Goal: Task Accomplishment & Management: Manage account settings

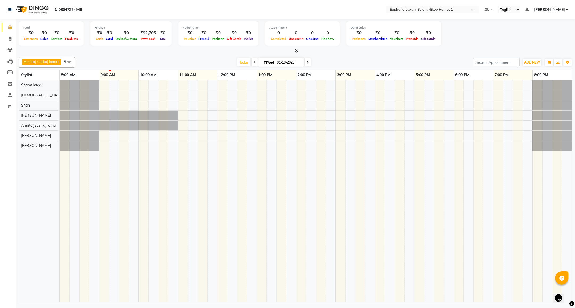
click at [69, 61] on span at bounding box center [69, 62] width 11 height 10
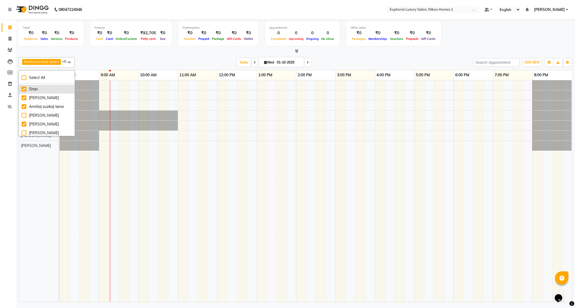
scroll to position [80, 0]
click at [55, 124] on div "[PERSON_NAME]" at bounding box center [47, 122] width 50 height 6
checkbox input "true"
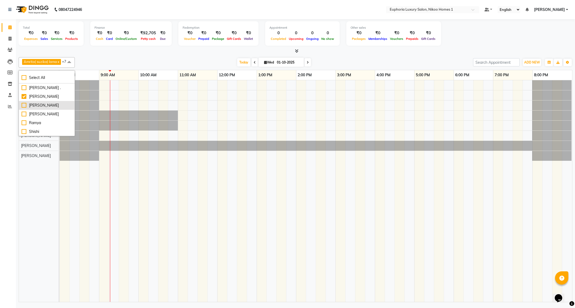
scroll to position [123, 0]
click at [41, 125] on div "[PERSON_NAME]" at bounding box center [47, 123] width 50 height 6
checkbox input "false"
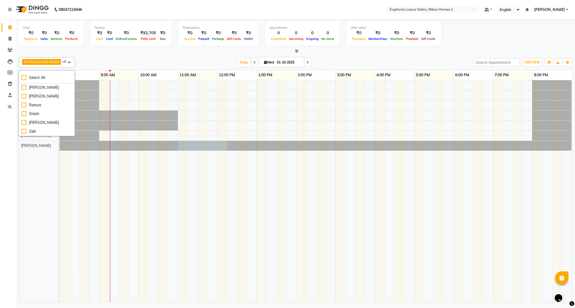
drag, startPoint x: 178, startPoint y: 149, endPoint x: 219, endPoint y: 150, distance: 40.7
click at [60, 148] on div at bounding box center [60, 146] width 0 height 10
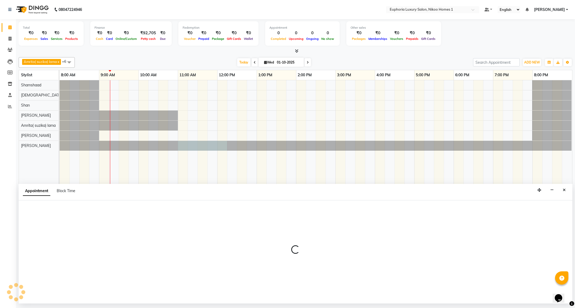
select select "74079"
select select "660"
select select "tentative"
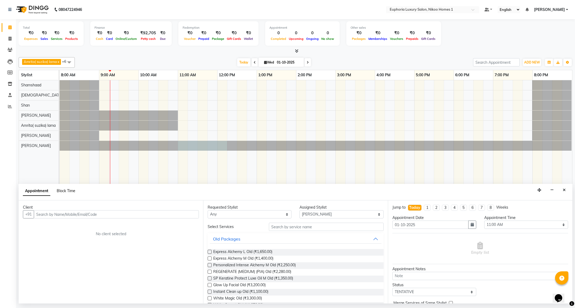
click at [69, 193] on span "Block Time" at bounding box center [66, 191] width 19 height 5
select select "74079"
select select "660"
select select "735"
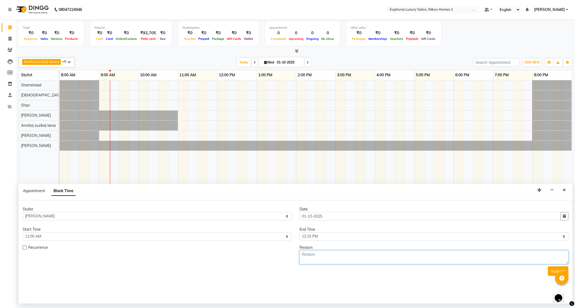
click at [324, 259] on textarea at bounding box center [433, 258] width 269 height 14
type textarea "[PERSON_NAME] consultation"
click at [550, 269] on button "Submit" at bounding box center [558, 272] width 20 height 10
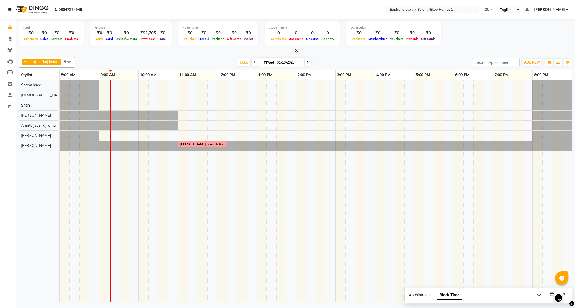
click at [72, 63] on span at bounding box center [69, 62] width 11 height 10
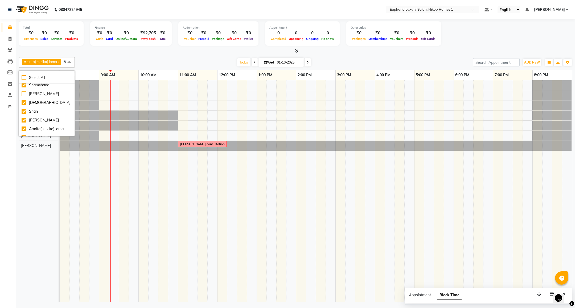
scroll to position [3, 0]
click at [35, 102] on div "[PERSON_NAME]" at bounding box center [47, 102] width 50 height 6
checkbox input "true"
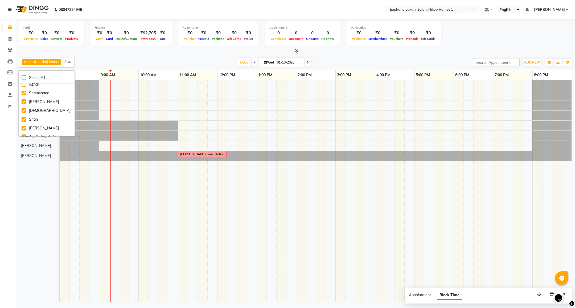
click at [13, 134] on div "Calendar Invoice Clients Leads Members Inventory Staff Reports Completed InProg…" at bounding box center [36, 157] width 72 height 285
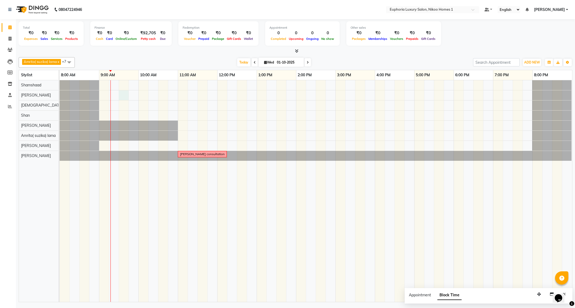
click at [122, 95] on div "[PERSON_NAME] consultation" at bounding box center [316, 191] width 512 height 222
select select "85468"
select select "tentative"
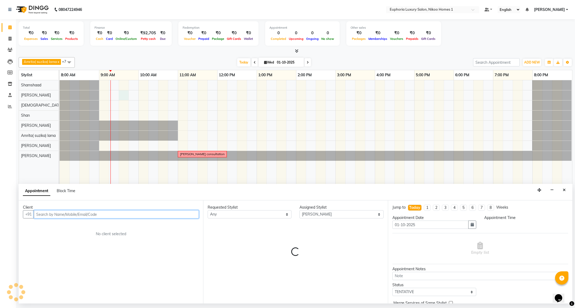
select select "570"
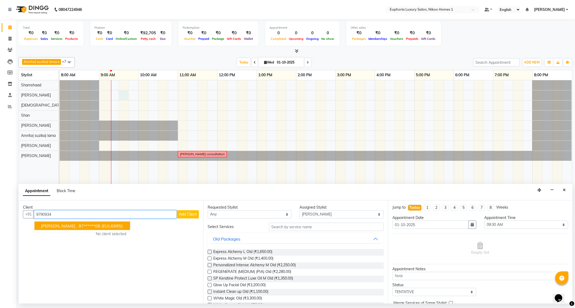
click at [52, 224] on span "[PERSON_NAME] ." at bounding box center [59, 226] width 36 height 5
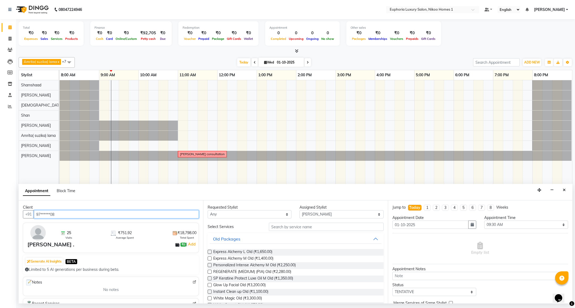
type input "97******08"
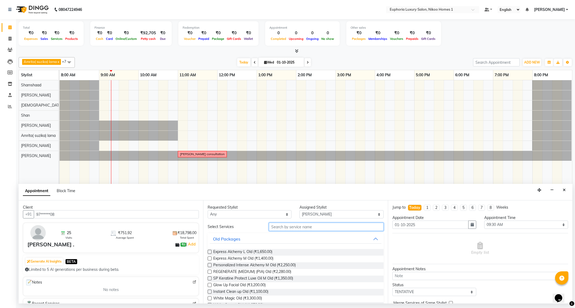
click at [295, 231] on input "text" at bounding box center [326, 227] width 114 height 8
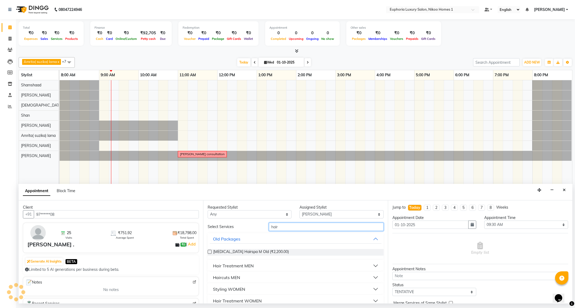
type input "hair"
click at [236, 276] on div "Haircuts MEN" at bounding box center [226, 278] width 27 height 6
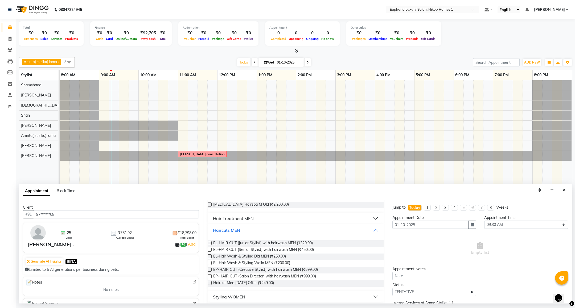
scroll to position [86, 0]
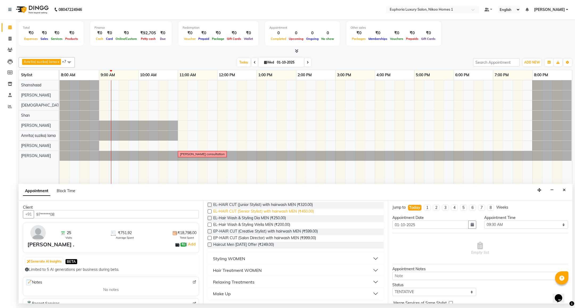
click at [305, 212] on span "EL-HAIR CUT (Senior Stylist) with hairwash MEN (₹450.00)" at bounding box center [263, 212] width 101 height 7
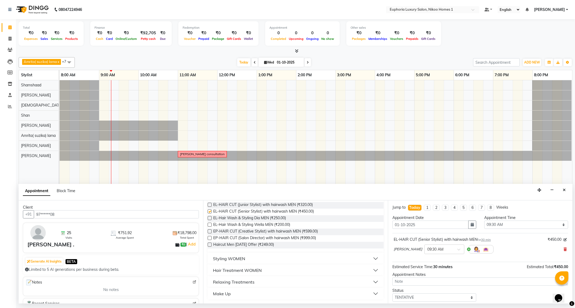
checkbox input "false"
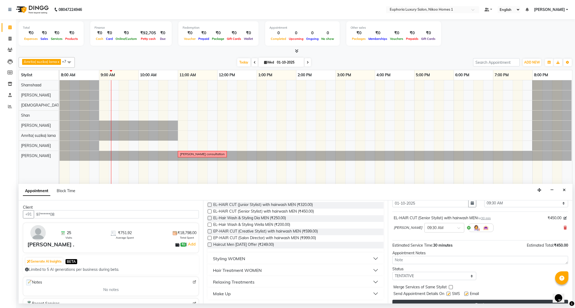
scroll to position [33, 0]
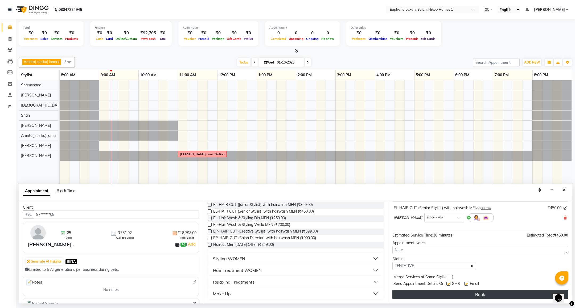
click at [489, 294] on button "Book" at bounding box center [480, 295] width 176 height 10
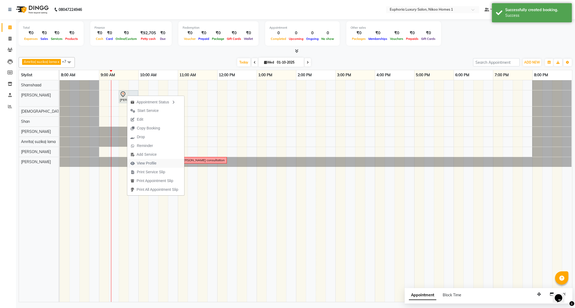
click at [149, 162] on span "View Profile" at bounding box center [147, 164] width 20 height 6
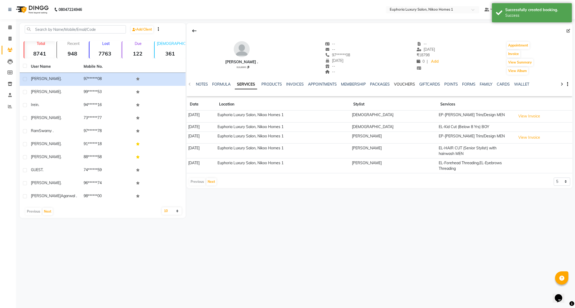
click at [406, 85] on link "VOUCHERS" at bounding box center [404, 84] width 21 height 5
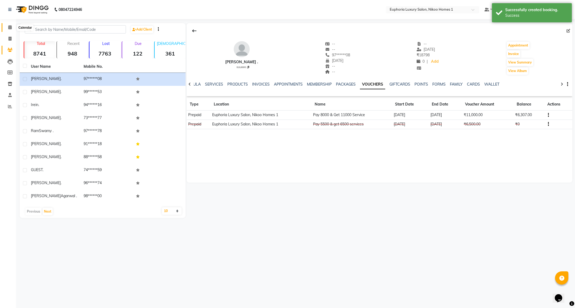
click at [11, 29] on icon at bounding box center [9, 27] width 3 height 4
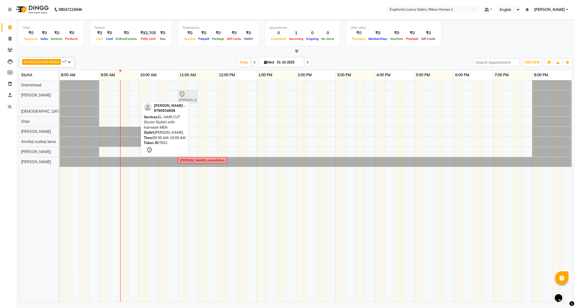
drag, startPoint x: 129, startPoint y: 95, endPoint x: 184, endPoint y: 102, distance: 55.7
click at [184, 102] on div "Amrita( suzika) lama x Shan x Shamshaad x Insha pasha x Roshni lama x Zahid x K…" at bounding box center [295, 178] width 553 height 247
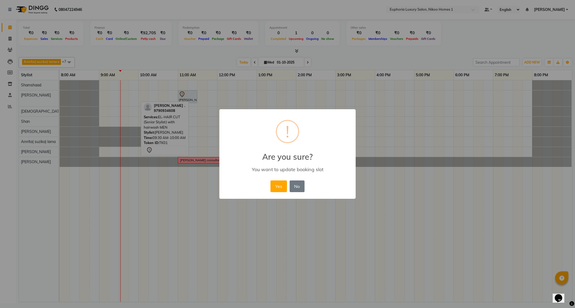
click at [270, 181] on button "Yes" at bounding box center [278, 187] width 16 height 12
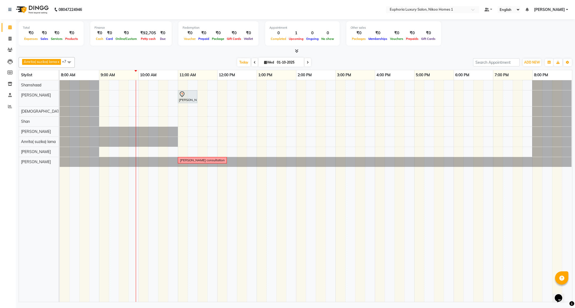
click at [266, 62] on span "Wed" at bounding box center [269, 62] width 13 height 4
select select "10"
select select "2025"
click at [275, 65] on input "01-10-2025" at bounding box center [288, 63] width 27 height 8
select select "10"
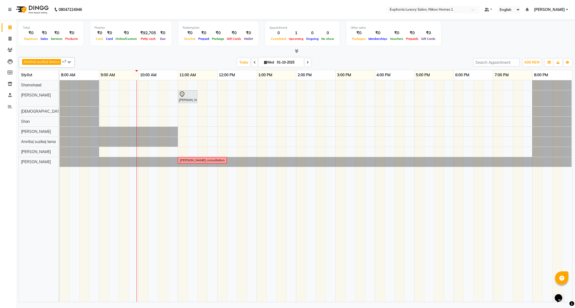
select select "2025"
click at [288, 207] on td at bounding box center [291, 191] width 10 height 222
click at [69, 61] on span at bounding box center [69, 62] width 11 height 10
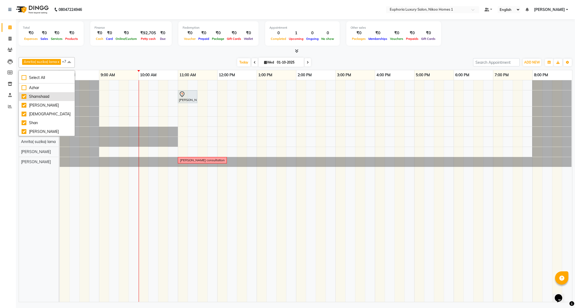
click at [43, 97] on div "Shamshaad" at bounding box center [47, 97] width 50 height 6
checkbox input "false"
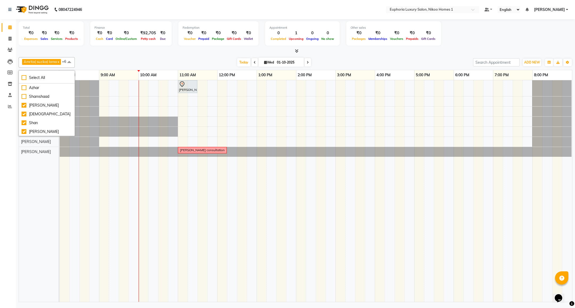
click at [23, 187] on div "Atif Ali Zahid Shan Roshni lama Amrita( suzika) lama Insha pasha Kishore K" at bounding box center [42, 191] width 46 height 222
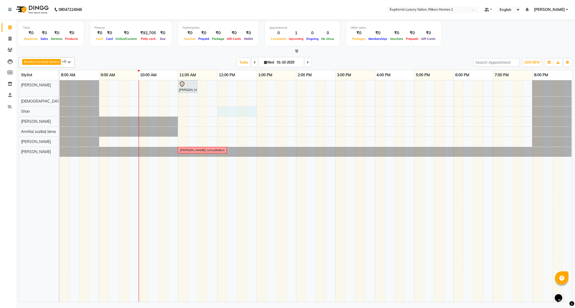
drag, startPoint x: 218, startPoint y: 111, endPoint x: 249, endPoint y: 116, distance: 31.7
click at [249, 116] on div "Saurav ., TK01, 11:00 AM-11:30 AM, EL-HAIR CUT (Senior Stylist) with hairwash M…" at bounding box center [316, 191] width 512 height 222
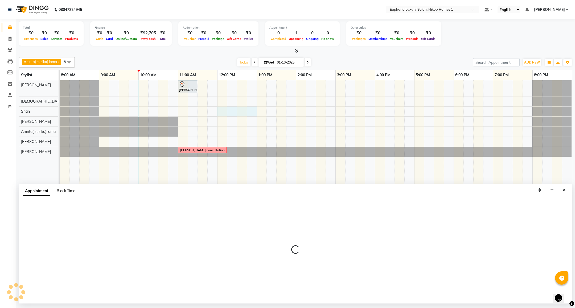
select select "92628"
select select "720"
select select "tentative"
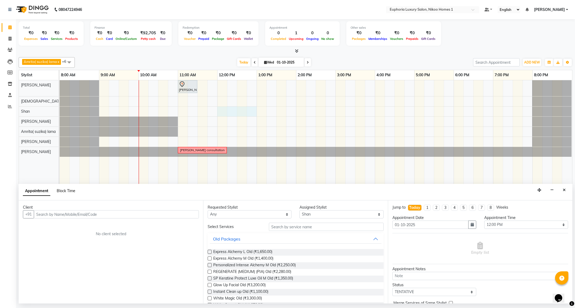
click at [68, 192] on span "Block Time" at bounding box center [66, 191] width 19 height 5
select select "92628"
select select "720"
select select "780"
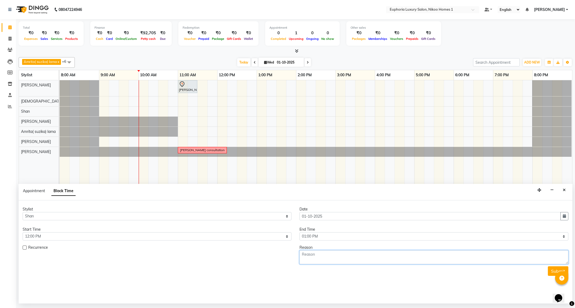
click at [317, 257] on textarea at bounding box center [433, 258] width 269 height 14
type textarea "root touch up"
click at [548, 272] on button "Submit" at bounding box center [558, 272] width 20 height 10
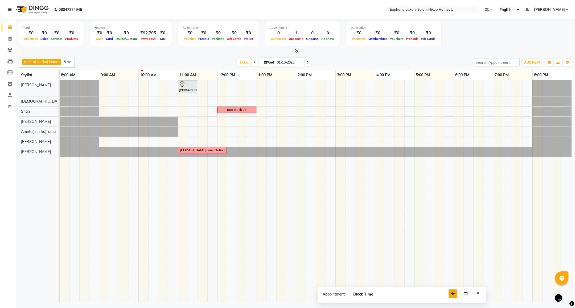
drag, startPoint x: 541, startPoint y: 299, endPoint x: 449, endPoint y: 298, distance: 92.3
click at [449, 298] on button "button" at bounding box center [452, 294] width 9 height 8
click at [468, 295] on button "Close" at bounding box center [472, 294] width 8 height 8
click at [220, 114] on div "Saurav ., TK01, 11:00 AM-11:30 AM, EL-HAIR CUT (Senior Stylist) with hairwash M…" at bounding box center [316, 191] width 512 height 222
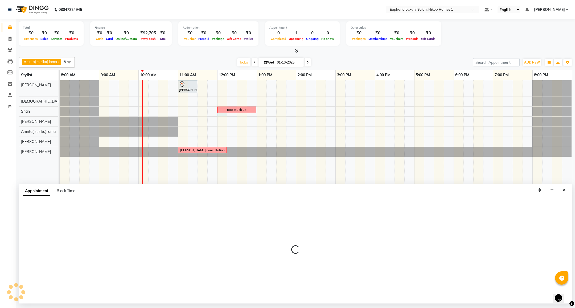
select select "92628"
select select "720"
select select "tentative"
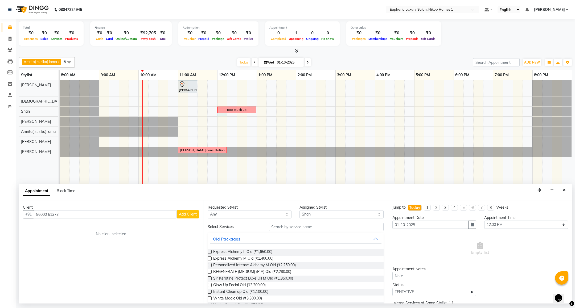
click at [50, 216] on input "86000 61373" at bounding box center [105, 214] width 143 height 8
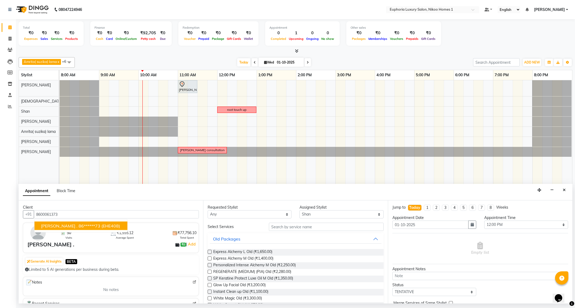
click at [52, 227] on span "[PERSON_NAME] ." at bounding box center [59, 226] width 36 height 5
type input "86******73"
click at [192, 281] on img at bounding box center [194, 282] width 4 height 4
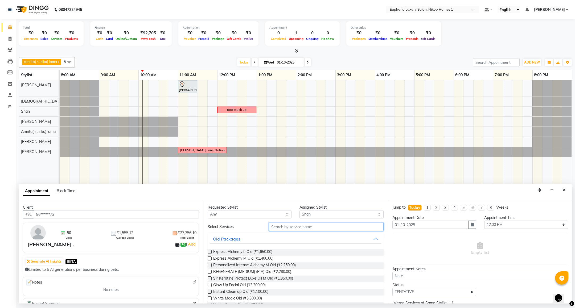
click at [307, 224] on input "text" at bounding box center [326, 227] width 114 height 8
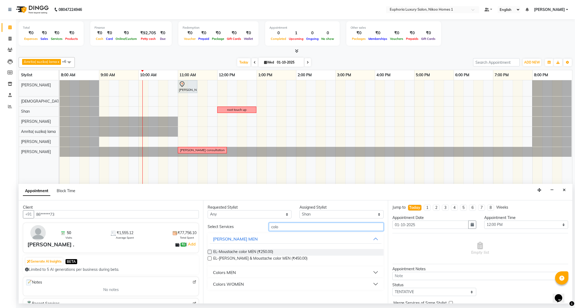
type input "colo"
click at [235, 284] on div "Colors WOMEN" at bounding box center [228, 284] width 31 height 6
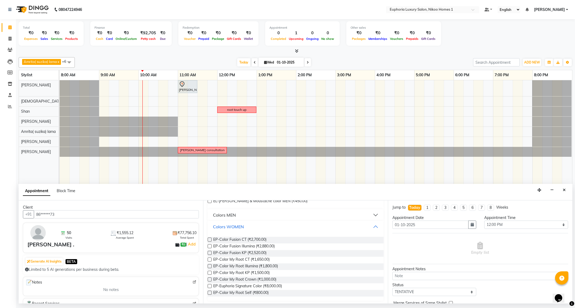
scroll to position [59, 0]
click at [262, 271] on span "EP-Color My Root KP (₹1,500.00)" at bounding box center [241, 272] width 56 height 7
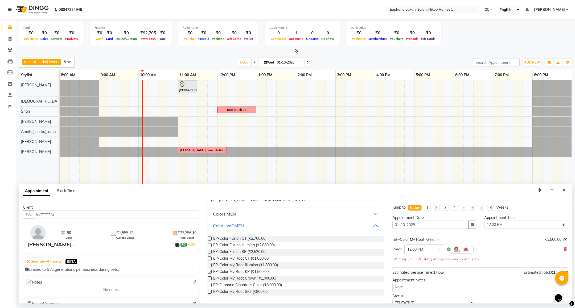
checkbox input "false"
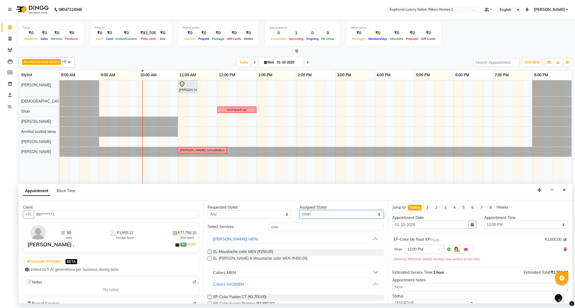
click at [302, 215] on select "Select Amrita( suzika) lama Atif [PERSON_NAME] [PERSON_NAME] Danish [PERSON_NAM…" at bounding box center [341, 214] width 84 height 8
select select "74231"
click at [299, 211] on select "Select Amrita( suzika) lama Atif [PERSON_NAME] [PERSON_NAME] Danish [PERSON_NAM…" at bounding box center [341, 214] width 84 height 8
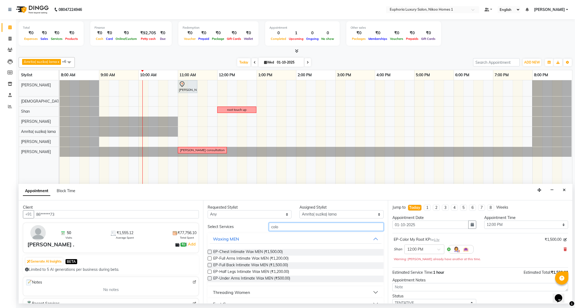
click at [287, 224] on input "colo" at bounding box center [326, 227] width 114 height 8
type input "c"
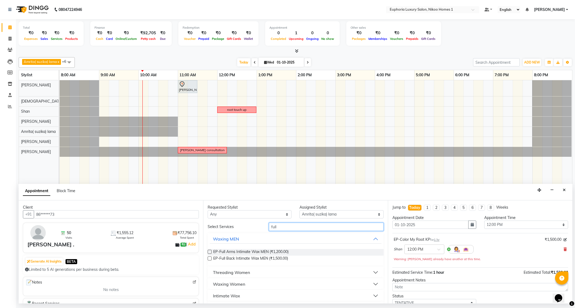
scroll to position [26, 0]
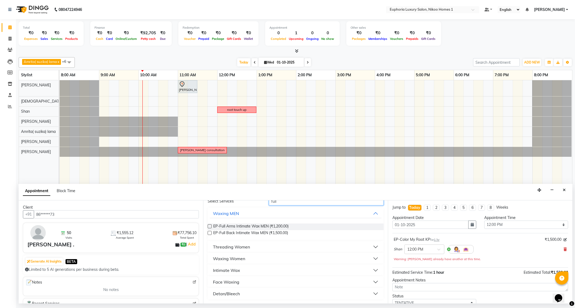
type input "full"
click at [242, 260] on div "Waxing Women" at bounding box center [229, 259] width 32 height 6
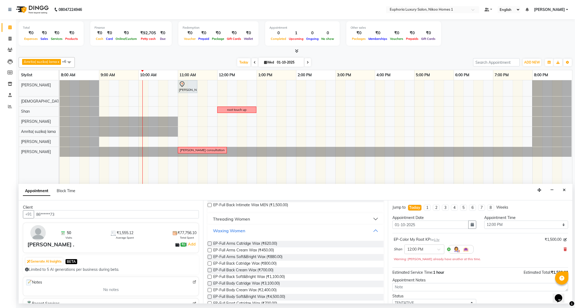
scroll to position [65, 0]
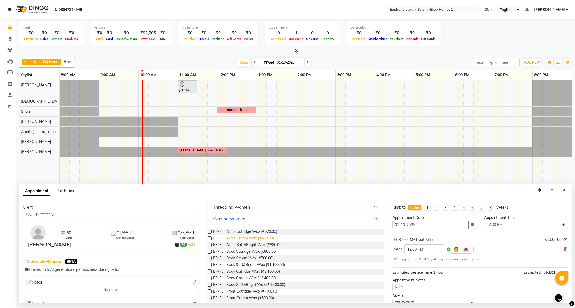
click at [252, 236] on span "EP-Full Arms Cream Wax (₹450.00)" at bounding box center [243, 239] width 61 height 7
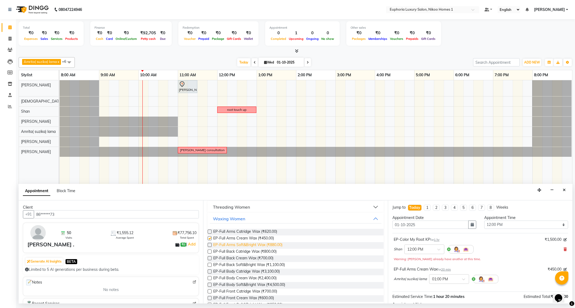
checkbox input "false"
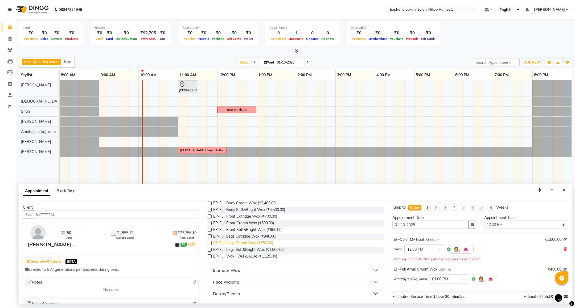
click at [256, 243] on span "EP-Full Legs Cream Wax (₹750.00)" at bounding box center [243, 244] width 60 height 7
checkbox input "false"
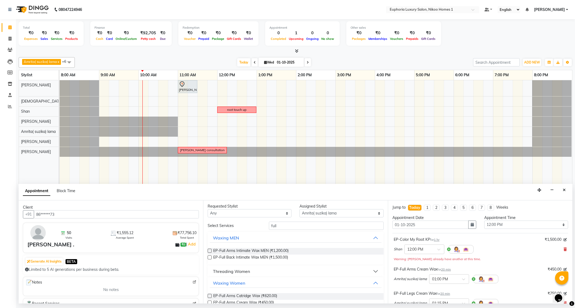
scroll to position [0, 0]
click at [288, 226] on input "full" at bounding box center [326, 227] width 114 height 8
type input "f"
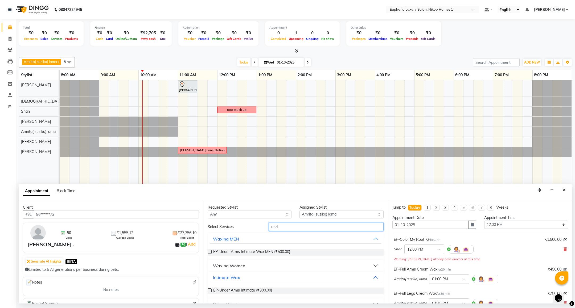
type input "und"
click at [229, 287] on div "EP-Under Arms Intimate (₹300.00)" at bounding box center [296, 291] width 176 height 15
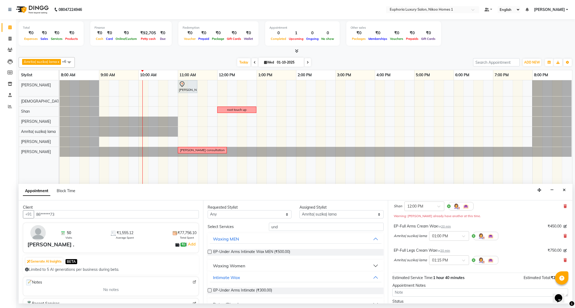
scroll to position [86, 0]
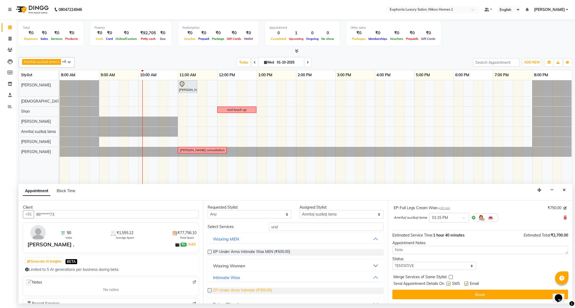
click at [232, 291] on span "EP-Under Arms Intimate (₹300.00)" at bounding box center [242, 291] width 59 height 7
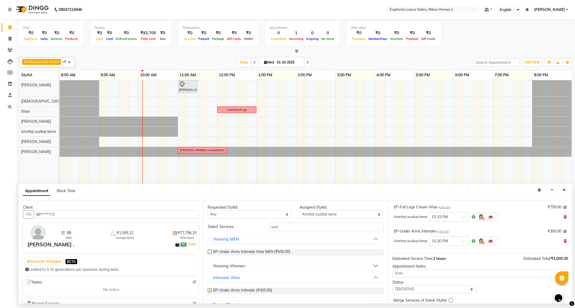
checkbox input "false"
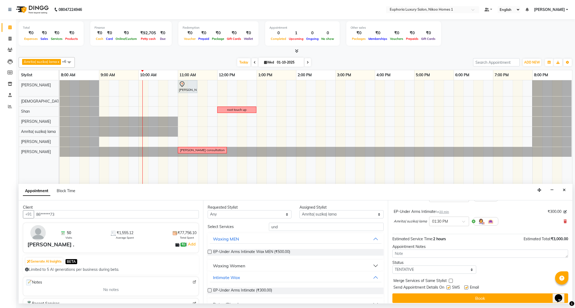
scroll to position [110, 0]
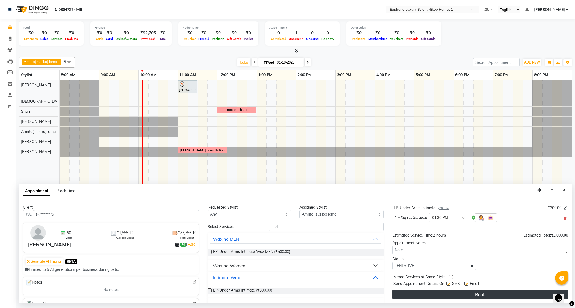
click at [451, 299] on button "Book" at bounding box center [480, 295] width 176 height 10
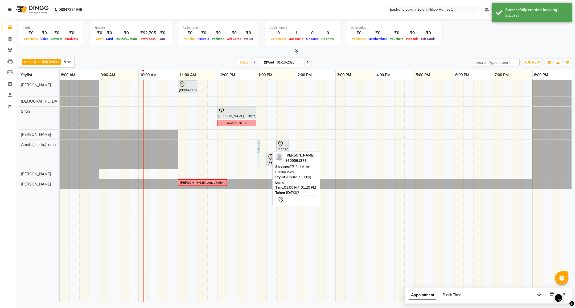
drag, startPoint x: 268, startPoint y: 147, endPoint x: 265, endPoint y: 146, distance: 3.0
click at [265, 146] on div "Saurav ., TK01, 11:00 AM-11:30 AM, EL-HAIR CUT (Senior Stylist) with hairwash M…" at bounding box center [316, 191] width 512 height 222
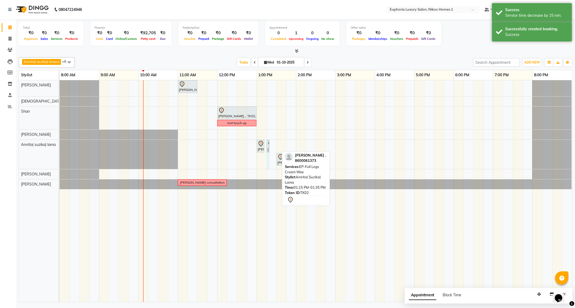
drag, startPoint x: 278, startPoint y: 145, endPoint x: 275, endPoint y: 144, distance: 3.4
click at [275, 144] on div "Saurav ., TK01, 11:00 AM-11:30 AM, EL-HAIR CUT (Senior Stylist) with hairwash M…" at bounding box center [316, 191] width 512 height 222
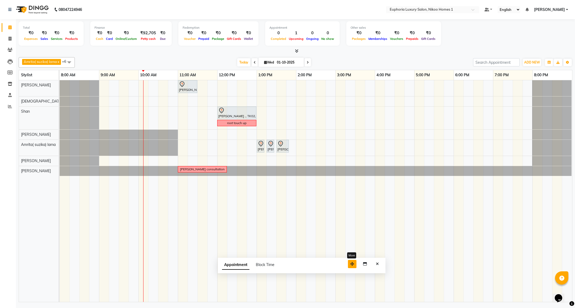
drag, startPoint x: 537, startPoint y: 298, endPoint x: 351, endPoint y: 267, distance: 189.2
click at [351, 267] on button "button" at bounding box center [352, 264] width 9 height 8
click at [376, 264] on icon "Close" at bounding box center [377, 264] width 3 height 4
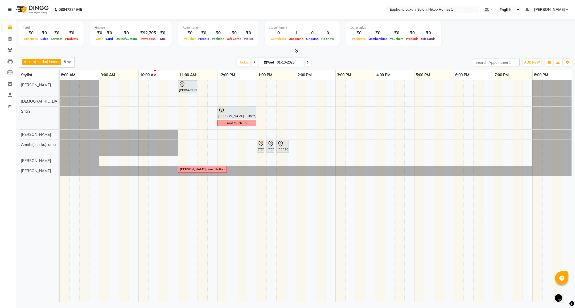
click at [71, 60] on span at bounding box center [69, 62] width 11 height 10
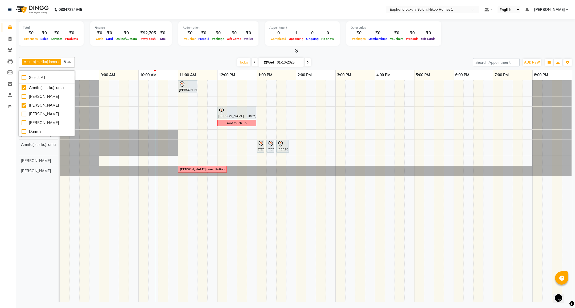
scroll to position [40, 0]
click at [42, 110] on div "[PERSON_NAME]" at bounding box center [47, 110] width 50 height 6
checkbox input "true"
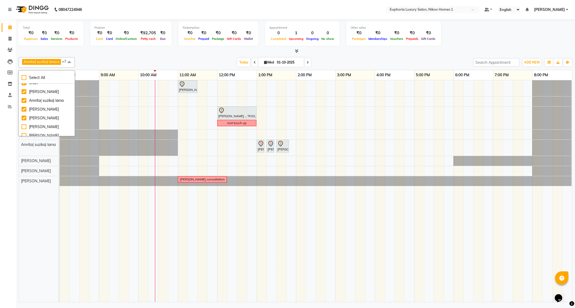
click at [167, 162] on div "Saurav ., TK01, 11:00 AM-11:30 AM, EL-HAIR CUT (Senior Stylist) with hairwash M…" at bounding box center [316, 191] width 512 height 222
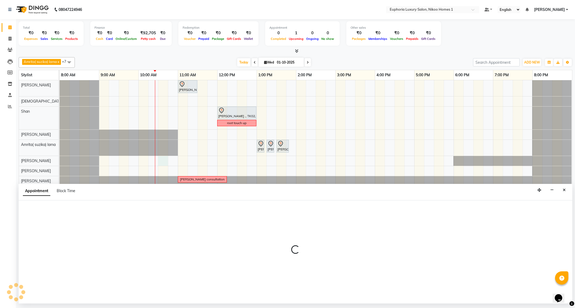
select select "74089"
select select "630"
select select "tentative"
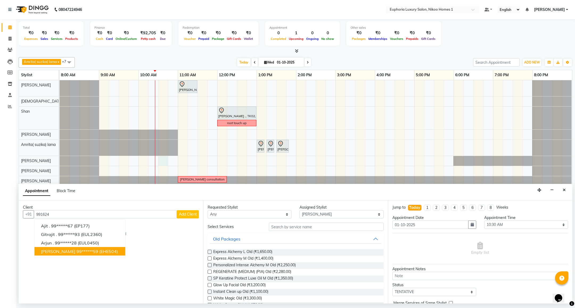
click at [76, 251] on ngb-highlight "99******59" at bounding box center [87, 251] width 22 height 5
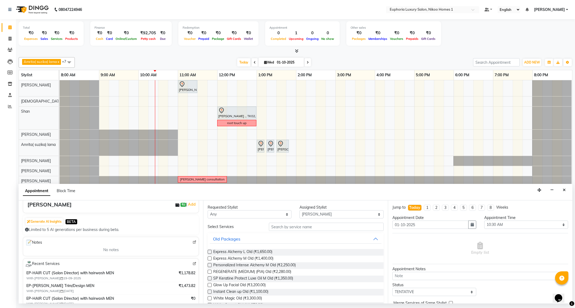
scroll to position [80, 0]
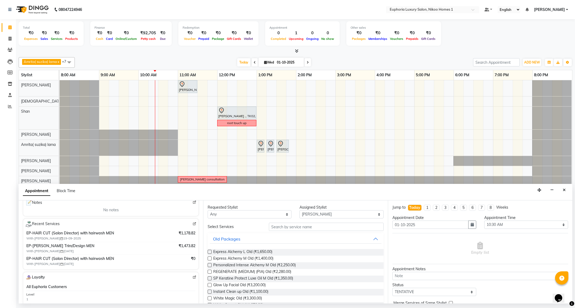
type input "99******59"
click at [192, 225] on img at bounding box center [194, 224] width 4 height 4
click at [289, 229] on input "text" at bounding box center [326, 227] width 114 height 8
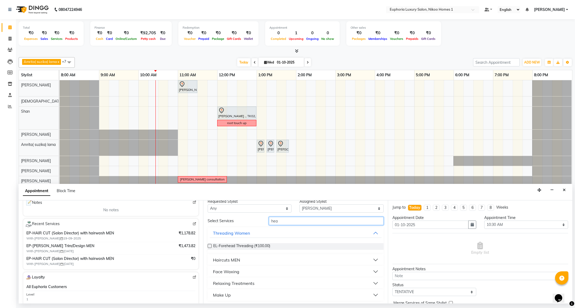
scroll to position [7, 0]
type input "hea"
click at [235, 280] on div "Relaxing Treatments" at bounding box center [234, 282] width 42 height 6
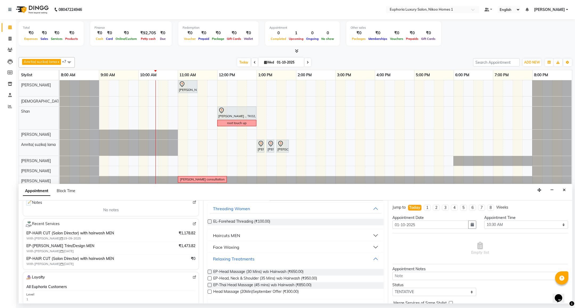
scroll to position [42, 0]
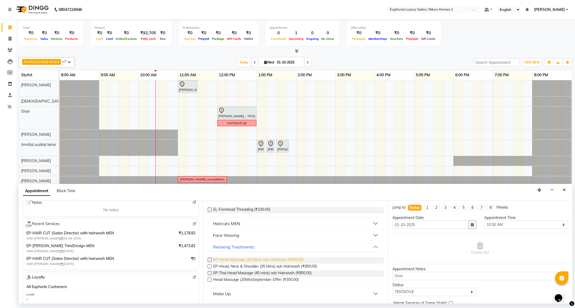
click at [293, 260] on span "EP-Head Massage (30 Mins) w/o Hairwash (₹650.00)" at bounding box center [258, 260] width 90 height 7
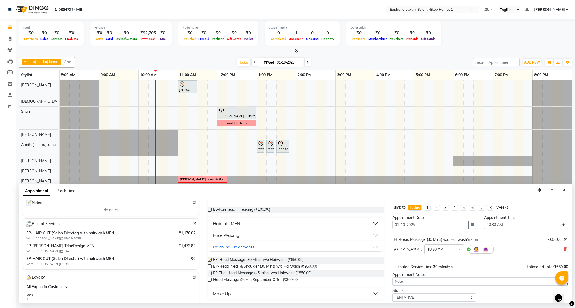
checkbox input "false"
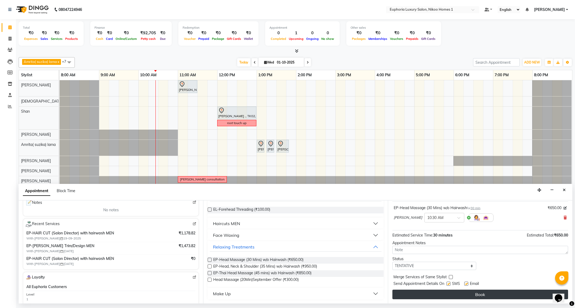
click at [464, 292] on button "Book" at bounding box center [480, 295] width 176 height 10
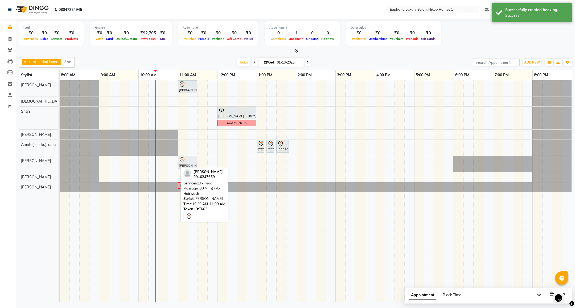
drag, startPoint x: 169, startPoint y: 164, endPoint x: 188, endPoint y: 164, distance: 18.9
click at [60, 164] on div "Zeeshan, TK03, 10:30 AM-11:00 AM, EP-Head Massage (30 Mins) w/o Hairwash Zeesha…" at bounding box center [60, 164] width 0 height 16
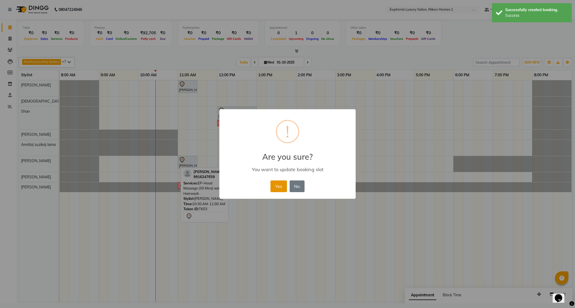
click at [276, 184] on button "Yes" at bounding box center [278, 187] width 16 height 12
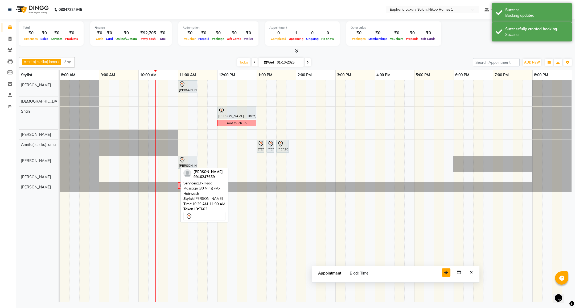
drag, startPoint x: 540, startPoint y: 293, endPoint x: 427, endPoint y: 267, distance: 116.4
click at [444, 271] on icon "button" at bounding box center [446, 273] width 4 height 4
click at [448, 266] on button "Close" at bounding box center [451, 268] width 8 height 8
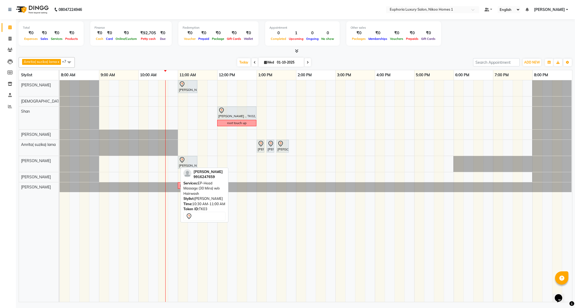
click at [135, 235] on td at bounding box center [134, 191] width 10 height 222
click at [6, 216] on div "Calendar Invoice Clients Leads Members Inventory Staff Reports Completed InProg…" at bounding box center [36, 157] width 72 height 285
click at [257, 89] on div "Saurav ., TK01, 11:00 AM-11:30 AM, EL-HAIR CUT (Senior Stylist) with hairwash M…" at bounding box center [316, 191] width 512 height 222
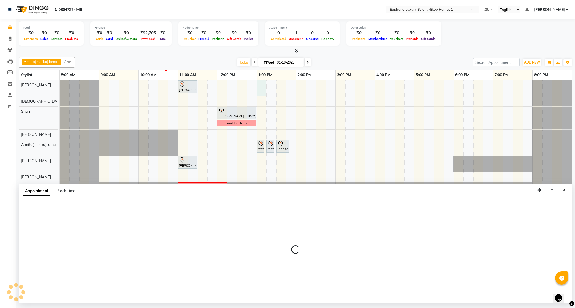
select select "85468"
select select "tentative"
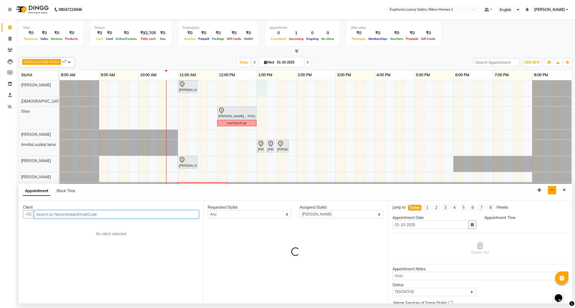
select select "780"
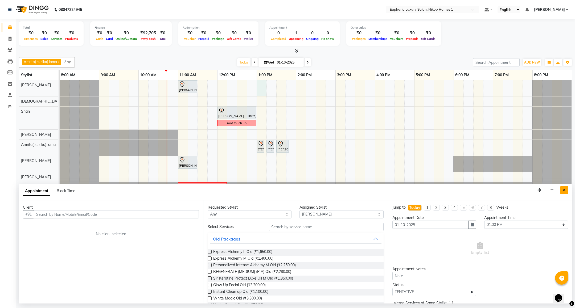
click at [562, 190] on button "Close" at bounding box center [564, 190] width 8 height 8
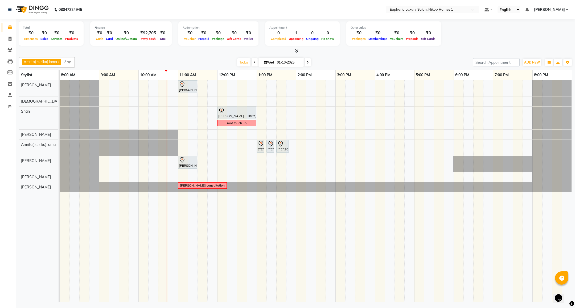
click at [262, 112] on div "Saurav ., TK01, 11:00 AM-11:30 AM, EL-HAIR CUT (Senior Stylist) with hairwash M…" at bounding box center [316, 191] width 512 height 222
select select "92628"
select select "780"
select select "tentative"
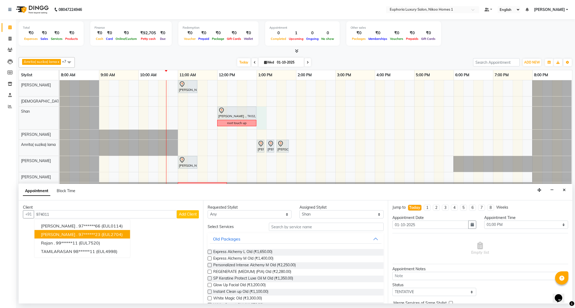
click at [102, 231] on button "Garima . 97******23 (EUL2704)" at bounding box center [83, 234] width 96 height 9
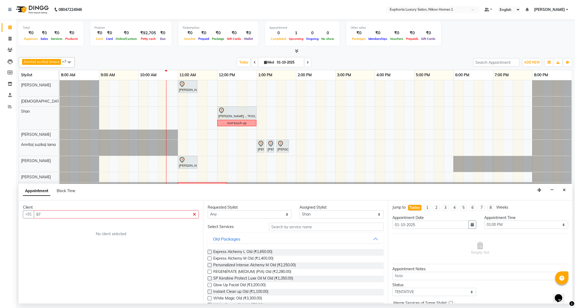
type input "9"
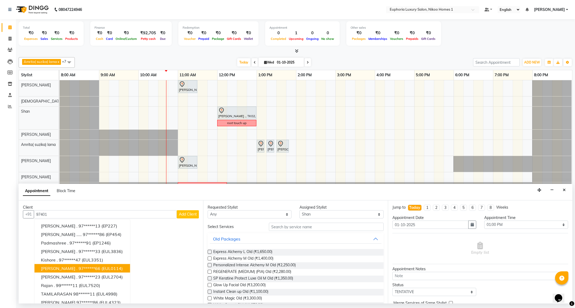
click at [58, 267] on span "[PERSON_NAME] ." at bounding box center [59, 268] width 36 height 5
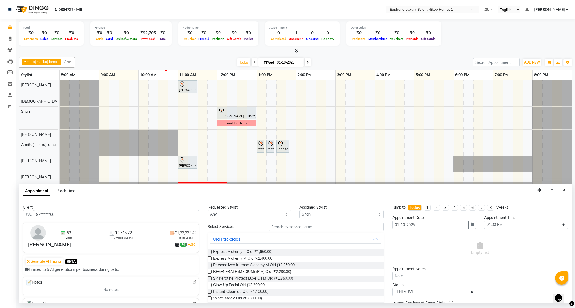
type input "97******66"
click at [299, 229] on input "text" at bounding box center [326, 227] width 114 height 8
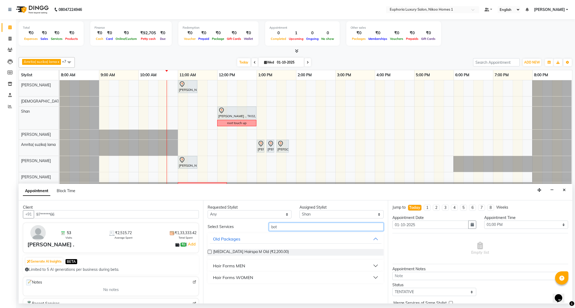
type input "bot"
click at [239, 279] on div "Hair Forms WOMEN" at bounding box center [233, 278] width 40 height 6
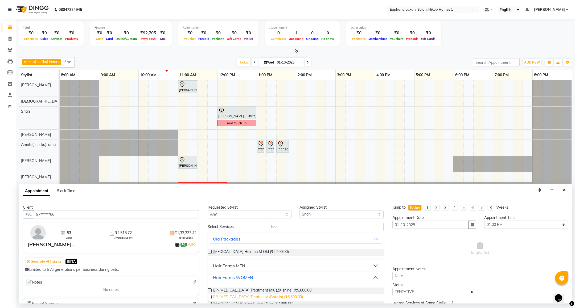
click at [275, 296] on span "EP-Botox Treatment (Botolis) (₹6,500.00)" at bounding box center [258, 298] width 90 height 7
checkbox input "false"
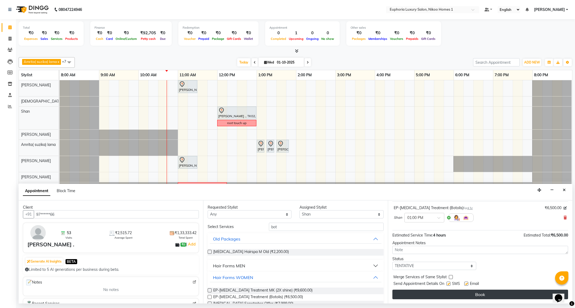
click at [461, 294] on button "Book" at bounding box center [480, 295] width 176 height 10
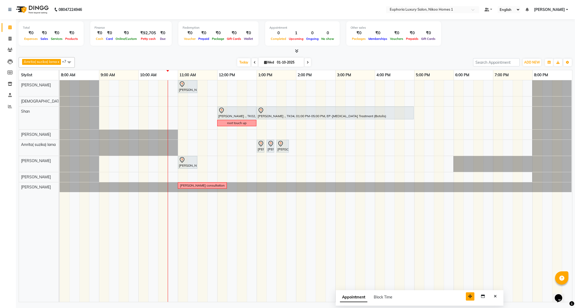
drag, startPoint x: 541, startPoint y: 295, endPoint x: 472, endPoint y: 297, distance: 68.9
click at [472, 297] on button "button" at bounding box center [470, 297] width 9 height 8
click at [496, 296] on icon "Close" at bounding box center [495, 297] width 3 height 4
click at [493, 136] on div "Saurav ., TK01, 11:00 AM-11:30 AM, EL-HAIR CUT (Senior Stylist) with hairwash M…" at bounding box center [316, 191] width 512 height 222
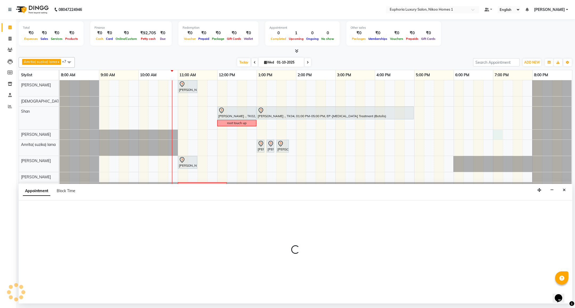
select select "81452"
select select "tentative"
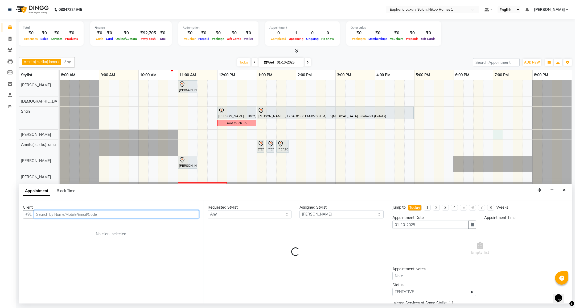
select select "1140"
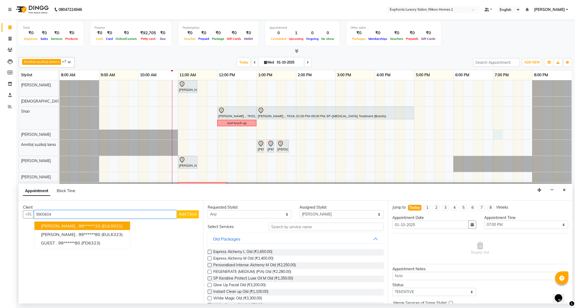
click at [78, 225] on ngb-highlight "99******33" at bounding box center [89, 226] width 22 height 5
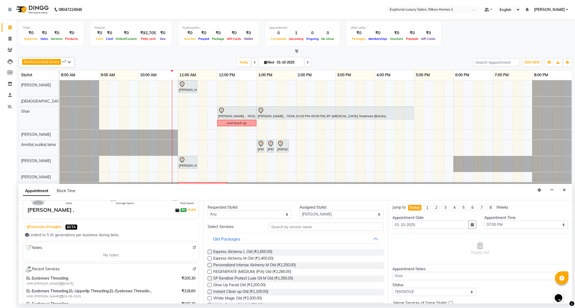
scroll to position [80, 0]
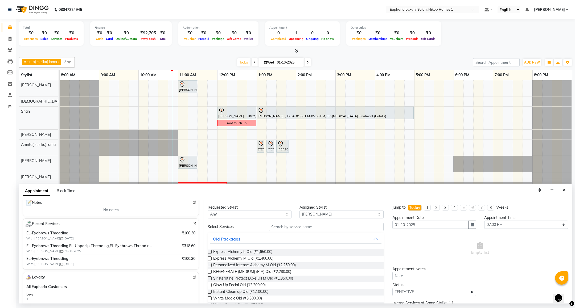
type input "99******33"
click at [329, 215] on select "Select Amrita( suzika) lama Atif [PERSON_NAME] [PERSON_NAME] Danish [PERSON_NAM…" at bounding box center [341, 214] width 84 height 8
select select "74231"
click at [299, 211] on select "Select Amrita( suzika) lama Atif [PERSON_NAME] [PERSON_NAME] Danish [PERSON_NAM…" at bounding box center [341, 214] width 84 height 8
click at [566, 190] on button "Close" at bounding box center [564, 190] width 8 height 8
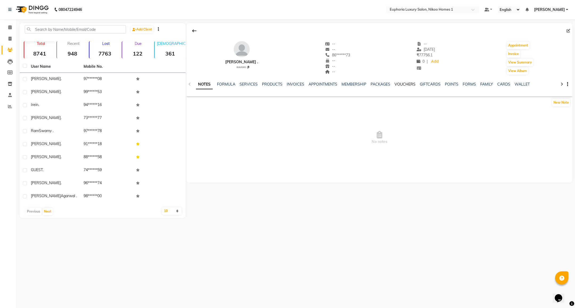
click at [399, 84] on link "VOUCHERS" at bounding box center [404, 84] width 21 height 5
click at [399, 86] on link "GIFTCARDS" at bounding box center [399, 84] width 21 height 5
click at [362, 86] on link "VOUCHERS" at bounding box center [365, 84] width 21 height 5
click at [6, 29] on span at bounding box center [9, 27] width 9 height 6
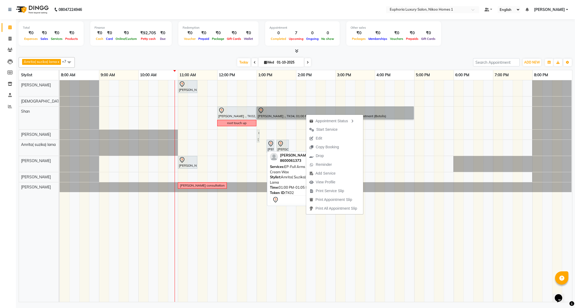
drag, startPoint x: 260, startPoint y: 147, endPoint x: 262, endPoint y: 138, distance: 8.8
click at [262, 138] on div "[PERSON_NAME] ., TK01, 11:00 AM-11:30 AM, EL-HAIR CUT (Senior Stylist) with hai…" at bounding box center [316, 191] width 512 height 222
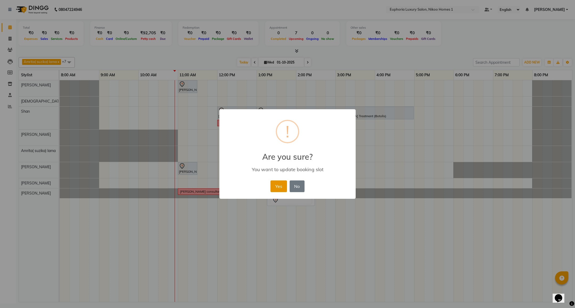
click at [275, 182] on button "Yes" at bounding box center [278, 187] width 16 height 12
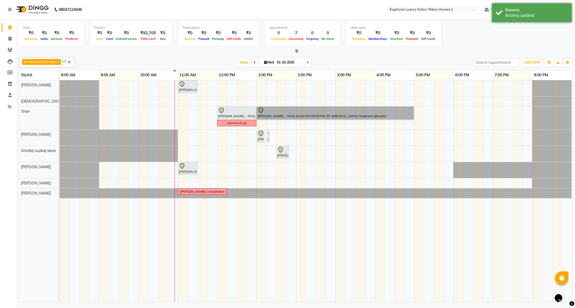
drag, startPoint x: 271, startPoint y: 149, endPoint x: 274, endPoint y: 129, distance: 19.7
click at [274, 129] on div "[PERSON_NAME] ., TK01, 11:00 AM-11:30 AM, EL-HAIR CUT (Senior Stylist) with hai…" at bounding box center [316, 191] width 512 height 222
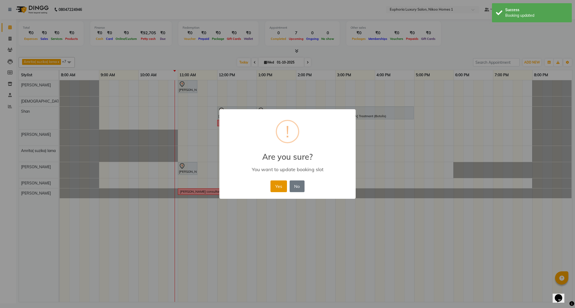
click at [277, 185] on button "Yes" at bounding box center [278, 187] width 16 height 12
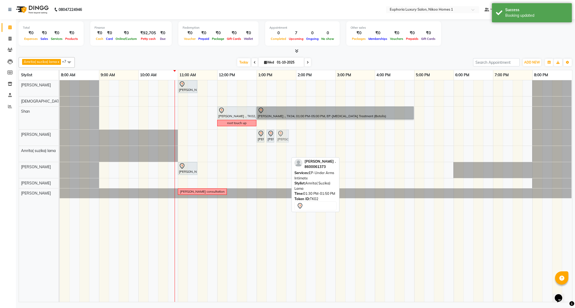
drag, startPoint x: 285, startPoint y: 154, endPoint x: 285, endPoint y: 140, distance: 14.6
click at [285, 140] on tbody "[PERSON_NAME] ., TK01, 11:00 AM-11:30 AM, EL-HAIR CUT (Senior Stylist) with hai…" at bounding box center [316, 139] width 512 height 118
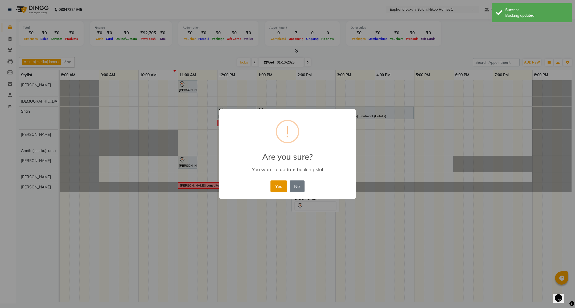
click at [280, 188] on button "Yes" at bounding box center [278, 187] width 16 height 12
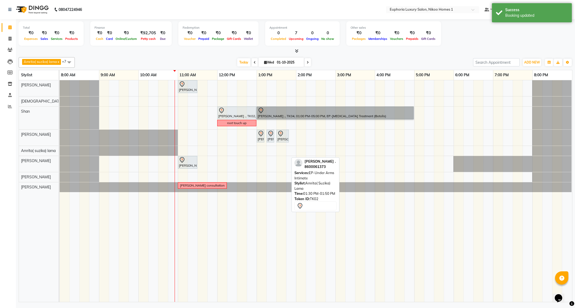
click at [474, 138] on div "[PERSON_NAME] ., TK01, 11:00 AM-11:30 AM, EL-HAIR CUT (Senior Stylist) with hai…" at bounding box center [316, 191] width 512 height 222
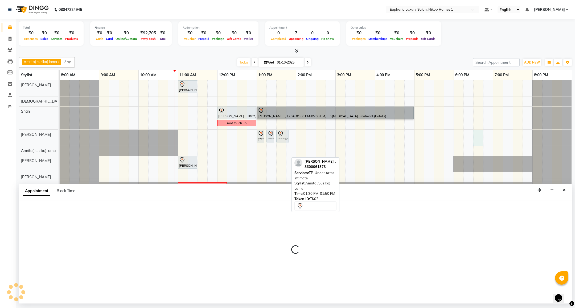
select select "81452"
select select "tentative"
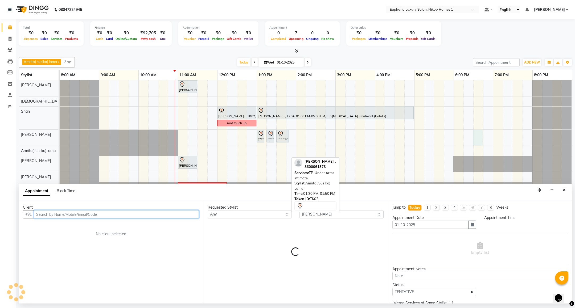
select select "1110"
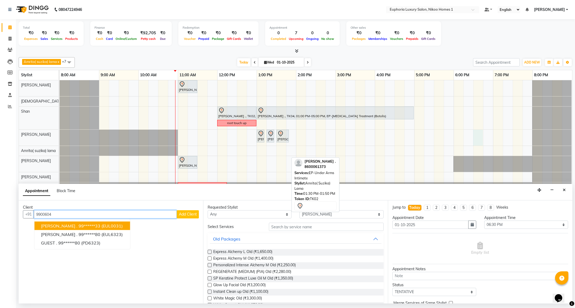
click at [78, 224] on ngb-highlight "99******33" at bounding box center [89, 226] width 22 height 5
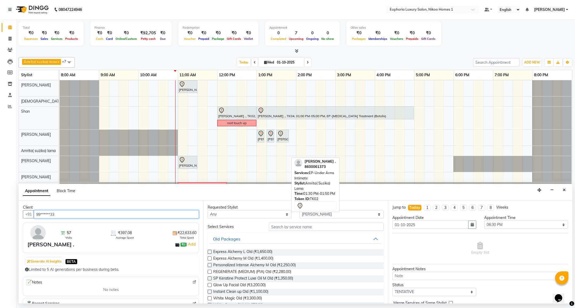
type input "99******33"
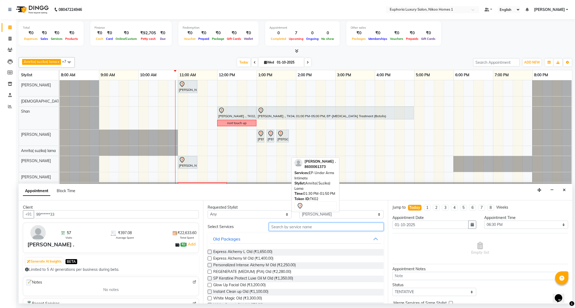
click at [296, 228] on input "text" at bounding box center [326, 227] width 114 height 8
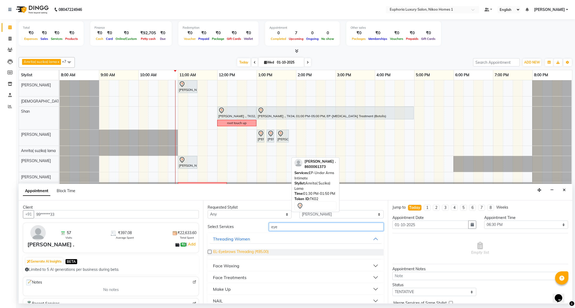
type input "eye"
click at [252, 252] on span "EL-Eyebrows Threading (₹85.00)" at bounding box center [240, 252] width 55 height 7
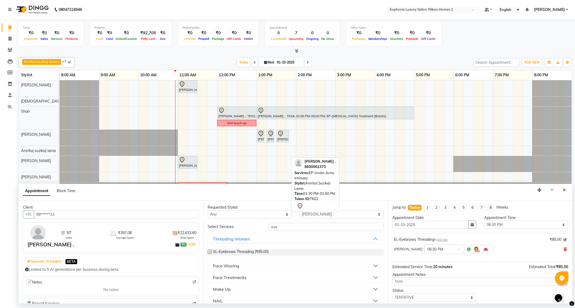
checkbox input "false"
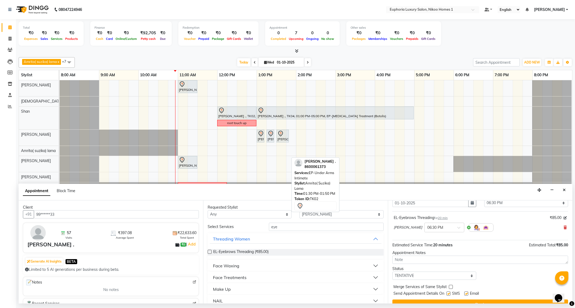
scroll to position [33, 0]
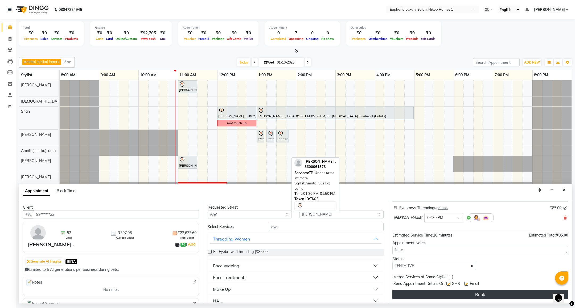
click at [457, 296] on button "Book" at bounding box center [480, 295] width 176 height 10
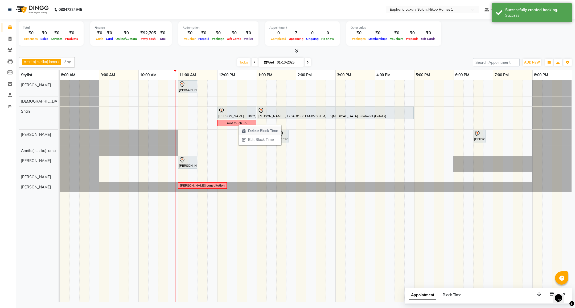
click at [245, 130] on icon "button" at bounding box center [244, 131] width 4 height 4
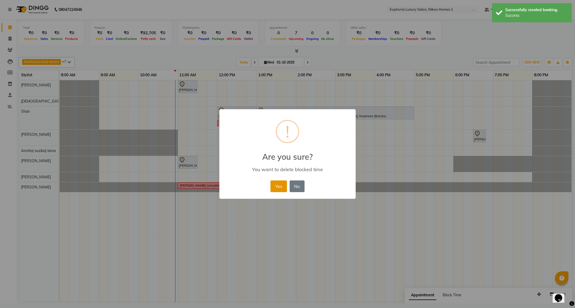
click at [272, 188] on button "Yes" at bounding box center [278, 187] width 16 height 12
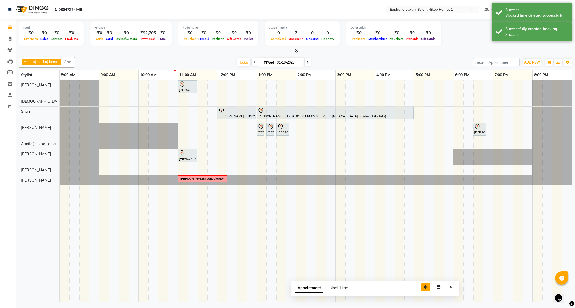
drag, startPoint x: 470, startPoint y: 294, endPoint x: 427, endPoint y: 289, distance: 43.4
click at [427, 289] on icon "button" at bounding box center [426, 288] width 4 height 4
click at [448, 292] on button "Close" at bounding box center [451, 287] width 8 height 8
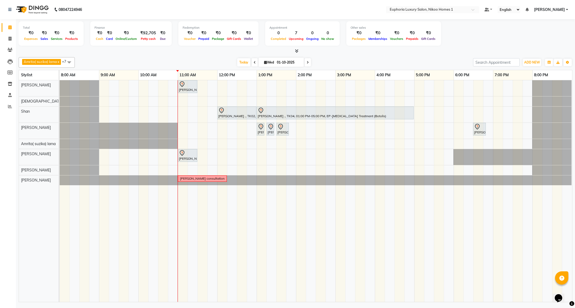
click at [140, 156] on div "Saurav ., TK01, 11:00 AM-11:30 AM, EL-HAIR CUT (Senior Stylist) with hairwash M…" at bounding box center [316, 191] width 512 height 222
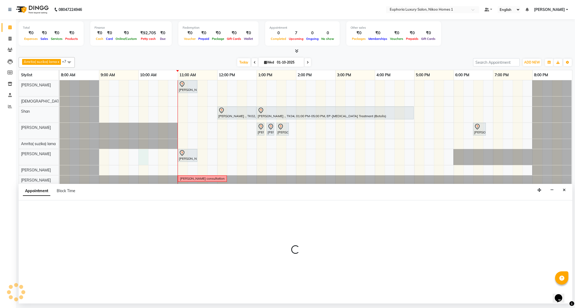
select select "74089"
select select "600"
select select "tentative"
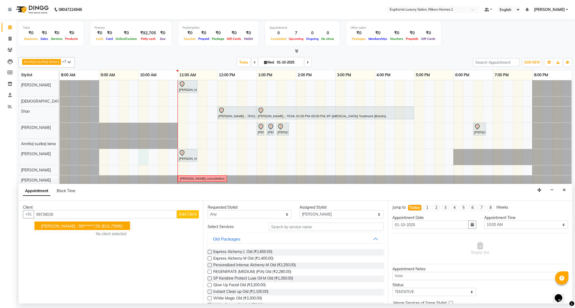
click at [78, 229] on ngb-highlight "99******26" at bounding box center [89, 226] width 22 height 5
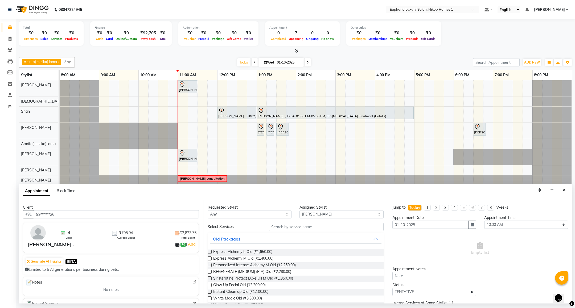
type input "99******26"
click at [277, 230] on input "text" at bounding box center [326, 227] width 114 height 8
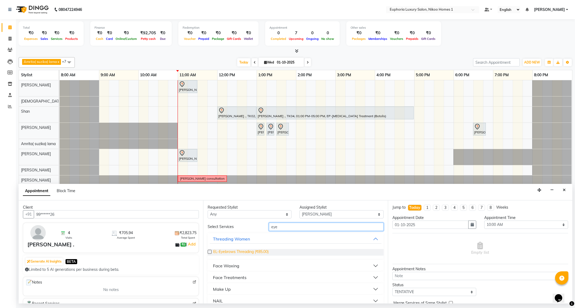
type input "eye"
click at [242, 252] on span "EL-Eyebrows Threading (₹85.00)" at bounding box center [240, 252] width 55 height 7
checkbox input "false"
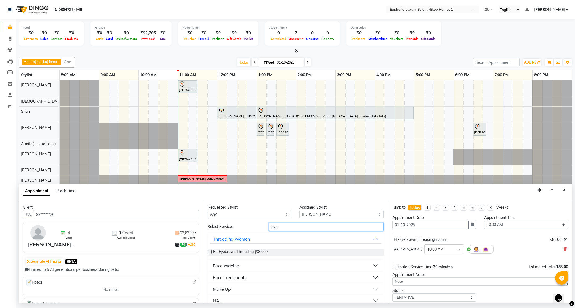
click at [279, 228] on input "eye" at bounding box center [326, 227] width 114 height 8
type input "e"
type input "upp"
click at [248, 253] on span "EL-Upperlip Threading (₹50.00)" at bounding box center [239, 252] width 53 height 7
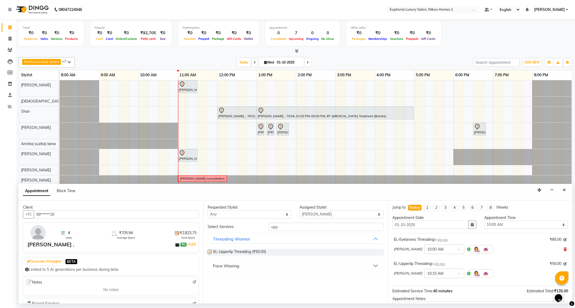
checkbox input "false"
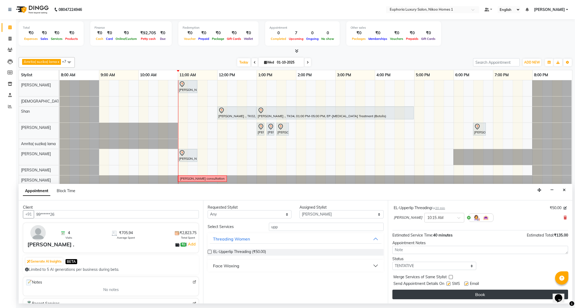
scroll to position [57, 0]
click at [431, 293] on button "Book" at bounding box center [480, 295] width 176 height 10
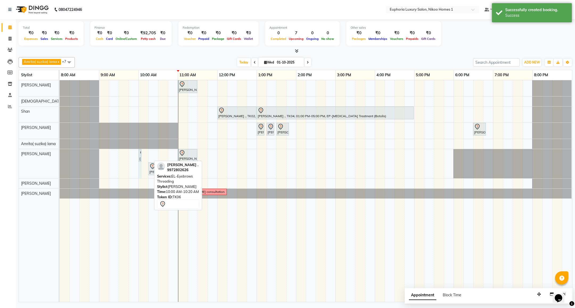
drag, startPoint x: 151, startPoint y: 159, endPoint x: 147, endPoint y: 159, distance: 3.7
click at [147, 159] on div "Saurav ., TK01, 11:00 AM-11:30 AM, EL-HAIR CUT (Senior Stylist) with hairwash M…" at bounding box center [316, 191] width 512 height 222
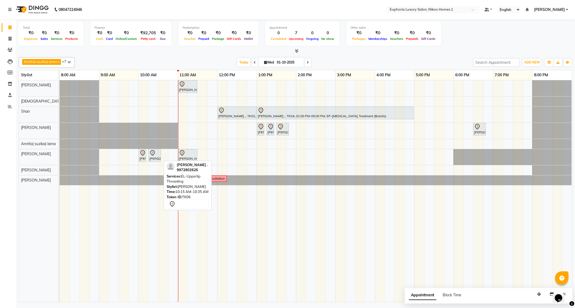
click at [158, 156] on div at bounding box center [154, 153] width 11 height 6
click at [155, 159] on div "[PERSON_NAME] ., TK06, 10:15 AM-10:35 AM, EL-Upperlip Threading" at bounding box center [155, 155] width 12 height 11
select select "7"
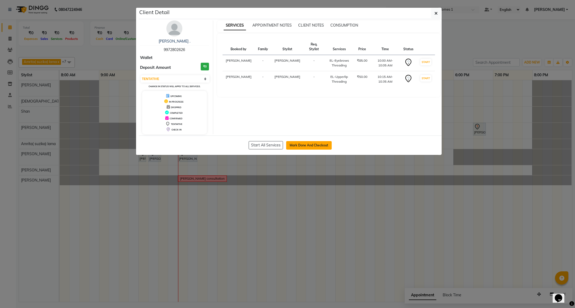
click at [303, 146] on button "Mark Done And Checkout" at bounding box center [309, 145] width 46 height 9
select select "service"
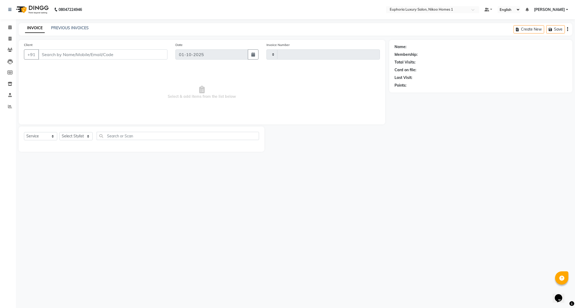
type input "4414"
select select "7987"
type input "99******26"
select select "74089"
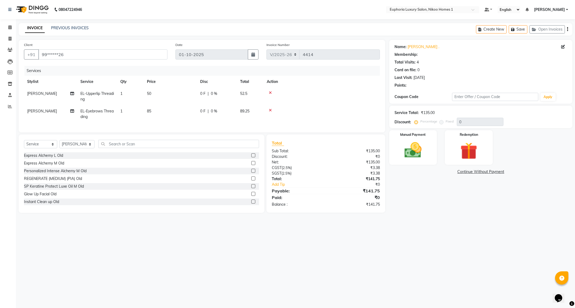
select select "1: Object"
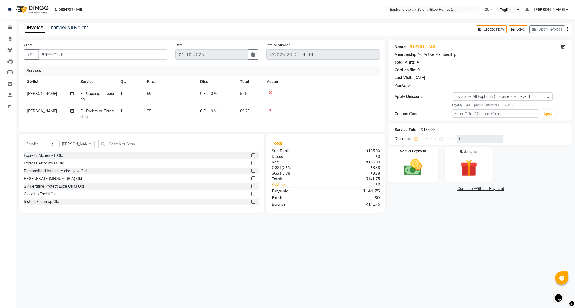
click at [422, 168] on img at bounding box center [412, 167] width 29 height 20
click at [433, 189] on span "UPI" at bounding box center [432, 189] width 8 height 6
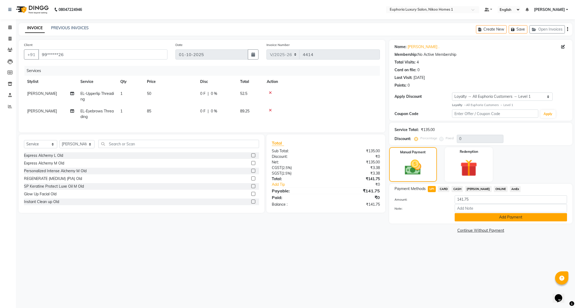
click at [474, 218] on button "Add Payment" at bounding box center [510, 217] width 112 height 8
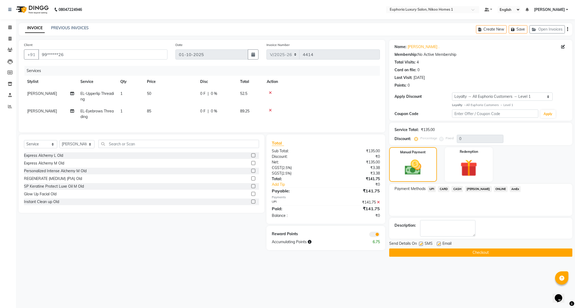
click at [467, 254] on button "Checkout" at bounding box center [480, 253] width 183 height 8
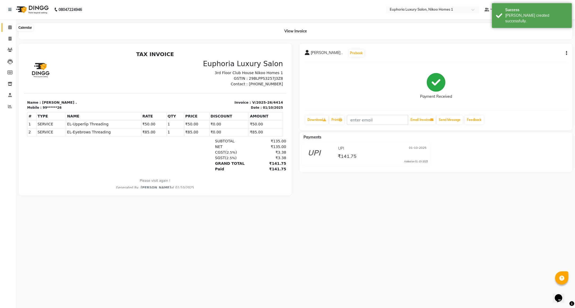
click at [11, 27] on icon at bounding box center [9, 27] width 3 height 4
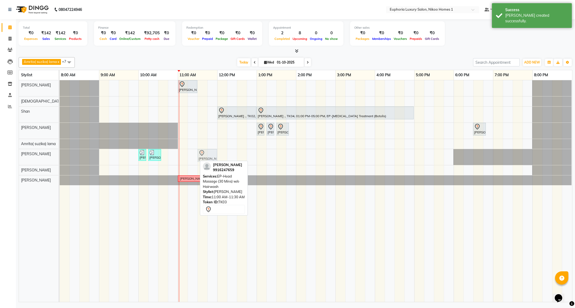
drag, startPoint x: 189, startPoint y: 157, endPoint x: 207, endPoint y: 158, distance: 17.3
click at [60, 158] on div "Shamsun ., TK06, 10:00 AM-10:05 AM, EL-Eyebrows Threading Shamsun ., TK06, 10:1…" at bounding box center [60, 157] width 0 height 16
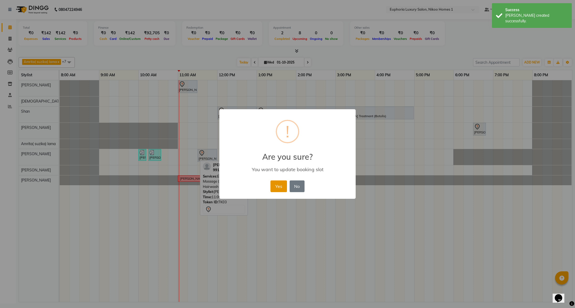
click at [274, 188] on button "Yes" at bounding box center [278, 187] width 16 height 12
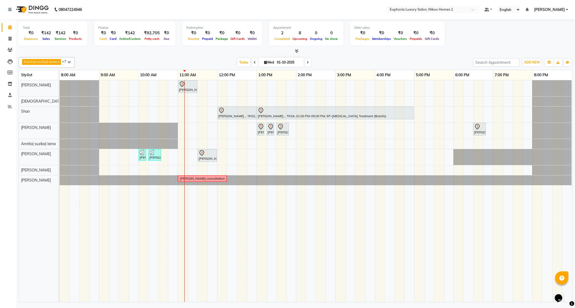
click at [71, 63] on span at bounding box center [69, 62] width 11 height 10
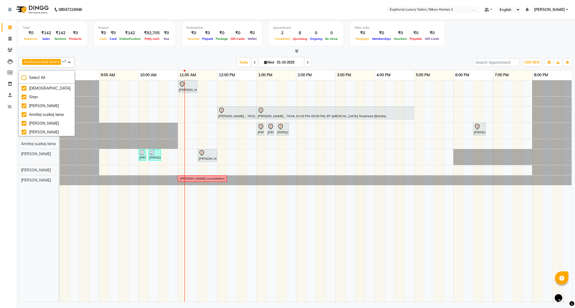
scroll to position [40, 0]
click at [42, 102] on div "Amrita( suzika) lama" at bounding box center [47, 101] width 50 height 6
checkbox input "false"
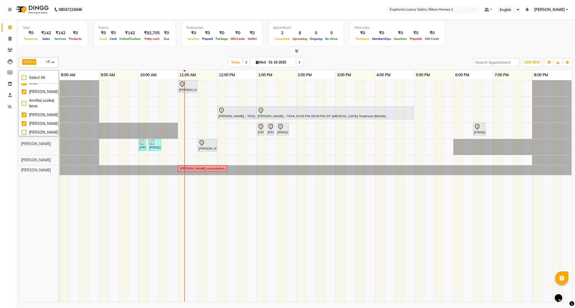
click at [37, 229] on div "Atif Ali Zahid Shan Roshni lama EVA KIPGEN Insha pasha Kishore K" at bounding box center [42, 191] width 46 height 222
click at [512, 133] on div "Saurav ., TK01, 11:00 AM-11:30 AM, EL-HAIR CUT (Senior Stylist) with hairwash M…" at bounding box center [316, 191] width 512 height 222
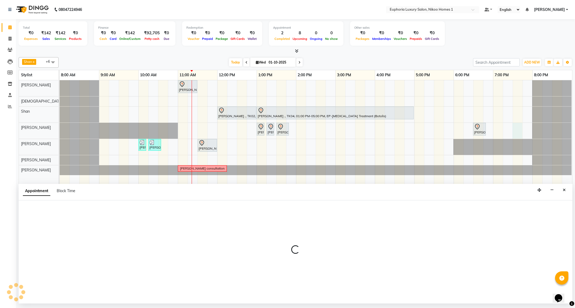
select select "81452"
select select "tentative"
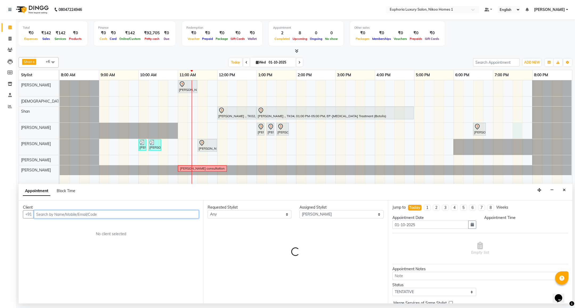
select select "1170"
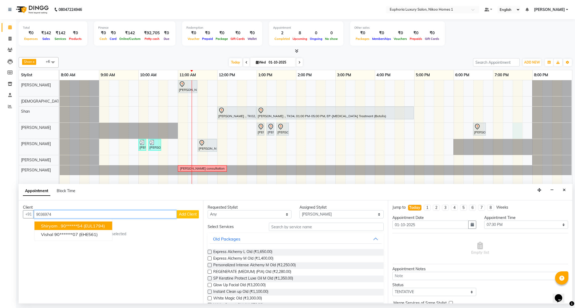
click at [61, 227] on ngb-highlight "90******54" at bounding box center [72, 226] width 22 height 5
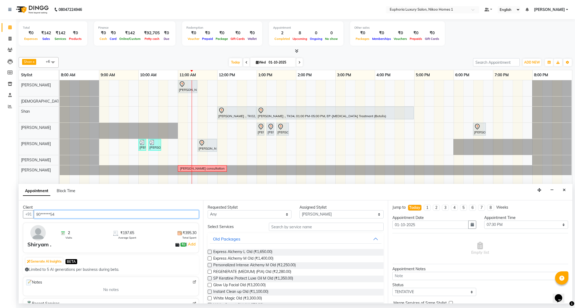
type input "90******54"
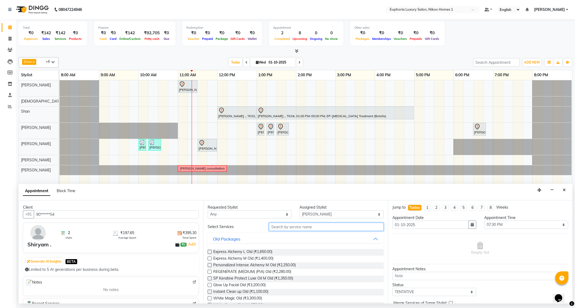
click at [309, 224] on input "text" at bounding box center [326, 227] width 114 height 8
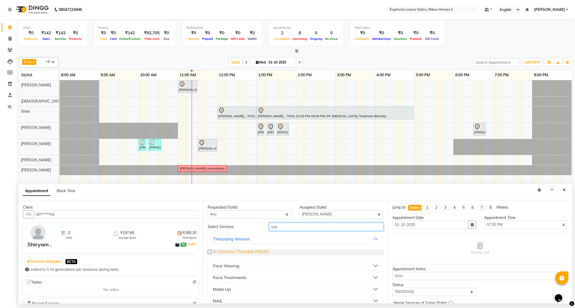
type input "eye"
click at [260, 253] on span "EL-Eyebrows Threading (₹85.00)" at bounding box center [240, 252] width 55 height 7
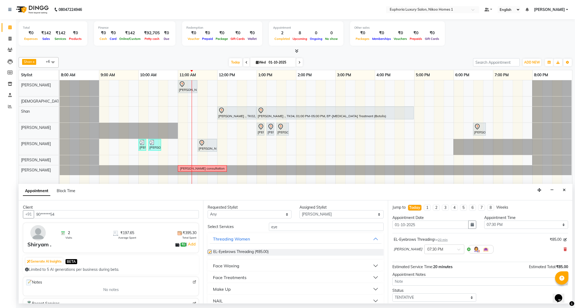
checkbox input "false"
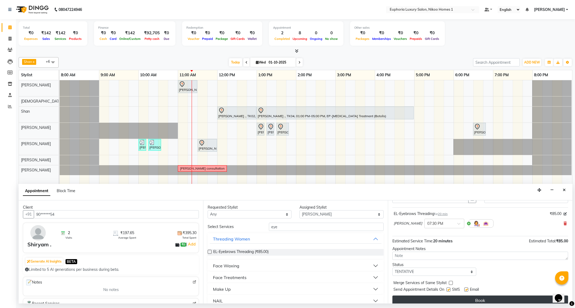
scroll to position [33, 0]
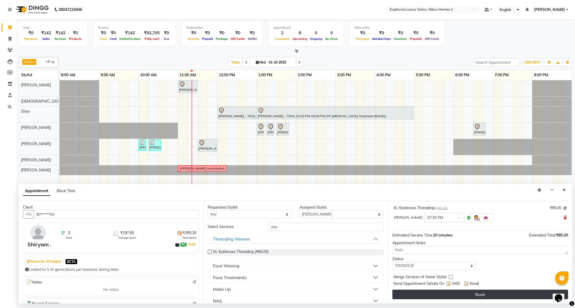
click at [479, 294] on button "Book" at bounding box center [480, 295] width 176 height 10
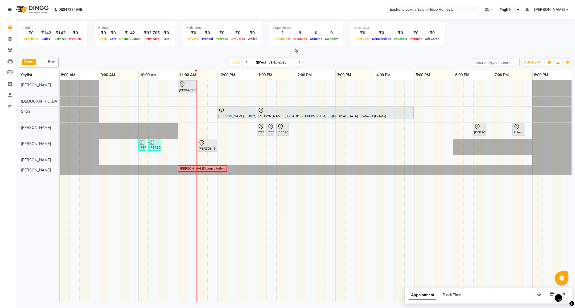
click at [162, 194] on td at bounding box center [163, 191] width 10 height 222
drag, startPoint x: 539, startPoint y: 295, endPoint x: 376, endPoint y: 282, distance: 163.3
click at [469, 287] on icon "button" at bounding box center [471, 289] width 4 height 4
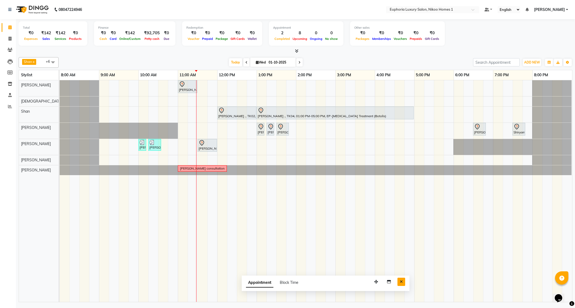
click at [400, 284] on button "Close" at bounding box center [401, 282] width 8 height 8
click at [258, 103] on div "Saurav ., TK01, 11:00 AM-11:30 AM, EL-HAIR CUT (Senior Stylist) with hairwash M…" at bounding box center [316, 191] width 512 height 222
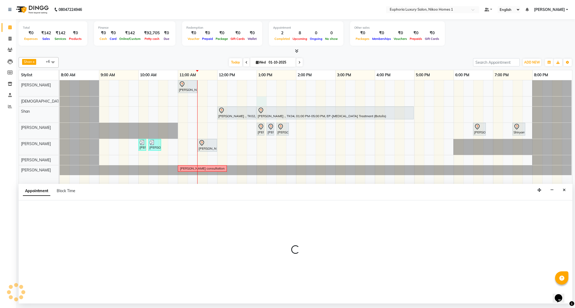
select select "85373"
select select "780"
select select "tentative"
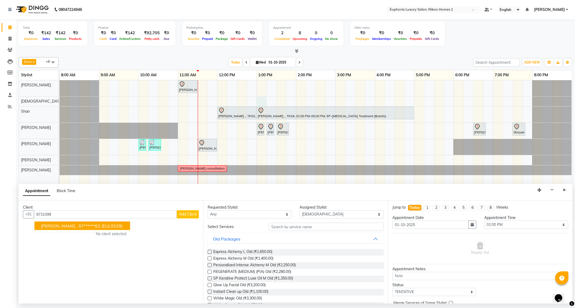
click at [86, 228] on ngb-highlight "97******62" at bounding box center [89, 226] width 22 height 5
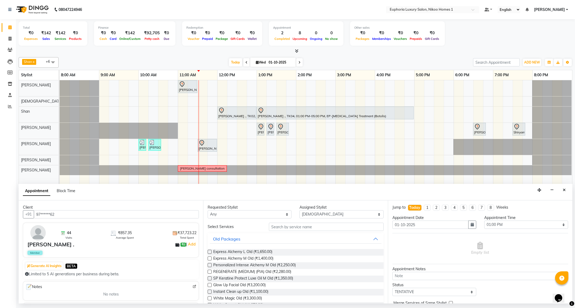
type input "97******62"
click at [295, 228] on input "text" at bounding box center [326, 227] width 114 height 8
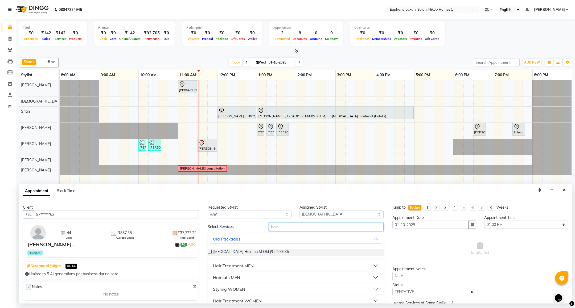
type input "hair"
click at [233, 277] on div "Haircuts MEN" at bounding box center [226, 278] width 27 height 6
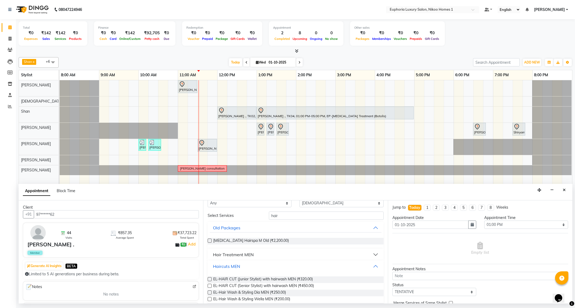
scroll to position [40, 0]
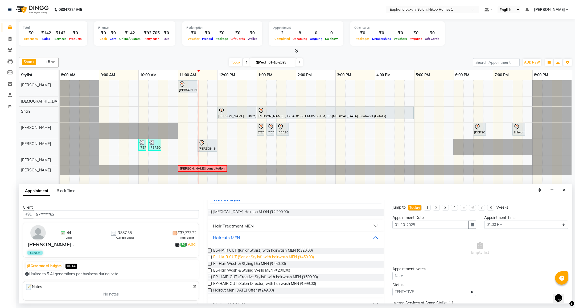
click at [308, 258] on span "EL-HAIR CUT (Senior Stylist) with hairwash MEN (₹450.00)" at bounding box center [263, 258] width 101 height 7
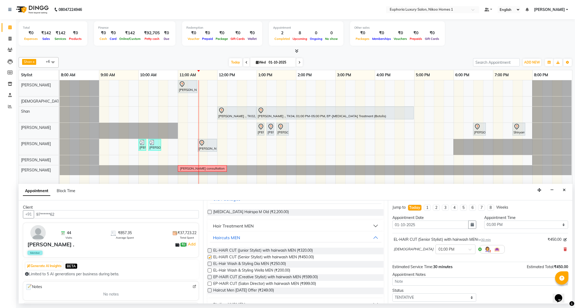
checkbox input "false"
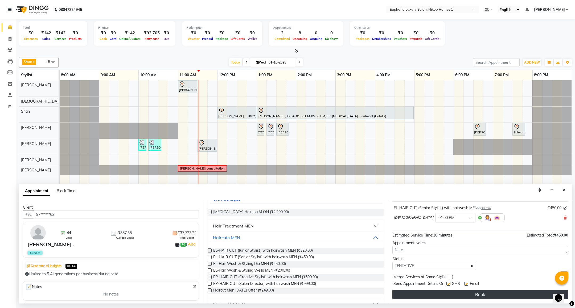
click at [482, 294] on button "Book" at bounding box center [480, 295] width 176 height 10
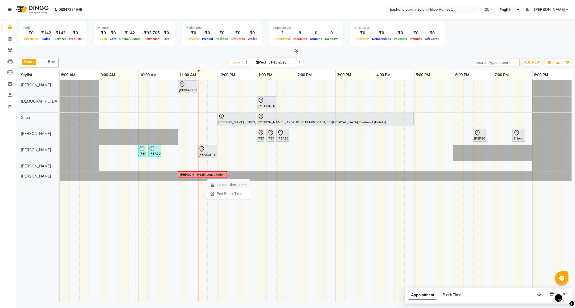
click at [224, 187] on span "Delete Block Time" at bounding box center [232, 186] width 30 height 6
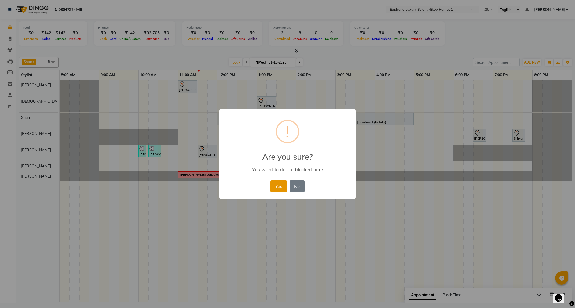
click at [278, 185] on button "Yes" at bounding box center [278, 187] width 16 height 12
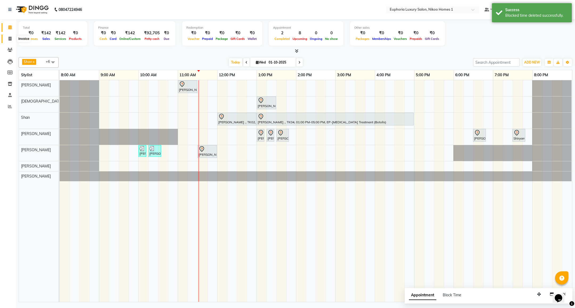
click at [10, 38] on icon at bounding box center [10, 39] width 3 height 4
select select "7987"
select select "service"
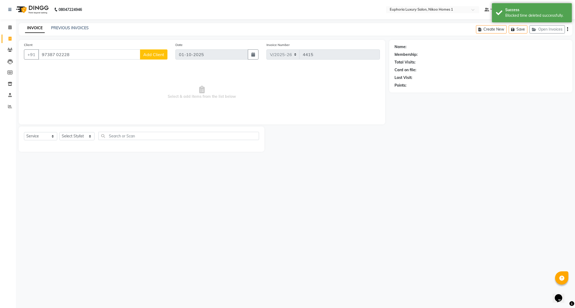
click at [57, 51] on input "97387 02228" at bounding box center [89, 54] width 102 height 10
type input "9738702228"
select select "2: Object"
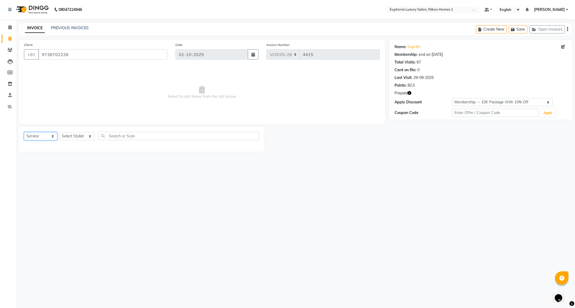
click at [48, 138] on select "Select Service Product Membership Package Voucher Prepaid Gift Card" at bounding box center [40, 136] width 33 height 8
select select "product"
click at [24, 133] on select "Select Service Product Membership Package Voucher Prepaid Gift Card" at bounding box center [40, 136] width 33 height 8
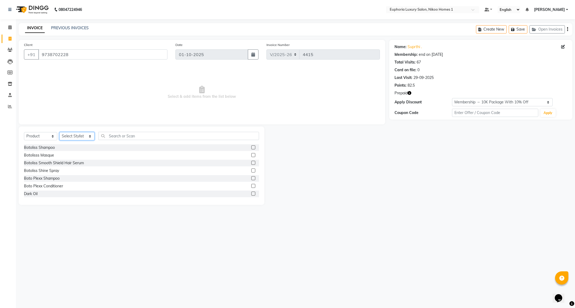
click at [81, 137] on select "Select Stylist Admin Amrita( suzika) lama Atif Ali Azhar Bharath Bhumika Binita…" at bounding box center [76, 136] width 35 height 8
select select "85457"
click at [59, 133] on select "Select Stylist Admin Amrita( suzika) lama Atif Ali Azhar Bharath Bhumika Binita…" at bounding box center [76, 136] width 35 height 8
click at [146, 137] on input "text" at bounding box center [178, 136] width 160 height 8
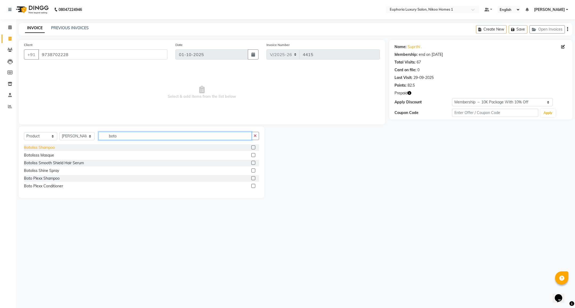
type input "boto"
click at [53, 149] on div "Botoliss Shampoo" at bounding box center [39, 148] width 31 height 6
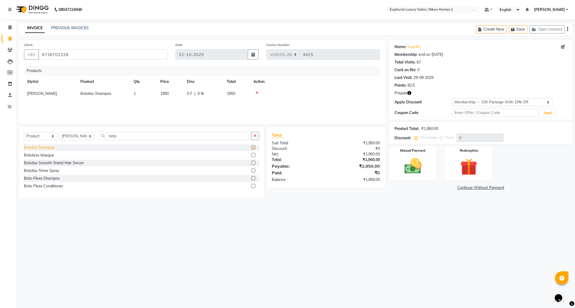
checkbox input "false"
click at [55, 155] on div "Botolisss Masque" at bounding box center [141, 155] width 235 height 7
click at [53, 158] on div "Botolisss Masque" at bounding box center [39, 156] width 30 height 6
checkbox input "false"
click at [409, 171] on img at bounding box center [412, 166] width 29 height 20
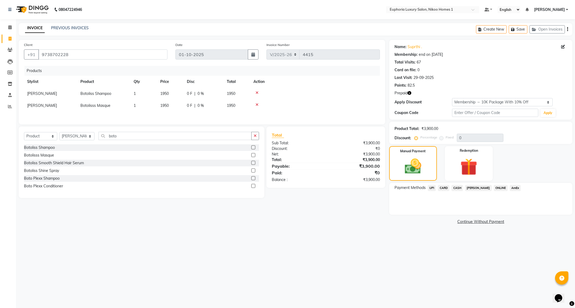
click at [455, 189] on span "CASH" at bounding box center [456, 188] width 11 height 6
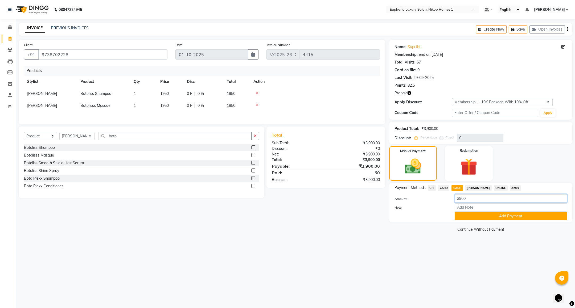
drag, startPoint x: 473, startPoint y: 200, endPoint x: 433, endPoint y: 204, distance: 40.1
click at [433, 204] on div "Amount: 3900 Note: Add Payment" at bounding box center [480, 208] width 172 height 26
type input "2000"
click at [468, 216] on button "Add Payment" at bounding box center [510, 216] width 112 height 8
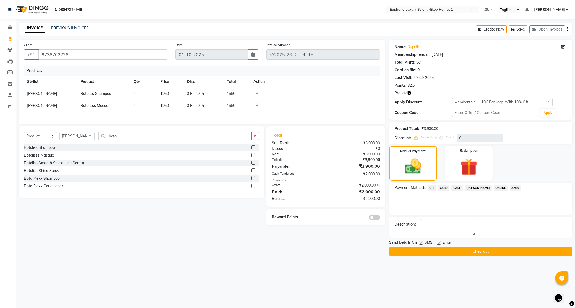
click at [378, 187] on icon at bounding box center [378, 186] width 3 height 4
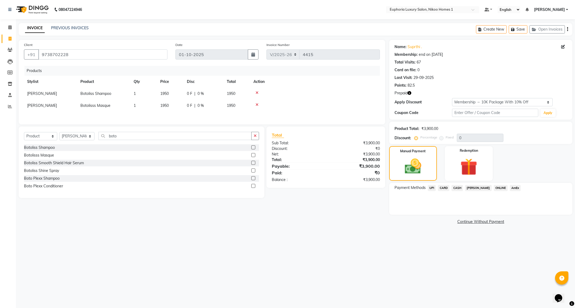
click at [454, 189] on span "CASH" at bounding box center [456, 188] width 11 height 6
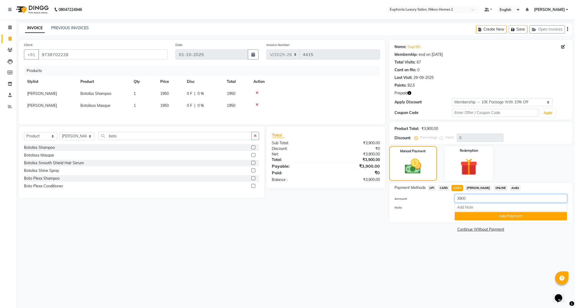
drag, startPoint x: 474, startPoint y: 201, endPoint x: 440, endPoint y: 201, distance: 33.5
click at [440, 201] on div "Amount: 3900" at bounding box center [480, 199] width 180 height 9
click at [482, 203] on input "2000" at bounding box center [510, 199] width 112 height 8
type input "2"
type input "1500"
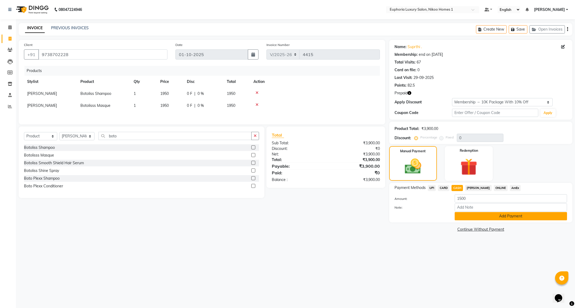
click at [485, 213] on button "Add Payment" at bounding box center [510, 216] width 112 height 8
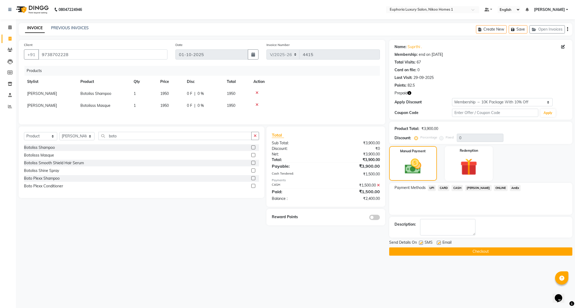
click at [431, 185] on span "UPI" at bounding box center [432, 188] width 8 height 6
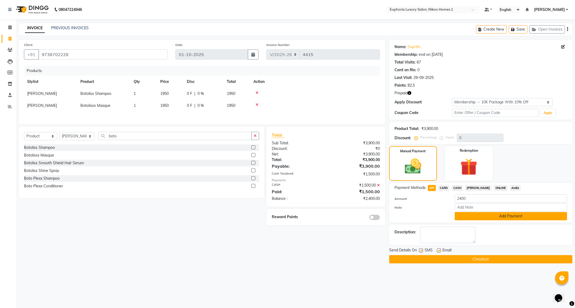
click at [491, 215] on button "Add Payment" at bounding box center [510, 216] width 112 height 8
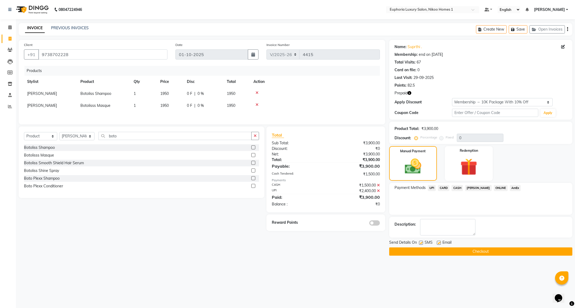
click at [473, 251] on button "Checkout" at bounding box center [480, 252] width 183 height 8
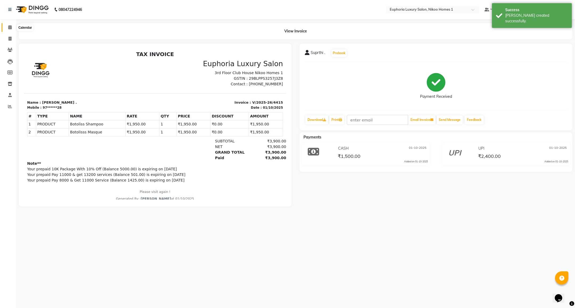
click at [11, 27] on icon at bounding box center [9, 27] width 3 height 4
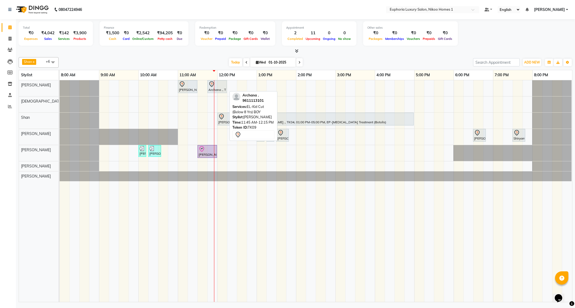
click at [217, 90] on div "Archana ., TK09, 11:45 AM-12:15 PM, EL-Kid Cut (Below 8 Yrs) BOY" at bounding box center [217, 86] width 18 height 11
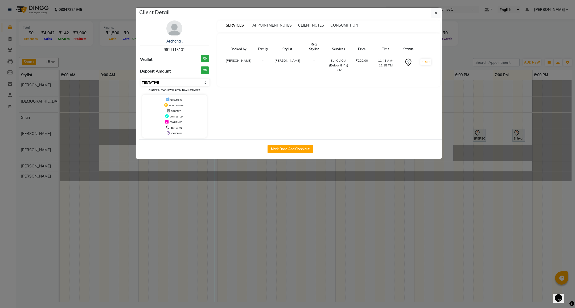
click at [185, 84] on select "Select IN SERVICE CONFIRMED TENTATIVE CHECK IN MARK DONE DROPPED UPCOMING" at bounding box center [174, 82] width 69 height 7
select select "8"
click at [140, 79] on select "Select IN SERVICE CONFIRMED TENTATIVE CHECK IN MARK DONE DROPPED UPCOMING" at bounding box center [174, 82] width 69 height 7
click at [437, 14] on icon "button" at bounding box center [435, 13] width 3 height 4
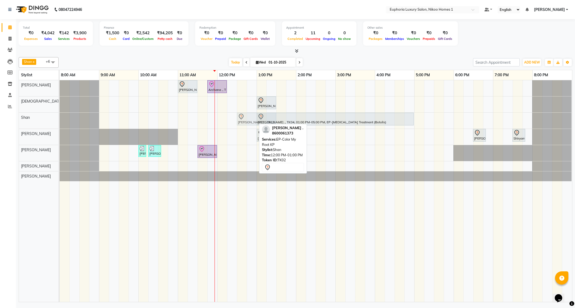
drag, startPoint x: 231, startPoint y: 118, endPoint x: 253, endPoint y: 119, distance: 21.6
click at [60, 119] on div "Nikitha ., TK02, 12:00 PM-01:00 PM, EP-Color My Root KP Yashwant Bidawat ., TK0…" at bounding box center [60, 121] width 0 height 16
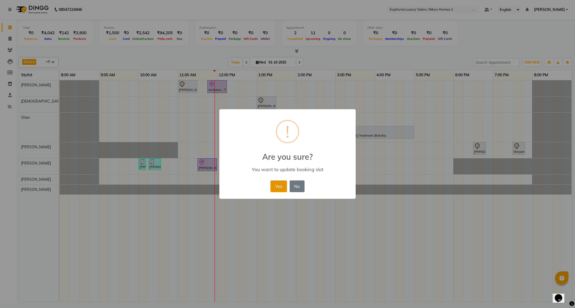
click at [278, 188] on button "Yes" at bounding box center [278, 187] width 16 height 12
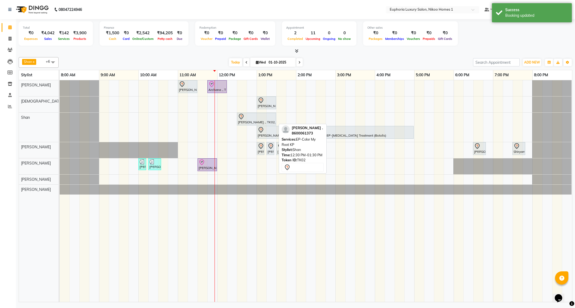
click at [242, 122] on div "Nikitha ., TK02, 12:30 PM-01:30 PM, EP-Color My Root KP" at bounding box center [256, 119] width 38 height 11
click at [247, 122] on div "Nikitha ., TK02, 12:30 PM-01:30 PM, EP-Color My Root KP" at bounding box center [256, 119] width 38 height 11
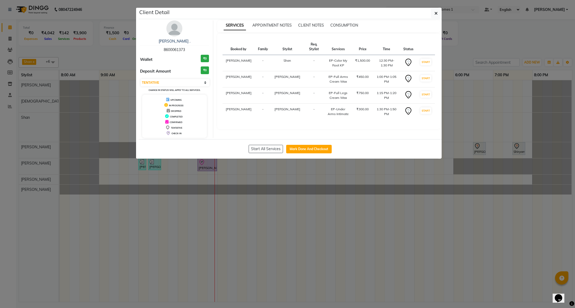
click at [161, 87] on div "Select IN SERVICE CONFIRMED TENTATIVE CHECK IN MARK DONE DROPPED UPCOMING Chang…" at bounding box center [174, 85] width 69 height 14
click at [161, 82] on select "Select IN SERVICE CONFIRMED TENTATIVE CHECK IN MARK DONE DROPPED UPCOMING" at bounding box center [174, 82] width 69 height 7
select select "8"
click at [140, 79] on select "Select IN SERVICE CONFIRMED TENTATIVE CHECK IN MARK DONE DROPPED UPCOMING" at bounding box center [174, 82] width 69 height 7
click at [434, 11] on icon "button" at bounding box center [435, 13] width 3 height 4
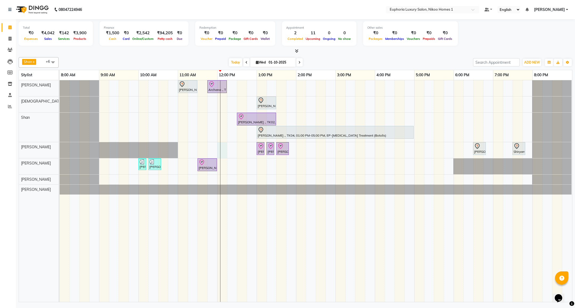
click at [217, 147] on div "Saurav ., TK01, 11:00 AM-11:30 AM, EL-HAIR CUT (Senior Stylist) with hairwash M…" at bounding box center [316, 191] width 512 height 222
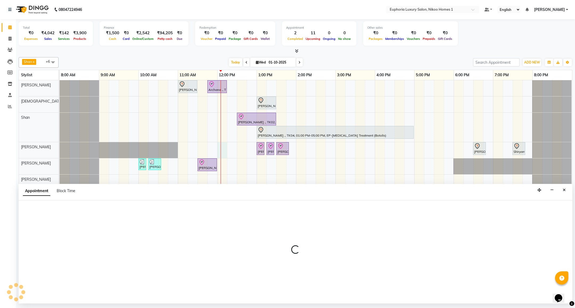
select select "81452"
select select "720"
select select "tentative"
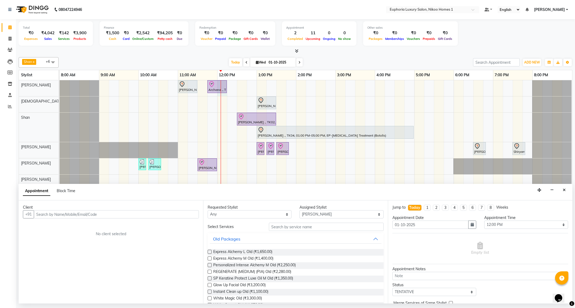
click at [221, 85] on div at bounding box center [221, 191] width 0 height 222
click at [221, 88] on div at bounding box center [221, 191] width 0 height 222
click at [212, 91] on div "Archana ., TK09, 11:45 AM-12:15 PM, EL-Kid Cut (Below 8 Yrs) BOY" at bounding box center [217, 86] width 18 height 11
select select "8"
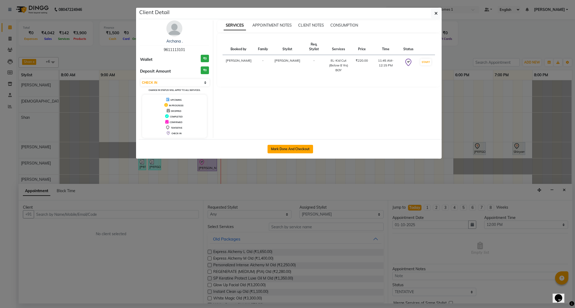
click at [288, 146] on button "Mark Done And Checkout" at bounding box center [290, 149] width 46 height 9
select select "service"
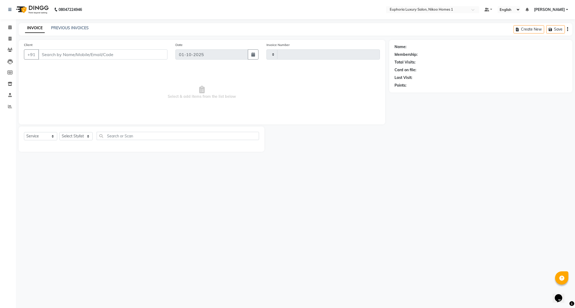
type input "4416"
select select "7987"
type input "96******01"
select select "85468"
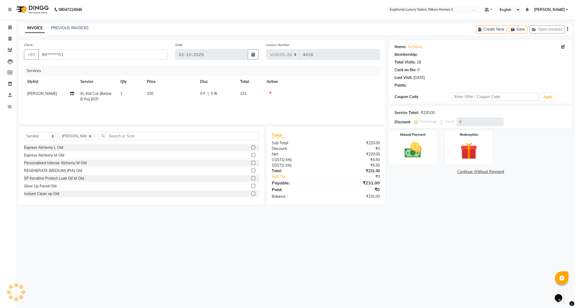
select select "1: Object"
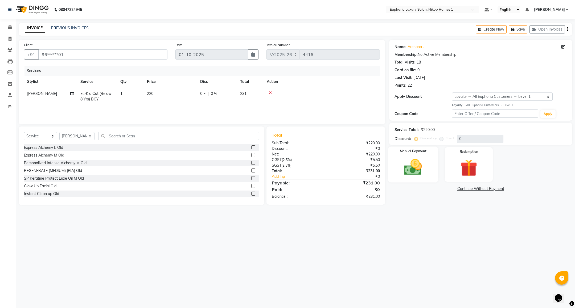
click at [423, 169] on img at bounding box center [412, 167] width 29 height 20
click at [431, 188] on span "UPI" at bounding box center [432, 189] width 8 height 6
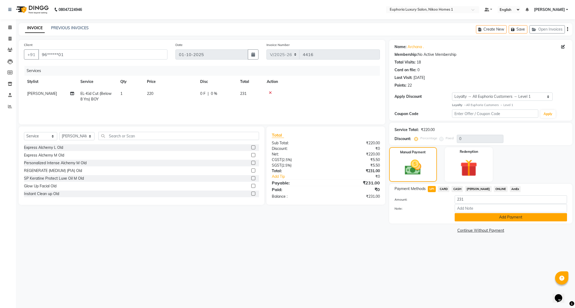
click at [481, 219] on button "Add Payment" at bounding box center [510, 217] width 112 height 8
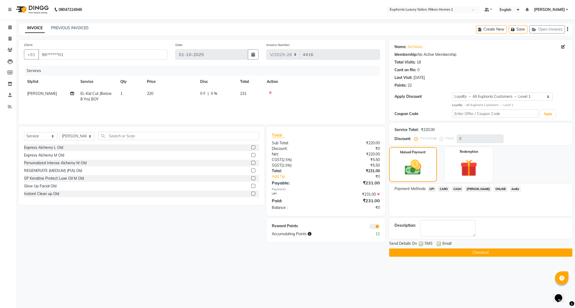
click at [467, 249] on button "Checkout" at bounding box center [480, 253] width 183 height 8
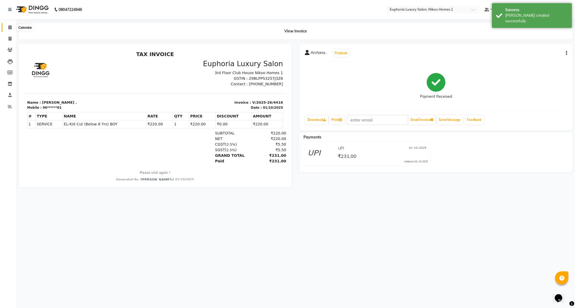
click at [10, 30] on span at bounding box center [9, 27] width 9 height 6
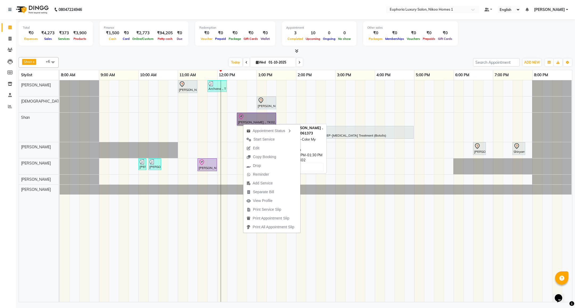
click at [247, 117] on link "Nikitha ., TK02, 12:30 PM-01:30 PM, EP-Color My Root KP" at bounding box center [256, 119] width 39 height 13
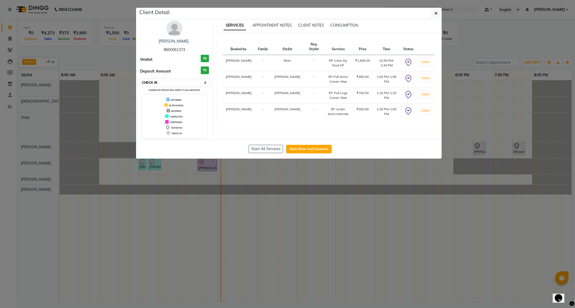
click at [172, 84] on select "Select IN SERVICE CONFIRMED TENTATIVE CHECK IN MARK DONE DROPPED UPCOMING" at bounding box center [174, 82] width 69 height 7
select select "7"
click at [140, 79] on select "Select IN SERVICE CONFIRMED TENTATIVE CHECK IN MARK DONE DROPPED UPCOMING" at bounding box center [174, 82] width 69 height 7
click at [435, 10] on button "button" at bounding box center [436, 13] width 10 height 10
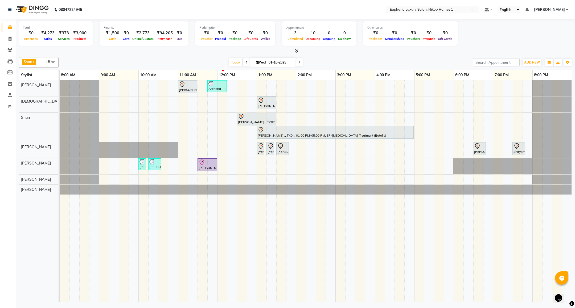
select select "7"
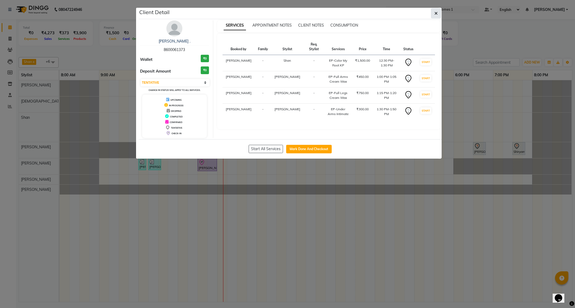
click at [436, 13] on icon "button" at bounding box center [435, 13] width 3 height 4
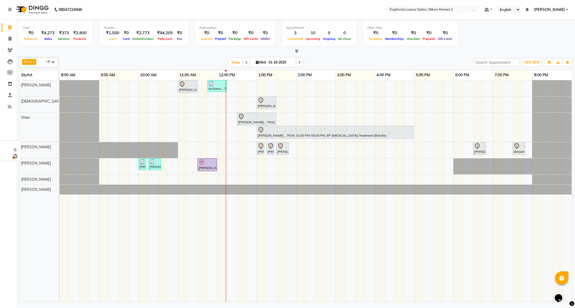
select select "7"
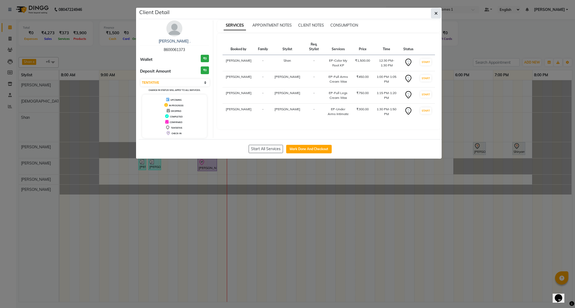
click at [431, 14] on button "button" at bounding box center [436, 13] width 10 height 10
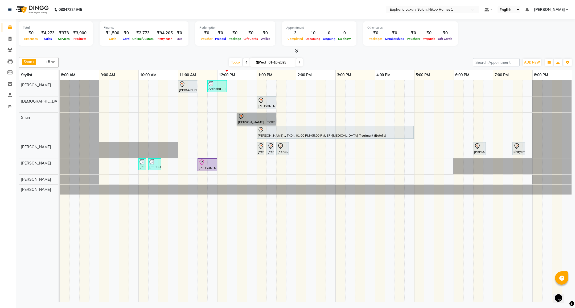
click at [221, 106] on div "Saurav ., TK01, 11:00 AM-11:30 AM, EL-HAIR CUT (Senior Stylist) with hairwash M…" at bounding box center [316, 191] width 512 height 222
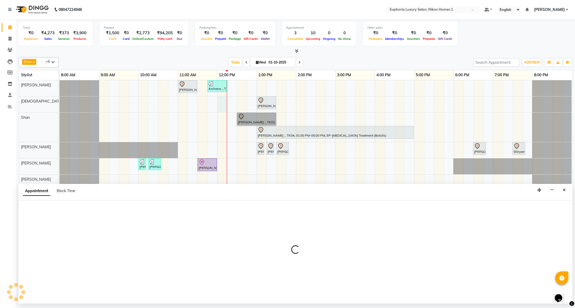
select select "85373"
select select "720"
select select "tentative"
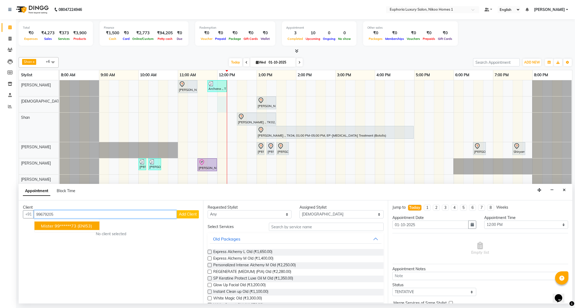
click at [51, 229] on span "mister" at bounding box center [47, 226] width 13 height 5
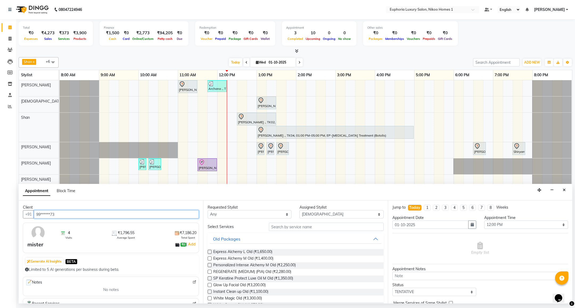
type input "99******73"
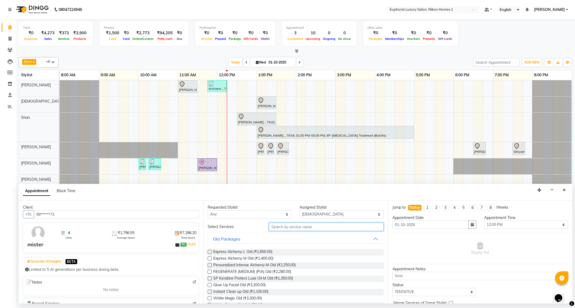
click at [280, 228] on input "text" at bounding box center [326, 227] width 114 height 8
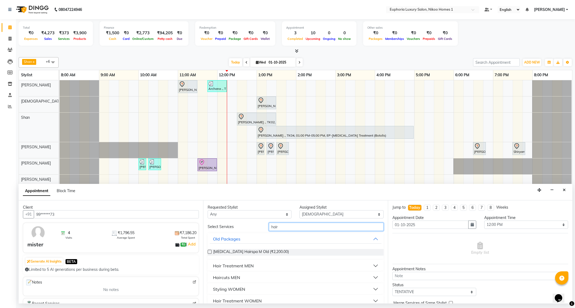
type input "hair"
click at [235, 275] on div "Haircuts MEN" at bounding box center [226, 278] width 27 height 6
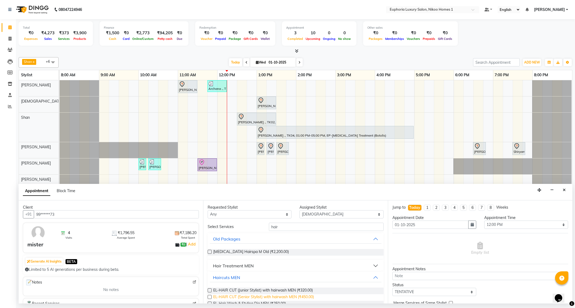
click at [304, 297] on span "EL-HAIR CUT (Senior Stylist) with hairwash MEN (₹450.00)" at bounding box center [263, 298] width 101 height 7
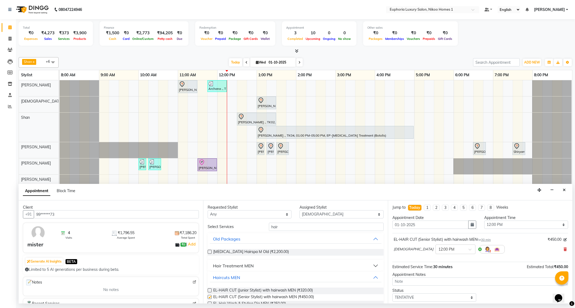
checkbox input "false"
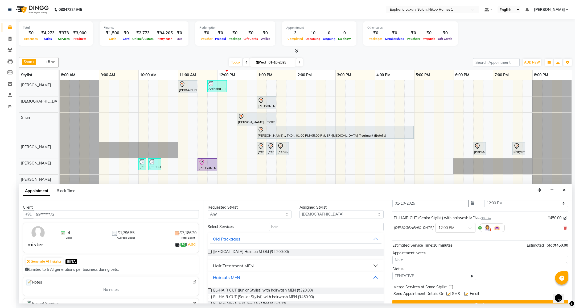
scroll to position [33, 0]
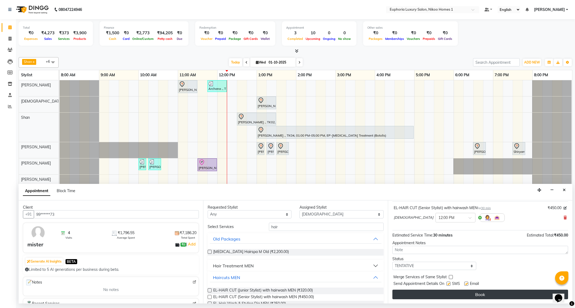
click at [449, 294] on button "Book" at bounding box center [480, 295] width 176 height 10
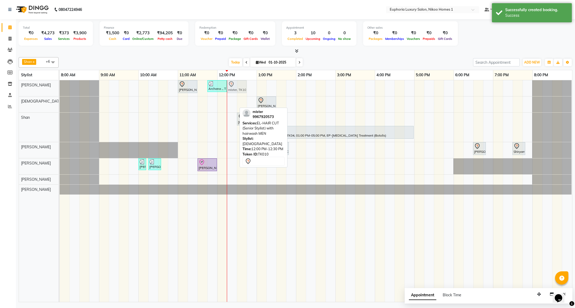
drag, startPoint x: 230, startPoint y: 102, endPoint x: 236, endPoint y: 94, distance: 9.3
click at [238, 90] on tbody "Saurav ., TK01, 11:00 AM-11:30 AM, EL-HAIR CUT (Senior Stylist) with hairwash M…" at bounding box center [316, 137] width 512 height 114
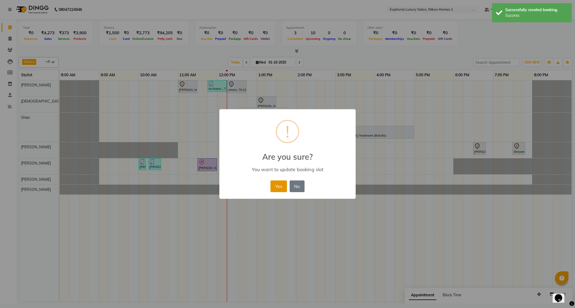
click at [284, 184] on button "Yes" at bounding box center [278, 187] width 16 height 12
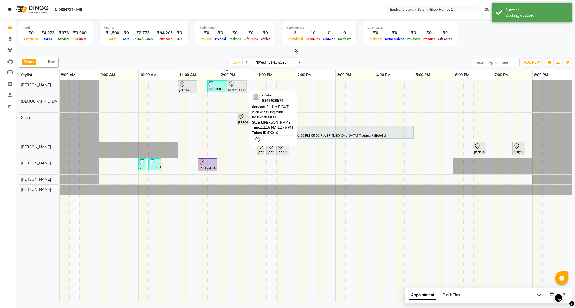
click at [60, 89] on div "Saurav ., TK01, 11:00 AM-11:30 AM, EL-HAIR CUT (Senior Stylist) with hairwash M…" at bounding box center [60, 88] width 0 height 16
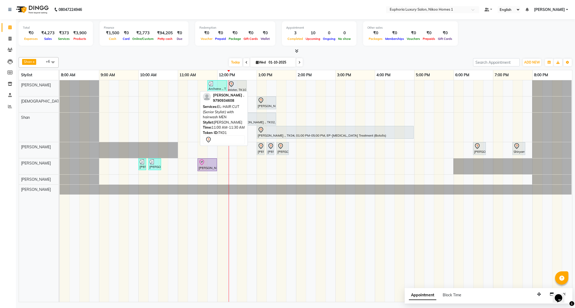
drag, startPoint x: 188, startPoint y: 86, endPoint x: 240, endPoint y: 102, distance: 54.8
click at [240, 102] on div "Shan x [PERSON_NAME] x [PERSON_NAME] x [PERSON_NAME] x Kishore K x [PERSON_NAME…" at bounding box center [295, 178] width 553 height 247
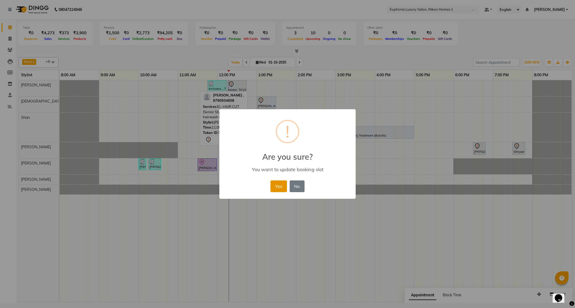
click at [271, 186] on button "Yes" at bounding box center [278, 187] width 16 height 12
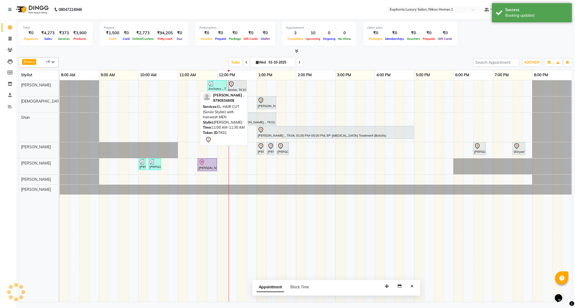
drag, startPoint x: 531, startPoint y: 295, endPoint x: 385, endPoint y: 288, distance: 146.2
click at [385, 288] on icon "button" at bounding box center [387, 287] width 4 height 4
click at [411, 288] on icon "Close" at bounding box center [411, 287] width 3 height 4
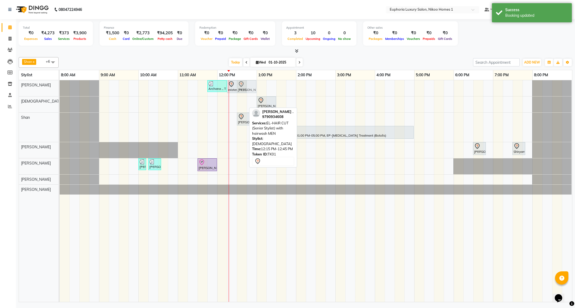
drag, startPoint x: 235, startPoint y: 102, endPoint x: 244, endPoint y: 94, distance: 11.1
click at [244, 94] on tbody "Archana ., TK09, 11:45 AM-12:15 PM, EL-Kid Cut (Below 8 Yrs) BOY mister, TK10, …" at bounding box center [316, 137] width 512 height 114
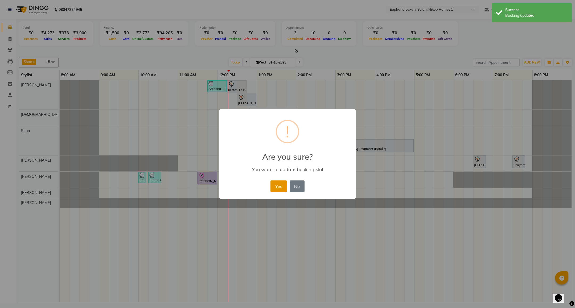
click at [274, 187] on button "Yes" at bounding box center [278, 187] width 16 height 12
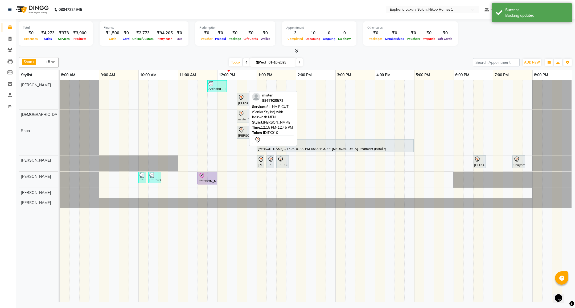
drag, startPoint x: 237, startPoint y: 84, endPoint x: 244, endPoint y: 115, distance: 31.5
click at [244, 115] on tbody "Archana ., TK09, 11:45 AM-12:15 PM, EL-Kid Cut (Below 8 Yrs) BOY mister, TK10, …" at bounding box center [316, 144] width 512 height 128
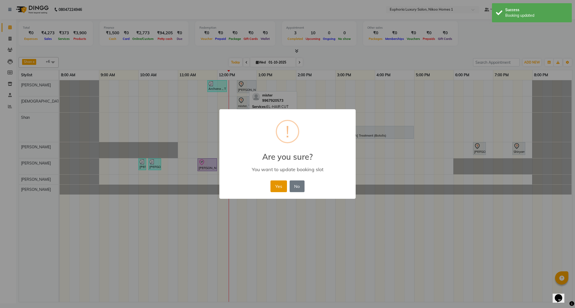
click at [280, 189] on button "Yes" at bounding box center [278, 187] width 16 height 12
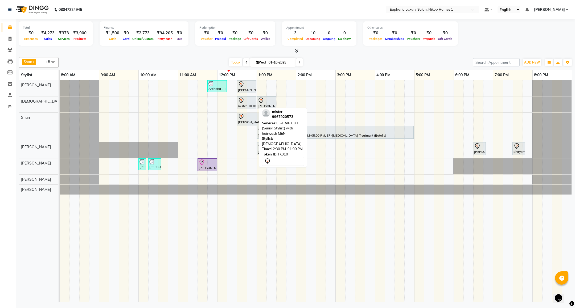
click at [241, 105] on div "mister, TK10, 12:30 PM-01:00 PM, EL-HAIR CUT (Senior Stylist) with hairwash MEN" at bounding box center [246, 102] width 18 height 11
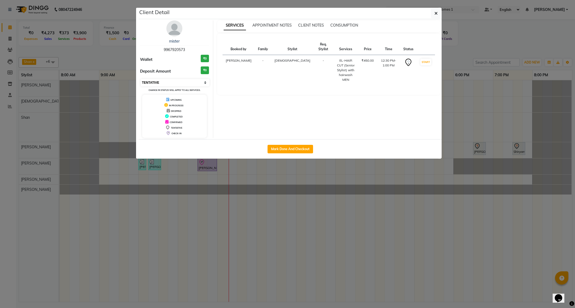
click at [188, 85] on select "Select IN SERVICE CONFIRMED TENTATIVE CHECK IN MARK DONE DROPPED UPCOMING" at bounding box center [174, 82] width 69 height 7
select select "8"
click at [140, 79] on select "Select IN SERVICE CONFIRMED TENTATIVE CHECK IN MARK DONE DROPPED UPCOMING" at bounding box center [174, 82] width 69 height 7
click at [433, 16] on button "button" at bounding box center [436, 13] width 10 height 10
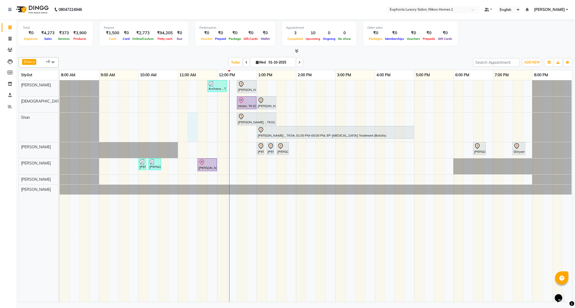
click at [193, 120] on div "Archana ., TK09, 11:45 AM-12:15 PM, EL-Kid Cut (Below 8 Yrs) BOY Saurav ., TK01…" at bounding box center [316, 191] width 512 height 222
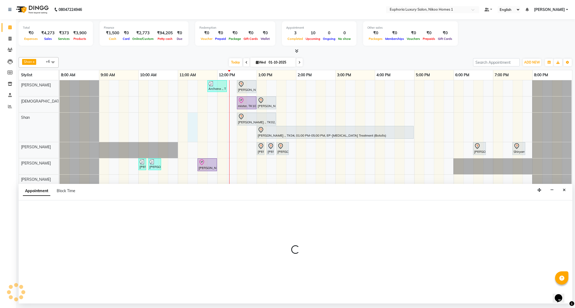
select select "92628"
select select "675"
select select "tentative"
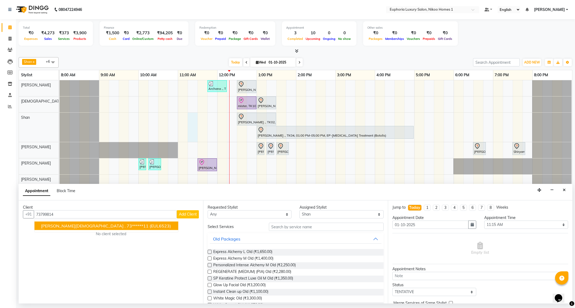
click at [150, 225] on span "(EUL6523)" at bounding box center [160, 226] width 21 height 5
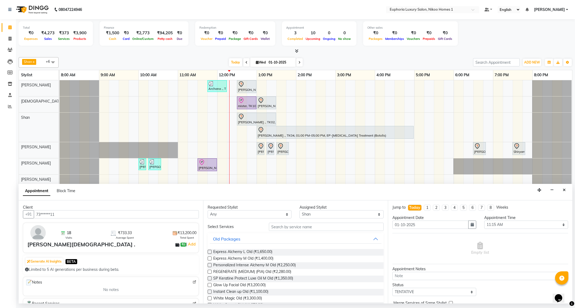
type input "73******11"
click at [285, 231] on input "text" at bounding box center [326, 227] width 114 height 8
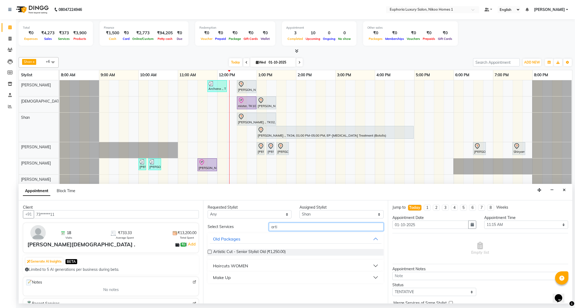
type input "arti"
click at [232, 265] on div "Haircuts WOMEN" at bounding box center [230, 266] width 35 height 6
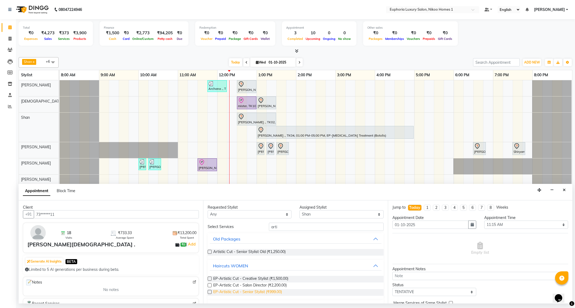
click at [271, 292] on span "EP-Artistic Cut - Senior Stylist (₹999.00)" at bounding box center [247, 293] width 69 height 7
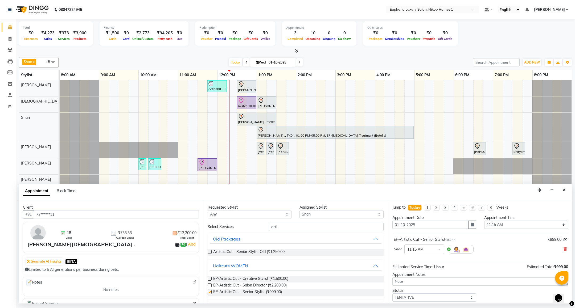
checkbox input "false"
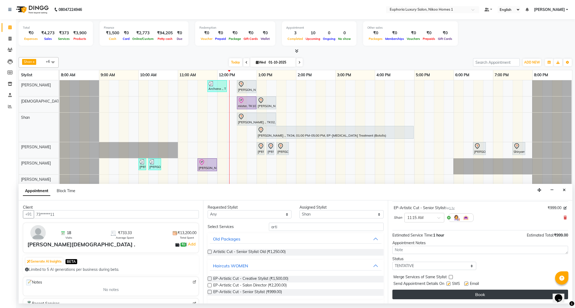
click at [451, 297] on button "Book" at bounding box center [480, 295] width 176 height 10
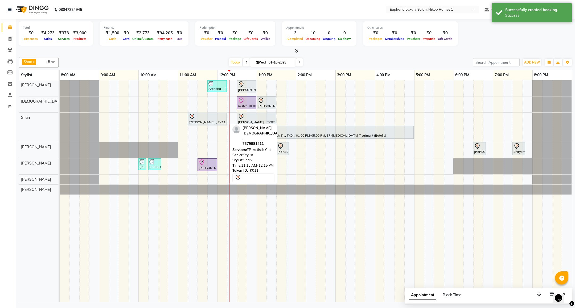
click at [220, 122] on div "L.C. Jain ., TK11, 11:15 AM-12:15 PM, EP-Artistic Cut - Senior Stylist" at bounding box center [207, 119] width 38 height 11
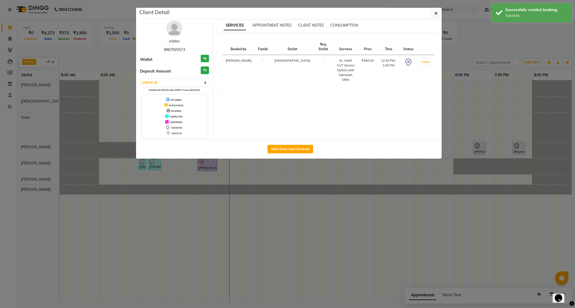
select select "7"
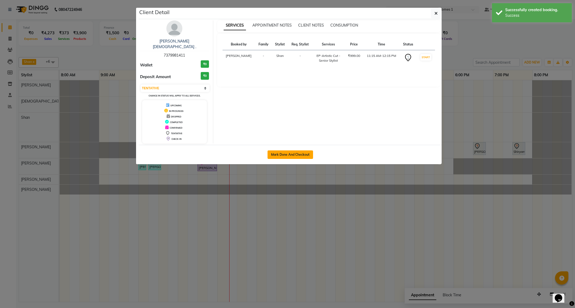
click at [291, 152] on button "Mark Done And Checkout" at bounding box center [290, 155] width 46 height 9
select select "service"
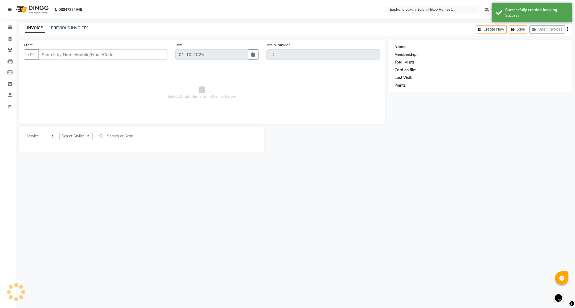
type input "4417"
select select "7987"
type input "73******11"
select select "92628"
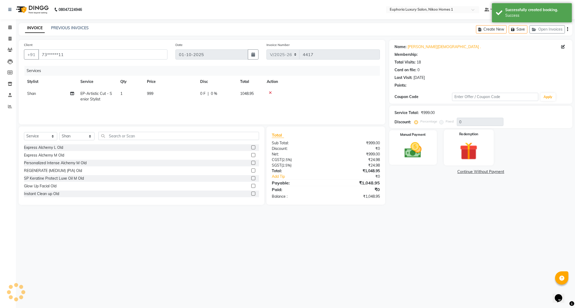
select select "1: Object"
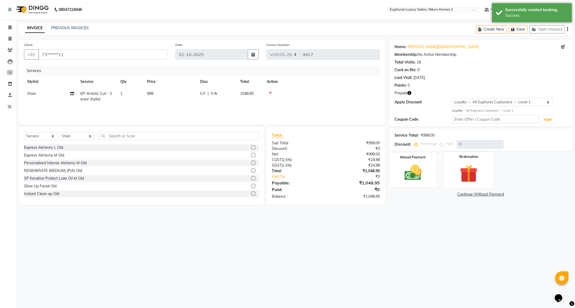
click at [467, 160] on div "Redemption" at bounding box center [469, 170] width 50 height 36
click at [470, 196] on span "Prepaid 1" at bounding box center [468, 195] width 17 height 6
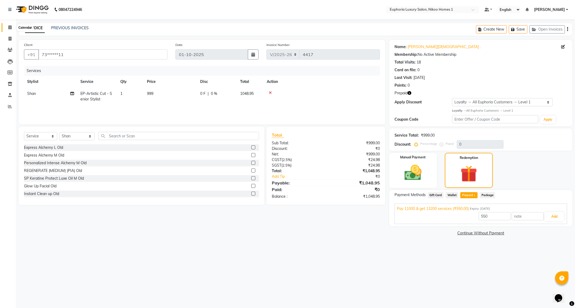
click at [8, 28] on icon at bounding box center [9, 27] width 3 height 4
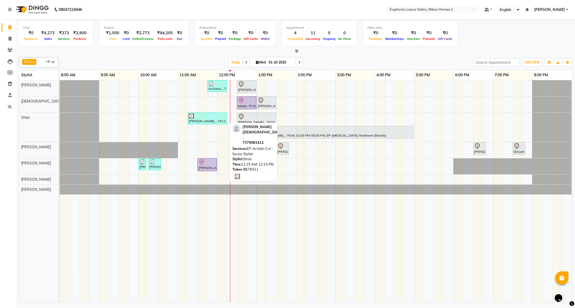
click at [208, 119] on div at bounding box center [207, 116] width 37 height 5
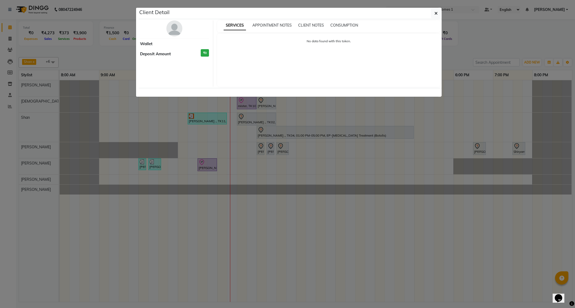
select select "3"
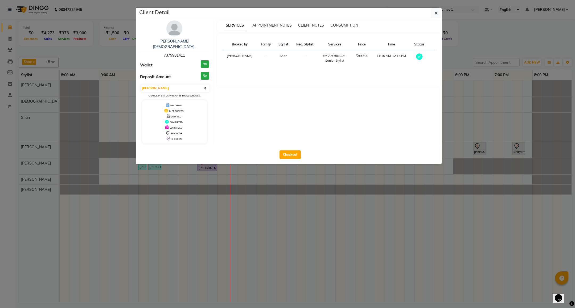
click at [178, 38] on div "L.C. Jain . 7379981411 Wallet ₹0 Deposit Amount ₹0 Select MARK DONE UPCOMING Ch…" at bounding box center [174, 81] width 77 height 123
click at [176, 42] on link "L.C. Jain ." at bounding box center [174, 44] width 43 height 10
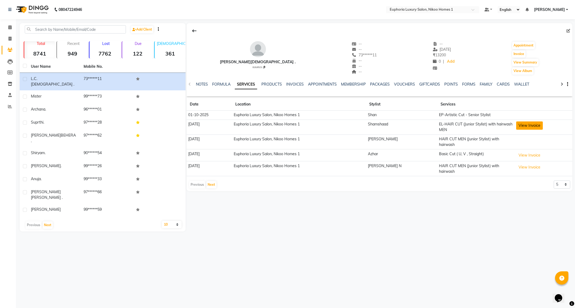
click at [525, 126] on button "View Invoice" at bounding box center [529, 126] width 27 height 8
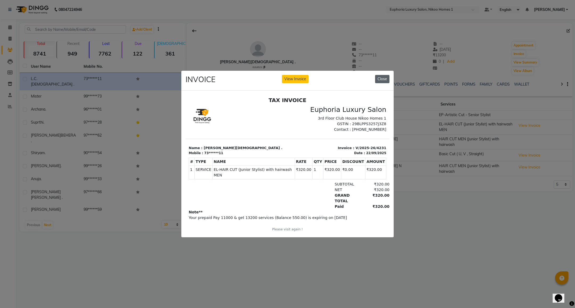
click at [386, 75] on button "Close" at bounding box center [382, 79] width 14 height 8
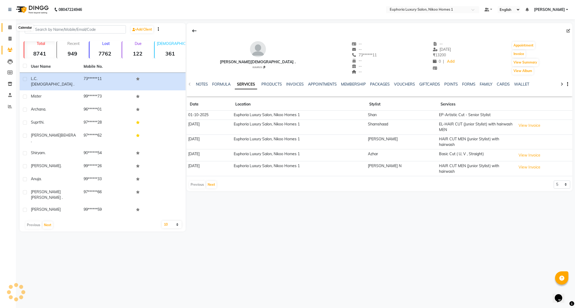
click at [8, 29] on icon at bounding box center [9, 27] width 3 height 4
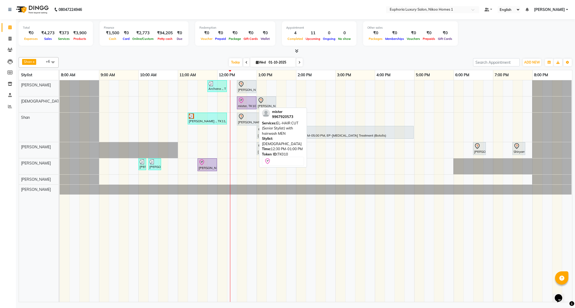
click at [248, 105] on div "mister, TK10, 12:30 PM-01:00 PM, EL-HAIR CUT (Senior Stylist) with hairwash MEN" at bounding box center [246, 102] width 18 height 11
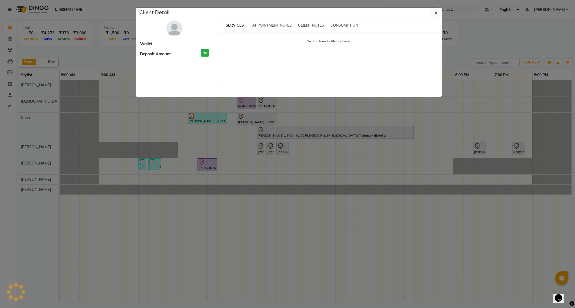
select select "8"
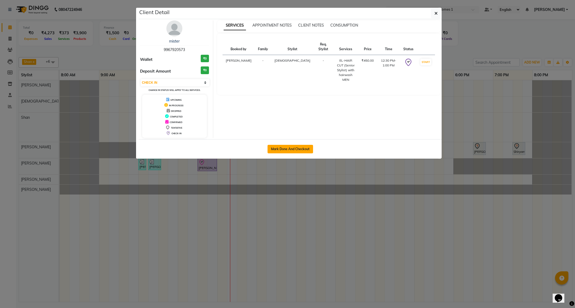
click at [279, 151] on button "Mark Done And Checkout" at bounding box center [290, 149] width 46 height 9
select select "7987"
select select "service"
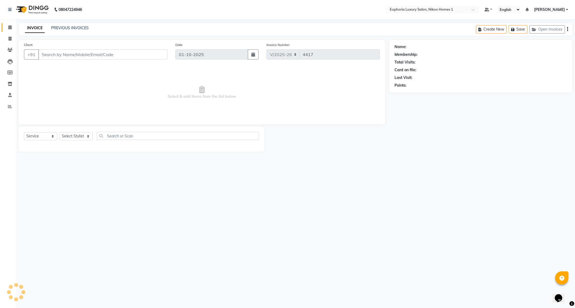
type input "99******73"
select select "85373"
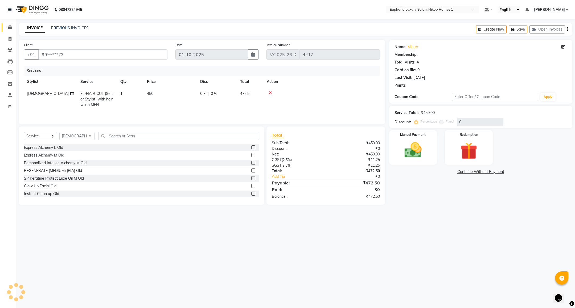
select select "1: Object"
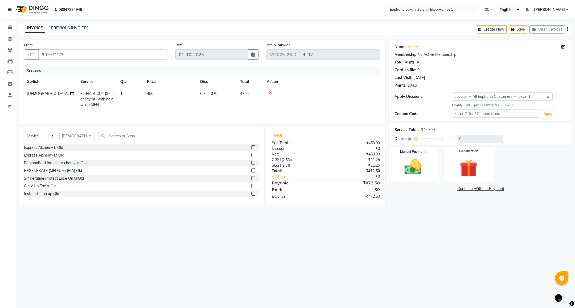
click at [473, 166] on img at bounding box center [468, 168] width 29 height 22
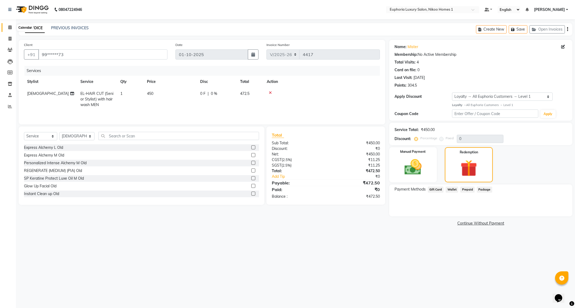
click at [11, 27] on icon at bounding box center [9, 27] width 3 height 4
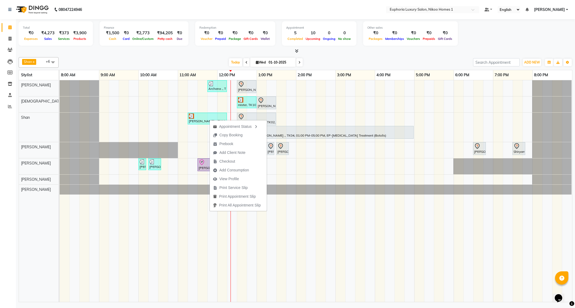
click at [209, 120] on div "Appointment Status Copy Booking Prebook Add Client Note Checkout Add Consumptio…" at bounding box center [237, 166] width 57 height 92
click at [206, 119] on div at bounding box center [207, 116] width 37 height 5
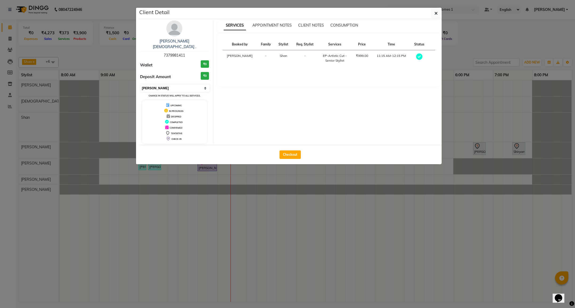
click at [174, 85] on select "Select MARK DONE UPCOMING" at bounding box center [174, 88] width 69 height 7
select select "5"
click at [140, 85] on select "Select MARK DONE UPCOMING" at bounding box center [174, 88] width 69 height 7
click at [435, 15] on icon "button" at bounding box center [435, 13] width 3 height 4
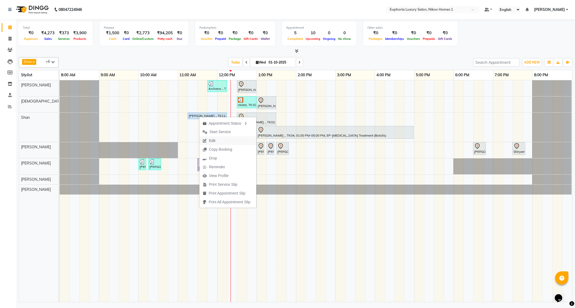
click at [212, 140] on span "Edit" at bounding box center [212, 141] width 6 height 6
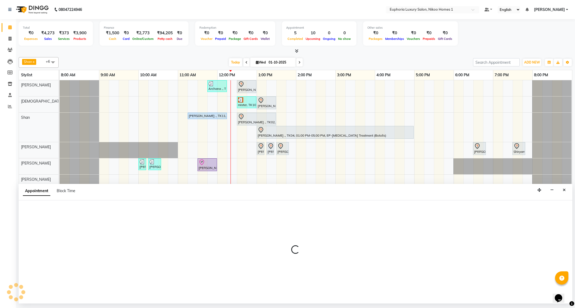
select select "tentative"
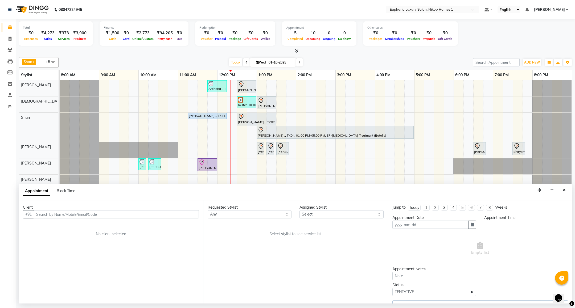
type input "01-10-2025"
select select "92628"
select select "upcoming"
select select "675"
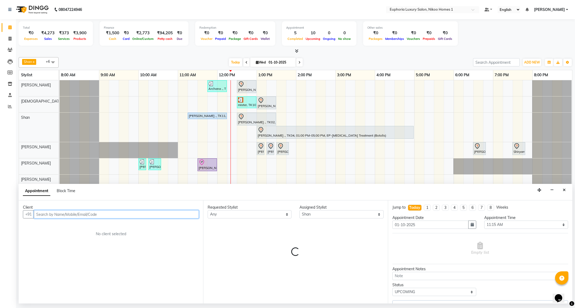
select select "4025"
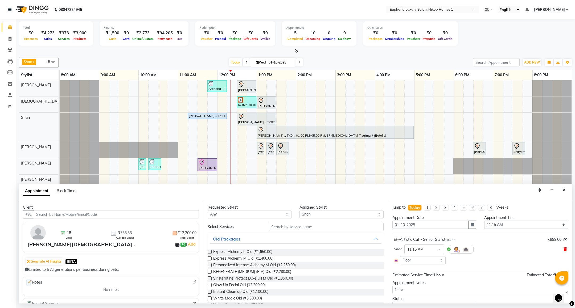
click at [563, 250] on icon at bounding box center [564, 250] width 3 height 4
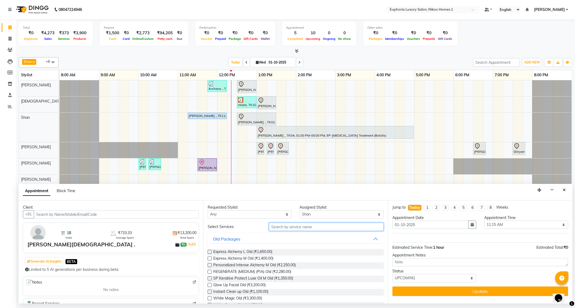
click at [285, 231] on input "text" at bounding box center [326, 227] width 114 height 8
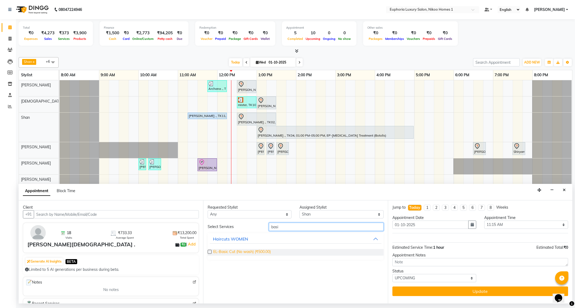
type input "basi"
click at [257, 251] on span "EL-Basic Cut (No wash) (₹500.00)" at bounding box center [241, 252] width 57 height 7
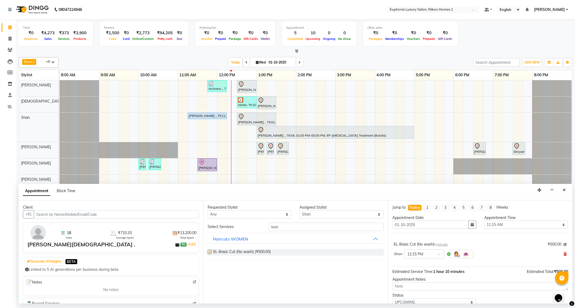
checkbox input "false"
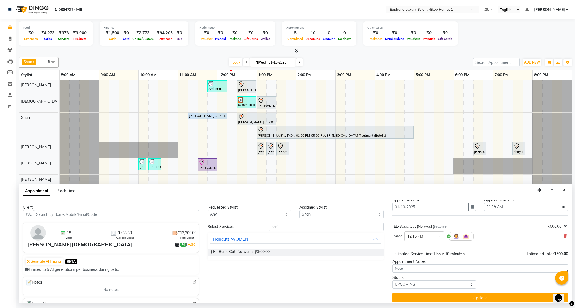
scroll to position [22, 0]
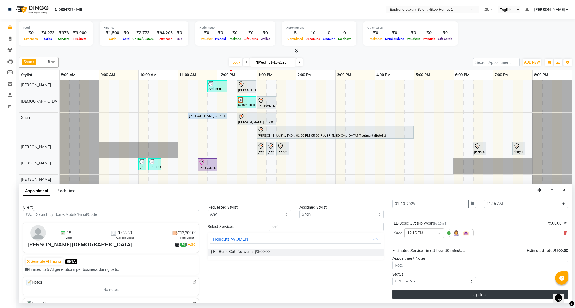
click at [465, 297] on button "Update" at bounding box center [480, 295] width 176 height 10
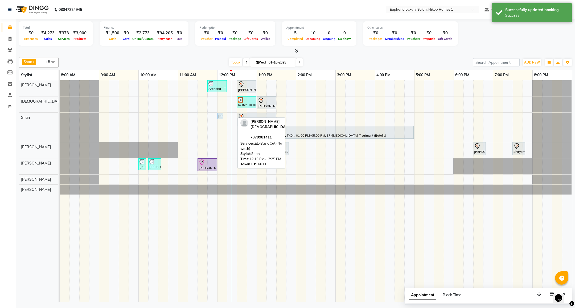
drag, startPoint x: 229, startPoint y: 118, endPoint x: 215, endPoint y: 118, distance: 14.6
click at [215, 118] on div "Archana ., TK09, 11:45 AM-12:15 PM, EL-Kid Cut (Below 8 Yrs) BOY Saurav ., TK01…" at bounding box center [316, 191] width 512 height 222
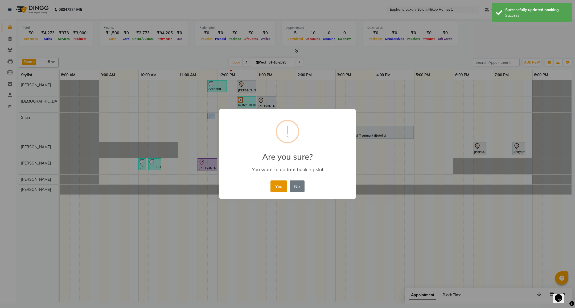
click at [282, 189] on button "Yes" at bounding box center [278, 187] width 16 height 12
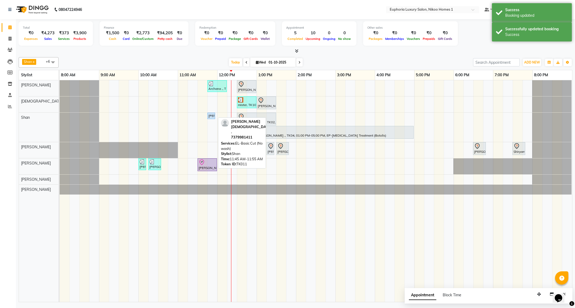
click at [211, 115] on div "[PERSON_NAME] ., TK11, 11:45 AM-11:55 AM, EL-Basic Cut (No wash)" at bounding box center [211, 116] width 7 height 5
click at [210, 116] on div "[PERSON_NAME] ., TK11, 11:45 AM-11:55 AM, EL-Basic Cut (No wash)" at bounding box center [211, 116] width 7 height 5
select select "5"
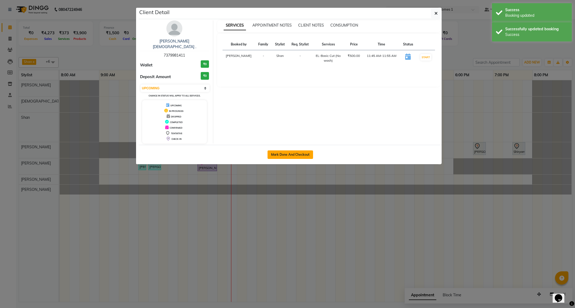
click at [279, 151] on button "Mark Done And Checkout" at bounding box center [290, 155] width 46 height 9
select select "service"
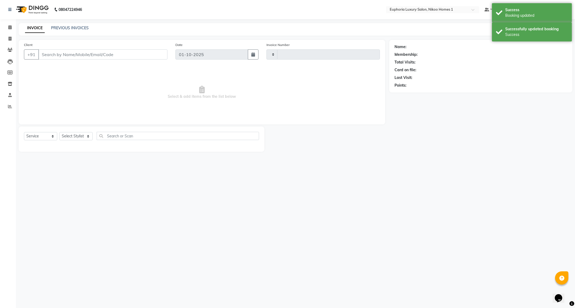
type input "4417"
select select "7987"
type input "73******11"
select select "92628"
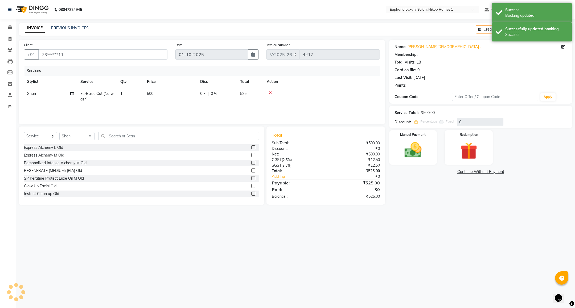
select select "1: Object"
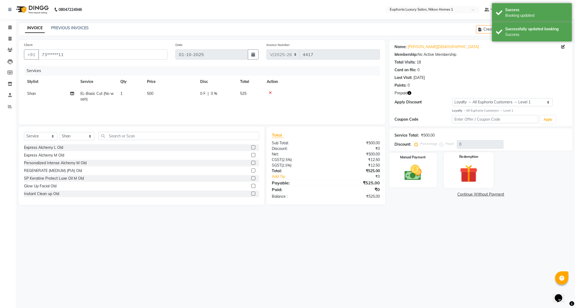
click at [461, 175] on img at bounding box center [468, 174] width 29 height 22
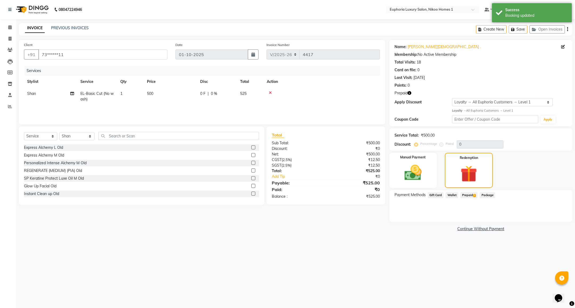
click at [466, 195] on span "Prepaid 1" at bounding box center [468, 195] width 17 height 6
click at [552, 220] on button "Add" at bounding box center [553, 216] width 19 height 9
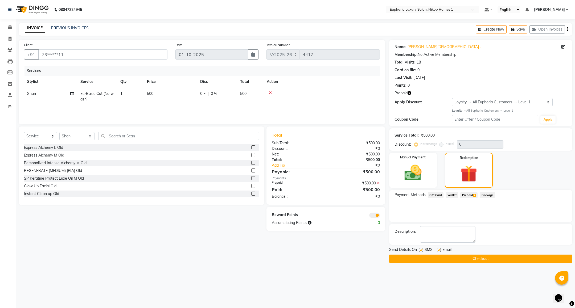
click at [442, 258] on button "Checkout" at bounding box center [480, 259] width 183 height 8
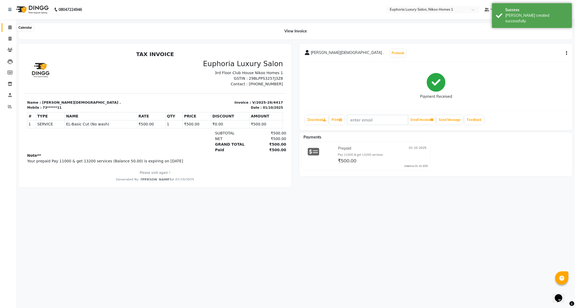
click at [9, 27] on icon at bounding box center [9, 27] width 3 height 4
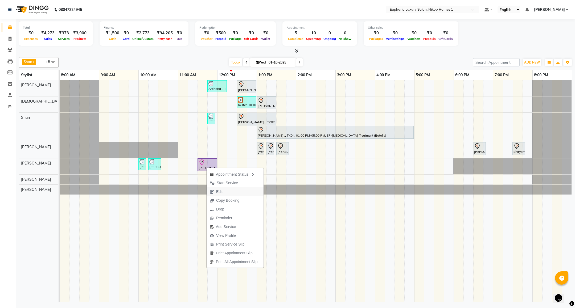
click at [223, 194] on span "Edit" at bounding box center [215, 192] width 19 height 9
select select "tentative"
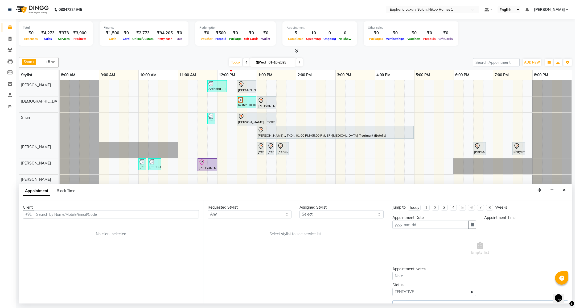
type input "01-10-2025"
select select "check-in"
select select "690"
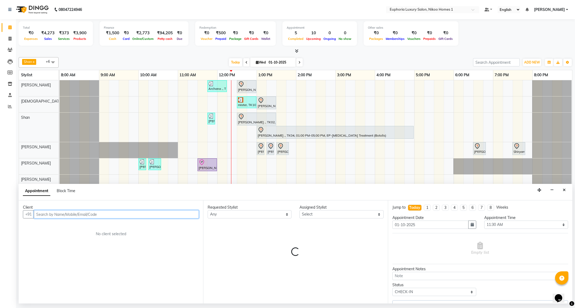
select select "74089"
select select "4025"
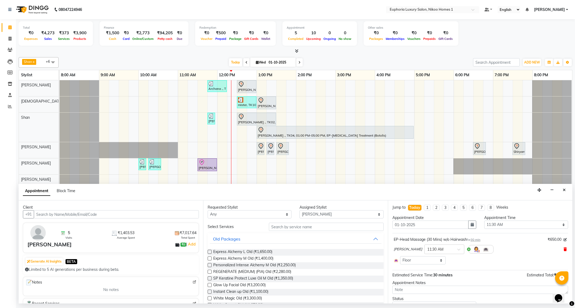
click at [563, 249] on icon at bounding box center [564, 250] width 3 height 4
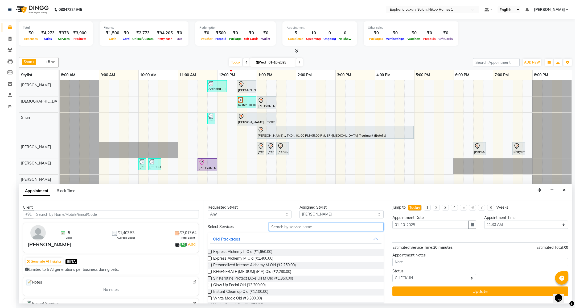
click at [291, 225] on input "text" at bounding box center [326, 227] width 114 height 8
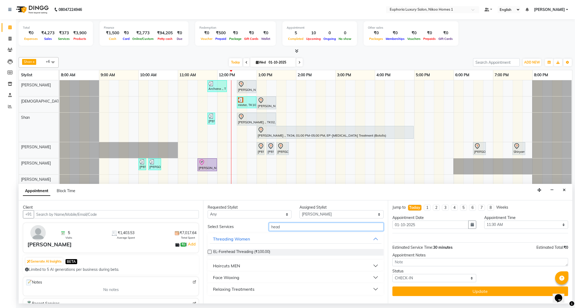
type input "head"
click at [231, 266] on div "Haircuts MEN" at bounding box center [226, 266] width 27 height 6
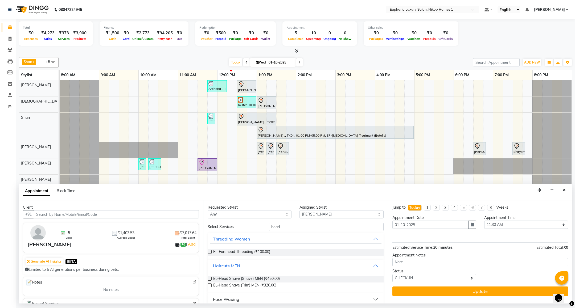
scroll to position [18, 0]
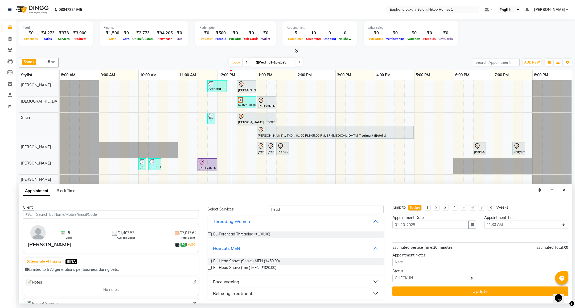
click at [241, 291] on div "Relaxing Treatments" at bounding box center [234, 294] width 42 height 6
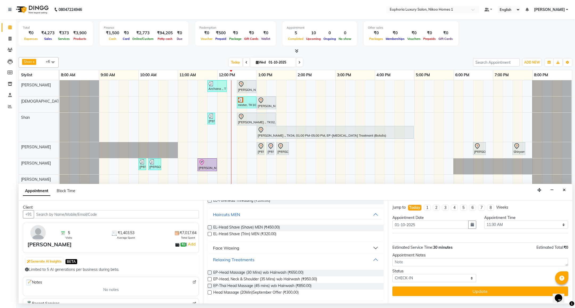
scroll to position [52, 0]
click at [317, 280] on span "EP-Head, Neck & Shoulder (35 Mins) w/o Hairwash (₹950.00)" at bounding box center [265, 279] width 104 height 7
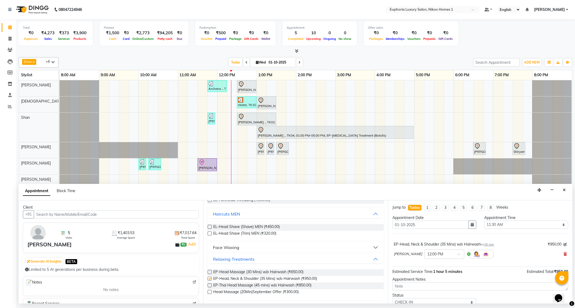
checkbox input "false"
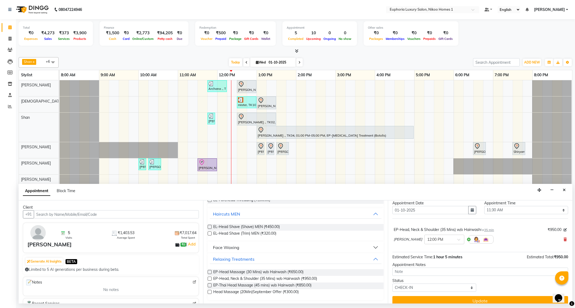
scroll to position [22, 0]
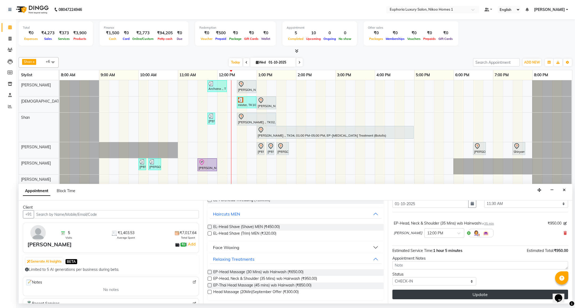
click at [446, 292] on button "Update" at bounding box center [480, 295] width 176 height 10
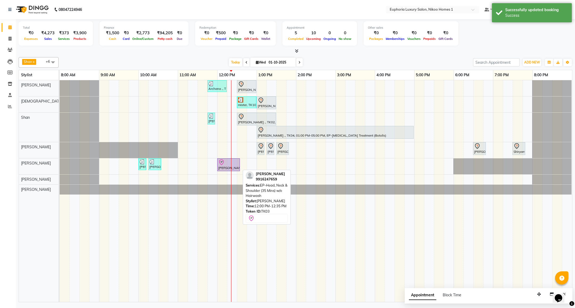
click at [223, 166] on icon at bounding box center [221, 162] width 6 height 6
select select "8"
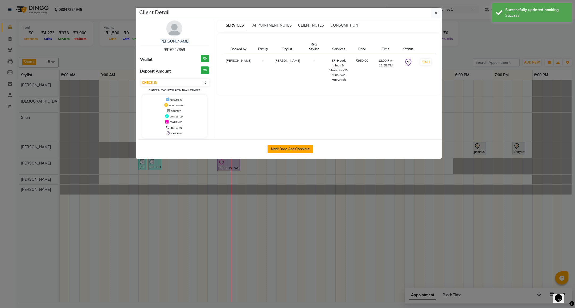
click at [269, 149] on button "Mark Done And Checkout" at bounding box center [290, 149] width 46 height 9
select select "7987"
select select "service"
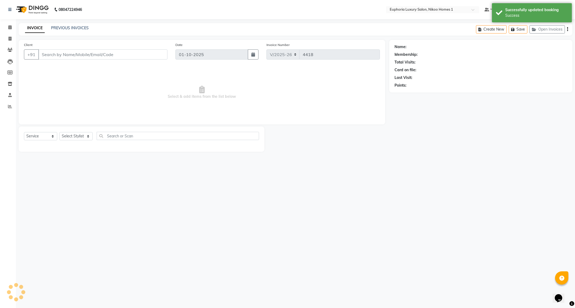
type input "99******59"
select select "74089"
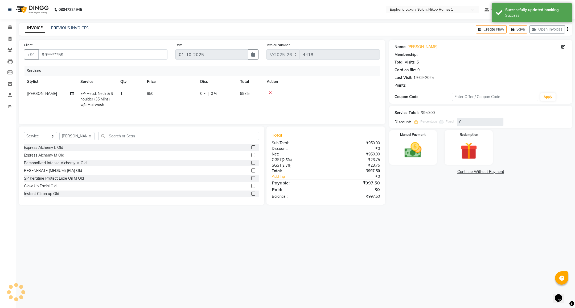
select select "1: Object"
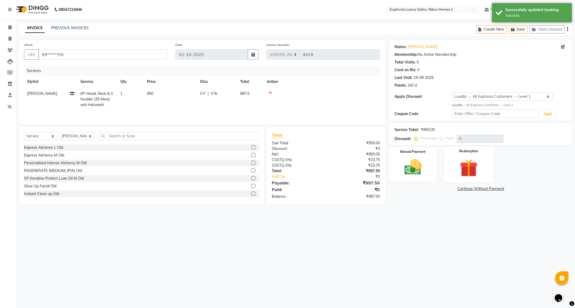
click at [476, 166] on img at bounding box center [468, 168] width 29 height 22
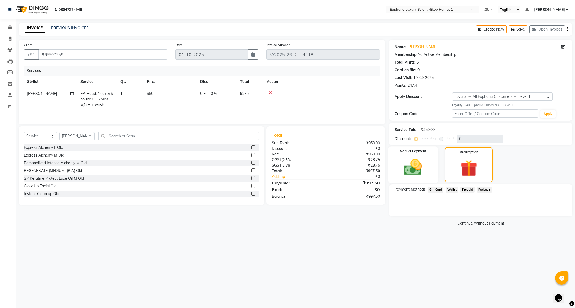
click at [411, 163] on img at bounding box center [412, 167] width 29 height 20
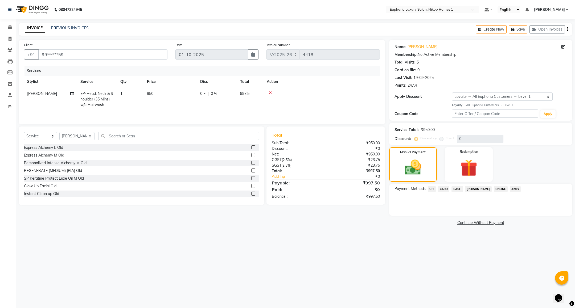
click at [429, 189] on span "UPI" at bounding box center [432, 189] width 8 height 6
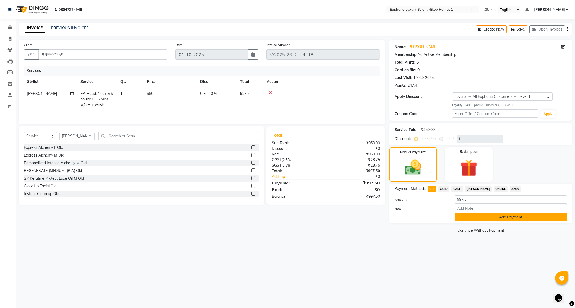
click at [460, 217] on button "Add Payment" at bounding box center [510, 217] width 112 height 8
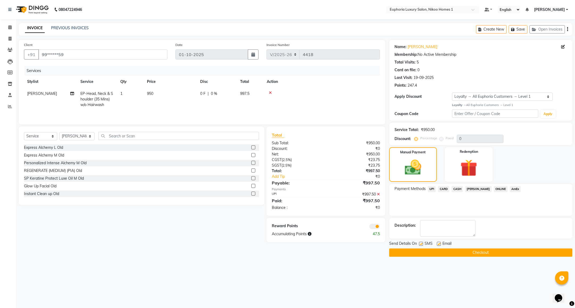
click at [439, 253] on button "Checkout" at bounding box center [480, 253] width 183 height 8
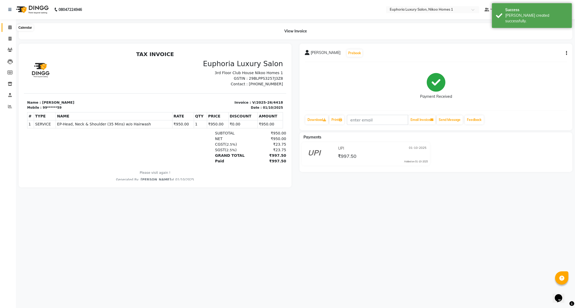
click at [10, 25] on icon at bounding box center [9, 27] width 3 height 4
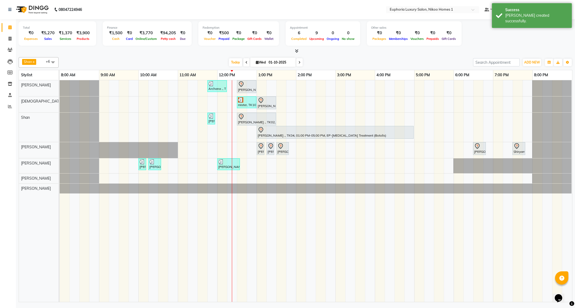
click at [203, 145] on div "Archana ., TK09, 11:45 AM-12:15 PM, EL-Kid Cut (Below 8 Yrs) BOY Saurav ., TK01…" at bounding box center [316, 191] width 512 height 222
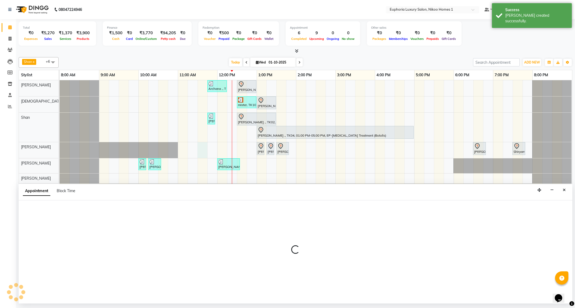
select select "81452"
select select "690"
select select "tentative"
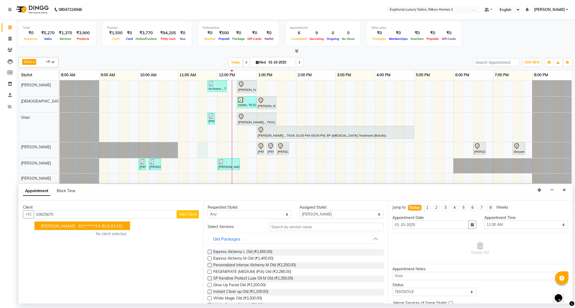
click at [58, 228] on span "YOGITHA ." at bounding box center [59, 226] width 36 height 5
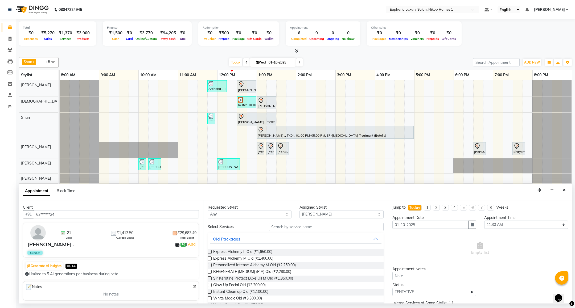
type input "63******24"
click at [303, 226] on input "text" at bounding box center [326, 227] width 114 height 8
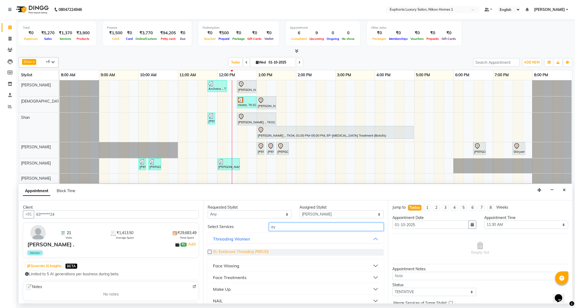
type input "ey"
click at [254, 255] on span "EL-Eyebrows Threading (₹85.00)" at bounding box center [240, 252] width 55 height 7
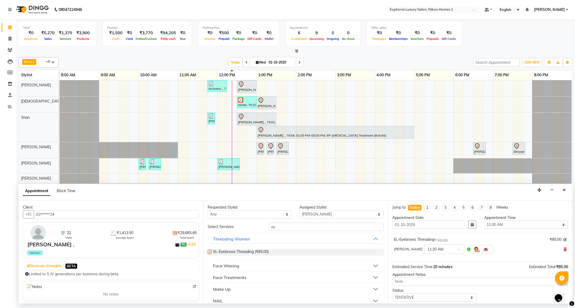
checkbox input "false"
click at [279, 230] on input "ey" at bounding box center [326, 227] width 114 height 8
type input "e"
type input "unde"
click at [231, 267] on div "Waxing Women" at bounding box center [229, 266] width 32 height 6
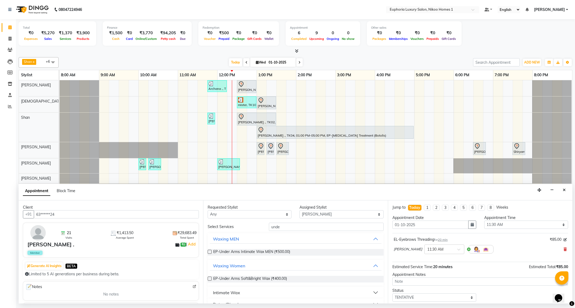
click at [234, 293] on div "Intimate Wax" at bounding box center [226, 293] width 27 height 6
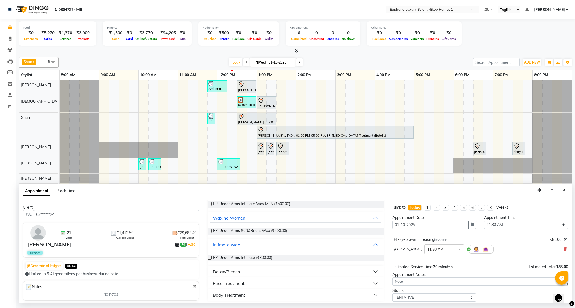
scroll to position [49, 0]
click at [257, 258] on span "EP-Under Arms Intimate (₹300.00)" at bounding box center [242, 257] width 59 height 7
checkbox input "false"
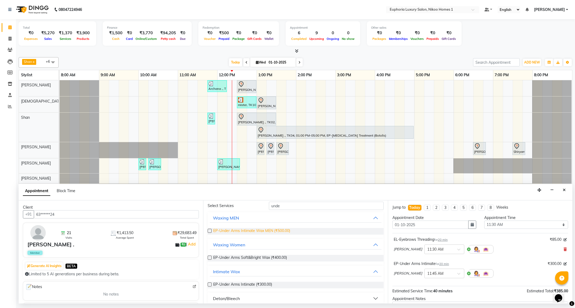
scroll to position [9, 0]
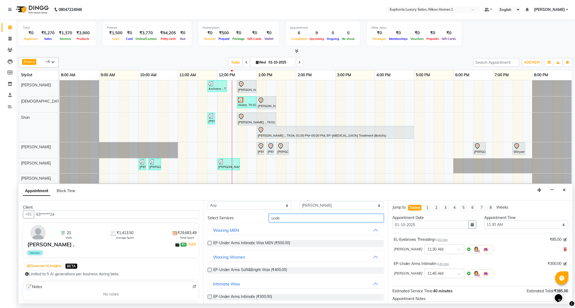
click at [292, 220] on input "unde" at bounding box center [326, 218] width 114 height 8
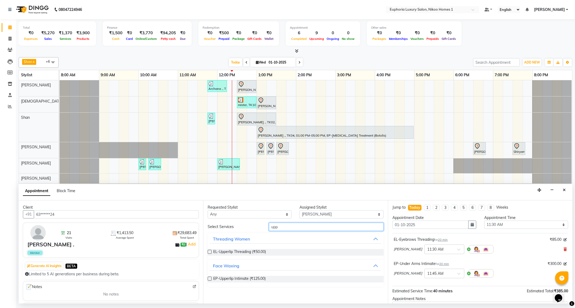
scroll to position [0, 0]
type input "upp"
click at [250, 252] on span "EL-Upperlip Threading (₹50.00)" at bounding box center [239, 252] width 53 height 7
checkbox input "false"
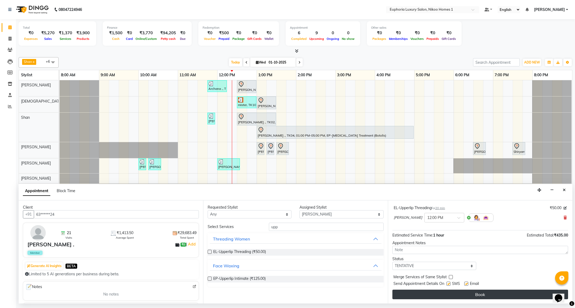
click at [464, 292] on button "Book" at bounding box center [480, 295] width 176 height 10
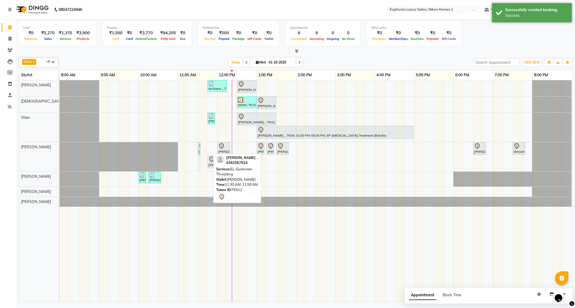
drag, startPoint x: 209, startPoint y: 151, endPoint x: 203, endPoint y: 153, distance: 6.3
click at [203, 153] on div "Archana ., TK09, 11:45 AM-12:15 PM, EL-Kid Cut (Below 8 Yrs) BOY Saurav ., TK01…" at bounding box center [316, 191] width 512 height 222
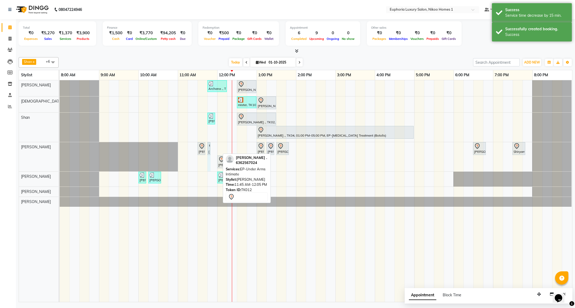
click at [216, 148] on div "Archana ., TK09, 11:45 AM-12:15 PM, EL-Kid Cut (Below 8 Yrs) BOY Saurav ., TK01…" at bounding box center [316, 191] width 512 height 222
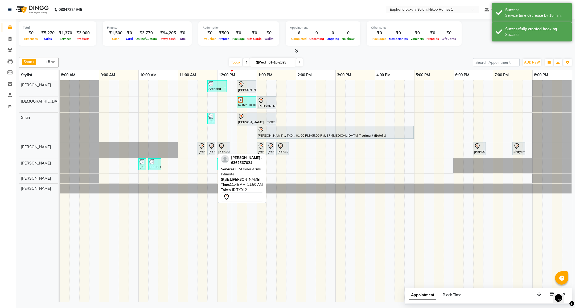
click at [212, 152] on div "[PERSON_NAME] ., TK12, 11:45 AM-11:50 AM, EP-Under Arms Intimate" at bounding box center [211, 148] width 7 height 11
select select "7"
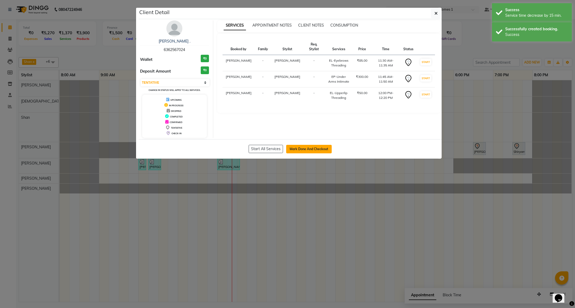
click at [293, 148] on button "Mark Done And Checkout" at bounding box center [309, 149] width 46 height 9
select select "service"
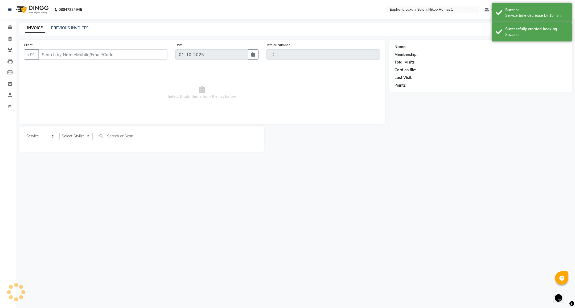
type input "4419"
select select "7987"
type input "63******24"
select select "81452"
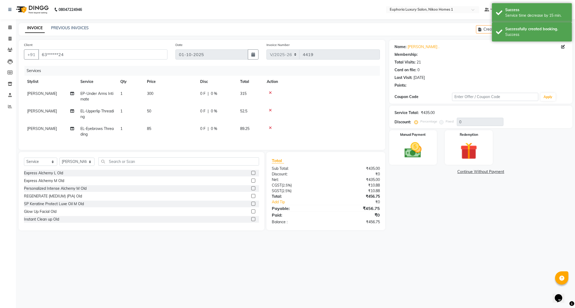
select select "2: Object"
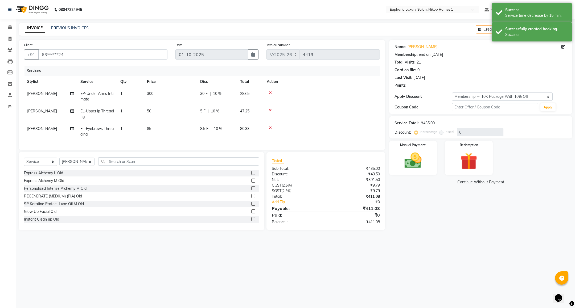
type input "10"
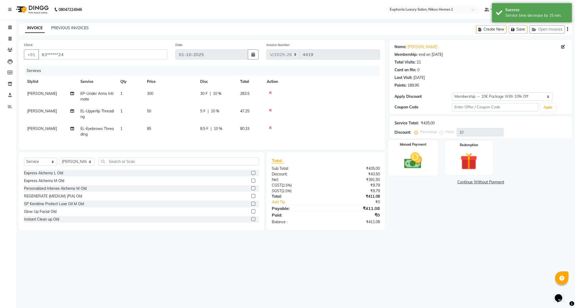
click at [417, 156] on img at bounding box center [412, 161] width 29 height 20
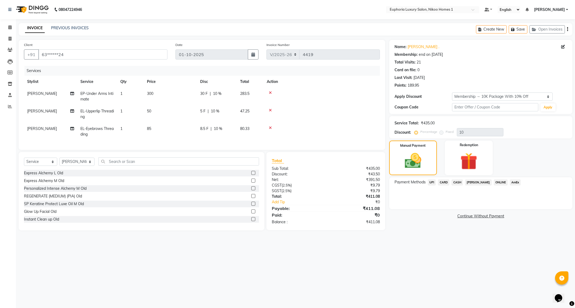
click at [431, 182] on span "UPI" at bounding box center [432, 183] width 8 height 6
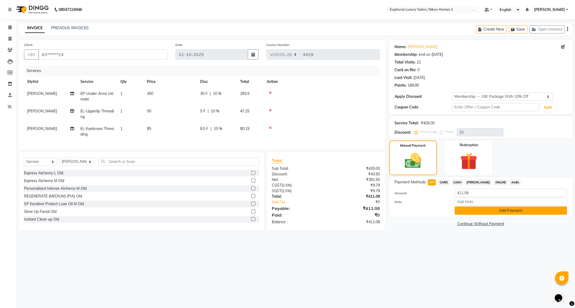
click at [499, 209] on button "Add Payment" at bounding box center [510, 211] width 112 height 8
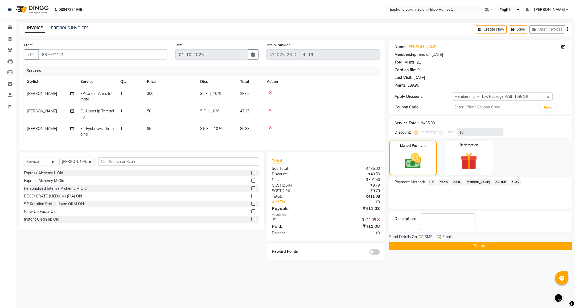
click at [432, 245] on button "Checkout" at bounding box center [480, 246] width 183 height 8
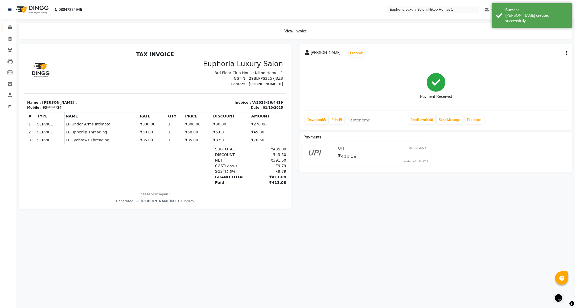
click at [11, 24] on link "Calendar" at bounding box center [8, 27] width 13 height 9
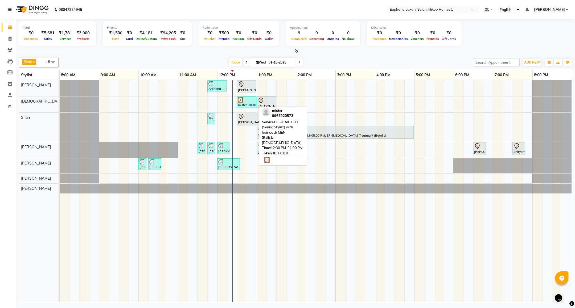
click at [244, 103] on div "mister, TK10, 12:30 PM-01:00 PM, EL-HAIR CUT (Senior Stylist) with hairwash MEN" at bounding box center [246, 102] width 18 height 10
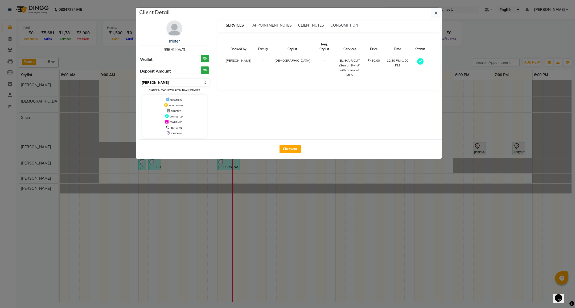
click at [175, 81] on select "Select MARK DONE UPCOMING" at bounding box center [174, 82] width 69 height 7
select select "5"
click at [140, 79] on select "Select MARK DONE UPCOMING" at bounding box center [174, 82] width 69 height 7
click at [436, 15] on icon "button" at bounding box center [435, 13] width 3 height 4
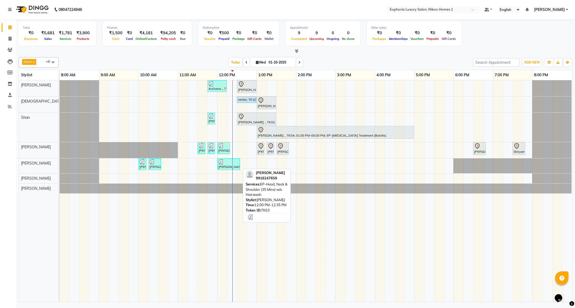
click at [227, 163] on div at bounding box center [228, 161] width 20 height 5
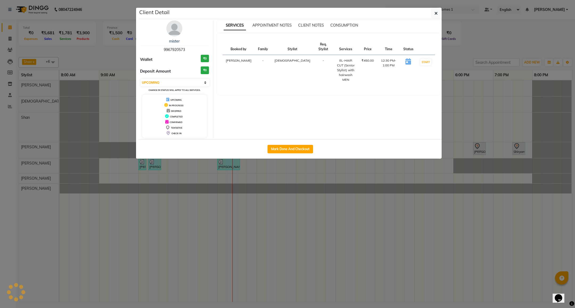
select select "3"
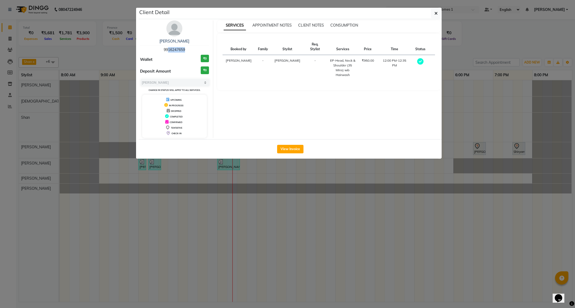
drag, startPoint x: 164, startPoint y: 51, endPoint x: 183, endPoint y: 49, distance: 18.4
click at [183, 49] on span "9916247659" at bounding box center [174, 49] width 21 height 5
drag, startPoint x: 162, startPoint y: 50, endPoint x: 188, endPoint y: 51, distance: 25.6
click at [188, 51] on div "Zeeshan 9916247659" at bounding box center [174, 46] width 69 height 14
copy span "9916247659"
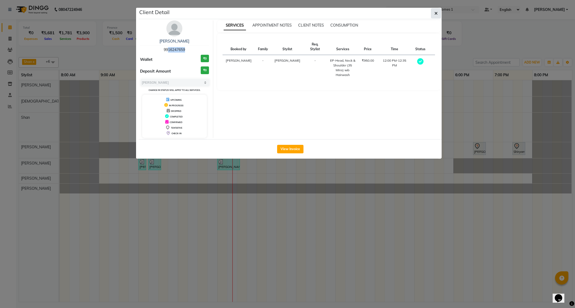
click at [433, 14] on button "button" at bounding box center [436, 13] width 10 height 10
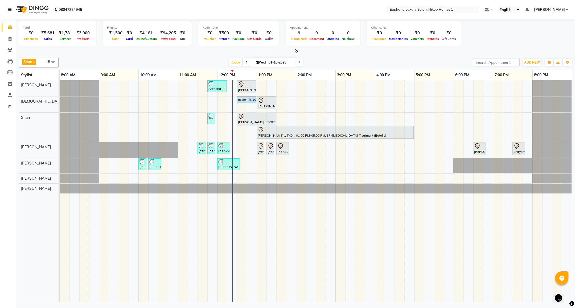
click at [300, 64] on span at bounding box center [299, 62] width 6 height 8
type input "02-10-2025"
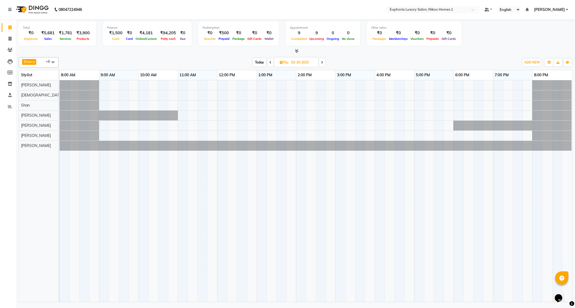
click at [221, 126] on div at bounding box center [316, 191] width 512 height 222
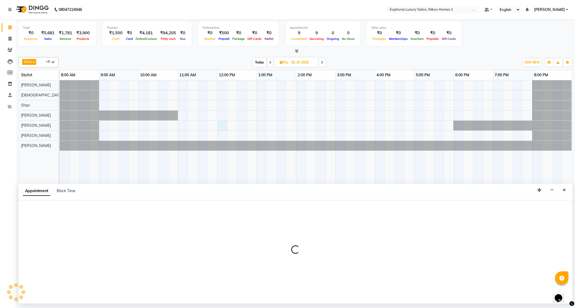
select select "74089"
select select "720"
select select "tentative"
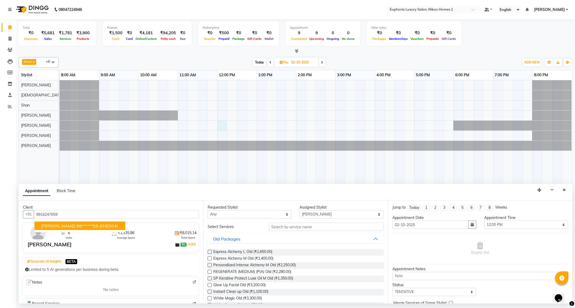
click at [76, 229] on ngb-highlight "99******59" at bounding box center [87, 226] width 22 height 5
type input "99******59"
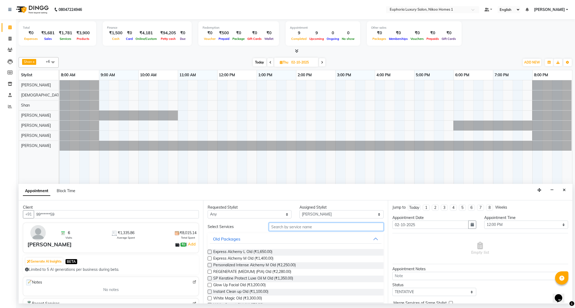
click at [280, 228] on input "text" at bounding box center [326, 227] width 114 height 8
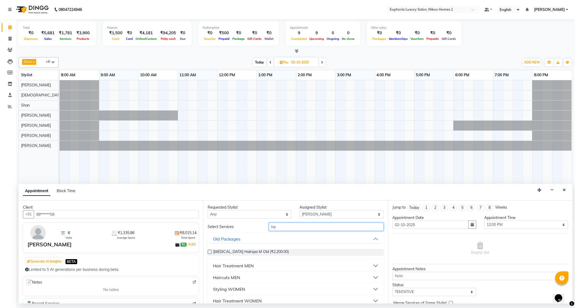
type input "h"
type input "inst"
click at [237, 277] on div "Face Treatments" at bounding box center [230, 278] width 34 height 6
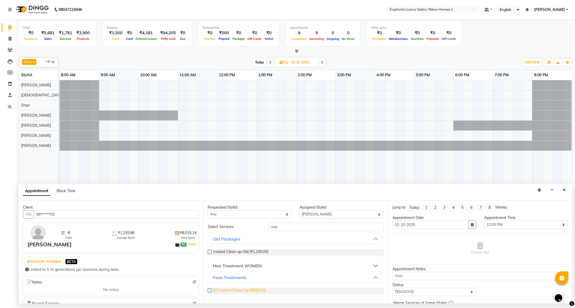
click at [245, 291] on span "EP-Instant Clean-Up (₹999.00)" at bounding box center [239, 291] width 52 height 7
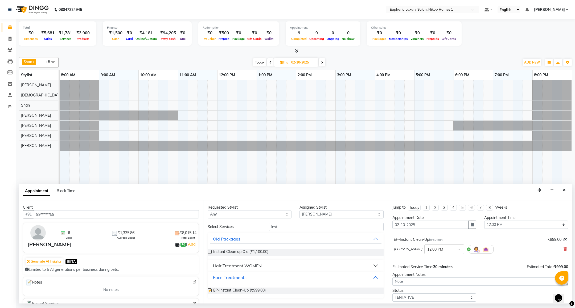
checkbox input "false"
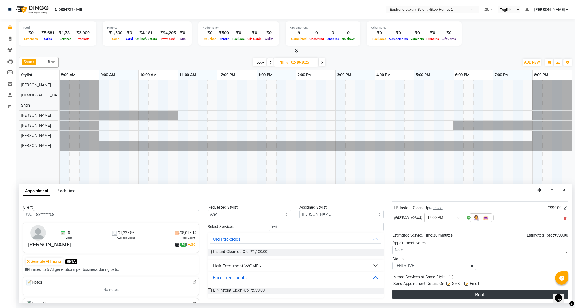
click at [492, 292] on button "Book" at bounding box center [480, 295] width 176 height 10
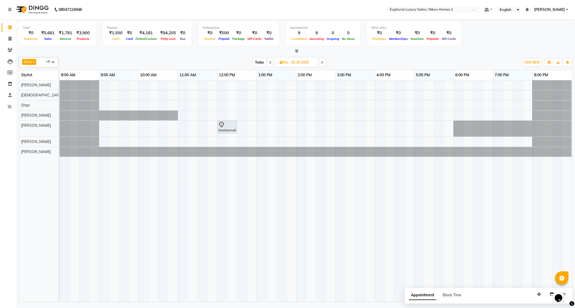
click at [261, 62] on span "Today" at bounding box center [259, 62] width 13 height 8
type input "01-10-2025"
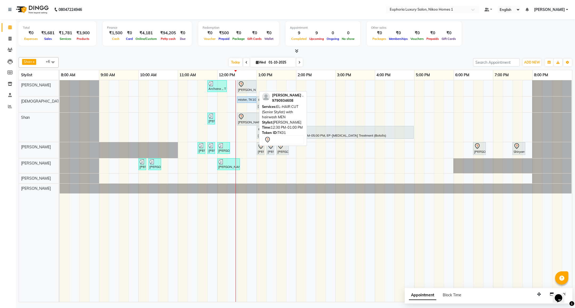
click at [239, 89] on div "[PERSON_NAME] ., TK01, 12:30 PM-01:00 PM, EL-HAIR CUT (Senior Stylist) with hai…" at bounding box center [246, 86] width 18 height 11
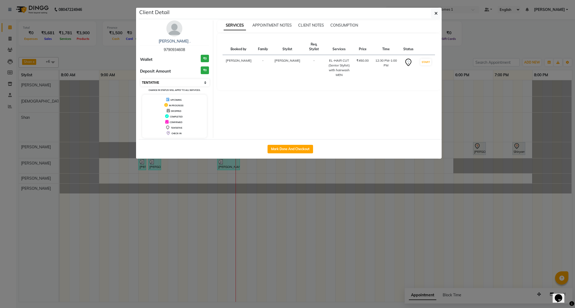
click at [181, 85] on select "Select IN SERVICE CONFIRMED TENTATIVE CHECK IN MARK DONE DROPPED UPCOMING" at bounding box center [174, 82] width 69 height 7
select select "8"
click at [140, 79] on select "Select IN SERVICE CONFIRMED TENTATIVE CHECK IN MARK DONE DROPPED UPCOMING" at bounding box center [174, 82] width 69 height 7
click at [435, 14] on icon "button" at bounding box center [435, 13] width 3 height 4
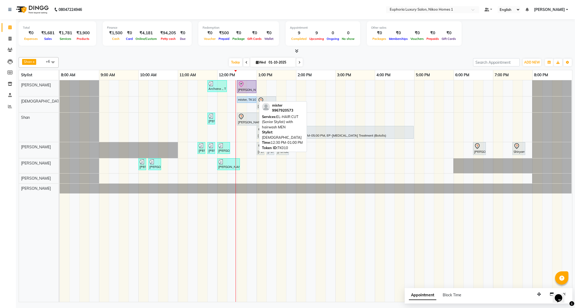
click at [242, 100] on div "mister, TK10, 12:30 PM-01:00 PM, EL-HAIR CUT (Senior Stylist) with hairwash MEN" at bounding box center [246, 99] width 18 height 5
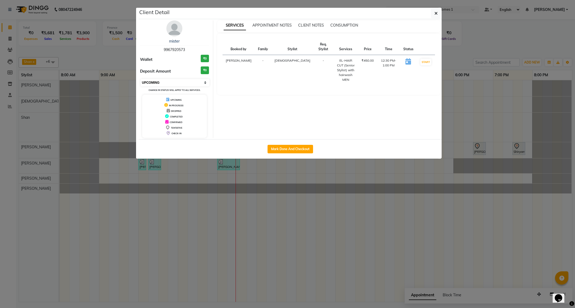
click at [177, 85] on select "Select IN SERVICE CONFIRMED TENTATIVE CHECK IN MARK DONE DROPPED UPCOMING" at bounding box center [174, 82] width 69 height 7
select select "8"
click at [140, 79] on select "Select IN SERVICE CONFIRMED TENTATIVE CHECK IN MARK DONE DROPPED UPCOMING" at bounding box center [174, 82] width 69 height 7
click at [432, 13] on button "button" at bounding box center [436, 13] width 10 height 10
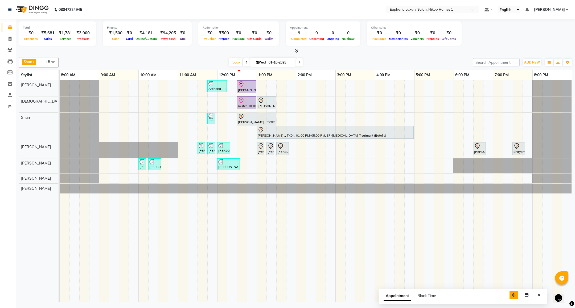
drag, startPoint x: 539, startPoint y: 296, endPoint x: 498, endPoint y: 297, distance: 41.3
click at [512, 297] on icon "button" at bounding box center [514, 295] width 4 height 4
click at [522, 296] on icon "Close" at bounding box center [522, 295] width 3 height 4
click at [258, 164] on div "Archana ., TK09, 11:45 AM-12:15 PM, EL-Kid Cut (Below 8 Yrs) BOY Saurav ., TK01…" at bounding box center [316, 191] width 512 height 222
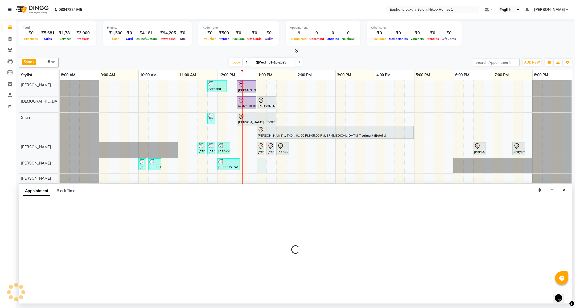
select select "74089"
select select "tentative"
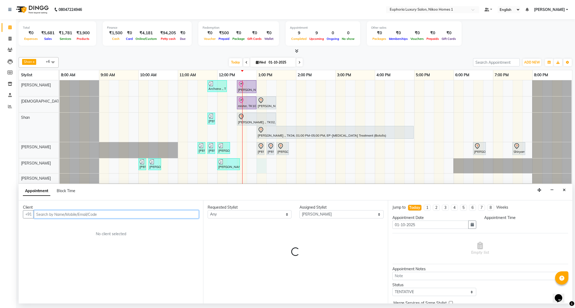
select select "780"
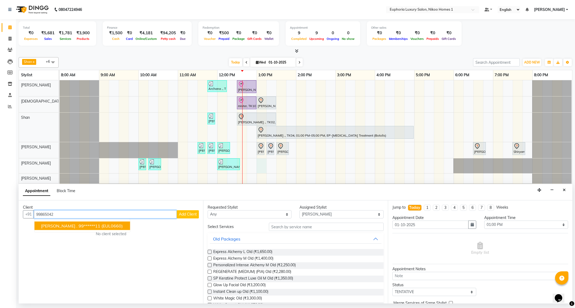
click at [78, 225] on ngb-highlight "99******11" at bounding box center [89, 226] width 22 height 5
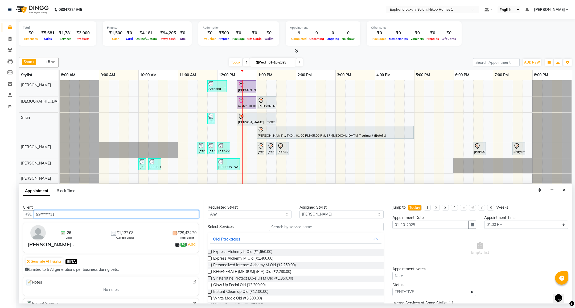
type input "99******11"
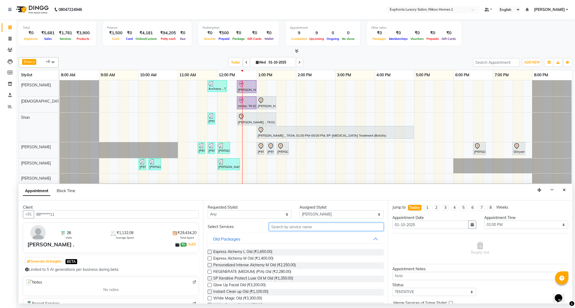
click at [304, 231] on input "text" at bounding box center [326, 227] width 114 height 8
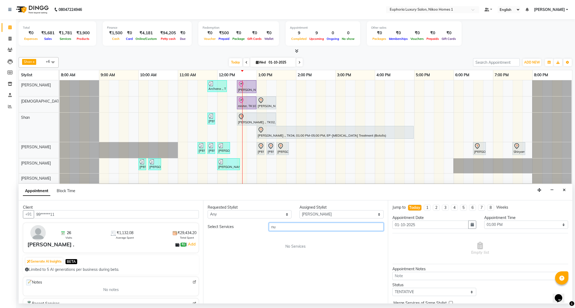
type input "n"
type input "upp"
click at [217, 264] on div "Face Waxing" at bounding box center [226, 266] width 26 height 6
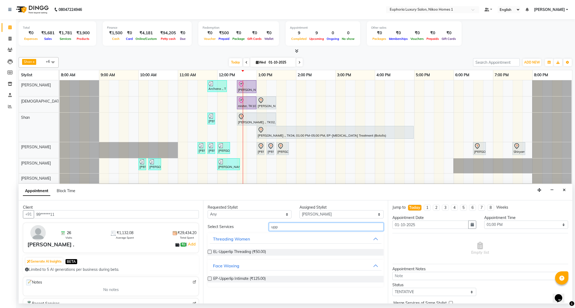
click at [283, 228] on input "upp" at bounding box center [326, 227] width 114 height 8
type input "u"
type input "neck"
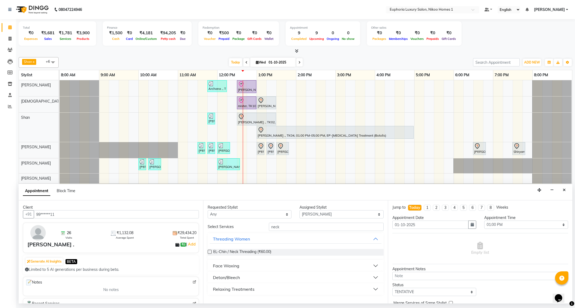
click at [233, 269] on div "Face Waxing" at bounding box center [226, 266] width 26 height 6
click at [232, 279] on span "EP-Chin / Neck Intimate (₹195.00)" at bounding box center [242, 279] width 58 height 7
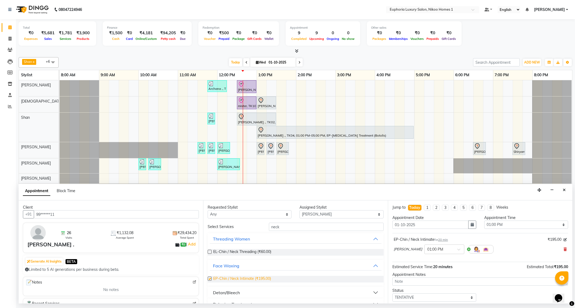
checkbox input "false"
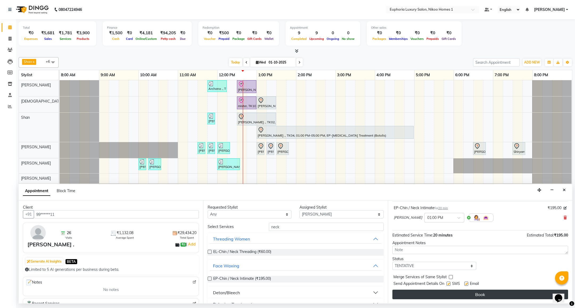
click at [489, 292] on button "Book" at bounding box center [480, 295] width 176 height 10
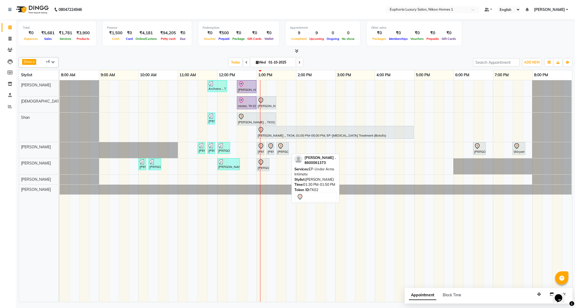
click at [278, 153] on div "[PERSON_NAME] ., TK02, 01:30 PM-01:50 PM, EP-Under Arms Intimate" at bounding box center [282, 148] width 11 height 11
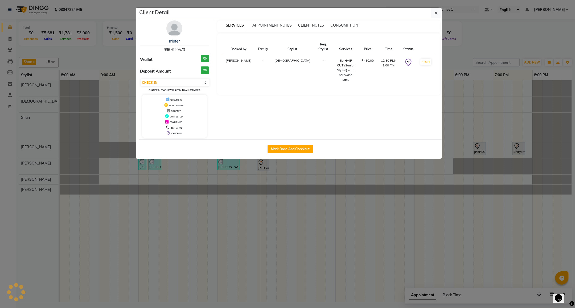
select select "7"
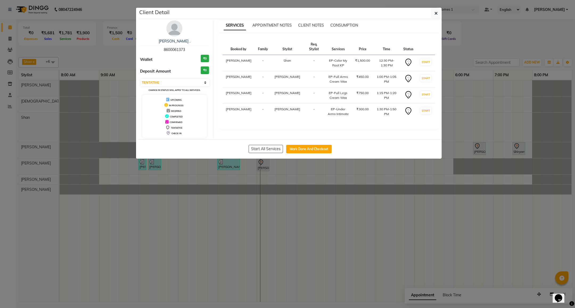
click at [176, 26] on img at bounding box center [174, 28] width 16 height 16
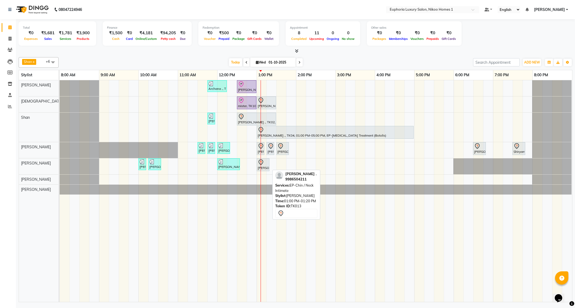
click at [258, 166] on icon at bounding box center [261, 162] width 6 height 6
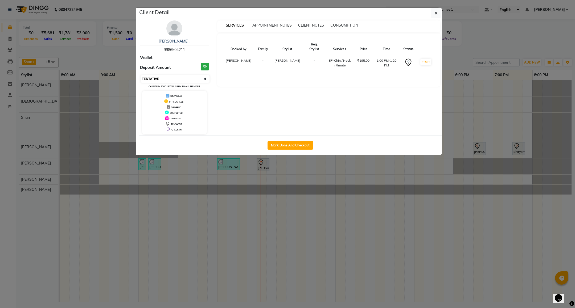
click at [205, 80] on select "Select IN SERVICE CONFIRMED TENTATIVE CHECK IN MARK DONE DROPPED UPCOMING" at bounding box center [174, 78] width 69 height 7
select select "8"
click at [140, 76] on select "Select IN SERVICE CONFIRMED TENTATIVE CHECK IN MARK DONE DROPPED UPCOMING" at bounding box center [174, 78] width 69 height 7
click at [433, 14] on button "button" at bounding box center [436, 13] width 10 height 10
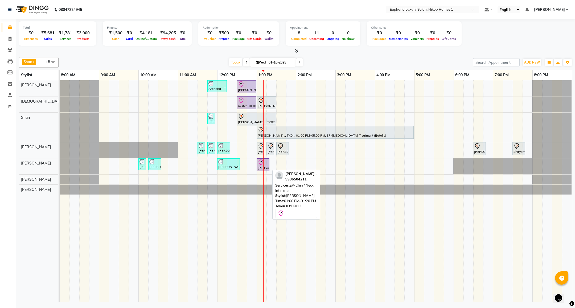
click at [260, 163] on icon at bounding box center [261, 161] width 2 height 1
select select "8"
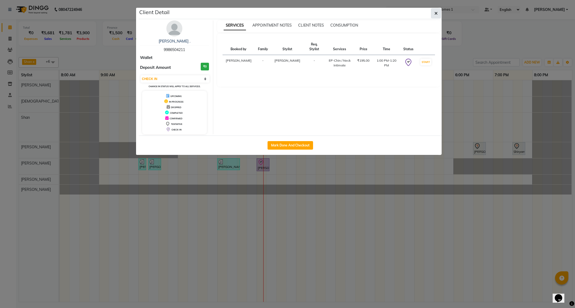
click at [435, 13] on icon "button" at bounding box center [435, 13] width 3 height 4
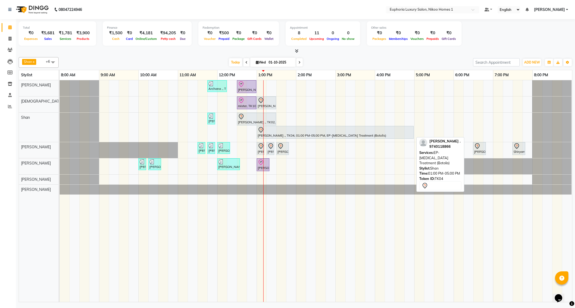
click at [336, 132] on div at bounding box center [335, 130] width 155 height 6
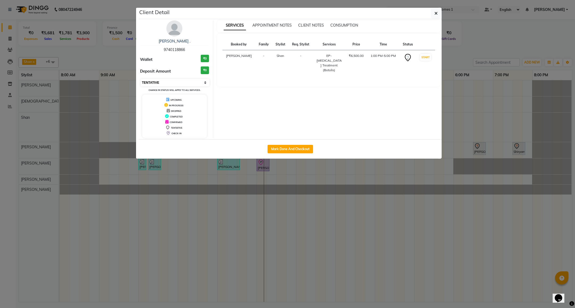
click at [204, 82] on select "Select IN SERVICE CONFIRMED TENTATIVE CHECK IN MARK DONE DROPPED UPCOMING" at bounding box center [174, 82] width 69 height 7
select select "8"
click at [140, 79] on select "Select IN SERVICE CONFIRMED TENTATIVE CHECK IN MARK DONE DROPPED UPCOMING" at bounding box center [174, 82] width 69 height 7
click at [433, 14] on button "button" at bounding box center [436, 13] width 10 height 10
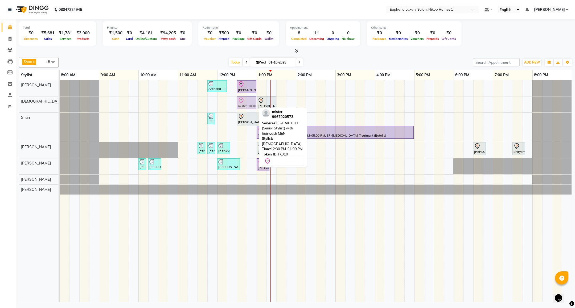
drag, startPoint x: 239, startPoint y: 105, endPoint x: 239, endPoint y: 109, distance: 4.3
click at [60, 109] on div "mister, TK10, 12:30 PM-01:00 PM, EL-HAIR CUT (Senior Stylist) with hairwash MEN…" at bounding box center [60, 105] width 0 height 16
click at [242, 89] on div "[PERSON_NAME] ., TK01, 12:30 PM-01:00 PM, EL-HAIR CUT (Senior Stylist) with hai…" at bounding box center [246, 86] width 18 height 11
select select "8"
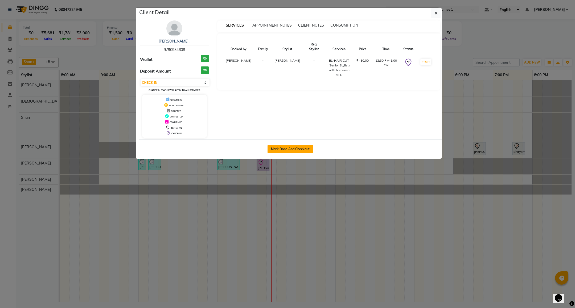
click at [287, 151] on button "Mark Done And Checkout" at bounding box center [290, 149] width 46 height 9
select select "service"
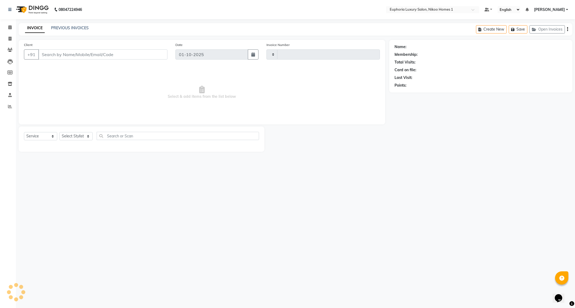
type input "4420"
select select "7987"
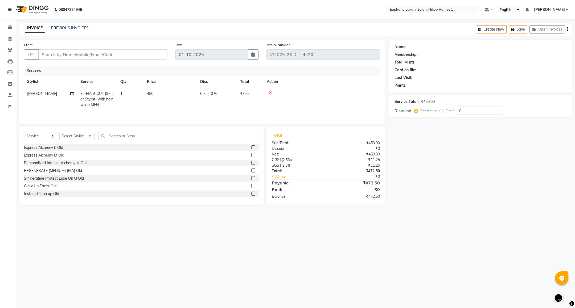
type input "97******08"
select select "85468"
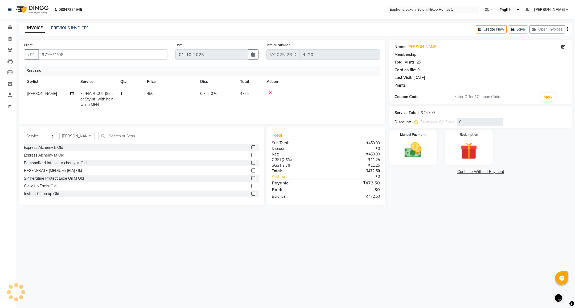
select select "1: Object"
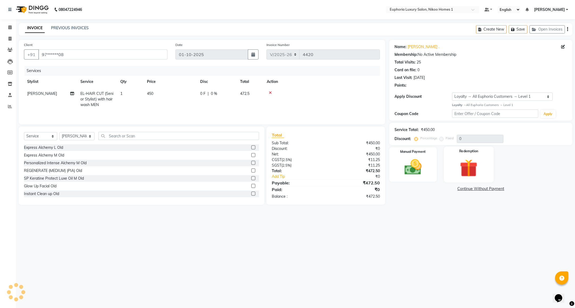
click at [467, 161] on div "Redemption" at bounding box center [469, 165] width 50 height 36
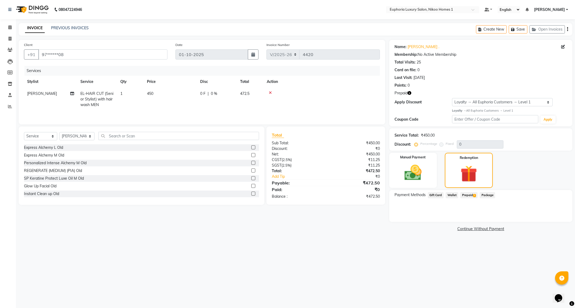
click at [463, 197] on span "Prepaid 1" at bounding box center [468, 195] width 17 height 6
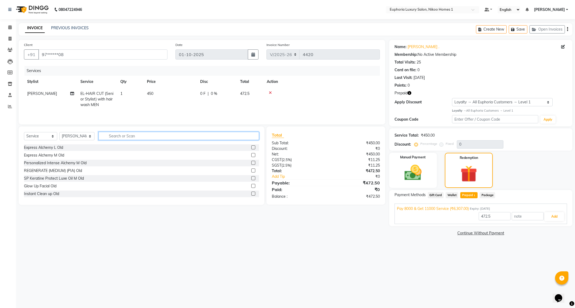
click at [113, 138] on input "text" at bounding box center [178, 136] width 160 height 8
type input "bear"
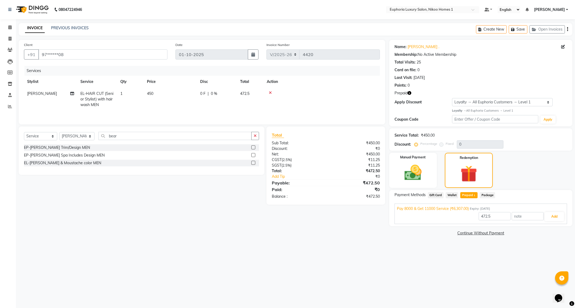
click at [67, 150] on div "EP-Beard Trim/Design MEN" at bounding box center [57, 148] width 66 height 6
checkbox input "true"
type input "6307"
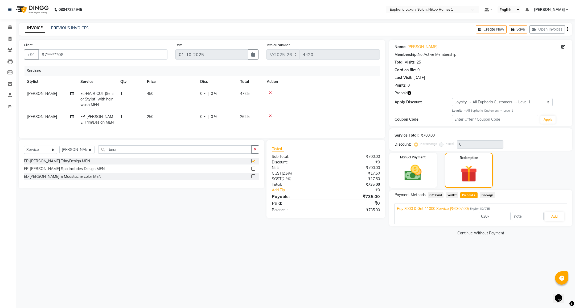
checkbox input "false"
click at [11, 27] on icon at bounding box center [9, 27] width 3 height 4
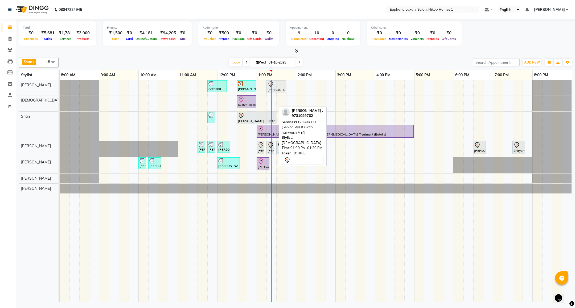
drag, startPoint x: 263, startPoint y: 106, endPoint x: 271, endPoint y: 94, distance: 14.2
click at [271, 94] on div "Archana ., TK09, 11:45 AM-12:15 PM, EL-Kid Cut (Below 8 Yrs) BOY Saurav ., TK01…" at bounding box center [316, 191] width 512 height 222
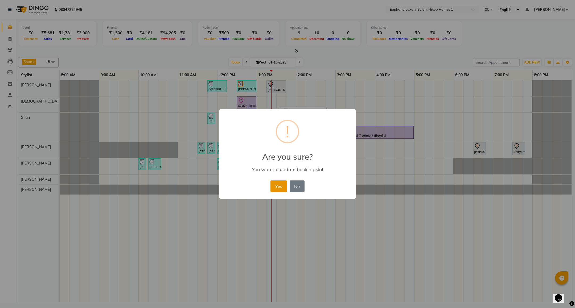
click at [279, 185] on button "Yes" at bounding box center [278, 187] width 16 height 12
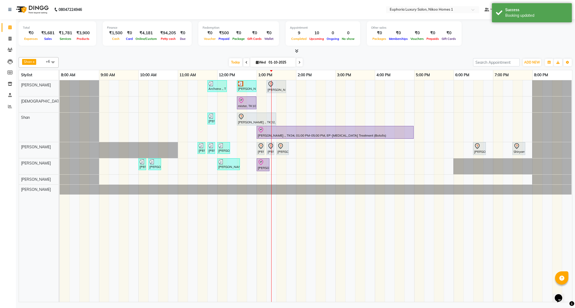
drag, startPoint x: 246, startPoint y: 88, endPoint x: 236, endPoint y: 102, distance: 17.6
click at [236, 102] on div "Archana ., TK09, 11:45 AM-12:15 PM, EL-Kid Cut (Below 8 Yrs) BOY Saurav ., TK01…" at bounding box center [316, 191] width 512 height 222
click at [249, 90] on div "[PERSON_NAME] ., TK01, 12:30 PM-01:00 PM, EL-HAIR CUT (Senior Stylist) with hai…" at bounding box center [246, 86] width 18 height 10
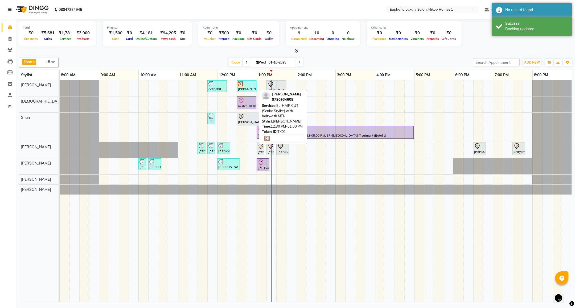
click at [248, 86] on div at bounding box center [246, 83] width 17 height 5
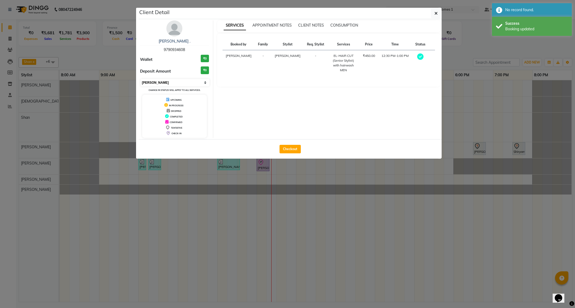
drag, startPoint x: 188, startPoint y: 81, endPoint x: 181, endPoint y: 85, distance: 8.1
click at [188, 81] on select "Select MARK DONE UPCOMING" at bounding box center [174, 82] width 69 height 7
select select "5"
click at [140, 79] on select "Select MARK DONE UPCOMING" at bounding box center [174, 82] width 69 height 7
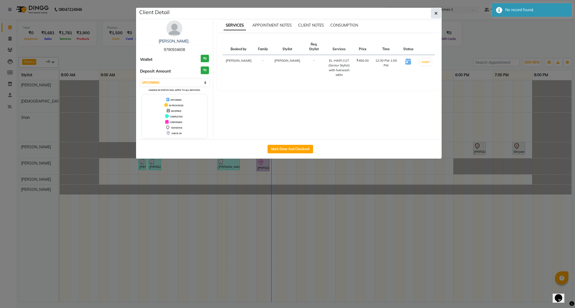
click at [433, 15] on button "button" at bounding box center [436, 13] width 10 height 10
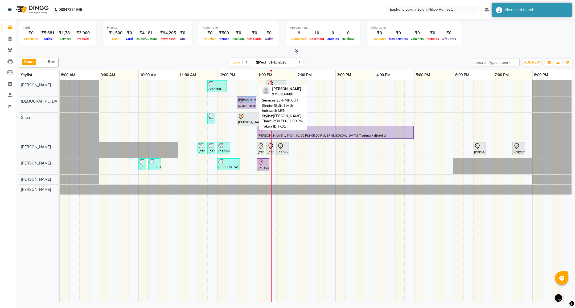
drag, startPoint x: 247, startPoint y: 83, endPoint x: 247, endPoint y: 101, distance: 18.4
click at [247, 101] on tbody "Archana ., TK09, 11:45 AM-12:15 PM, EL-Kid Cut (Below 8 Yrs) BOY Saurav ., TK01…" at bounding box center [316, 137] width 512 height 114
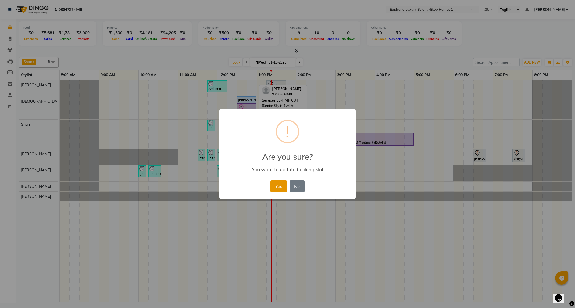
click at [275, 191] on button "Yes" at bounding box center [278, 187] width 16 height 12
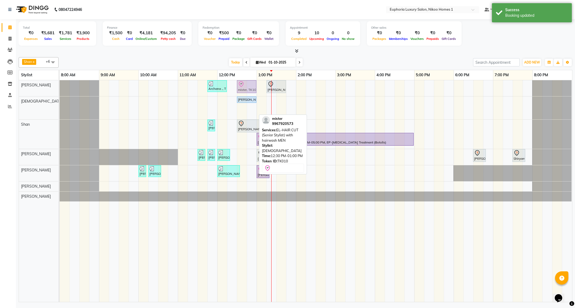
drag, startPoint x: 245, startPoint y: 109, endPoint x: 245, endPoint y: 89, distance: 20.0
click at [245, 89] on tbody "Archana ., TK09, 11:45 AM-12:15 PM, EL-Kid Cut (Below 8 Yrs) BOY AMIT BEHERA .,…" at bounding box center [316, 140] width 512 height 121
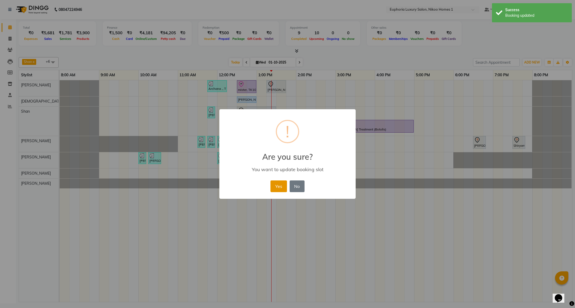
click at [279, 192] on button "Yes" at bounding box center [278, 187] width 16 height 12
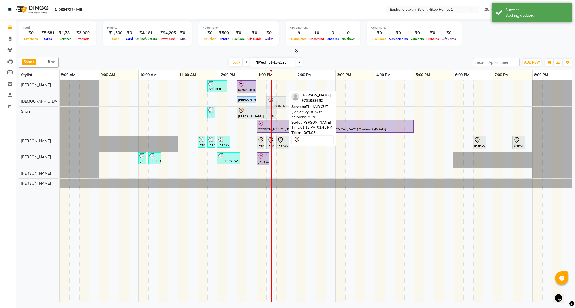
drag, startPoint x: 273, startPoint y: 89, endPoint x: 271, endPoint y: 98, distance: 10.2
click at [270, 99] on tbody "Archana ., TK09, 11:45 AM-12:15 PM, EL-Kid Cut (Below 8 Yrs) BOY mister, TK10, …" at bounding box center [316, 134] width 512 height 108
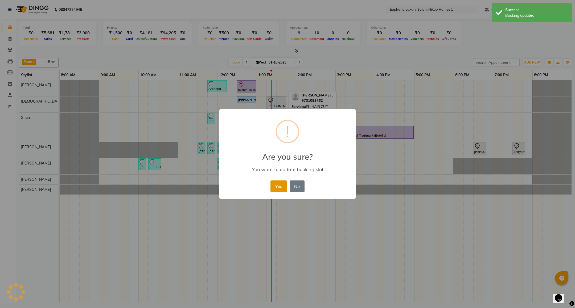
click at [284, 185] on button "Yes" at bounding box center [278, 187] width 16 height 12
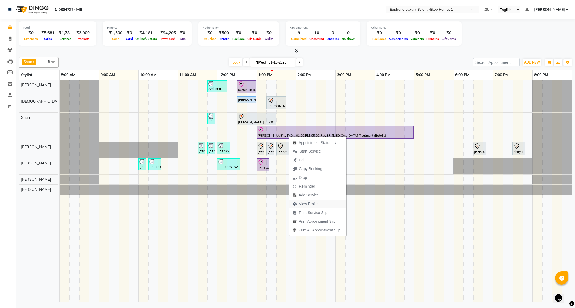
click at [311, 202] on span "View Profile" at bounding box center [309, 204] width 20 height 6
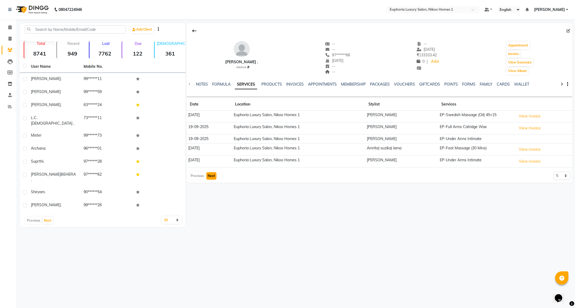
click at [210, 178] on button "Next" at bounding box center [211, 175] width 10 height 7
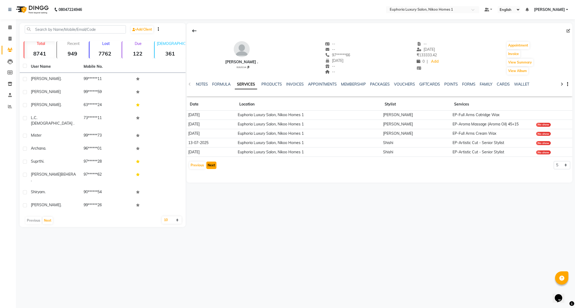
click at [210, 168] on button "Next" at bounding box center [211, 165] width 10 height 7
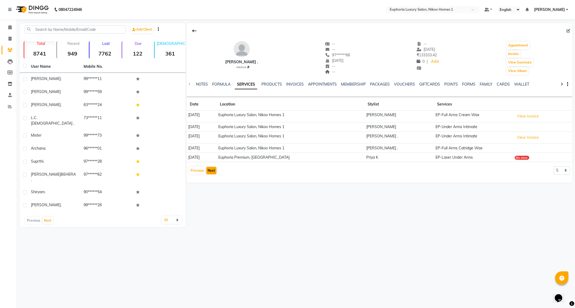
click at [210, 168] on div "Previous Next" at bounding box center [203, 171] width 28 height 9
click at [210, 172] on button "Next" at bounding box center [211, 170] width 10 height 7
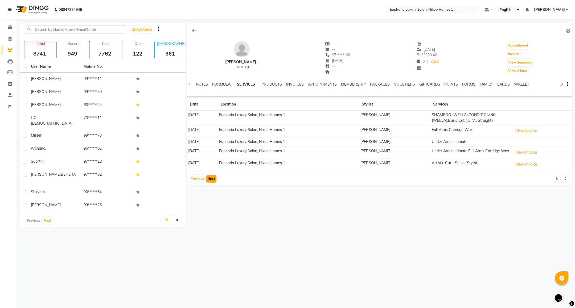
click at [209, 181] on button "Next" at bounding box center [211, 178] width 10 height 7
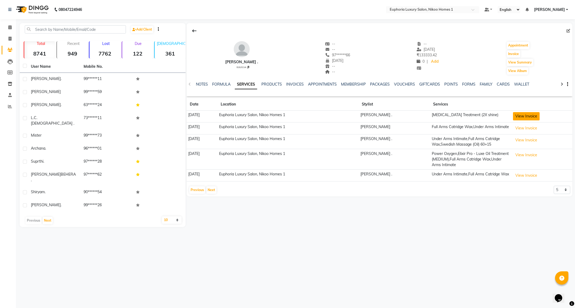
click at [520, 117] on button "View Invoice" at bounding box center [526, 116] width 27 height 8
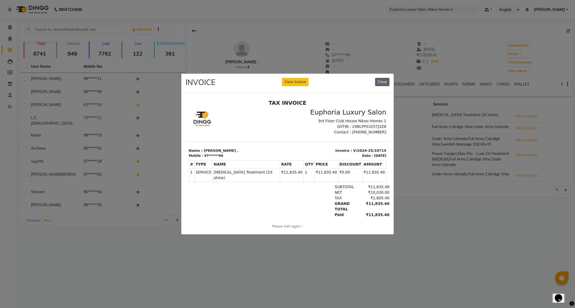
click at [382, 80] on button "Close" at bounding box center [382, 82] width 14 height 8
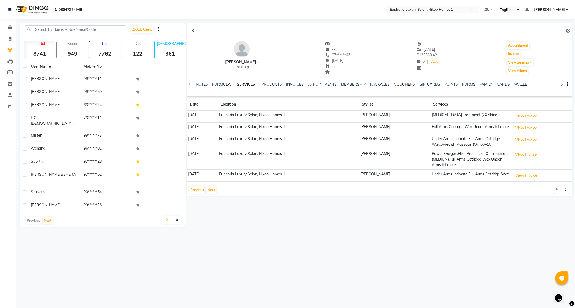
click at [401, 85] on link "VOUCHERS" at bounding box center [404, 84] width 21 height 5
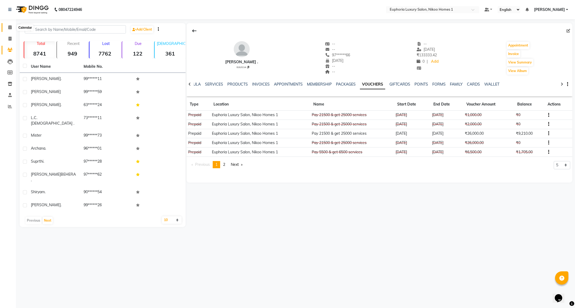
click at [8, 27] on icon at bounding box center [9, 27] width 3 height 4
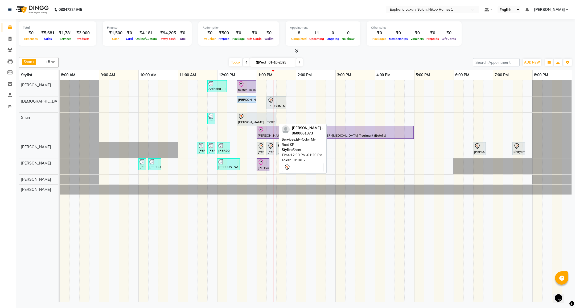
click at [260, 122] on div "Nikitha ., TK02, 12:30 PM-01:30 PM, EP-Color My Root KP" at bounding box center [256, 119] width 38 height 11
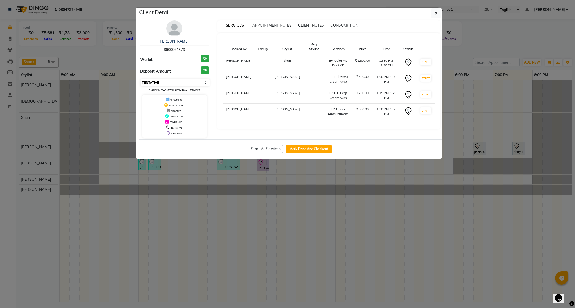
click at [171, 81] on select "Select IN SERVICE CONFIRMED TENTATIVE CHECK IN MARK DONE DROPPED UPCOMING" at bounding box center [174, 82] width 69 height 7
select select "8"
click at [140, 79] on select "Select IN SERVICE CONFIRMED TENTATIVE CHECK IN MARK DONE DROPPED UPCOMING" at bounding box center [174, 82] width 69 height 7
click at [437, 14] on button "button" at bounding box center [436, 13] width 10 height 10
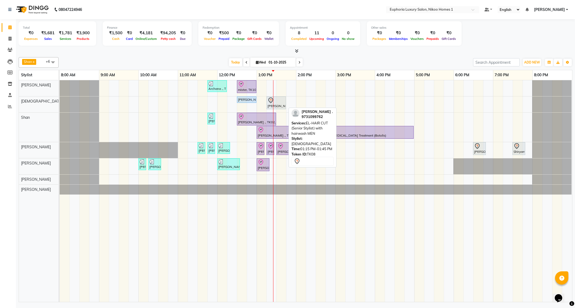
click at [278, 101] on div at bounding box center [275, 100] width 17 height 6
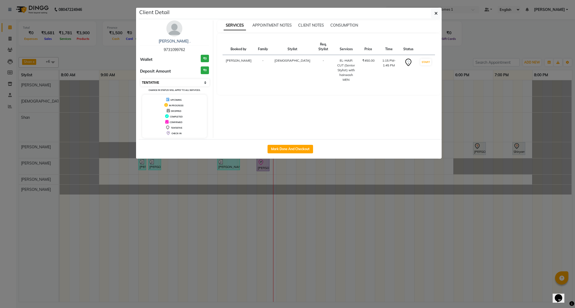
click at [194, 82] on select "Select IN SERVICE CONFIRMED TENTATIVE CHECK IN MARK DONE DROPPED UPCOMING" at bounding box center [174, 82] width 69 height 7
select select "8"
click at [140, 79] on select "Select IN SERVICE CONFIRMED TENTATIVE CHECK IN MARK DONE DROPPED UPCOMING" at bounding box center [174, 82] width 69 height 7
click at [432, 12] on button "button" at bounding box center [436, 13] width 10 height 10
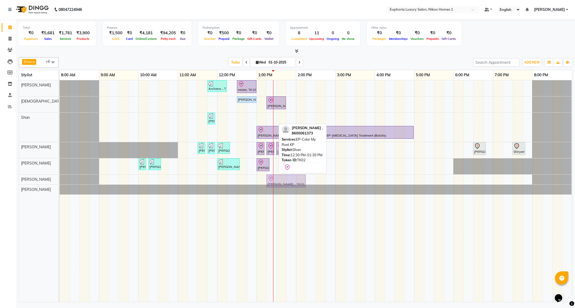
drag, startPoint x: 248, startPoint y: 121, endPoint x: 274, endPoint y: 184, distance: 68.0
click at [274, 184] on tbody "Archana ., TK09, 11:45 AM-12:15 PM, EL-Kid Cut (Below 8 Yrs) BOY mister, TK10, …" at bounding box center [316, 137] width 512 height 114
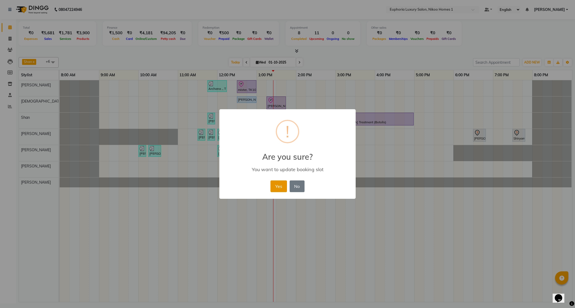
click at [281, 185] on button "Yes" at bounding box center [278, 187] width 16 height 12
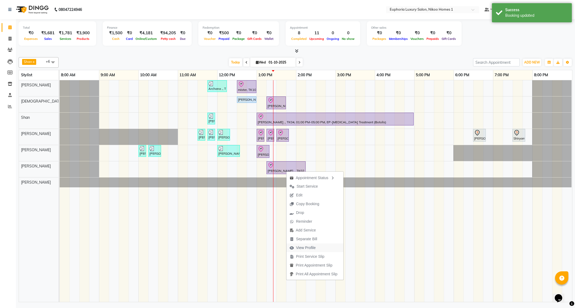
click at [307, 248] on span "View Profile" at bounding box center [306, 248] width 20 height 6
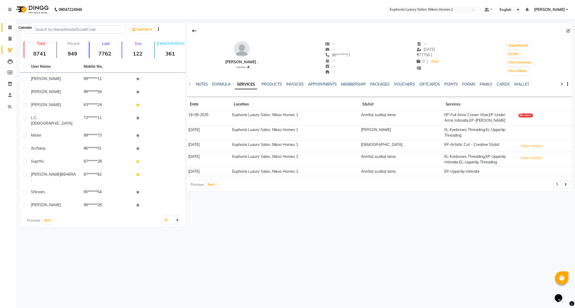
click at [12, 28] on span at bounding box center [9, 27] width 9 height 6
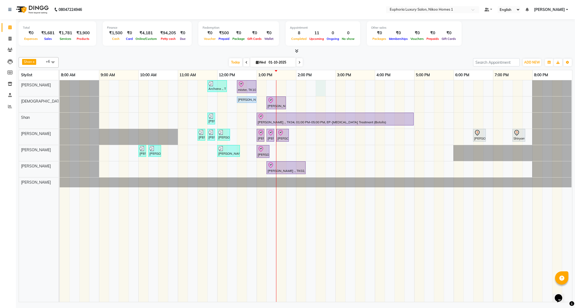
click at [316, 90] on div "Archana ., TK09, 11:45 AM-12:15 PM, EL-Kid Cut (Below 8 Yrs) BOY mister, TK10, …" at bounding box center [316, 191] width 512 height 222
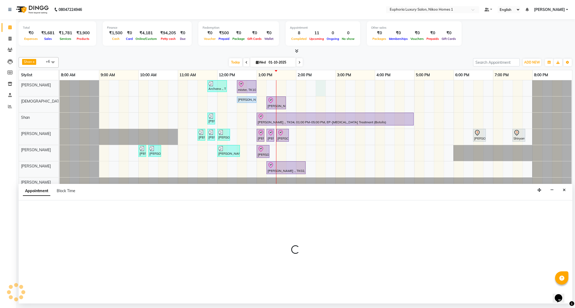
select select "85468"
select select "870"
select select "tentative"
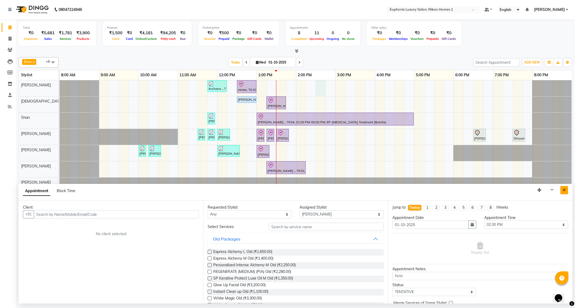
click at [564, 192] on icon "Close" at bounding box center [564, 190] width 3 height 4
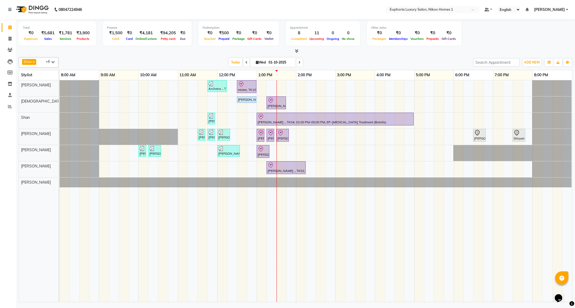
click at [322, 103] on div "Archana ., TK09, 11:45 AM-12:15 PM, EL-Kid Cut (Below 8 Yrs) BOY mister, TK10, …" at bounding box center [316, 191] width 512 height 222
select select "85373"
select select "870"
select select "tentative"
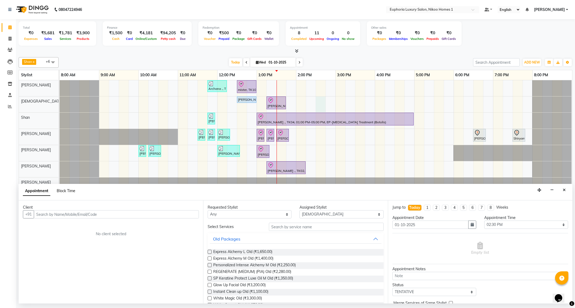
click at [66, 192] on span "Block Time" at bounding box center [66, 191] width 19 height 5
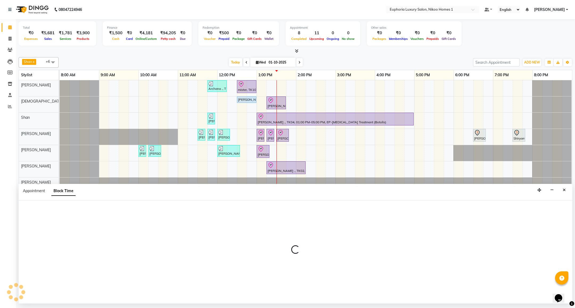
select select "85373"
select select "870"
select select "885"
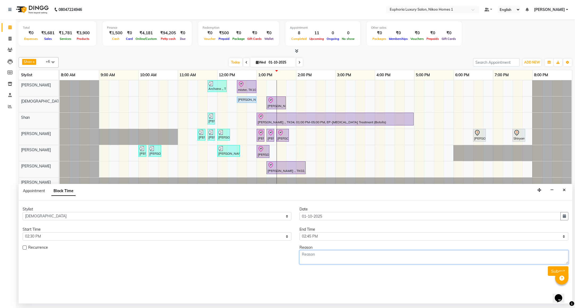
click at [335, 259] on textarea at bounding box center [433, 258] width 269 height 14
type textarea "rajeev"
click at [549, 273] on button "Submit" at bounding box center [558, 272] width 20 height 10
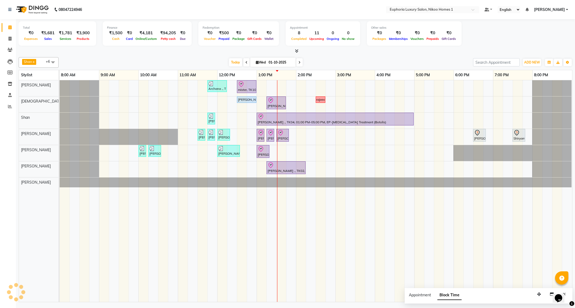
click at [435, 87] on div "Archana ., TK09, 11:45 AM-12:15 PM, EL-Kid Cut (Below 8 Yrs) BOY mister, TK10, …" at bounding box center [316, 191] width 512 height 222
select select "85468"
select select "tentative"
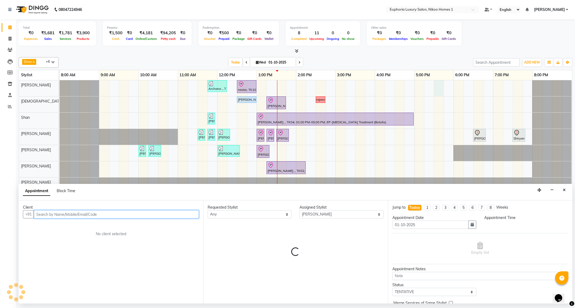
select select "1050"
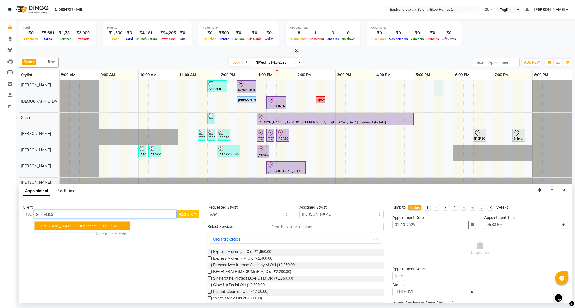
click at [54, 224] on span "SAIJAL ." at bounding box center [59, 226] width 36 height 5
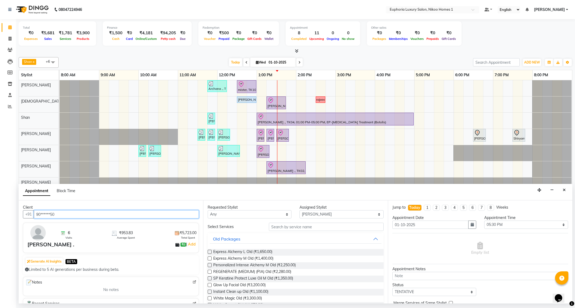
type input "90******50"
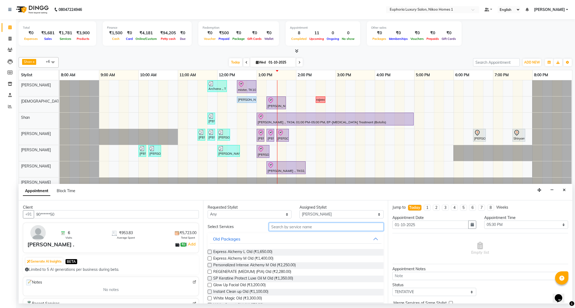
click at [272, 228] on input "text" at bounding box center [326, 227] width 114 height 8
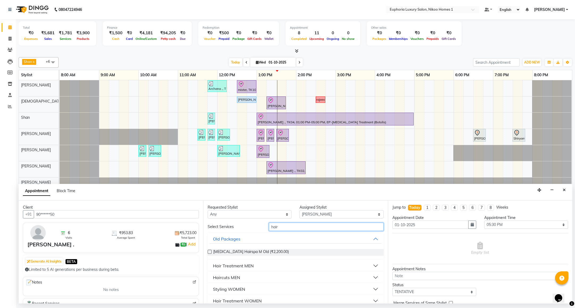
type input "hair"
click at [229, 283] on div "Haircuts MEN" at bounding box center [296, 278] width 176 height 12
click at [230, 278] on div "Haircuts MEN" at bounding box center [226, 278] width 27 height 6
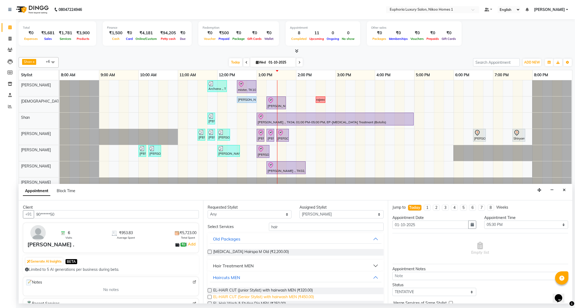
click at [300, 296] on span "EL-HAIR CUT (Senior Stylist) with hairwash MEN (₹450.00)" at bounding box center [263, 298] width 101 height 7
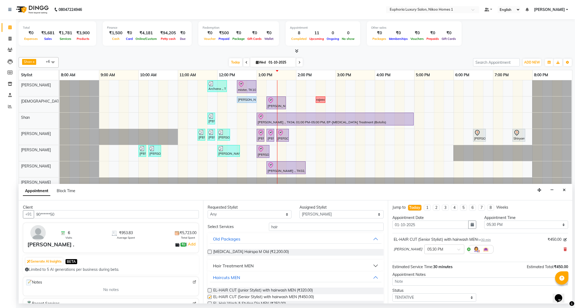
checkbox input "false"
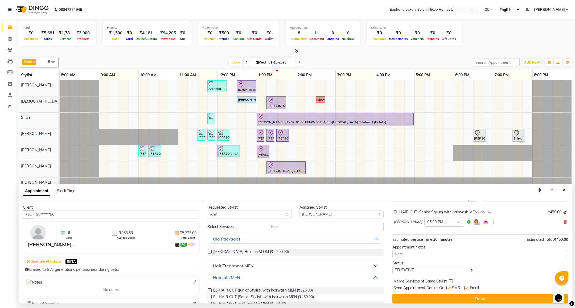
scroll to position [33, 0]
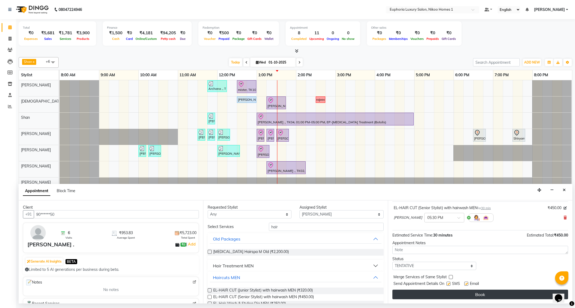
click at [465, 297] on button "Book" at bounding box center [480, 295] width 176 height 10
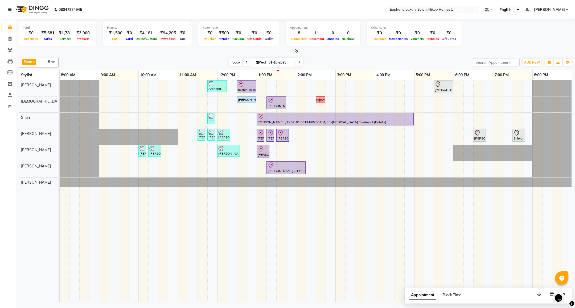
click at [230, 63] on span "Today" at bounding box center [235, 62] width 13 height 8
click at [259, 63] on span "Wed" at bounding box center [260, 62] width 13 height 4
select select "10"
select select "2025"
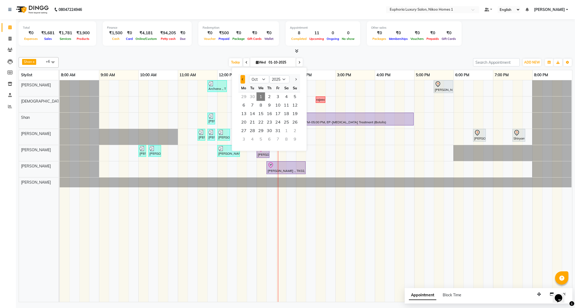
click at [242, 79] on span "Previous month" at bounding box center [243, 79] width 2 height 2
select select "9"
click at [295, 94] on span "7" at bounding box center [295, 97] width 9 height 9
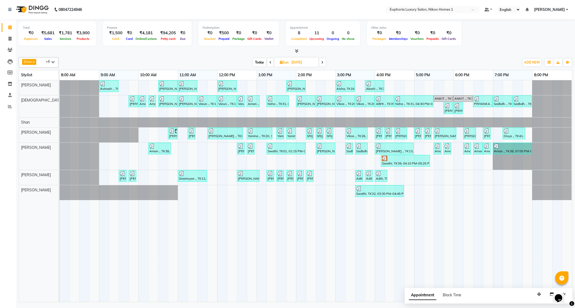
click at [260, 61] on span "Today" at bounding box center [259, 62] width 13 height 8
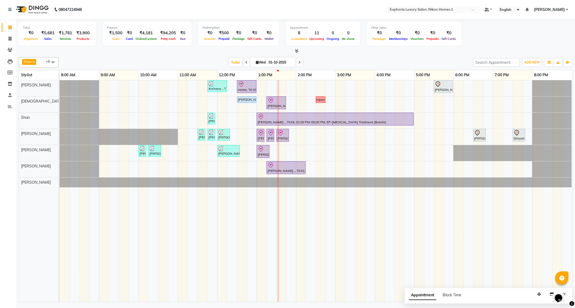
click at [255, 61] on span "Wed" at bounding box center [260, 62] width 13 height 4
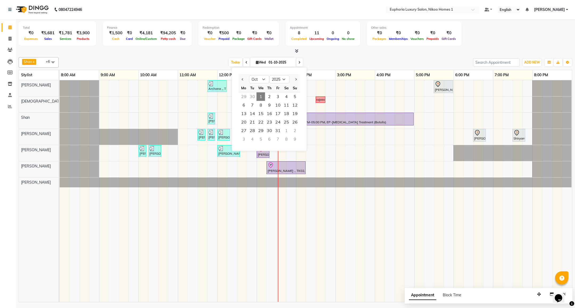
click at [245, 77] on div at bounding box center [243, 79] width 11 height 9
click at [242, 78] on button "Previous month" at bounding box center [243, 79] width 5 height 9
click at [292, 126] on span "28" at bounding box center [295, 122] width 9 height 9
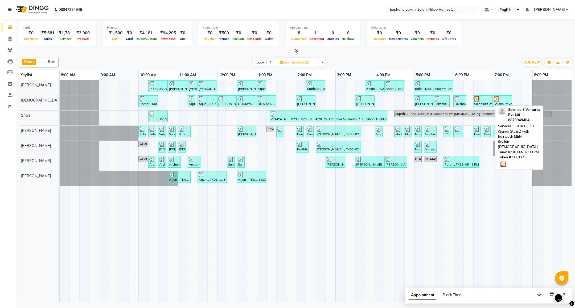
click at [484, 102] on div "Salonsurf Ventures Pvt Ltd, TK37, 06:30 PM-07:00 PM, EL-HAIR CUT (Senior Stylis…" at bounding box center [482, 101] width 18 height 10
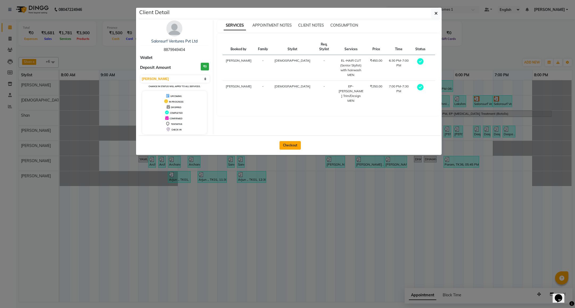
click at [288, 146] on button "Checkout" at bounding box center [289, 145] width 21 height 9
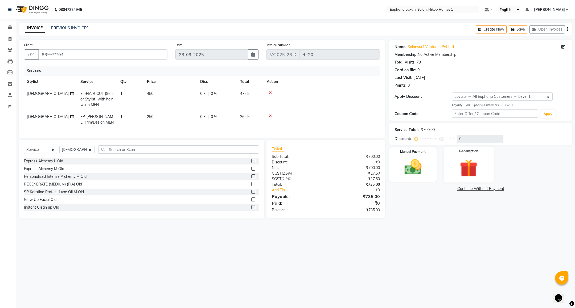
click at [471, 162] on img at bounding box center [468, 168] width 29 height 22
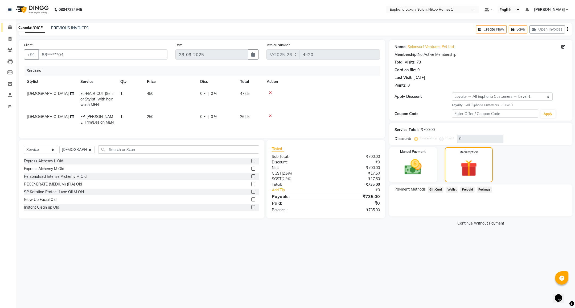
click at [10, 27] on icon at bounding box center [9, 27] width 3 height 4
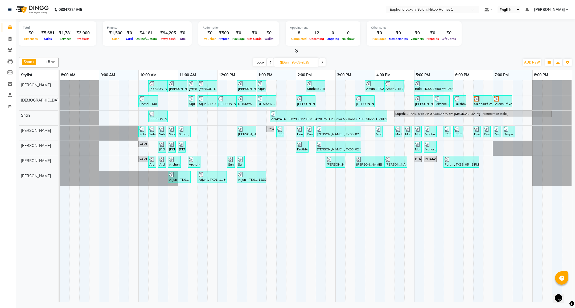
click at [298, 49] on icon at bounding box center [296, 51] width 3 height 4
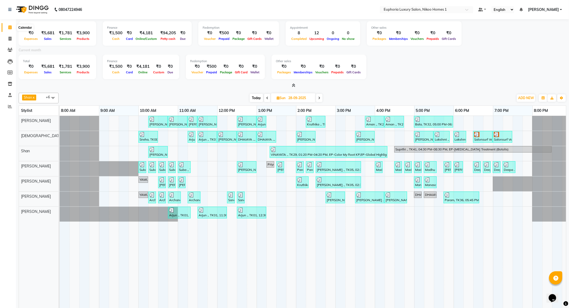
click at [12, 27] on span at bounding box center [9, 27] width 9 height 6
click at [257, 96] on span "Today" at bounding box center [256, 98] width 13 height 8
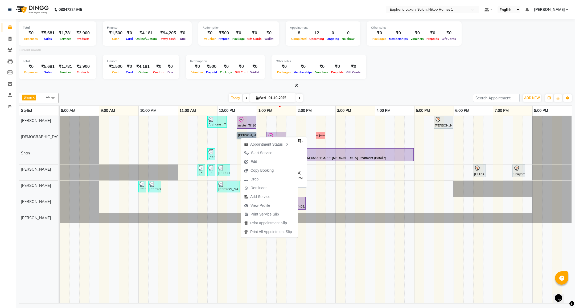
click at [242, 136] on link "[PERSON_NAME] ., TK01, 12:30 PM-01:00 PM, EL-HAIR CUT (Senior Stylist) with hai…" at bounding box center [246, 135] width 19 height 6
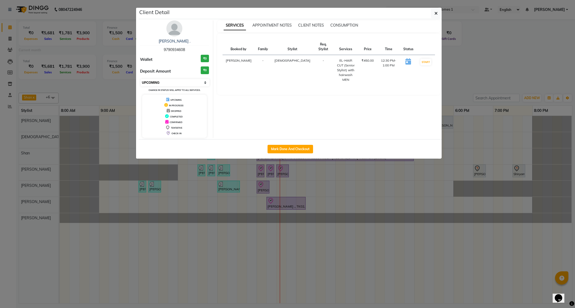
click at [182, 85] on select "Select IN SERVICE CONFIRMED TENTATIVE CHECK IN MARK DONE DROPPED UPCOMING" at bounding box center [174, 82] width 69 height 7
click at [140, 79] on select "Select IN SERVICE CONFIRMED TENTATIVE CHECK IN MARK DONE DROPPED UPCOMING" at bounding box center [174, 82] width 69 height 7
click at [436, 13] on icon "button" at bounding box center [435, 13] width 3 height 4
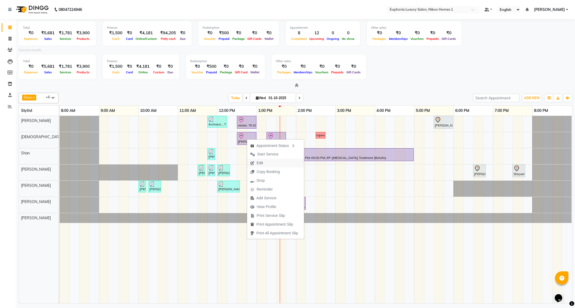
click at [262, 162] on span "Edit" at bounding box center [260, 163] width 6 height 6
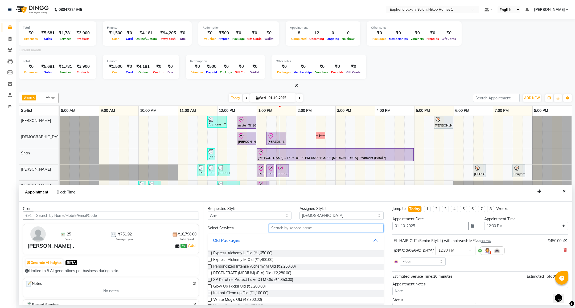
click at [330, 230] on input "text" at bounding box center [326, 228] width 114 height 8
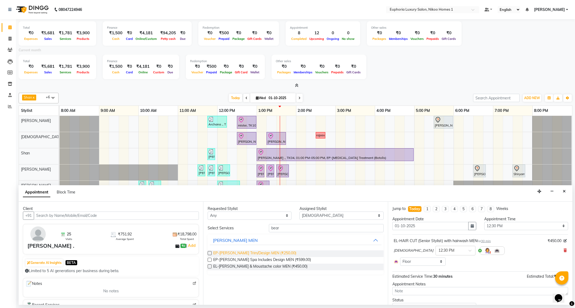
click at [270, 251] on span "EP-[PERSON_NAME] Trim/Design MEN (₹250.00)" at bounding box center [254, 254] width 83 height 7
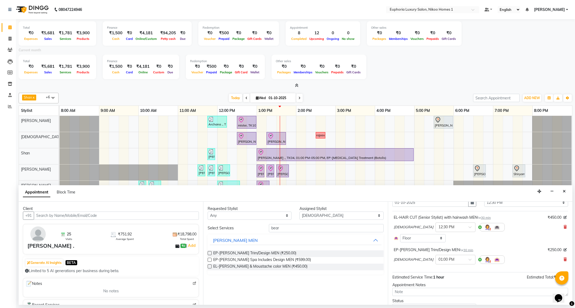
scroll to position [50, 0]
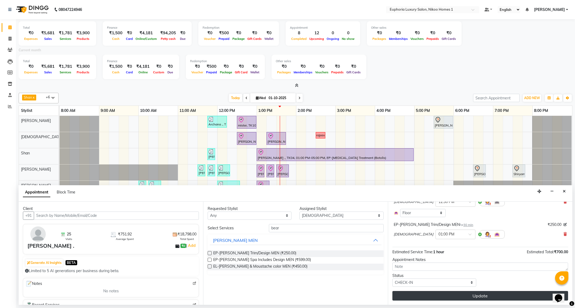
click at [460, 298] on button "Update" at bounding box center [480, 296] width 176 height 10
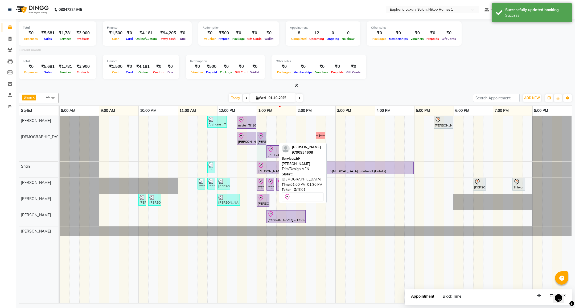
drag, startPoint x: 276, startPoint y: 136, endPoint x: 266, endPoint y: 137, distance: 10.1
click at [60, 137] on div "Saurav ., TK01, 12:30 PM-01:00 PM, EL-HAIR CUT (Senior Stylist) with hairwash M…" at bounding box center [60, 146] width 0 height 29
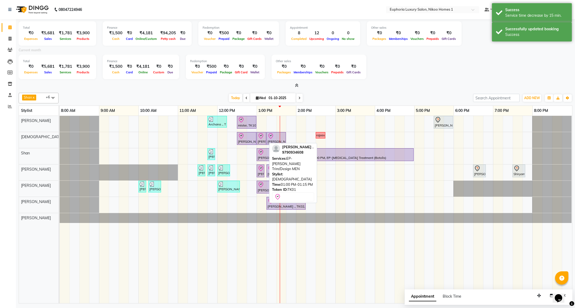
click at [258, 139] on icon at bounding box center [261, 136] width 6 height 6
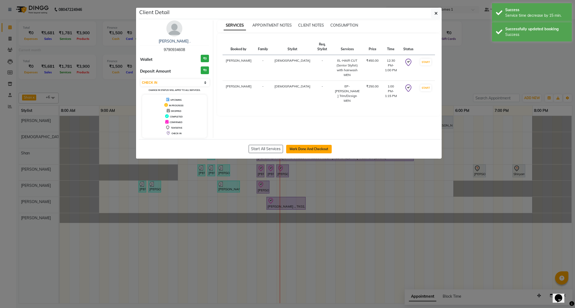
click at [295, 148] on button "Mark Done And Checkout" at bounding box center [309, 149] width 46 height 9
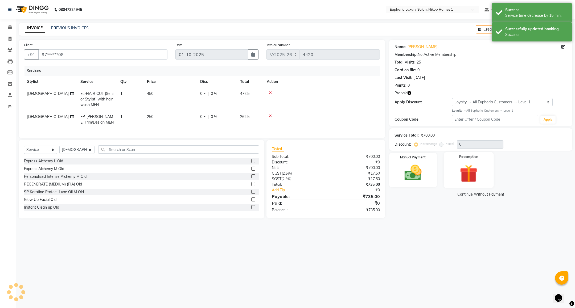
click at [475, 163] on img at bounding box center [468, 174] width 29 height 22
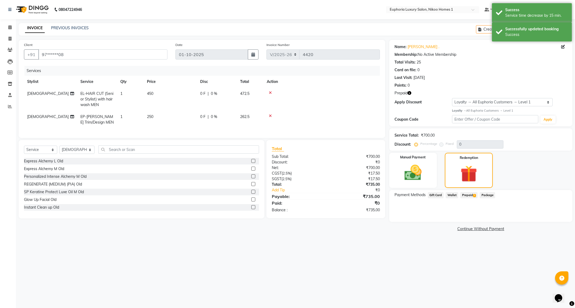
click at [467, 197] on span "Prepaid 1" at bounding box center [468, 195] width 17 height 6
click at [548, 217] on button "Add" at bounding box center [553, 216] width 19 height 9
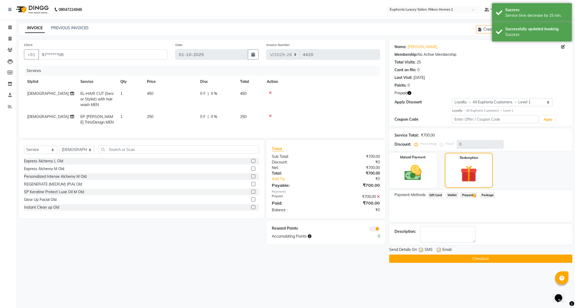
click at [513, 255] on button "Checkout" at bounding box center [480, 259] width 183 height 8
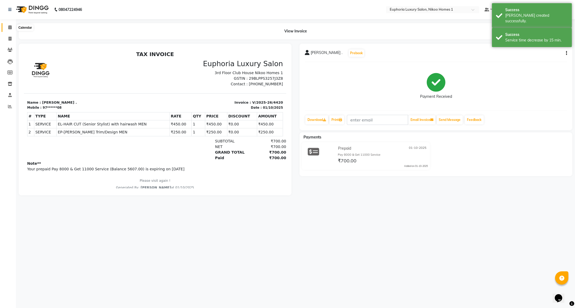
click at [7, 29] on span at bounding box center [9, 27] width 9 height 6
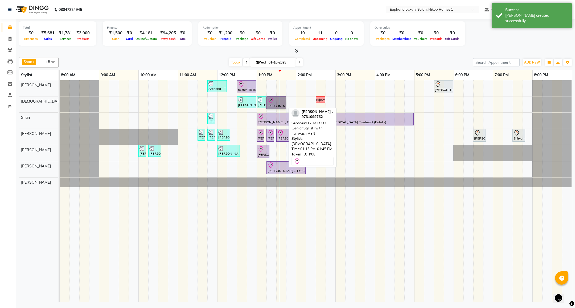
drag, startPoint x: 280, startPoint y: 102, endPoint x: 271, endPoint y: 105, distance: 9.4
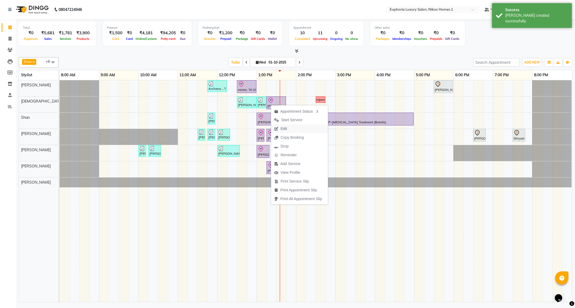
click at [286, 130] on span "Edit" at bounding box center [283, 129] width 6 height 6
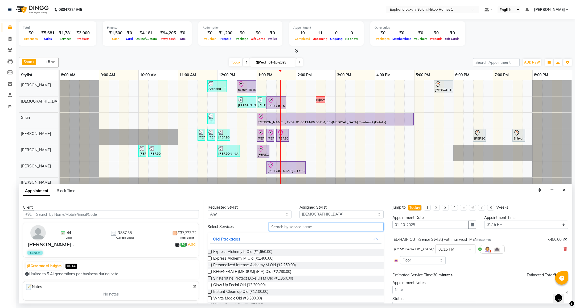
click at [300, 229] on input "text" at bounding box center [326, 227] width 114 height 8
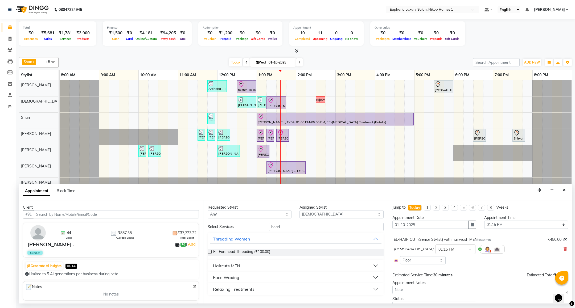
click at [233, 265] on div "Haircuts MEN" at bounding box center [226, 266] width 27 height 6
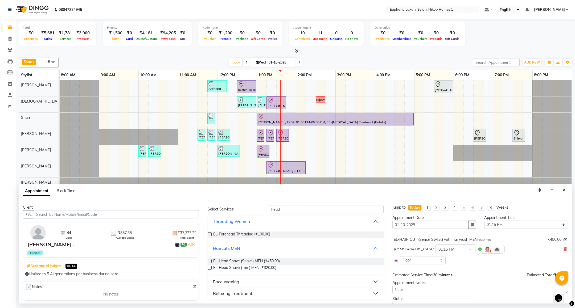
click at [234, 293] on div "Relaxing Treatments" at bounding box center [234, 294] width 42 height 6
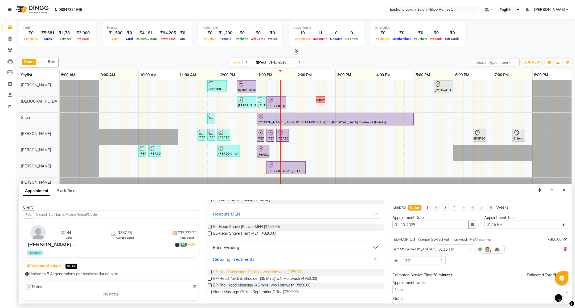
click at [267, 272] on span "EP-Head Massage (30 Mins) w/o Hairwash (₹650.00)" at bounding box center [258, 273] width 90 height 7
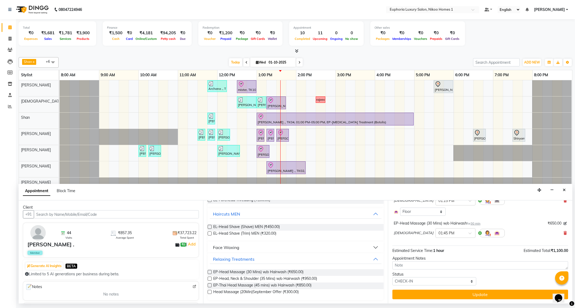
scroll to position [49, 0]
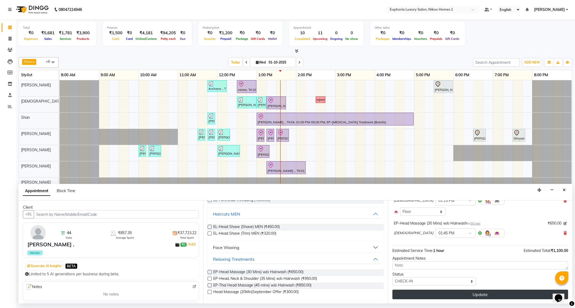
click at [457, 295] on button "Update" at bounding box center [480, 295] width 176 height 10
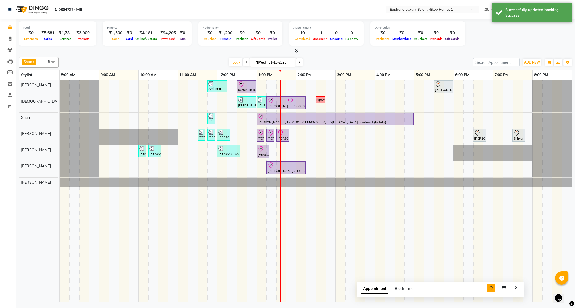
drag, startPoint x: 537, startPoint y: 296, endPoint x: 408, endPoint y: 270, distance: 131.9
click at [489, 286] on icon "button" at bounding box center [491, 288] width 4 height 4
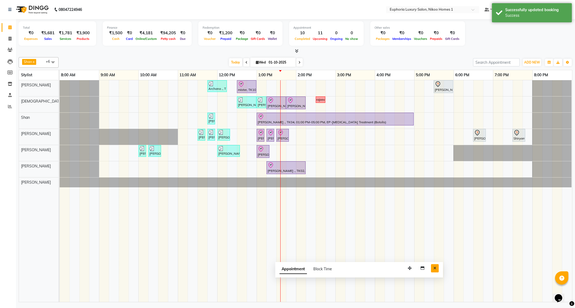
click at [434, 268] on icon "Close" at bounding box center [434, 269] width 3 height 4
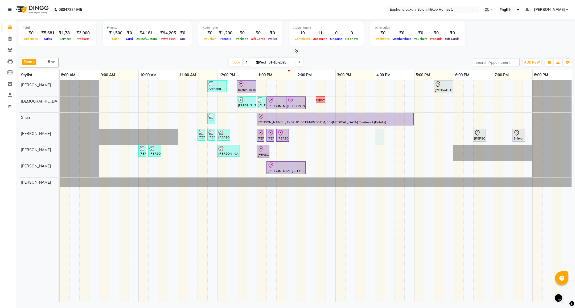
click at [377, 142] on div "Archana ., TK09, 11:45 AM-12:15 PM, EL-Kid Cut (Below 8 Yrs) BOY mister, TK10, …" at bounding box center [316, 191] width 512 height 222
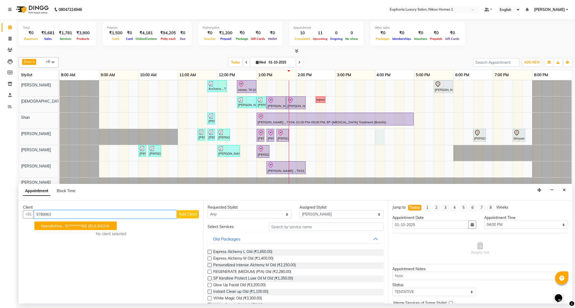
click at [63, 226] on span "Nandhitha ." at bounding box center [52, 226] width 23 height 5
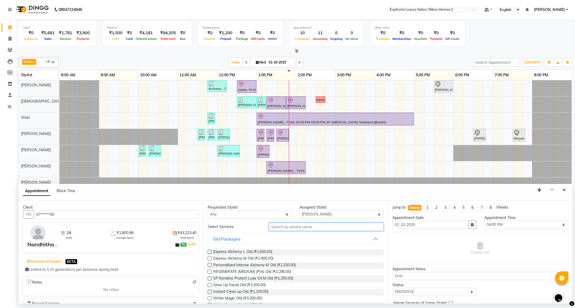
click at [286, 229] on input "text" at bounding box center [326, 227] width 114 height 8
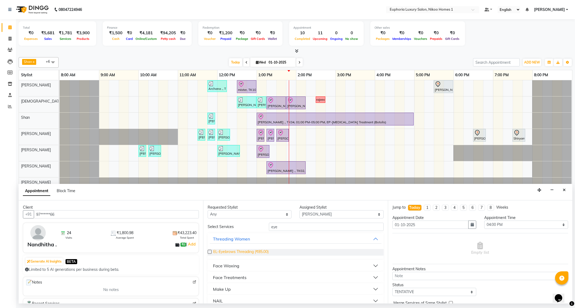
click at [256, 254] on span "EL-Eyebrows Threading (₹85.00)" at bounding box center [240, 252] width 55 height 7
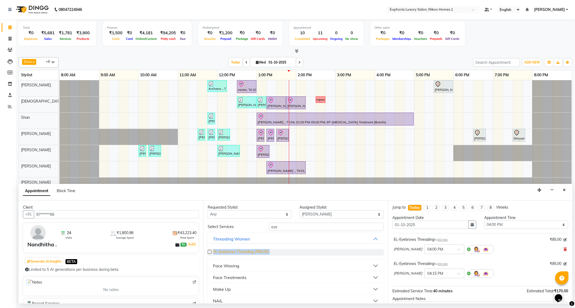
click at [256, 254] on span "EL-Eyebrows Threading (₹85.00)" at bounding box center [240, 252] width 55 height 7
click at [257, 252] on span "EL-Eyebrows Threading (₹85.00)" at bounding box center [240, 252] width 55 height 7
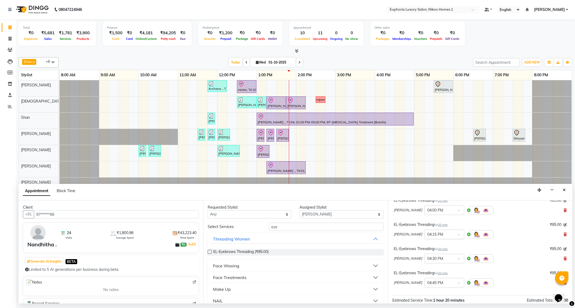
scroll to position [105, 0]
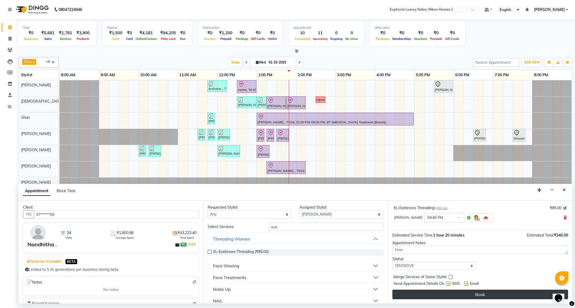
click at [443, 293] on button "Book" at bounding box center [480, 295] width 176 height 10
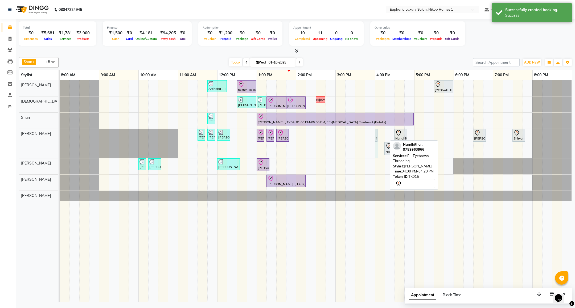
drag, startPoint x: 386, startPoint y: 136, endPoint x: 382, endPoint y: 136, distance: 4.5
click at [382, 136] on div "Archana ., TK09, 11:45 AM-12:15 PM, EL-Kid Cut (Below 8 Yrs) BOY mister, TK10, …" at bounding box center [316, 191] width 512 height 222
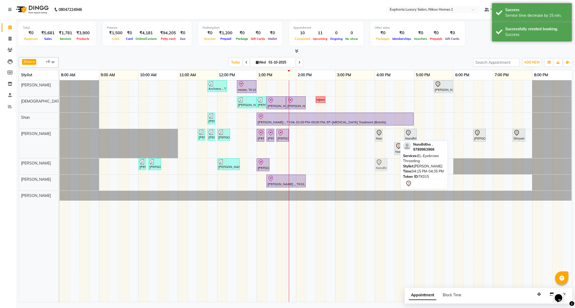
drag, startPoint x: 391, startPoint y: 138, endPoint x: 383, endPoint y: 161, distance: 25.1
click at [383, 166] on tbody "Archana ., TK09, 11:45 AM-12:15 PM, EL-Kid Cut (Below 8 Yrs) BOY mister, TK10, …" at bounding box center [316, 140] width 512 height 121
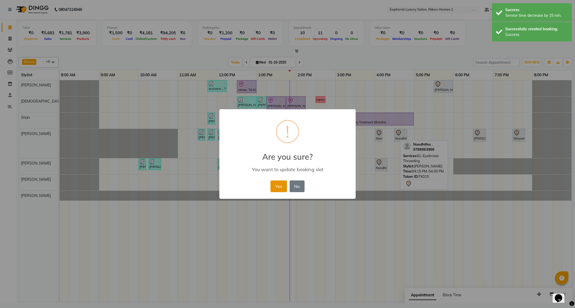
click at [277, 183] on button "Yes" at bounding box center [278, 187] width 16 height 12
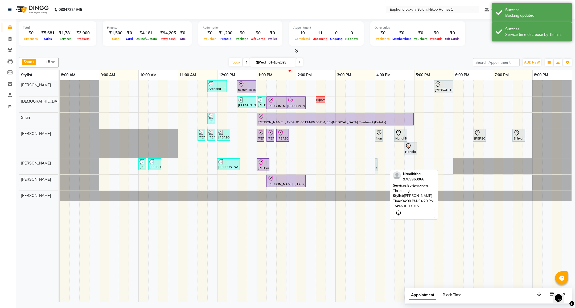
drag, startPoint x: 387, startPoint y: 166, endPoint x: 383, endPoint y: 166, distance: 4.5
click at [383, 166] on div "Archana ., TK09, 11:45 AM-12:15 PM, EL-Kid Cut (Below 8 Yrs) BOY mister, TK10, …" at bounding box center [316, 191] width 512 height 222
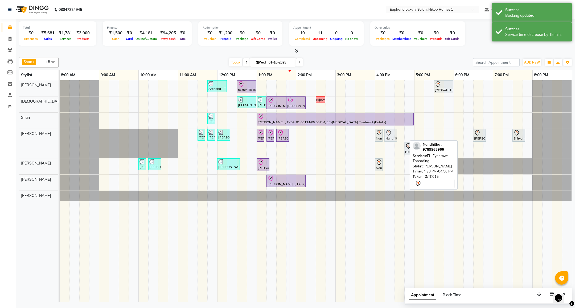
drag, startPoint x: 399, startPoint y: 137, endPoint x: 392, endPoint y: 137, distance: 7.2
click at [60, 137] on div "YOGITHA ., TK12, 11:30 AM-11:35 AM, EL-Eyebrows Threading YOGITHA ., TK12, 11:4…" at bounding box center [60, 143] width 0 height 29
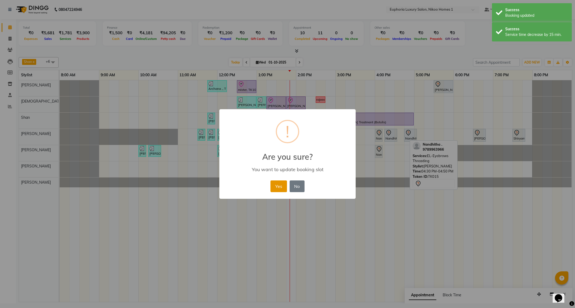
click at [281, 183] on button "Yes" at bounding box center [278, 187] width 16 height 12
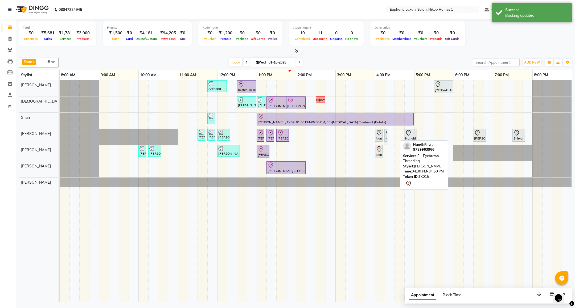
click at [393, 133] on div "Archana ., TK09, 11:45 AM-12:15 PM, EL-Kid Cut (Below 8 Yrs) BOY mister, TK10, …" at bounding box center [316, 191] width 512 height 222
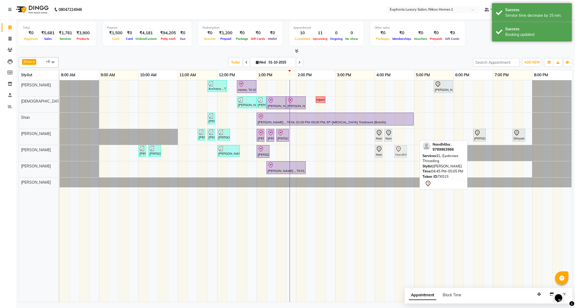
drag, startPoint x: 410, startPoint y: 138, endPoint x: 395, endPoint y: 154, distance: 21.9
click at [395, 154] on tbody "Archana ., TK09, 11:45 AM-12:15 PM, EL-Kid Cut (Below 8 Yrs) BOY mister, TK10, …" at bounding box center [316, 133] width 512 height 107
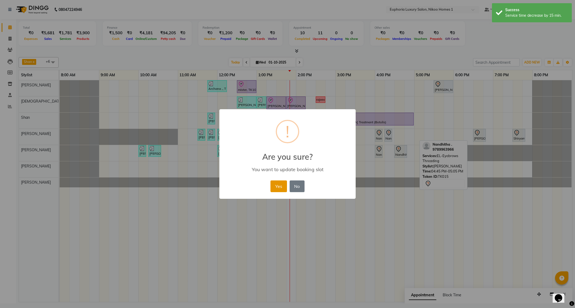
click at [279, 187] on button "Yes" at bounding box center [278, 187] width 16 height 12
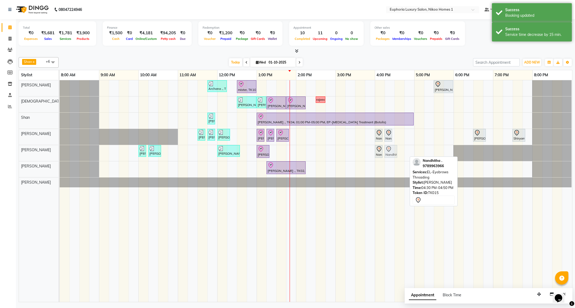
drag, startPoint x: 399, startPoint y: 151, endPoint x: 392, endPoint y: 152, distance: 6.7
click at [60, 152] on div "Shamsun ., TK06, 10:00 AM-10:05 AM, EL-Eyebrows Threading Shamsun ., TK06, 10:1…" at bounding box center [60, 153] width 0 height 16
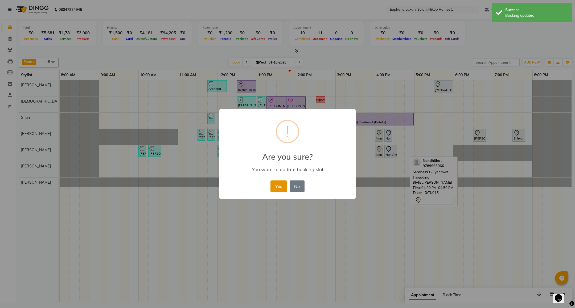
click at [277, 185] on button "Yes" at bounding box center [278, 187] width 16 height 12
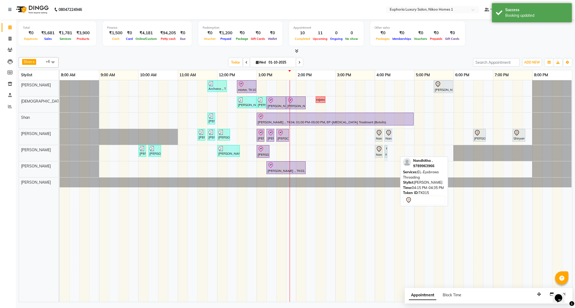
drag, startPoint x: 396, startPoint y: 153, endPoint x: 391, endPoint y: 152, distance: 4.8
click at [391, 152] on div "Archana ., TK09, 11:45 AM-12:15 PM, EL-Kid Cut (Below 8 Yrs) BOY mister, TK10, …" at bounding box center [316, 191] width 512 height 222
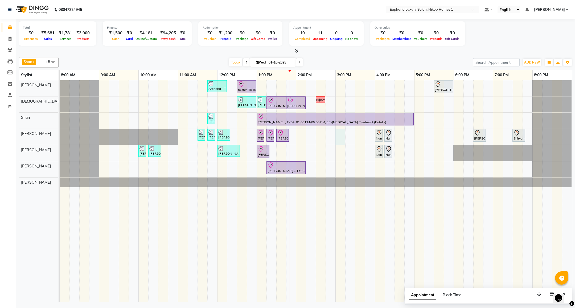
click at [338, 141] on div "Archana ., TK09, 11:45 AM-12:15 PM, EL-Kid Cut (Below 8 Yrs) BOY mister, TK10, …" at bounding box center [316, 191] width 512 height 222
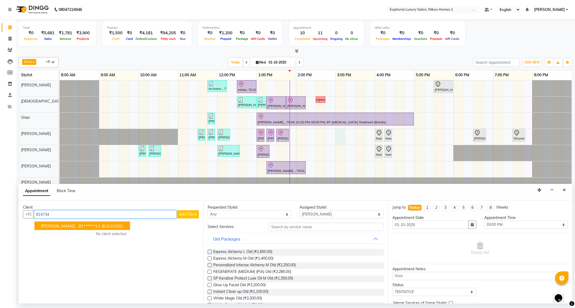
click at [78, 225] on ngb-highlight "81******11" at bounding box center [89, 226] width 22 height 5
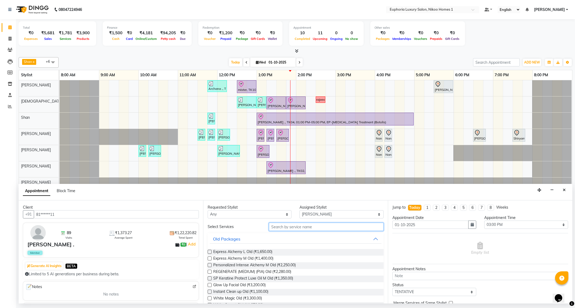
click at [287, 229] on input "text" at bounding box center [326, 227] width 114 height 8
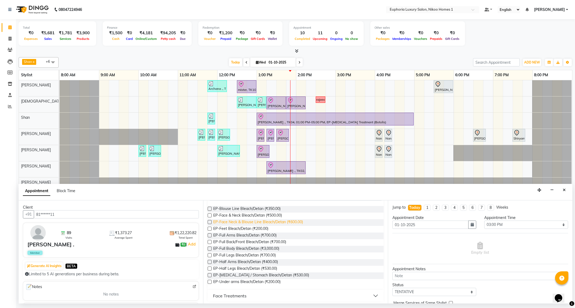
scroll to position [45, 0]
click at [235, 295] on div "Face Treatments" at bounding box center [230, 294] width 34 height 6
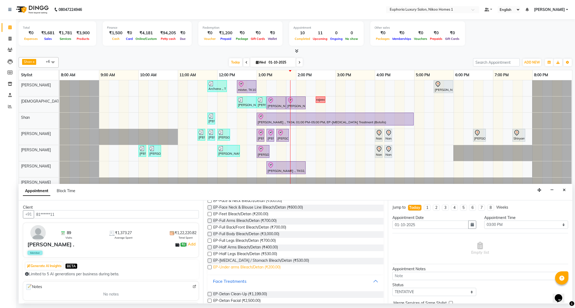
scroll to position [67, 0]
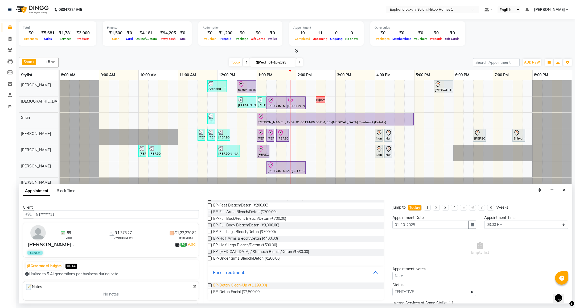
click at [259, 287] on span "EP-Detan Clean-Up (₹1,199.00)" at bounding box center [240, 286] width 54 height 7
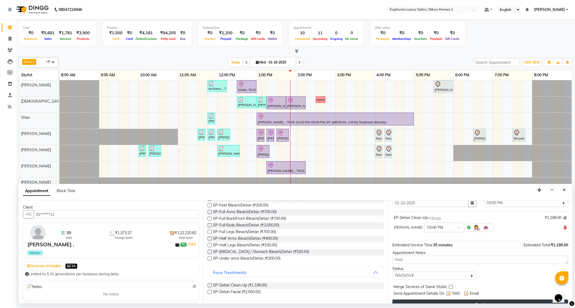
scroll to position [33, 0]
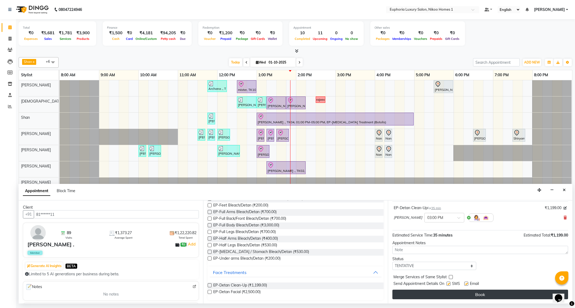
click at [439, 299] on button "Book" at bounding box center [480, 295] width 176 height 10
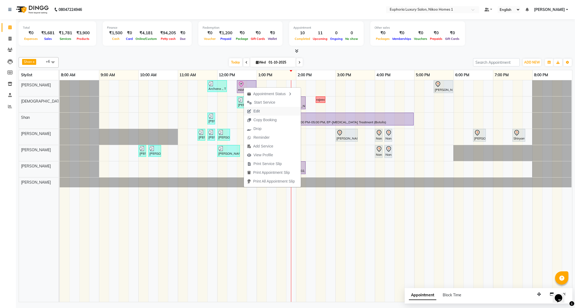
click at [259, 110] on span "Edit" at bounding box center [256, 112] width 6 height 6
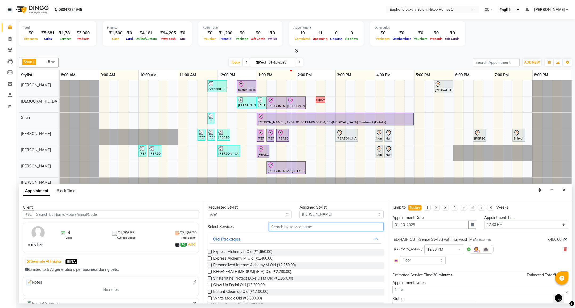
click at [291, 228] on input "text" at bounding box center [326, 227] width 114 height 8
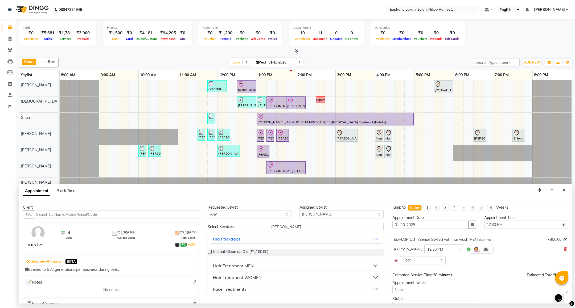
click at [237, 268] on div "Hair Treatment MEN" at bounding box center [233, 266] width 41 height 6
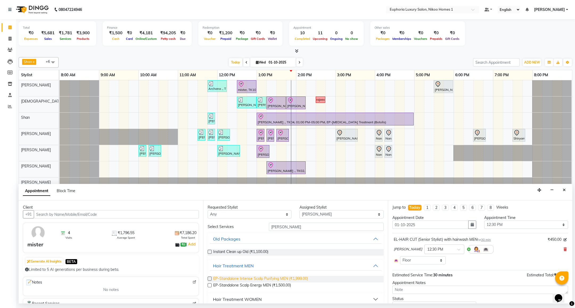
click at [301, 279] on span "EP-Standalone Intense Scalp Purifying MEN (₹1,999.00)" at bounding box center [260, 279] width 95 height 7
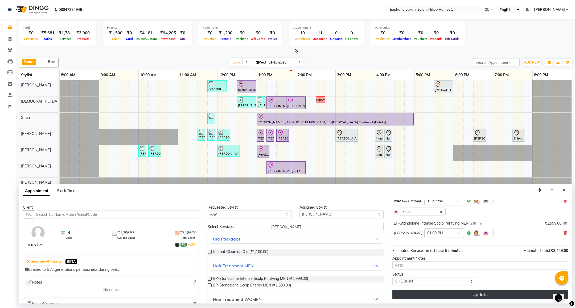
scroll to position [49, 0]
click at [440, 296] on button "Update" at bounding box center [480, 295] width 176 height 10
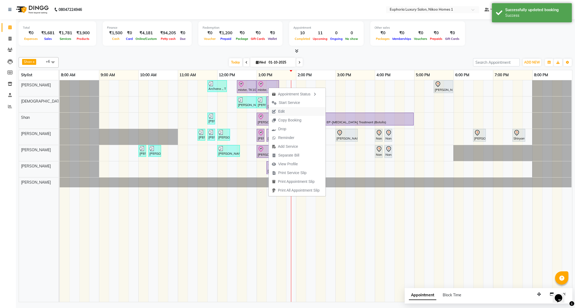
click at [281, 110] on span "Edit" at bounding box center [281, 112] width 6 height 6
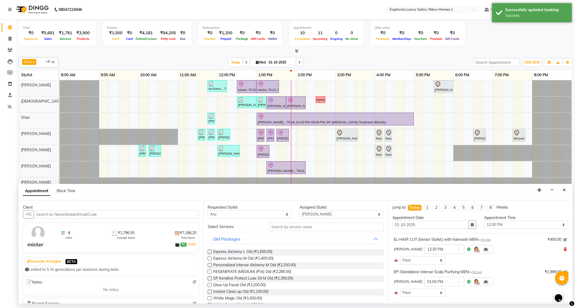
click at [192, 282] on img at bounding box center [194, 282] width 4 height 4
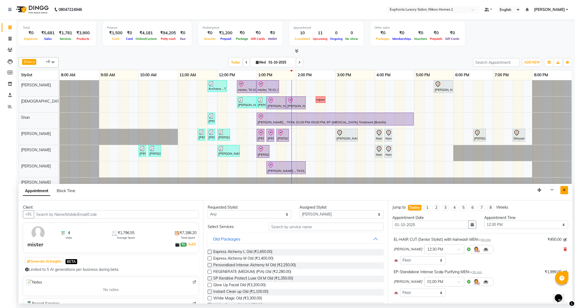
click at [562, 191] on button "Close" at bounding box center [564, 190] width 8 height 8
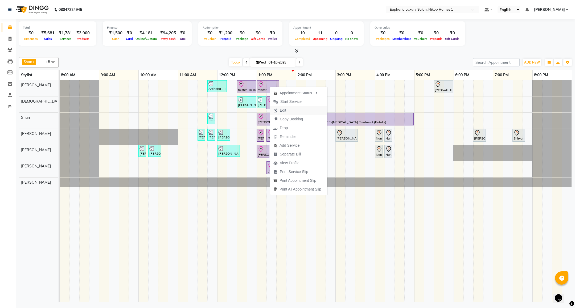
click at [284, 112] on span "Edit" at bounding box center [283, 111] width 6 height 6
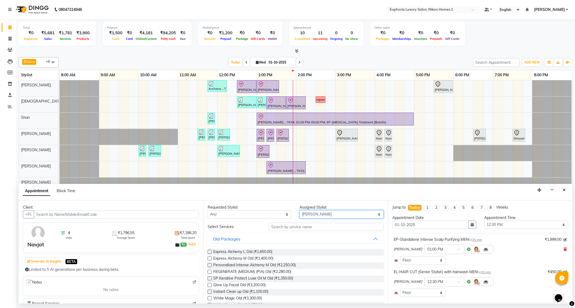
click at [315, 217] on select "Select Amrita( suzika) lama Atif [PERSON_NAME] [PERSON_NAME] Danish [PERSON_NAM…" at bounding box center [341, 214] width 84 height 8
click at [299, 211] on select "Select Amrita( suzika) lama Atif [PERSON_NAME] [PERSON_NAME] Danish [PERSON_NAM…" at bounding box center [341, 214] width 84 height 8
click at [564, 190] on icon "Close" at bounding box center [564, 190] width 3 height 4
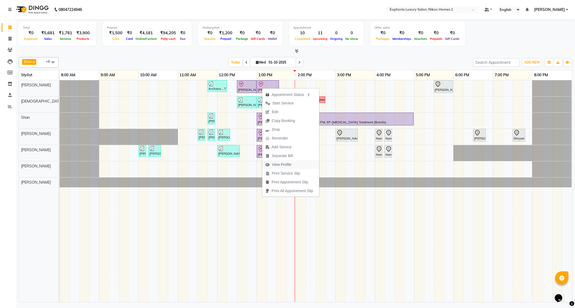
click at [287, 164] on span "View Profile" at bounding box center [282, 165] width 20 height 6
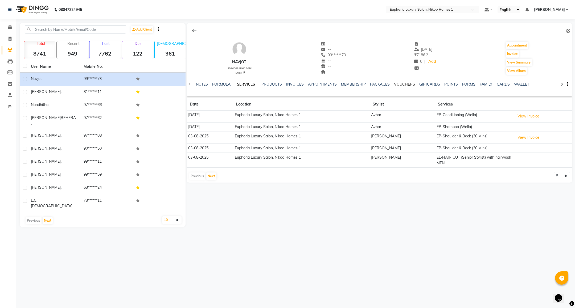
click at [406, 86] on link "VOUCHERS" at bounding box center [404, 84] width 21 height 5
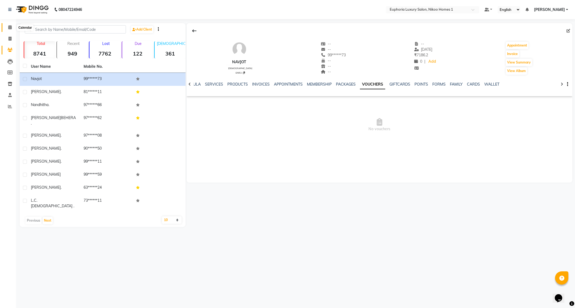
click at [9, 29] on icon at bounding box center [9, 27] width 3 height 4
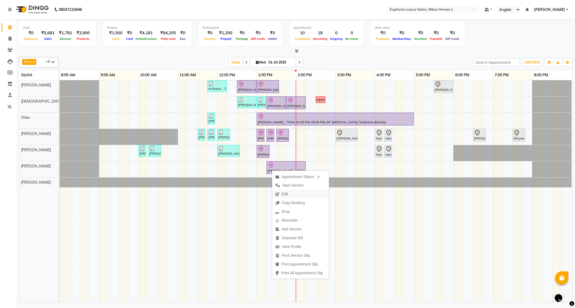
click at [290, 193] on span "Edit" at bounding box center [281, 194] width 19 height 9
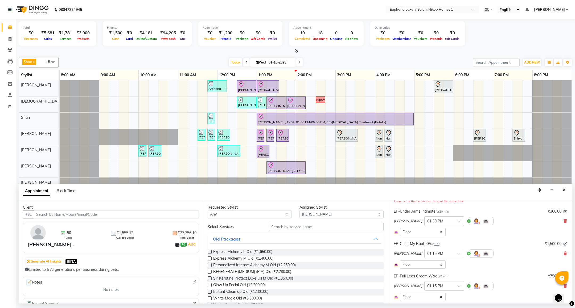
scroll to position [80, 0]
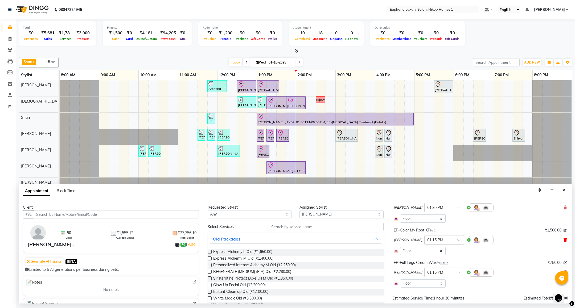
click at [563, 242] on icon at bounding box center [564, 240] width 3 height 4
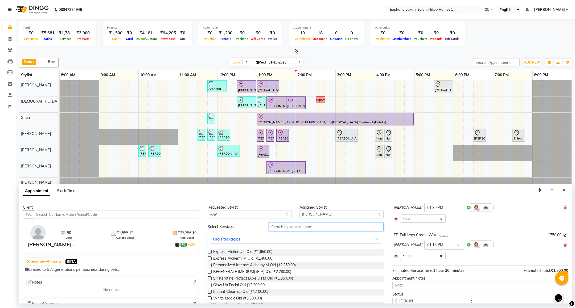
click at [308, 224] on input "text" at bounding box center [326, 227] width 114 height 8
click at [317, 211] on select "Select Amrita( suzika) lama Atif [PERSON_NAME] [PERSON_NAME] Danish [PERSON_NAM…" at bounding box center [341, 214] width 84 height 8
click at [299, 211] on select "Select Amrita( suzika) lama Atif [PERSON_NAME] [PERSON_NAME] Danish [PERSON_NAM…" at bounding box center [341, 214] width 84 height 8
click at [285, 229] on input "text" at bounding box center [326, 227] width 114 height 8
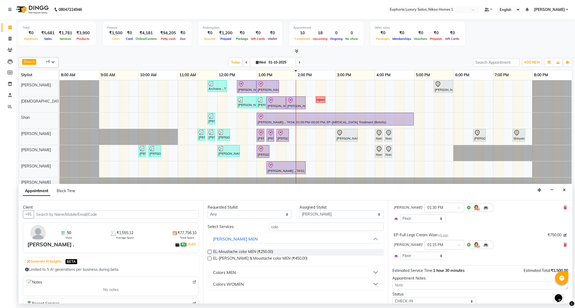
click at [233, 285] on div "Colors WOMEN" at bounding box center [228, 284] width 31 height 6
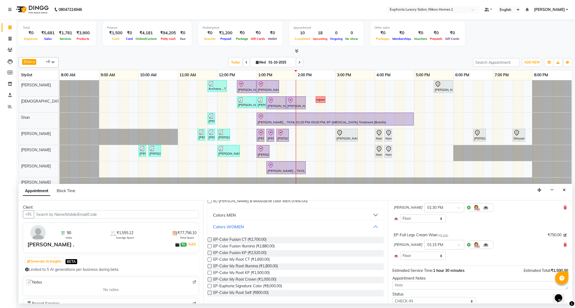
scroll to position [58, 0]
click at [261, 260] on span "EP-Color My Root CT (₹1,650.00)" at bounding box center [241, 260] width 56 height 7
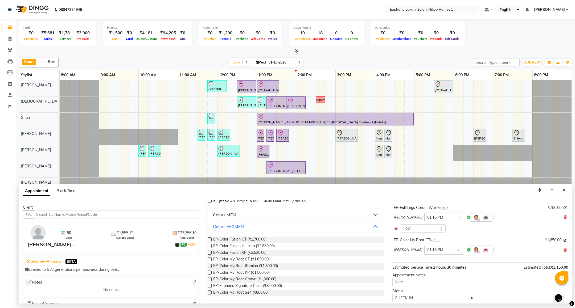
scroll to position [125, 0]
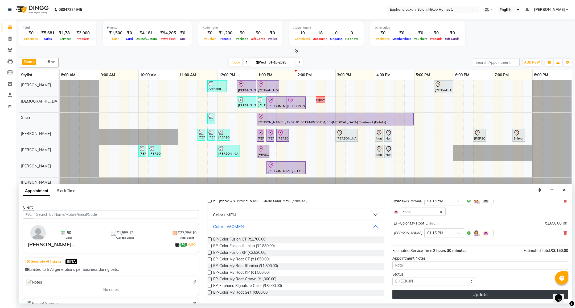
click at [438, 295] on button "Update" at bounding box center [480, 295] width 176 height 10
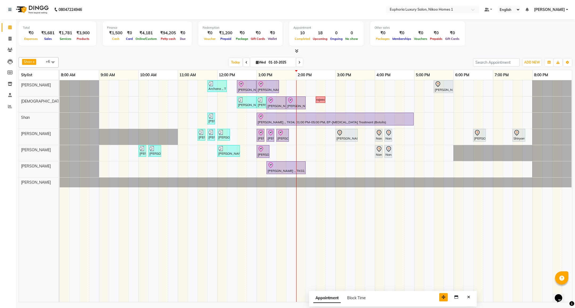
drag, startPoint x: 539, startPoint y: 294, endPoint x: 433, endPoint y: 297, distance: 106.2
click at [441, 297] on icon "button" at bounding box center [443, 298] width 4 height 4
click at [459, 297] on button "Close" at bounding box center [458, 298] width 8 height 8
click at [458, 175] on div "Archana ., TK09, 11:45 AM-12:15 PM, EL-Kid Cut (Below 8 Yrs) BOY Navjot, TK10, …" at bounding box center [316, 191] width 512 height 222
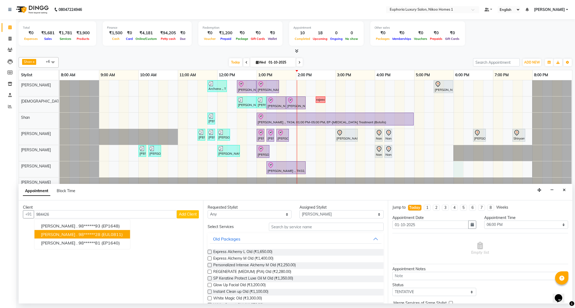
click at [78, 234] on ngb-highlight "98******28" at bounding box center [89, 234] width 22 height 5
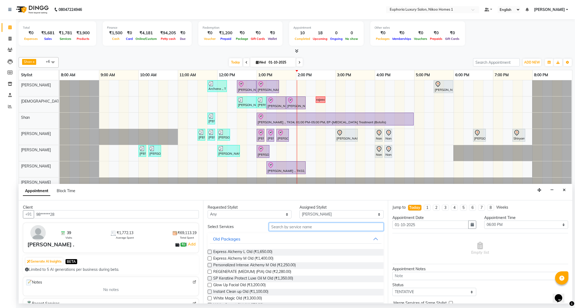
click at [309, 228] on input "text" at bounding box center [326, 227] width 114 height 8
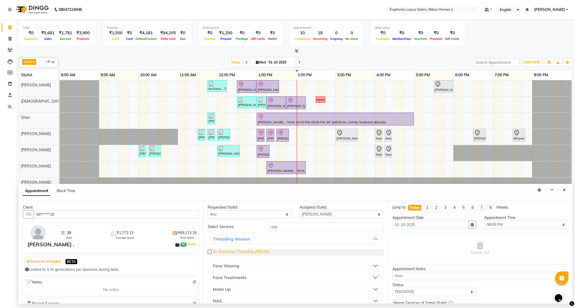
click at [265, 251] on span "EL-Eyebrows Threading (₹85.00)" at bounding box center [240, 252] width 55 height 7
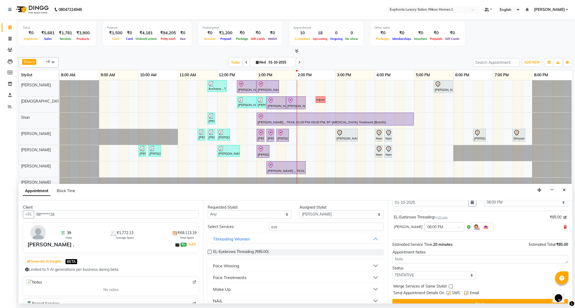
scroll to position [33, 0]
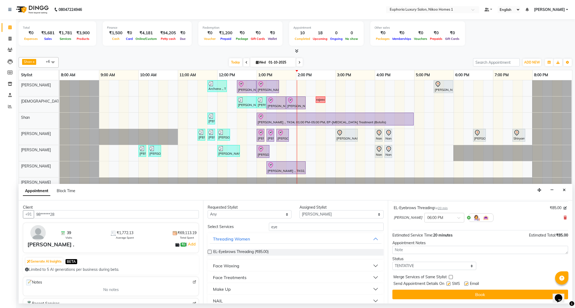
click at [491, 296] on button "Book" at bounding box center [480, 295] width 176 height 10
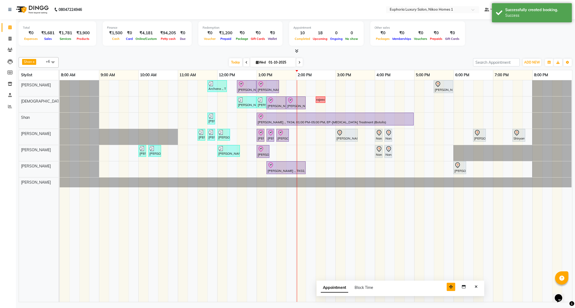
drag, startPoint x: 537, startPoint y: 296, endPoint x: 447, endPoint y: 289, distance: 89.7
click at [449, 289] on icon "button" at bounding box center [451, 287] width 4 height 4
click at [472, 287] on button "Close" at bounding box center [475, 287] width 8 height 8
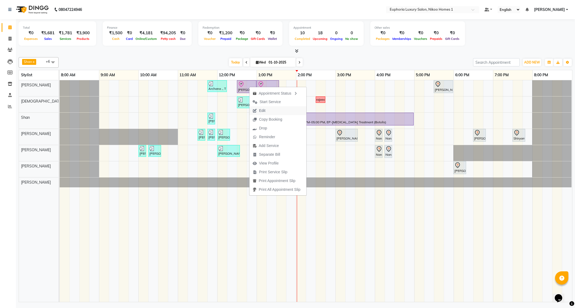
click at [263, 109] on span "Edit" at bounding box center [262, 111] width 6 height 6
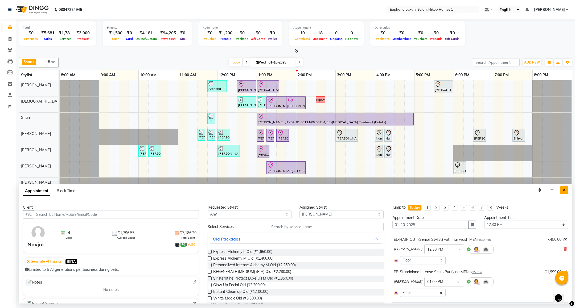
click at [564, 191] on icon "Close" at bounding box center [564, 190] width 3 height 4
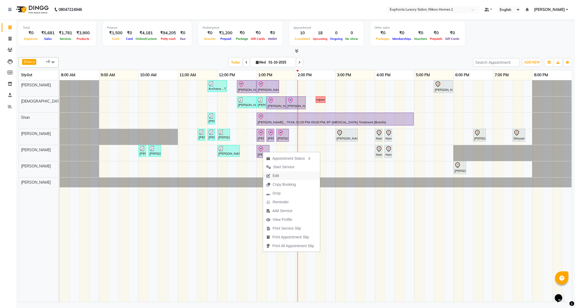
click at [272, 174] on span "Edit" at bounding box center [275, 176] width 6 height 6
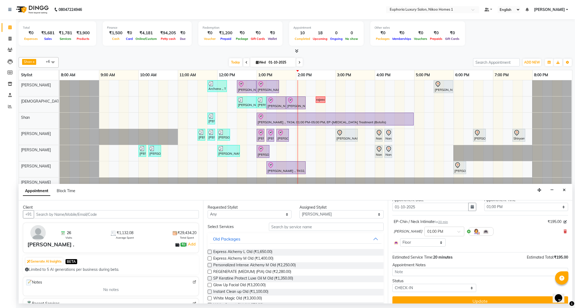
scroll to position [26, 0]
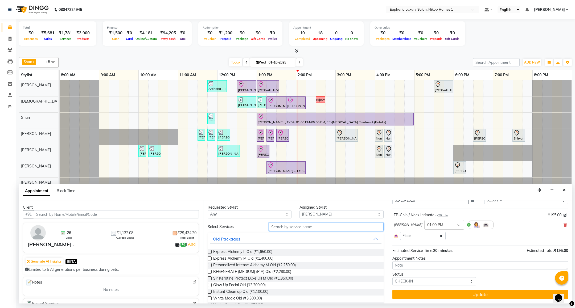
click at [308, 229] on input "text" at bounding box center [326, 227] width 114 height 8
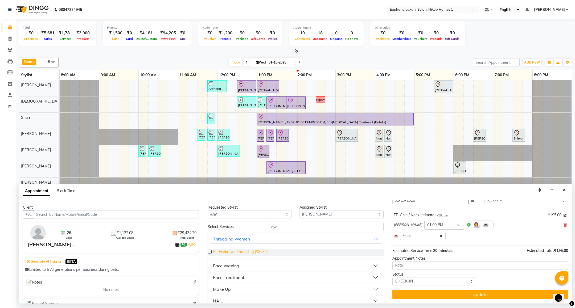
click at [257, 254] on span "EL-Eyebrows Threading (₹85.00)" at bounding box center [240, 252] width 55 height 7
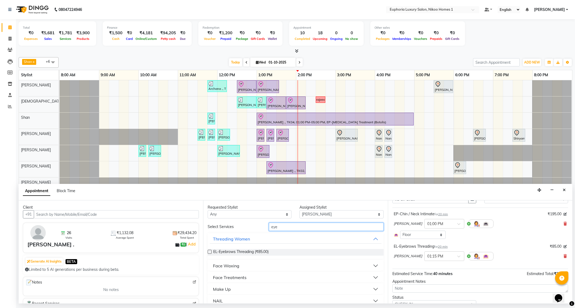
click at [284, 229] on input "eye" at bounding box center [326, 227] width 114 height 8
click at [259, 252] on span "EL-Upperlip Threading (₹50.00)" at bounding box center [239, 252] width 53 height 7
click at [298, 228] on input "upp" at bounding box center [326, 227] width 114 height 8
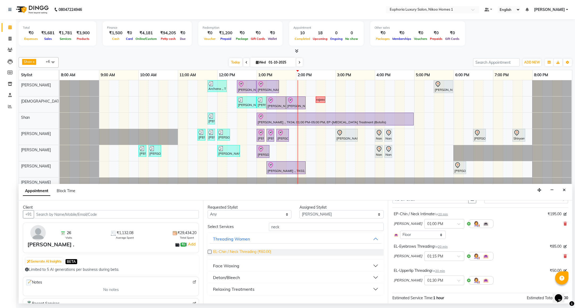
click at [253, 253] on span "EL-Chin / Neck Threading (₹60.00)" at bounding box center [242, 252] width 58 height 7
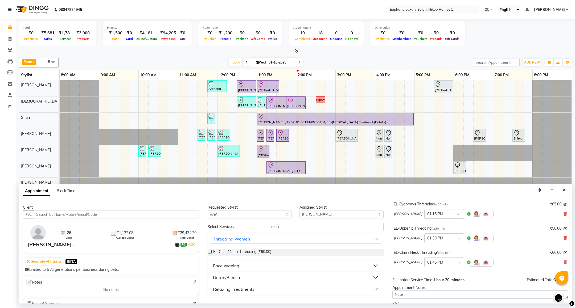
scroll to position [98, 0]
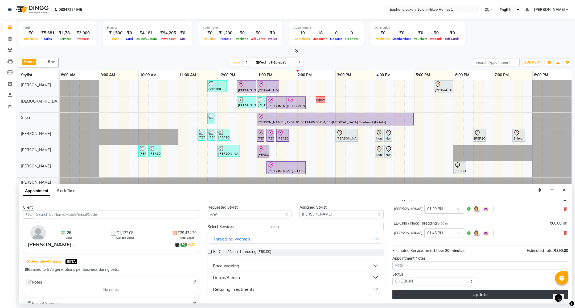
click at [470, 299] on button "Update" at bounding box center [480, 295] width 176 height 10
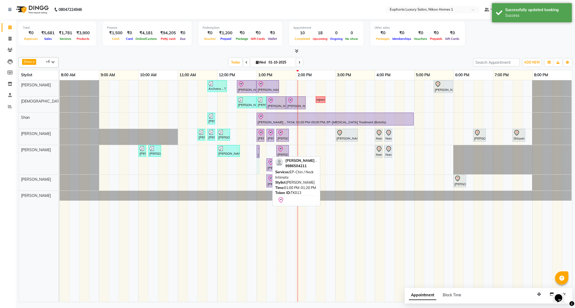
drag, startPoint x: 269, startPoint y: 150, endPoint x: 263, endPoint y: 149, distance: 5.7
click at [263, 149] on div "Archana ., TK09, 11:45 AM-12:15 PM, EL-Kid Cut (Below 8 Yrs) BOY Navjot, TK10, …" at bounding box center [316, 191] width 512 height 222
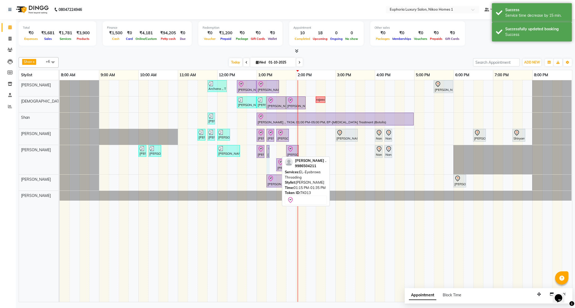
click at [275, 147] on div "Archana ., TK09, 11:45 AM-12:15 PM, EL-Kid Cut (Below 8 Yrs) BOY Navjot, TK10, …" at bounding box center [316, 191] width 512 height 222
drag, startPoint x: 287, startPoint y: 151, endPoint x: 281, endPoint y: 150, distance: 6.3
click at [281, 150] on div "Archana ., TK09, 11:45 AM-12:15 PM, EL-Kid Cut (Below 8 Yrs) BOY Navjot, TK10, …" at bounding box center [316, 191] width 512 height 222
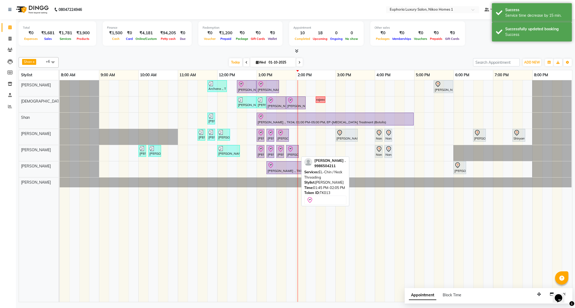
click at [291, 154] on div "[PERSON_NAME] ., TK13, 01:45 PM-02:05 PM, [GEOGRAPHIC_DATA] / Neck Threading" at bounding box center [292, 151] width 11 height 11
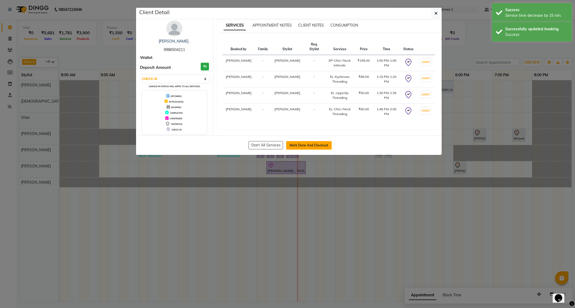
click at [295, 142] on button "Mark Done And Checkout" at bounding box center [309, 145] width 46 height 9
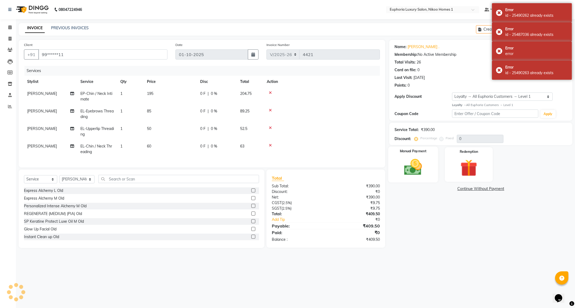
click at [414, 173] on img at bounding box center [412, 167] width 29 height 20
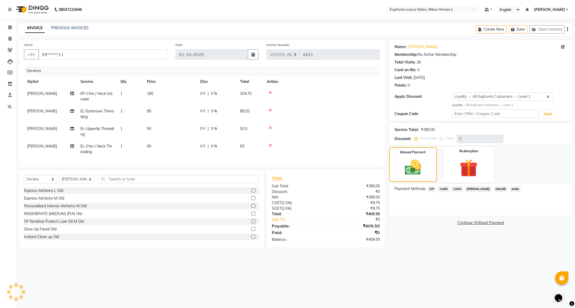
click at [465, 162] on img at bounding box center [468, 168] width 29 height 22
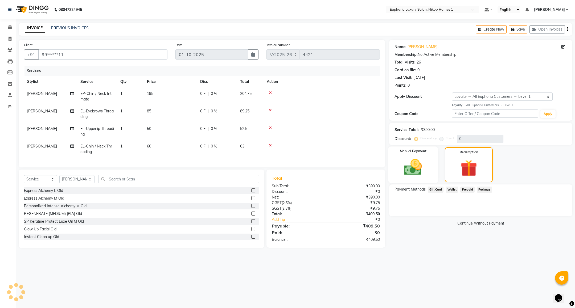
click at [404, 165] on img at bounding box center [412, 167] width 29 height 20
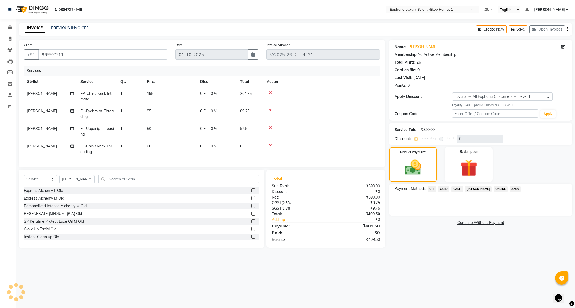
click at [433, 189] on span "UPI" at bounding box center [432, 189] width 8 height 6
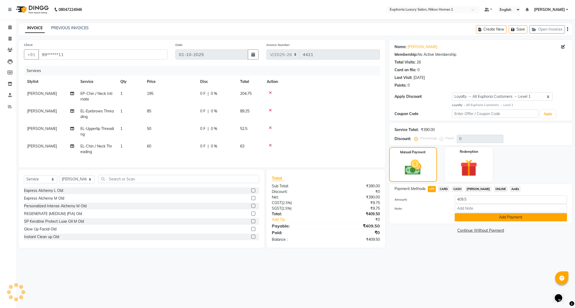
click at [473, 214] on button "Add Payment" at bounding box center [510, 217] width 112 height 8
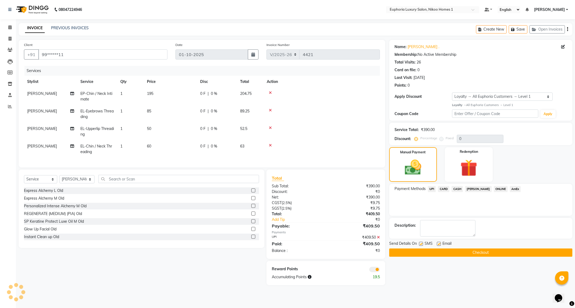
click at [426, 255] on button "Checkout" at bounding box center [480, 253] width 183 height 8
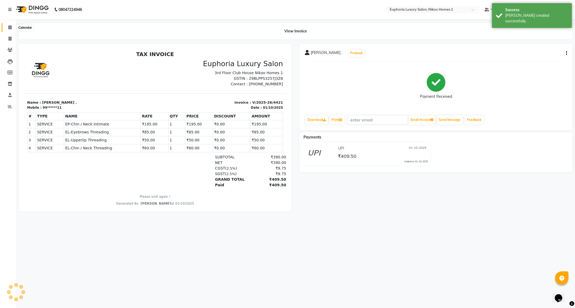
click at [12, 26] on span at bounding box center [9, 27] width 9 height 6
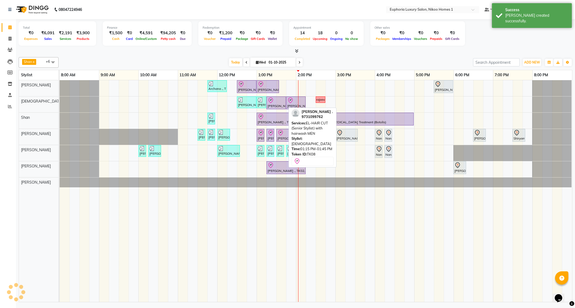
click at [276, 101] on div at bounding box center [275, 100] width 17 height 6
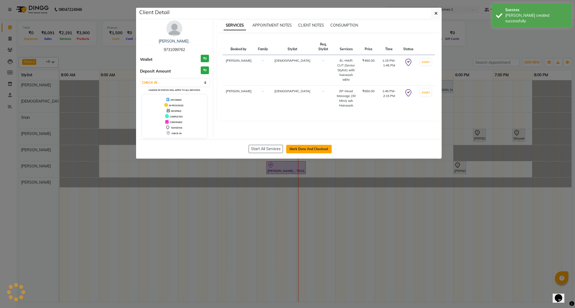
click at [303, 152] on button "Mark Done And Checkout" at bounding box center [309, 149] width 46 height 9
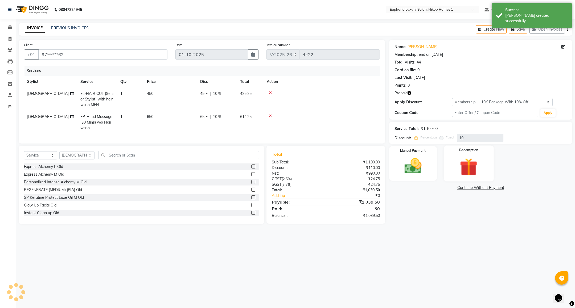
click at [461, 168] on img at bounding box center [468, 167] width 29 height 22
click at [469, 188] on span "Prepaid 1" at bounding box center [468, 189] width 17 height 6
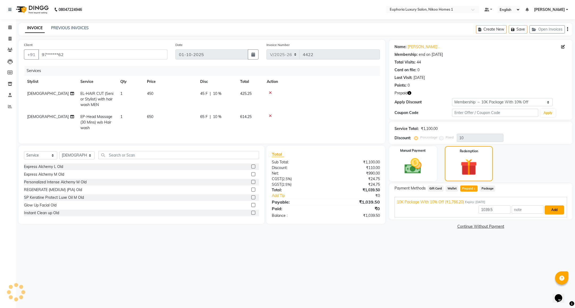
click at [556, 209] on button "Add" at bounding box center [553, 210] width 19 height 9
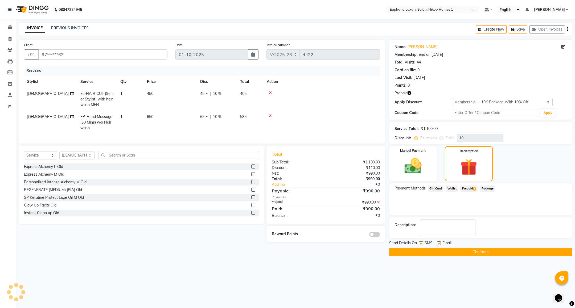
click at [435, 253] on button "Checkout" at bounding box center [480, 252] width 183 height 8
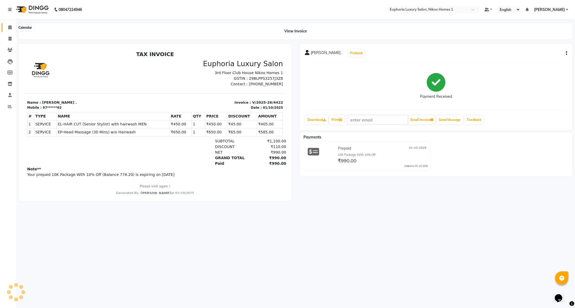
click at [9, 28] on icon at bounding box center [9, 27] width 3 height 4
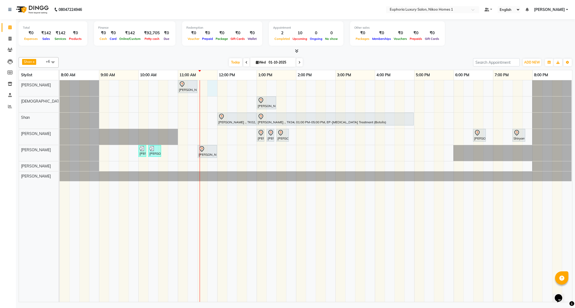
click at [212, 87] on div "Saurav ., TK01, 11:00 AM-11:30 AM, EL-HAIR CUT (Senior Stylist) with hairwash M…" at bounding box center [316, 191] width 512 height 222
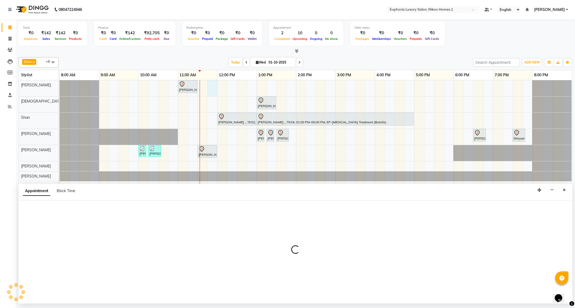
select select "85468"
select select "705"
select select "tentative"
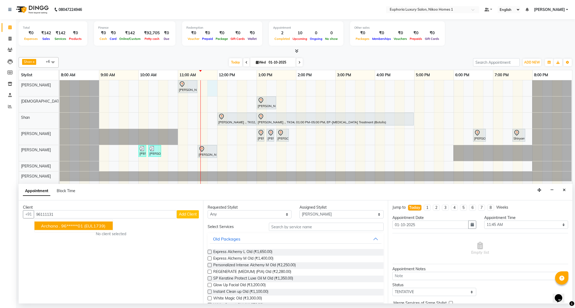
click at [71, 226] on ngb-highlight "96******01" at bounding box center [72, 226] width 22 height 5
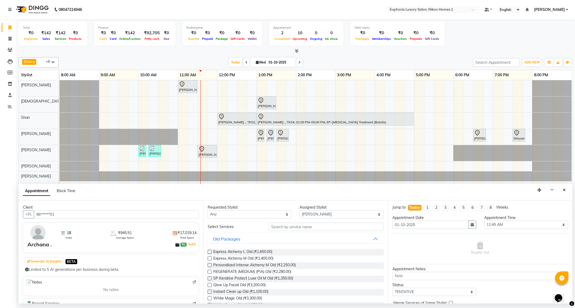
type input "96******01"
click at [292, 227] on input "text" at bounding box center [326, 227] width 114 height 8
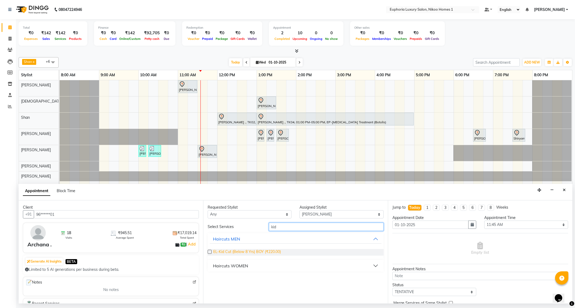
type input "kid"
click at [255, 253] on span "EL-Kid Cut (Below 8 Yrs) BOY (₹220.00)" at bounding box center [247, 252] width 68 height 7
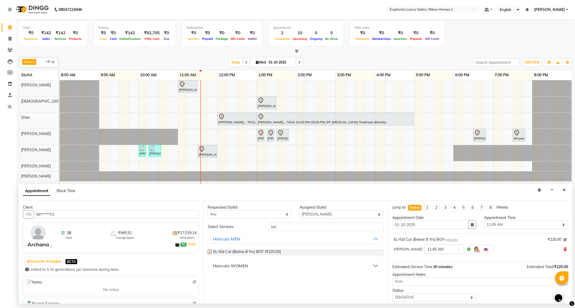
checkbox input "false"
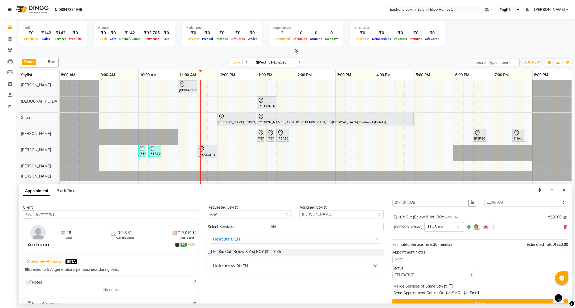
scroll to position [33, 0]
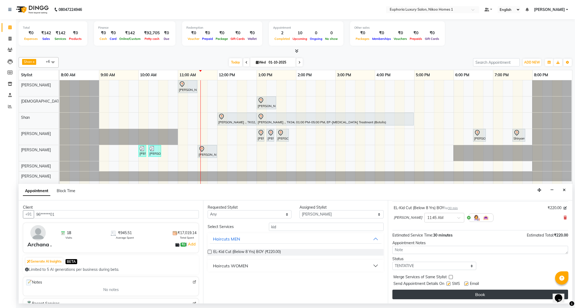
click at [477, 295] on button "Book" at bounding box center [480, 295] width 176 height 10
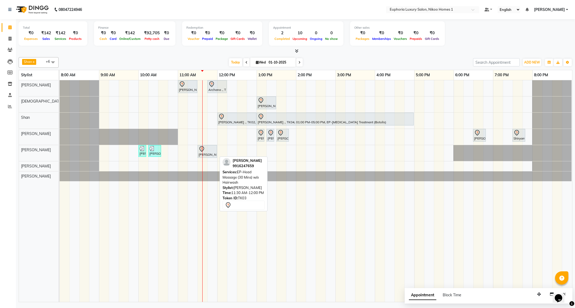
click at [209, 150] on div at bounding box center [207, 149] width 17 height 6
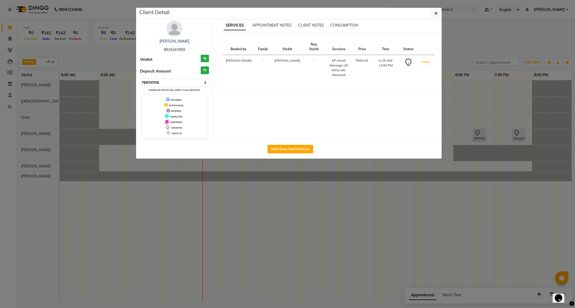
click at [181, 82] on select "Select IN SERVICE CONFIRMED TENTATIVE CHECK IN MARK DONE DROPPED UPCOMING" at bounding box center [174, 82] width 69 height 7
select select "8"
click at [140, 79] on select "Select IN SERVICE CONFIRMED TENTATIVE CHECK IN MARK DONE DROPPED UPCOMING" at bounding box center [174, 82] width 69 height 7
click at [439, 14] on button "button" at bounding box center [436, 13] width 10 height 10
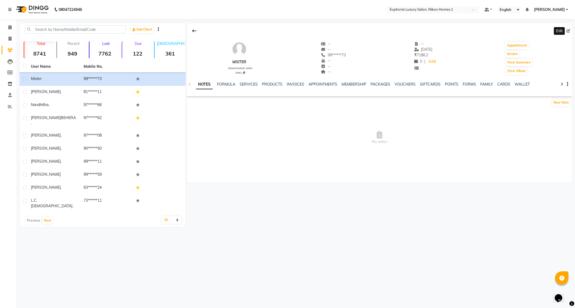
click at [567, 31] on icon at bounding box center [568, 31] width 4 height 4
select select "[DEMOGRAPHIC_DATA]"
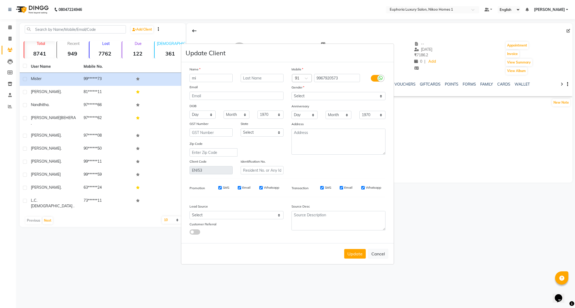
type input "m"
type input "Navjot"
click at [348, 255] on button "Update" at bounding box center [355, 254] width 22 height 10
select select
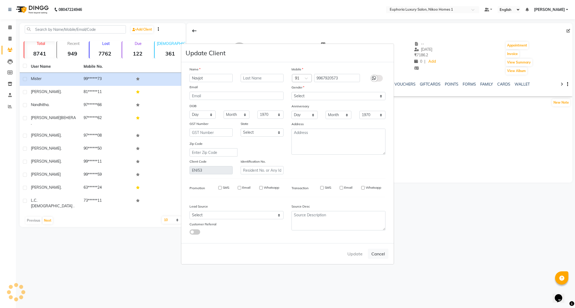
select select
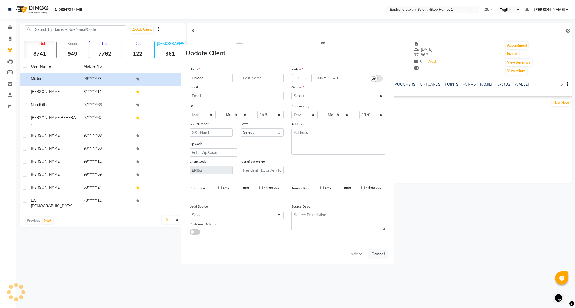
checkbox input "false"
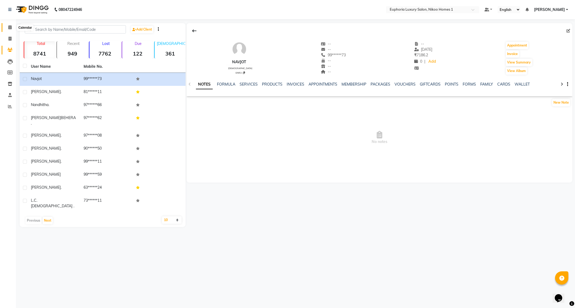
click at [10, 27] on icon at bounding box center [9, 27] width 3 height 4
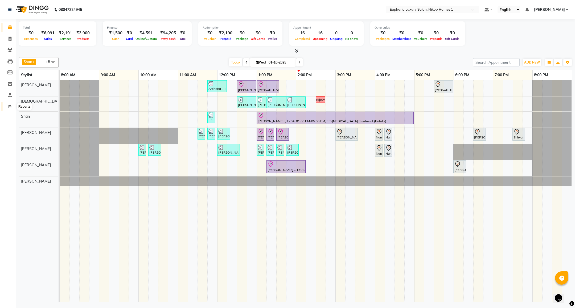
click at [8, 109] on span at bounding box center [9, 107] width 9 height 6
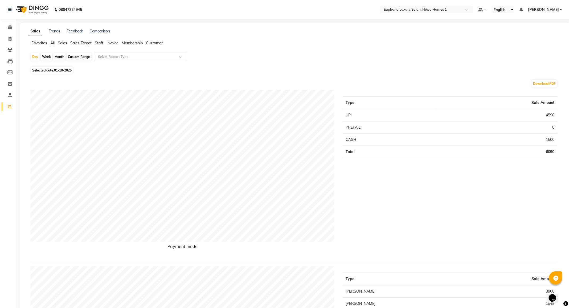
click at [80, 57] on div "Custom Range" at bounding box center [79, 56] width 25 height 7
select select "10"
select select "2025"
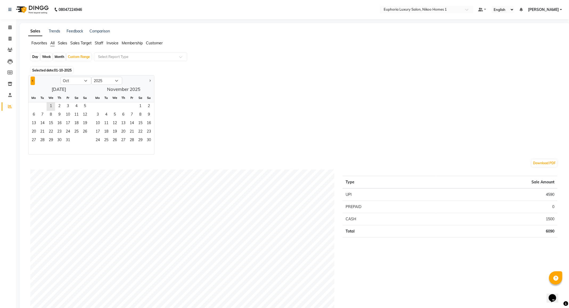
click at [31, 81] on button "Previous month" at bounding box center [33, 81] width 4 height 9
select select "9"
click at [31, 105] on span "1" at bounding box center [34, 106] width 9 height 9
click at [46, 141] on span "30" at bounding box center [42, 141] width 9 height 9
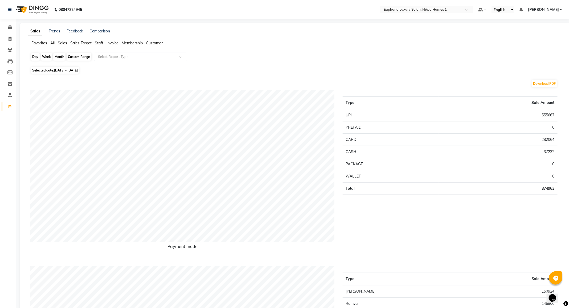
click at [72, 56] on div "Custom Range" at bounding box center [79, 56] width 25 height 7
select select "9"
select select "2025"
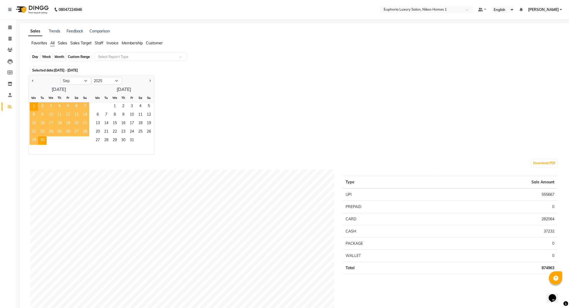
click at [72, 56] on div "Custom Range" at bounding box center [79, 56] width 25 height 7
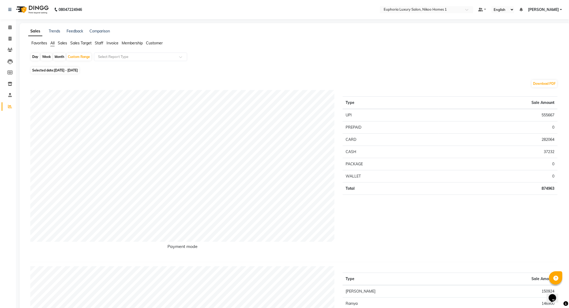
click at [61, 43] on span "Sales" at bounding box center [62, 43] width 9 height 5
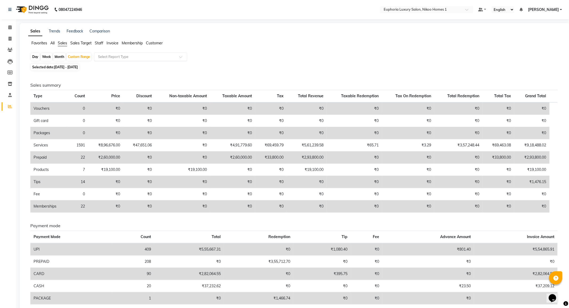
click at [130, 57] on input "text" at bounding box center [135, 56] width 77 height 5
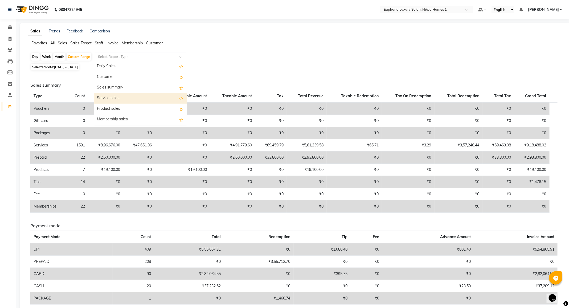
click at [119, 98] on div "Service sales" at bounding box center [140, 98] width 93 height 11
select select "full_report"
select select "csv"
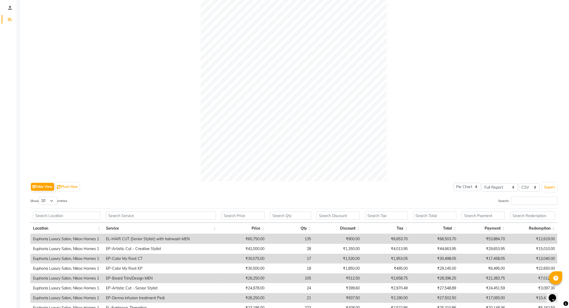
scroll to position [80, 0]
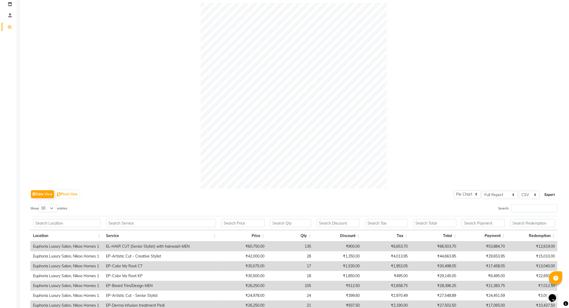
click at [554, 197] on button "Export" at bounding box center [549, 195] width 15 height 9
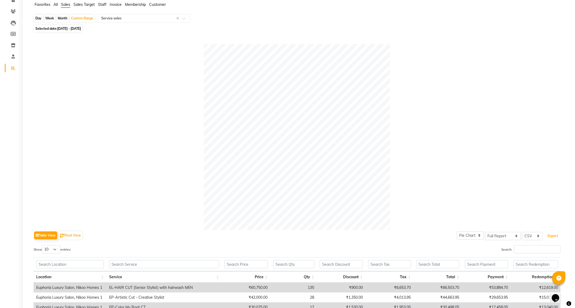
scroll to position [0, 0]
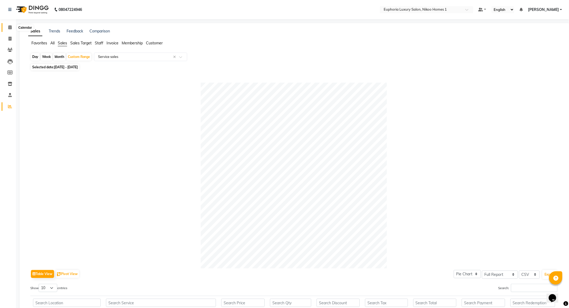
click at [10, 30] on span at bounding box center [9, 27] width 9 height 6
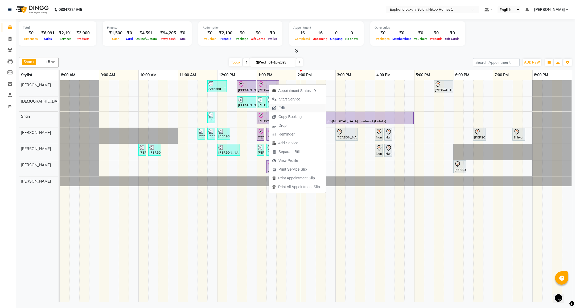
click at [281, 105] on span "Edit" at bounding box center [281, 108] width 6 height 6
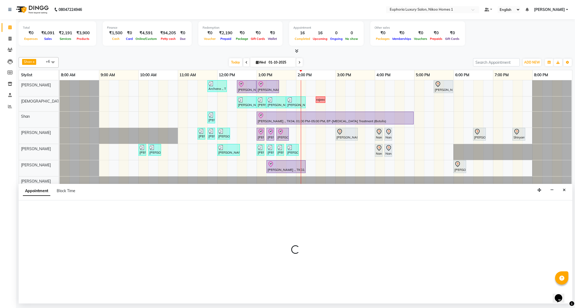
select select "tentative"
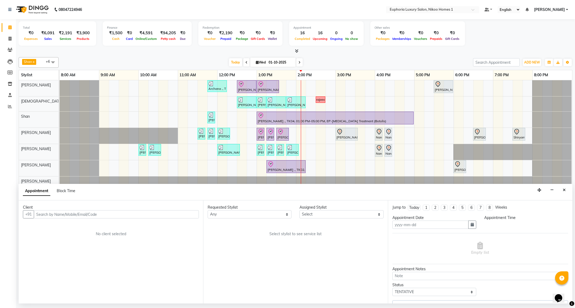
type input "01-10-2025"
select select "85468"
select select "check-in"
select select "750"
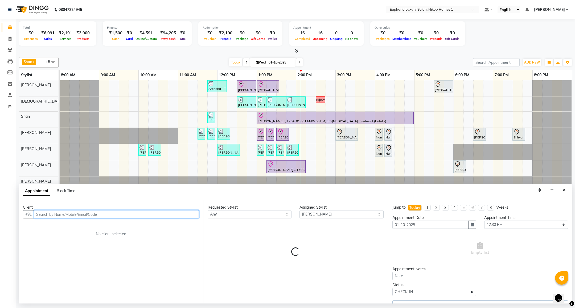
select select "4025"
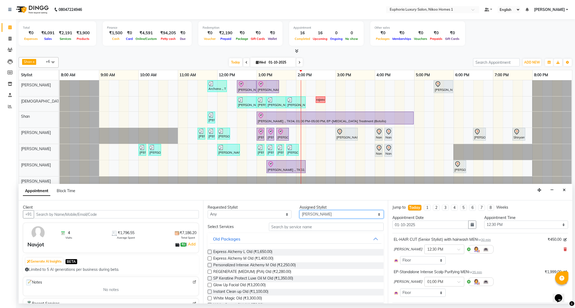
click at [313, 216] on select "Select Amrita( suzika) lama Atif [PERSON_NAME] [PERSON_NAME] Danish [PERSON_NAM…" at bounding box center [341, 214] width 84 height 8
select select "74089"
click at [299, 211] on select "Select Amrita( suzika) lama Atif [PERSON_NAME] [PERSON_NAME] Danish [PERSON_NAM…" at bounding box center [341, 214] width 84 height 8
click at [307, 229] on input "text" at bounding box center [326, 227] width 114 height 8
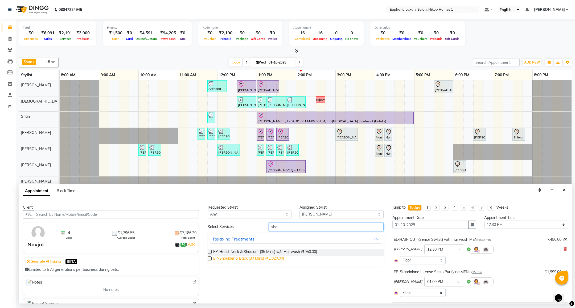
type input "shou"
click at [240, 259] on span "EP-Shoulder & Back (30 Mins) (₹1,020.00)" at bounding box center [248, 259] width 71 height 7
checkbox input "false"
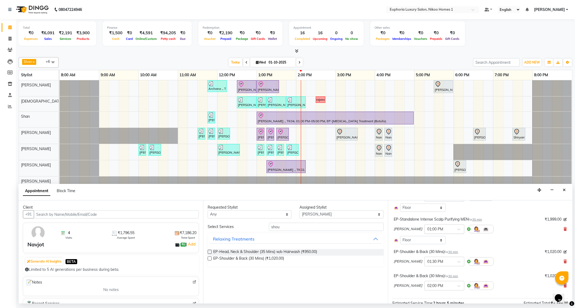
scroll to position [106, 0]
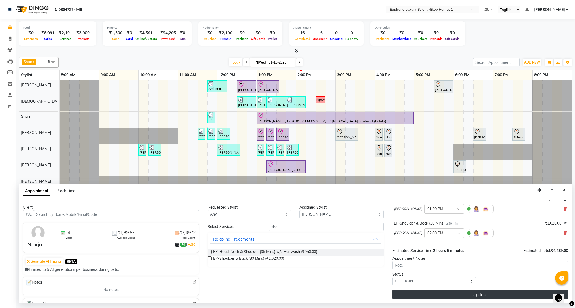
click at [448, 293] on button "Update" at bounding box center [480, 295] width 176 height 10
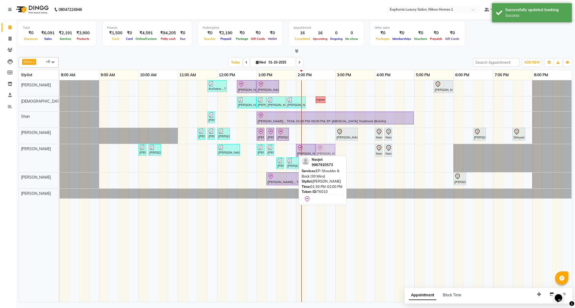
drag, startPoint x: 290, startPoint y: 152, endPoint x: 325, endPoint y: 152, distance: 35.1
click at [60, 152] on div "[PERSON_NAME] ., TK06, 10:00 AM-10:05 AM, EL-Eyebrows Threading [PERSON_NAME] .…" at bounding box center [60, 158] width 0 height 28
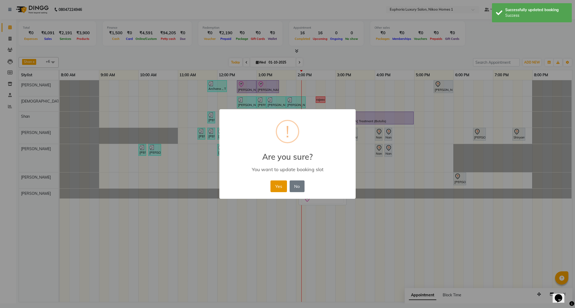
click at [276, 188] on button "Yes" at bounding box center [278, 187] width 16 height 12
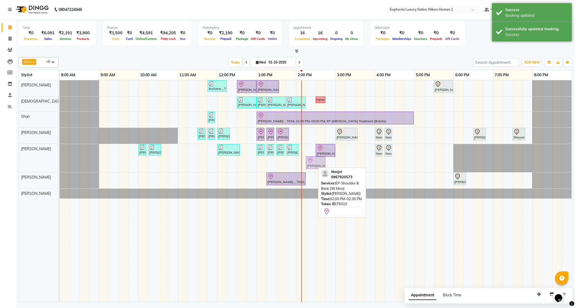
drag, startPoint x: 304, startPoint y: 165, endPoint x: 310, endPoint y: 165, distance: 6.4
click at [60, 165] on div "[PERSON_NAME] ., TK06, 10:00 AM-10:05 AM, EL-Eyebrows Threading [PERSON_NAME] .…" at bounding box center [60, 158] width 0 height 28
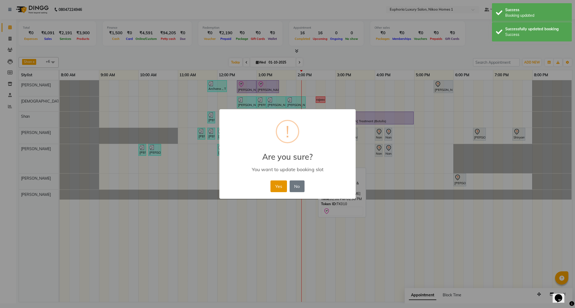
click at [283, 184] on button "Yes" at bounding box center [278, 187] width 16 height 12
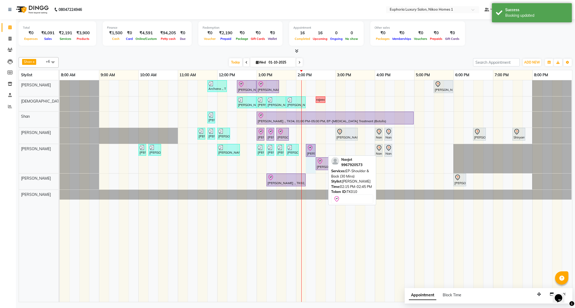
drag, startPoint x: 324, startPoint y: 151, endPoint x: 315, endPoint y: 152, distance: 9.1
click at [60, 152] on div "[PERSON_NAME] ., TK06, 10:00 AM-10:05 AM, EL-Eyebrows Threading [PERSON_NAME] .…" at bounding box center [60, 158] width 0 height 29
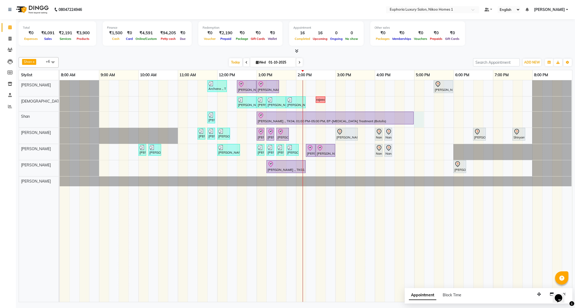
drag, startPoint x: 420, startPoint y: 118, endPoint x: 401, endPoint y: 128, distance: 21.2
click at [420, 118] on div "Archana ., TK09, 11:45 AM-12:15 PM, EL-Kid Cut (Below 8 Yrs) BOY [PERSON_NAME],…" at bounding box center [316, 191] width 512 height 222
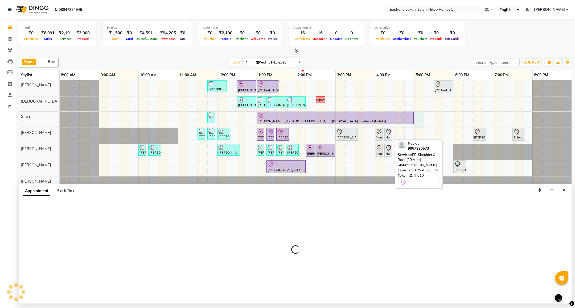
select select "92628"
select select "1020"
select select "tentative"
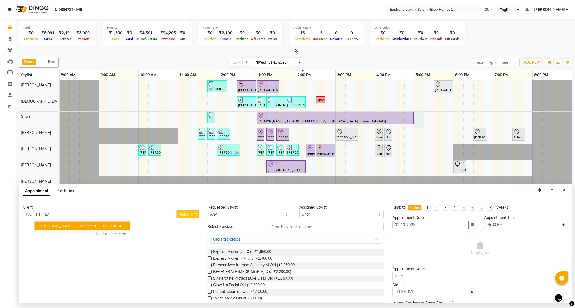
click at [67, 223] on button "[PERSON_NAME] . 81******05 (EUL0434)" at bounding box center [83, 226] width 96 height 9
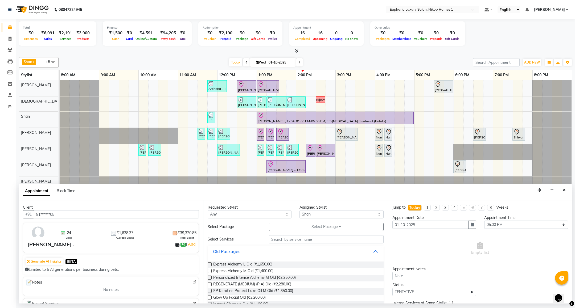
type input "81******05"
click at [307, 243] on input "text" at bounding box center [326, 239] width 114 height 8
click at [329, 230] on button "Select Package Toggle Dropdown" at bounding box center [326, 227] width 114 height 8
click at [329, 241] on input "text" at bounding box center [326, 239] width 114 height 8
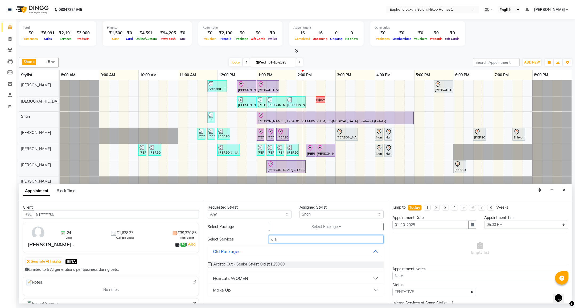
type input "arti"
click at [246, 278] on div "Haircuts WOMEN" at bounding box center [230, 278] width 35 height 6
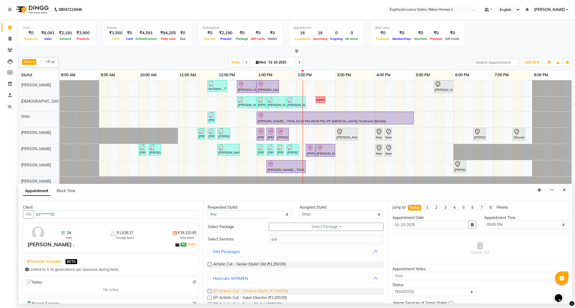
click at [288, 293] on span "EP-Artistic Cut - Creative Stylist (₹1,500.00)" at bounding box center [250, 292] width 75 height 7
checkbox input "false"
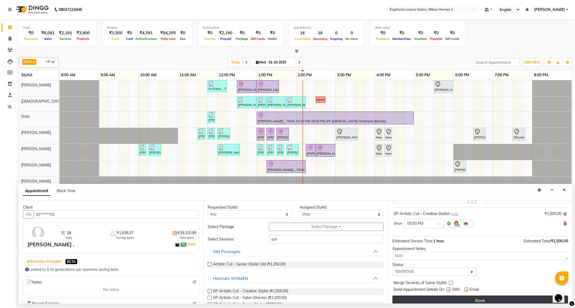
scroll to position [33, 0]
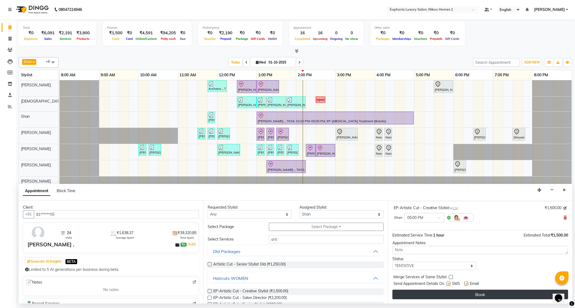
click at [474, 296] on button "Book" at bounding box center [480, 295] width 176 height 10
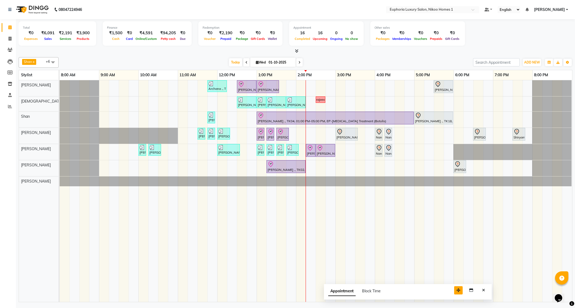
drag, startPoint x: 537, startPoint y: 296, endPoint x: 456, endPoint y: 292, distance: 80.7
click at [456, 292] on icon "button" at bounding box center [458, 291] width 4 height 4
click at [483, 292] on icon "Close" at bounding box center [483, 291] width 3 height 4
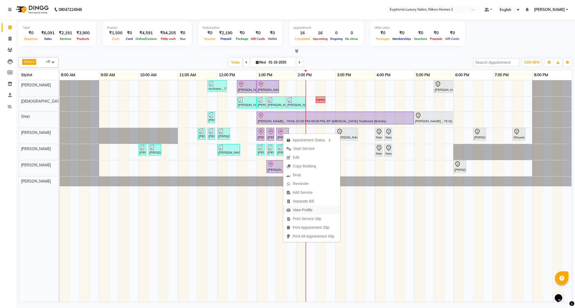
click at [307, 210] on span "View Profile" at bounding box center [303, 211] width 20 height 6
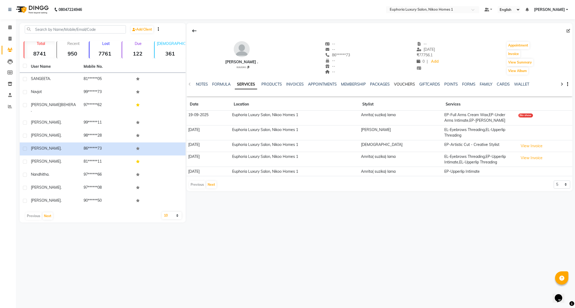
click at [399, 85] on link "VOUCHERS" at bounding box center [404, 84] width 21 height 5
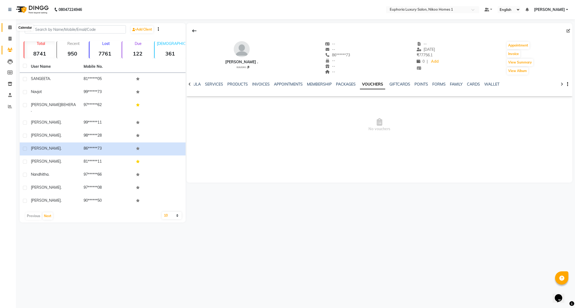
click at [8, 27] on icon at bounding box center [9, 27] width 3 height 4
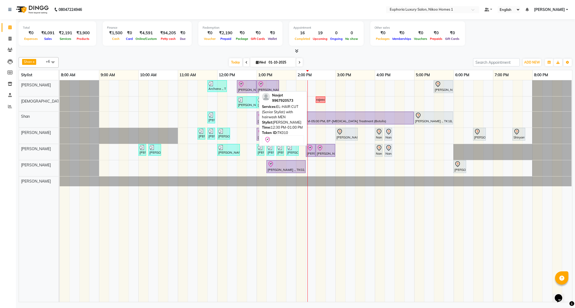
click at [2, 23] on link "Calendar" at bounding box center [8, 27] width 13 height 9
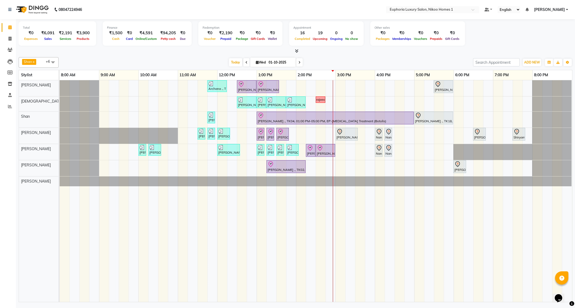
click at [2, 23] on link "Calendar" at bounding box center [8, 27] width 13 height 9
click at [316, 106] on div "Archana ., TK09, 11:45 AM-12:15 PM, EL-Kid Cut (Below 8 Yrs) BOY [PERSON_NAME],…" at bounding box center [316, 191] width 512 height 222
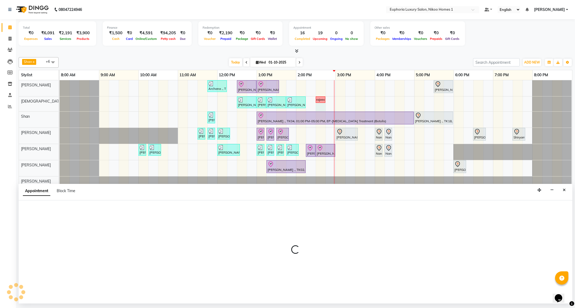
select select "85373"
select select "870"
select select "tentative"
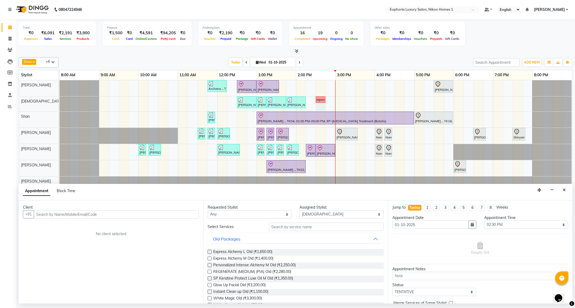
click at [298, 62] on icon at bounding box center [299, 62] width 2 height 3
type input "02-10-2025"
select select "870"
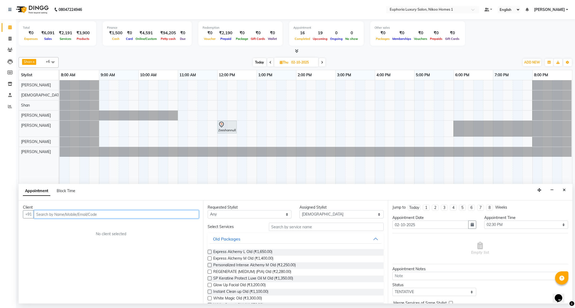
click at [94, 219] on input "text" at bounding box center [116, 214] width 165 height 8
click at [94, 229] on span "(EUL8312)" at bounding box center [91, 226] width 21 height 5
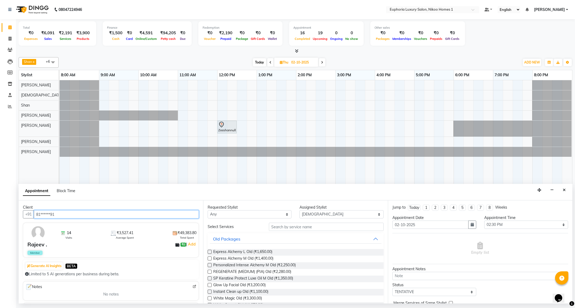
type input "81******91"
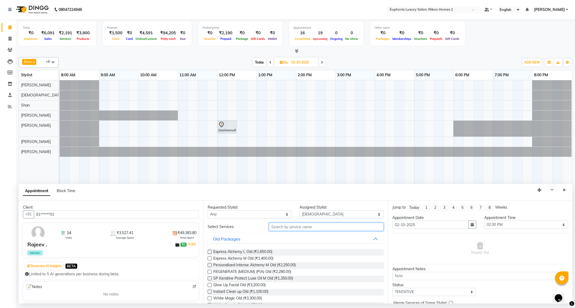
click at [318, 226] on input "text" at bounding box center [326, 227] width 114 height 8
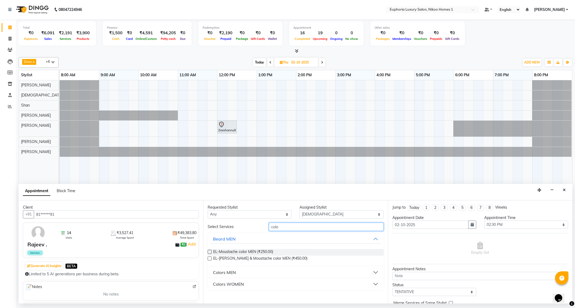
type input "colo"
click at [228, 274] on div "Colors MEN" at bounding box center [224, 273] width 23 height 6
click at [249, 288] on span "EP-Color Fusion MEN (₹1,999.00)" at bounding box center [241, 286] width 56 height 7
checkbox input "false"
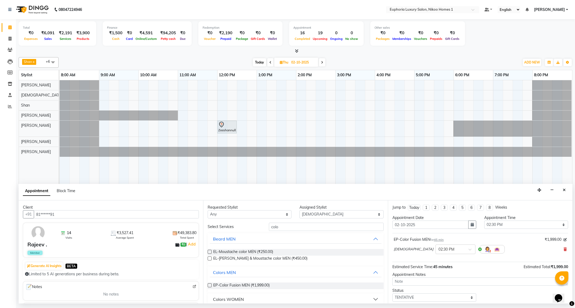
scroll to position [33, 0]
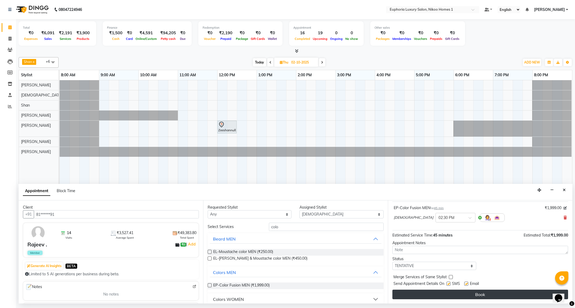
click at [445, 294] on button "Book" at bounding box center [480, 295] width 176 height 10
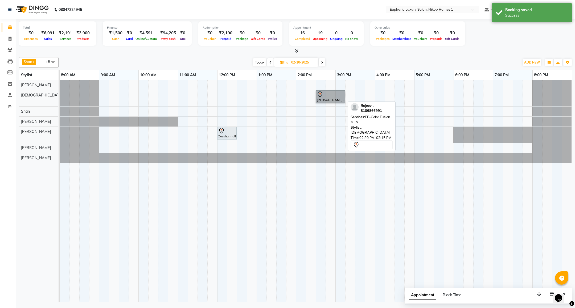
drag, startPoint x: 324, startPoint y: 90, endPoint x: 319, endPoint y: 99, distance: 10.7
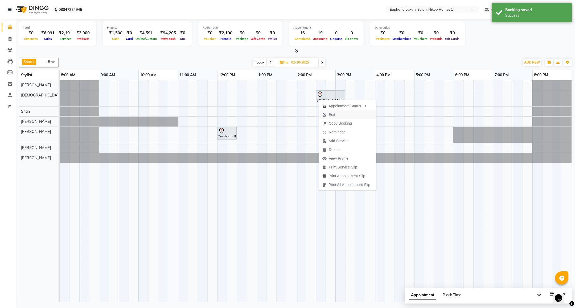
click at [334, 113] on span "Edit" at bounding box center [332, 115] width 6 height 6
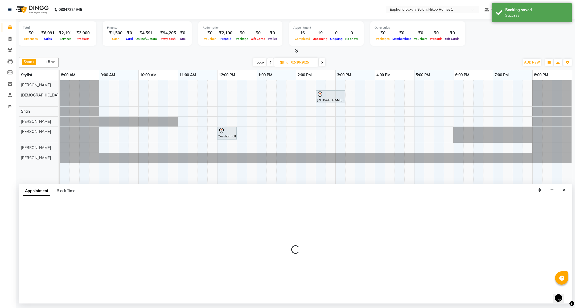
select select "tentative"
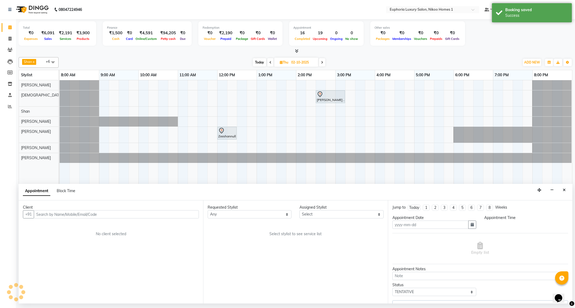
type input "02-10-2025"
select select "85373"
select select "870"
select select "4025"
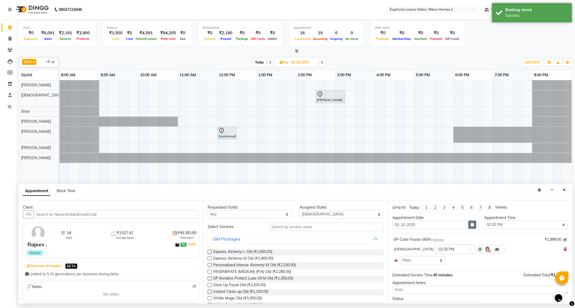
click at [472, 225] on button "button" at bounding box center [472, 225] width 8 height 8
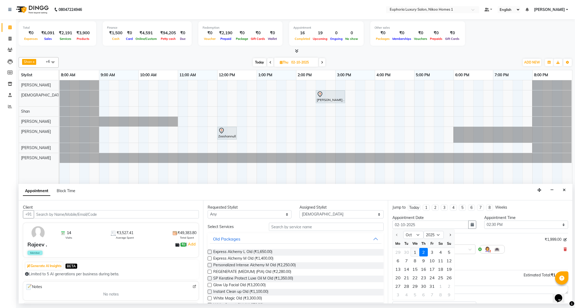
click at [413, 251] on div "1" at bounding box center [415, 252] width 9 height 9
type input "01-10-2025"
select select "870"
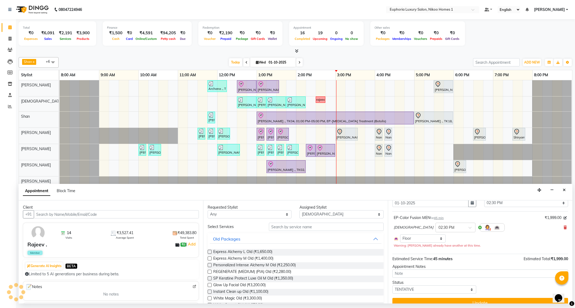
scroll to position [31, 0]
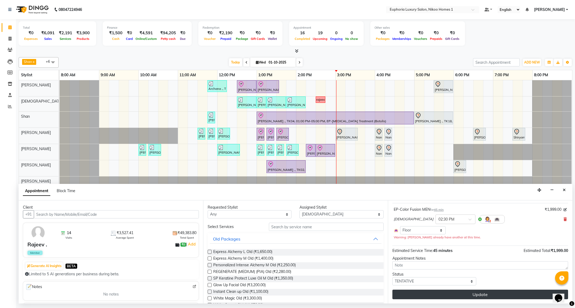
click at [476, 296] on button "Update" at bounding box center [480, 295] width 176 height 10
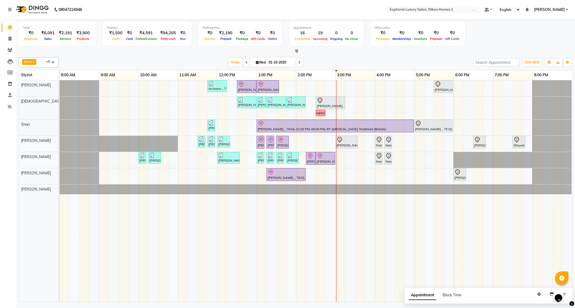
click at [299, 62] on icon at bounding box center [299, 62] width 2 height 3
type input "02-10-2025"
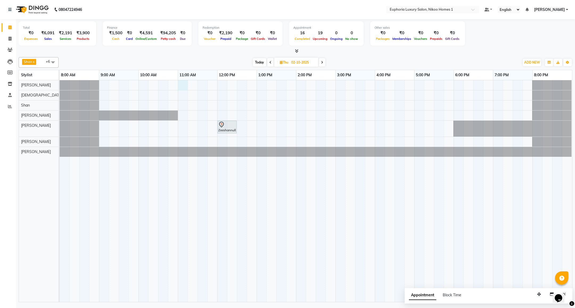
click at [182, 84] on div "Zeeshannull, 12:00 PM-12:30 PM, EP-Instant Clean-Up" at bounding box center [316, 191] width 512 height 222
select select "85468"
select select "660"
select select "tentative"
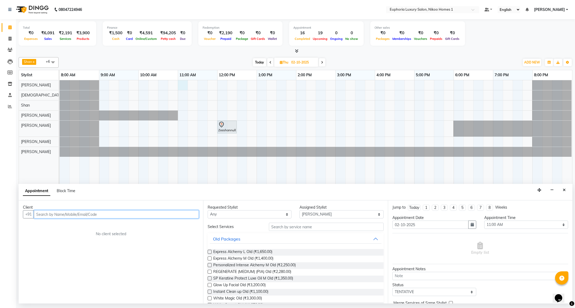
paste input "63666 11556"
click at [51, 216] on input "63666 11556" at bounding box center [105, 214] width 143 height 8
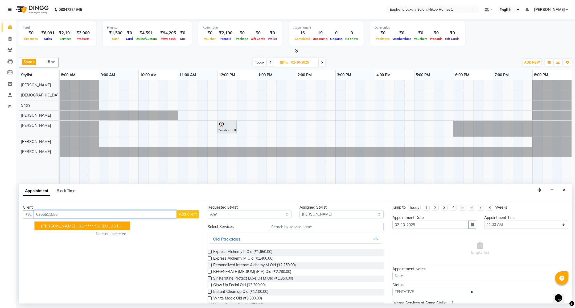
click at [61, 224] on button "[PERSON_NAME] . 63******56 (EUL3511)" at bounding box center [83, 226] width 96 height 9
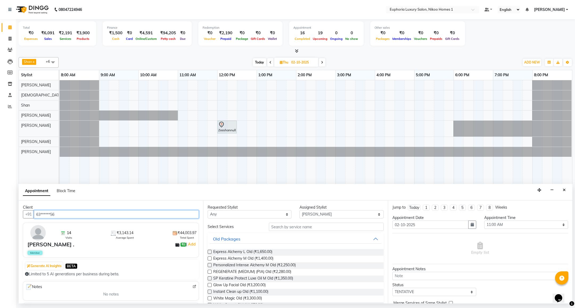
type input "63******56"
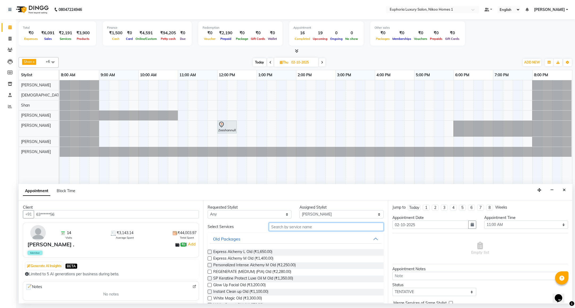
click at [270, 229] on input "text" at bounding box center [326, 227] width 114 height 8
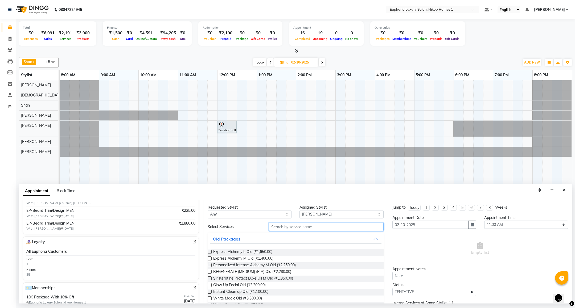
scroll to position [80, 0]
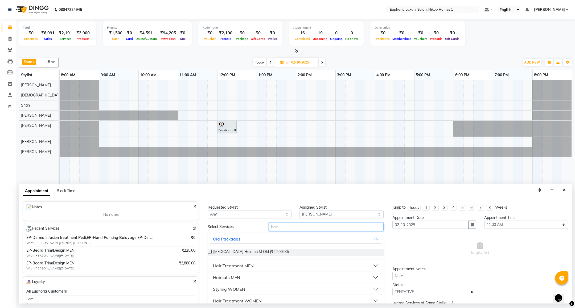
type input "hair"
click at [233, 276] on div "Haircuts MEN" at bounding box center [226, 278] width 27 height 6
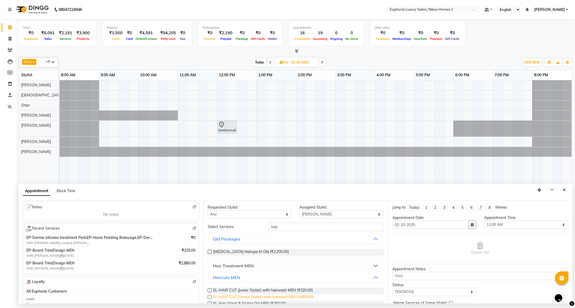
click at [293, 300] on span "EL-HAIR CUT (Senior Stylist) with hairwash MEN (₹450.00)" at bounding box center [263, 298] width 101 height 7
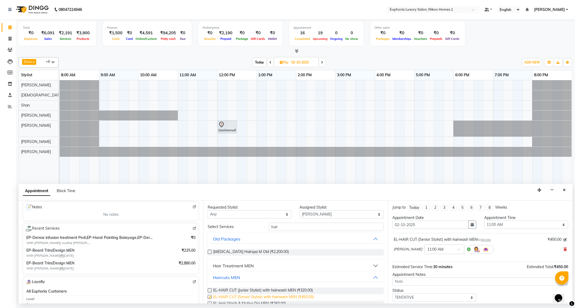
checkbox input "false"
click at [289, 228] on input "hair" at bounding box center [326, 227] width 114 height 8
type input "h"
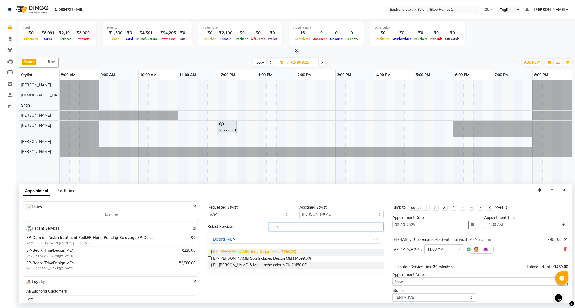
type input "bear"
click at [260, 250] on span "EP-[PERSON_NAME] Trim/Design MEN (₹250.00)" at bounding box center [254, 252] width 83 height 7
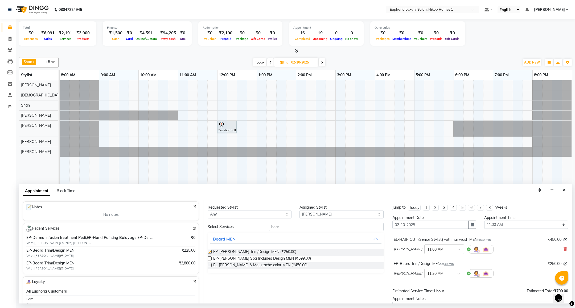
checkbox input "false"
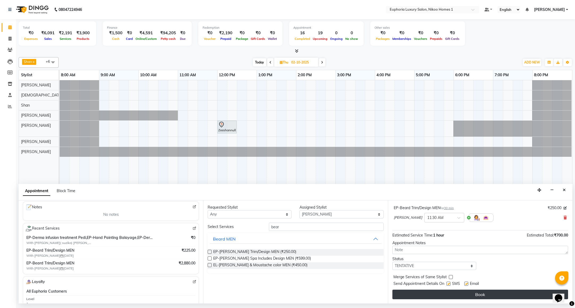
click at [449, 297] on button "Book" at bounding box center [480, 295] width 176 height 10
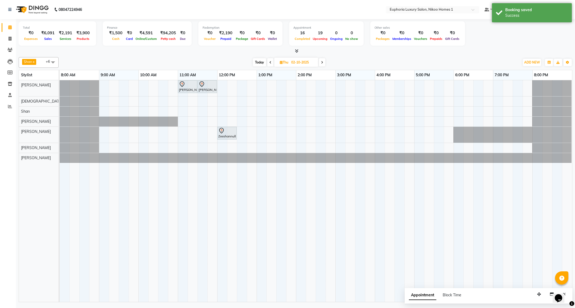
click at [256, 62] on span "Today" at bounding box center [259, 62] width 13 height 8
type input "01-10-2025"
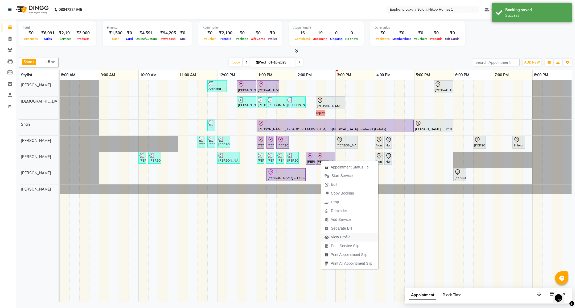
click at [349, 237] on span "View Profile" at bounding box center [341, 238] width 20 height 6
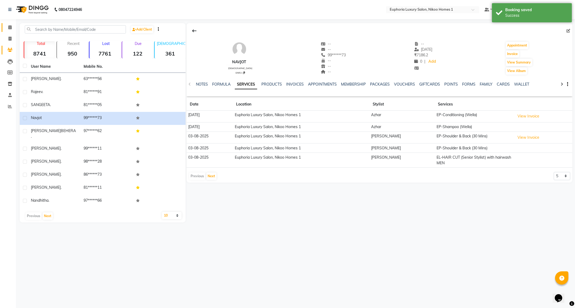
click at [10, 26] on icon at bounding box center [9, 27] width 3 height 4
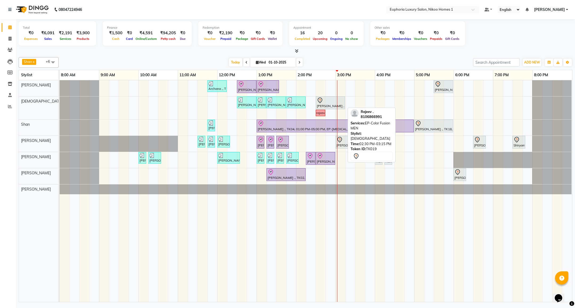
click at [326, 100] on div at bounding box center [330, 100] width 27 height 6
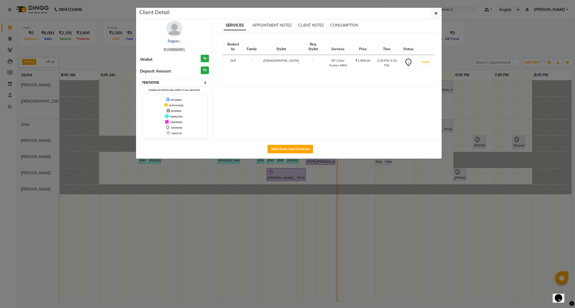
click at [154, 85] on select "Select IN SERVICE CONFIRMED TENTATIVE CHECK IN MARK DONE DROPPED UPCOMING" at bounding box center [174, 82] width 69 height 7
select select "8"
click at [140, 79] on select "Select IN SERVICE CONFIRMED TENTATIVE CHECK IN MARK DONE DROPPED UPCOMING" at bounding box center [174, 82] width 69 height 7
click at [439, 11] on button "button" at bounding box center [436, 13] width 10 height 10
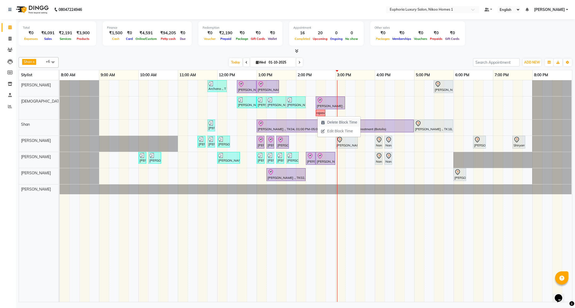
click at [336, 120] on span "Delete Block Time" at bounding box center [342, 123] width 30 height 6
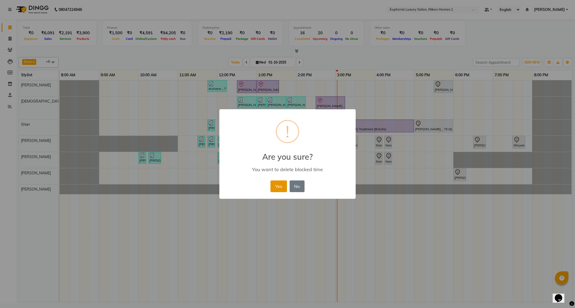
click at [280, 185] on button "Yes" at bounding box center [278, 187] width 16 height 12
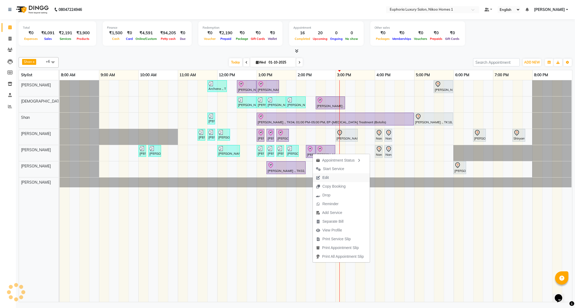
click at [324, 176] on span "Edit" at bounding box center [325, 178] width 6 height 6
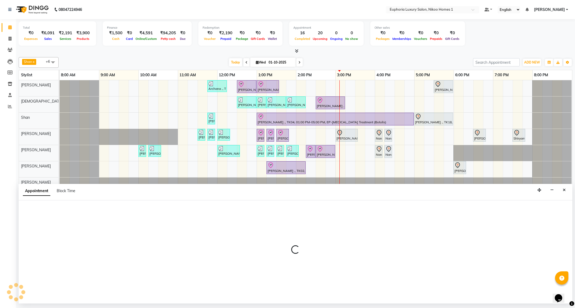
select select "check-in"
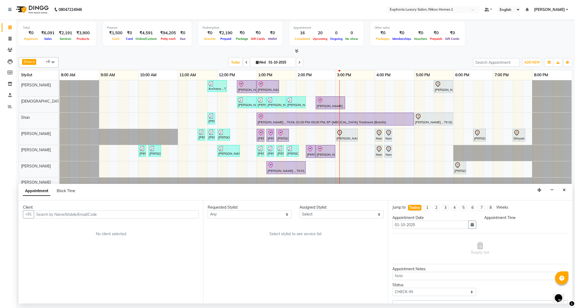
select select "74089"
select select "750"
select select "4025"
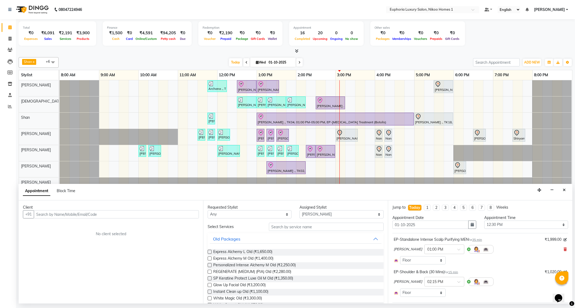
select select "4025"
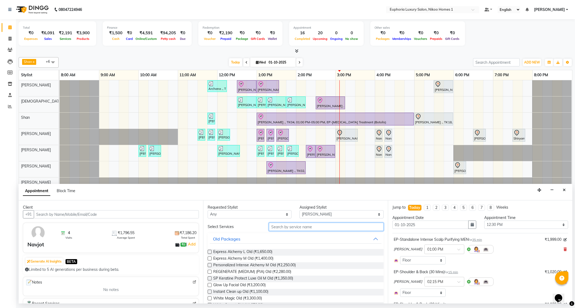
click at [288, 231] on input "text" at bounding box center [326, 227] width 114 height 8
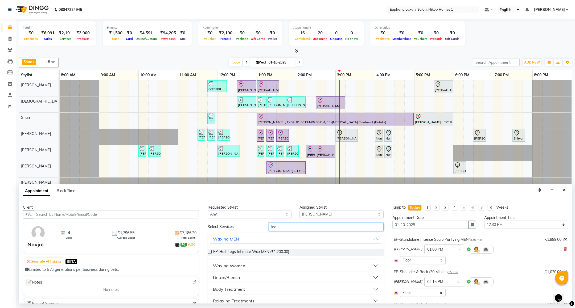
type input "leg"
click at [232, 299] on div "Relaxing Treatments" at bounding box center [234, 301] width 42 height 6
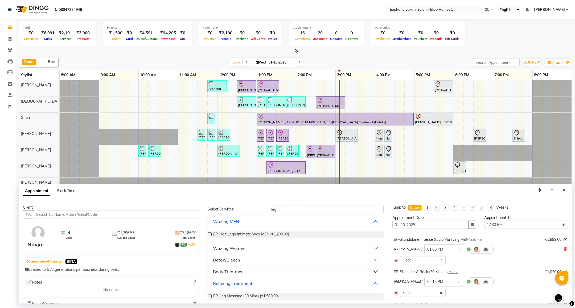
scroll to position [22, 0]
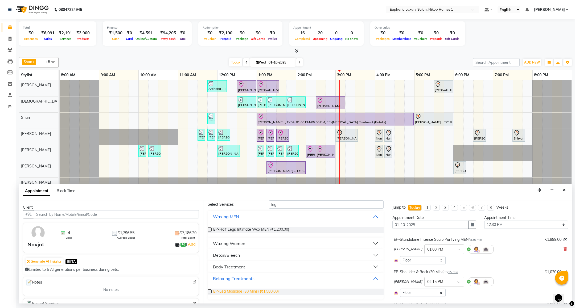
click at [236, 293] on span "EP-Leg Massage (30 Mins) (₹1,580.00)" at bounding box center [245, 292] width 65 height 7
checkbox input "false"
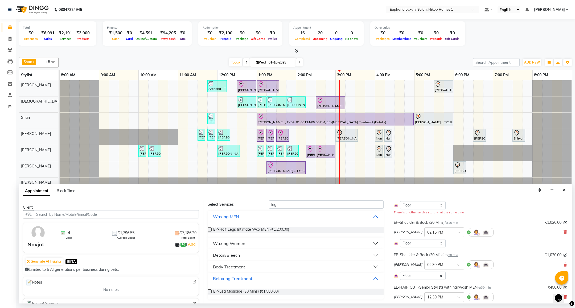
scroll to position [152, 0]
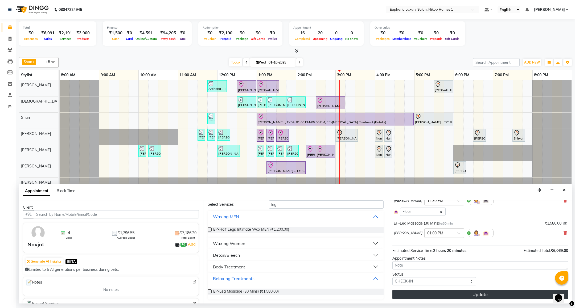
click at [444, 293] on button "Update" at bounding box center [480, 295] width 176 height 10
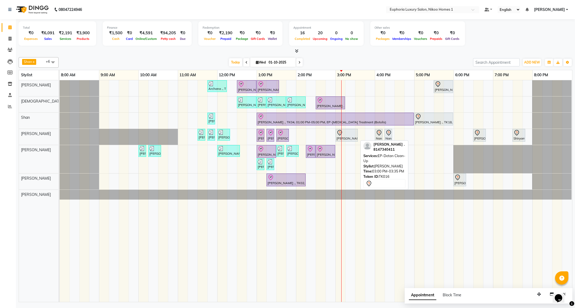
click at [344, 136] on div at bounding box center [346, 133] width 20 height 6
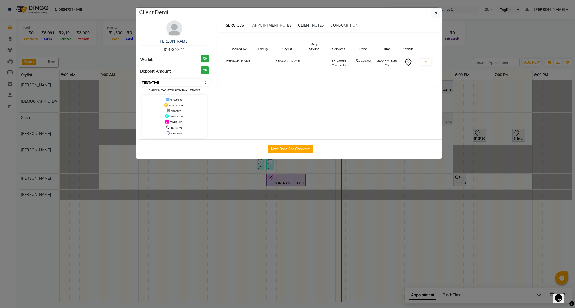
click at [166, 85] on select "Select IN SERVICE CONFIRMED TENTATIVE CHECK IN MARK DONE DROPPED UPCOMING" at bounding box center [174, 82] width 69 height 7
select select "8"
click at [140, 79] on select "Select IN SERVICE CONFIRMED TENTATIVE CHECK IN MARK DONE DROPPED UPCOMING" at bounding box center [174, 82] width 69 height 7
click at [436, 12] on icon "button" at bounding box center [435, 13] width 3 height 4
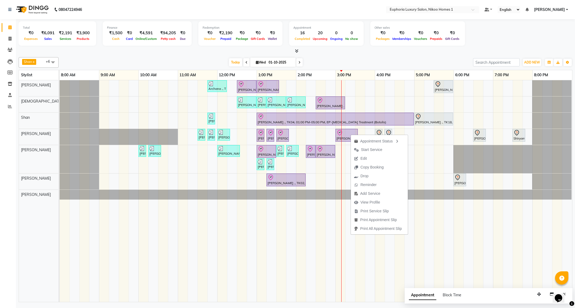
click at [366, 159] on span "Edit" at bounding box center [363, 159] width 6 height 6
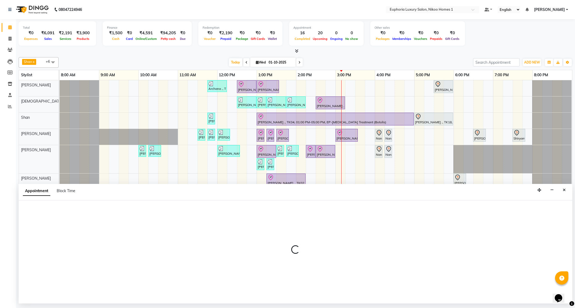
select select "tentative"
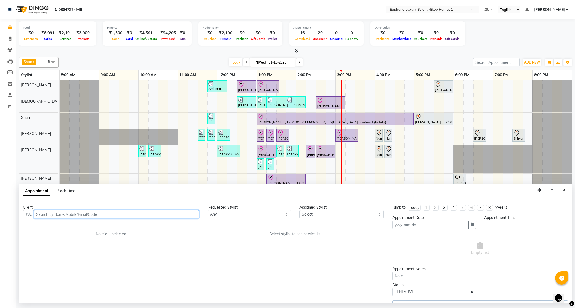
type input "01-10-2025"
select select "check-in"
select select "900"
select select "81452"
select select "4025"
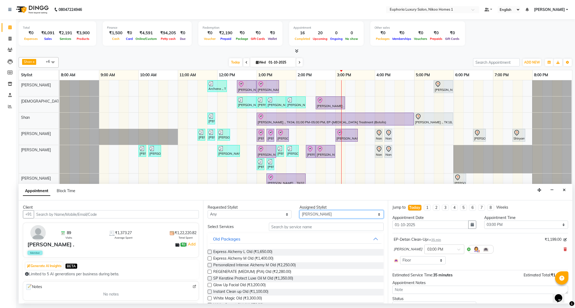
click at [310, 217] on select "Select Amrita( suzika) lama Atif [PERSON_NAME] [PERSON_NAME] Danish [PERSON_NAM…" at bounding box center [341, 214] width 84 height 8
select select "85373"
click at [299, 211] on select "Select Amrita( suzika) lama Atif [PERSON_NAME] [PERSON_NAME] Danish [PERSON_NAM…" at bounding box center [341, 214] width 84 height 8
click at [299, 228] on input "text" at bounding box center [326, 227] width 114 height 8
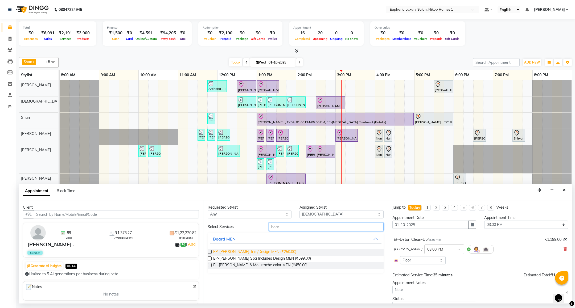
type input "bear"
click at [253, 251] on span "EP-[PERSON_NAME] Trim/Design MEN (₹250.00)" at bounding box center [254, 252] width 83 height 7
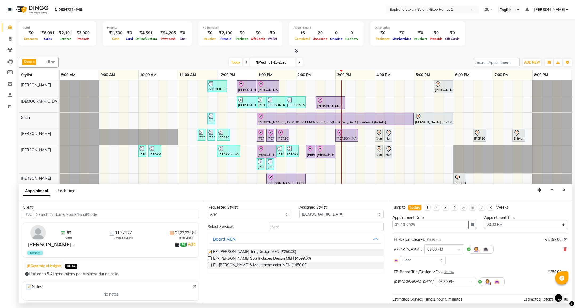
checkbox input "false"
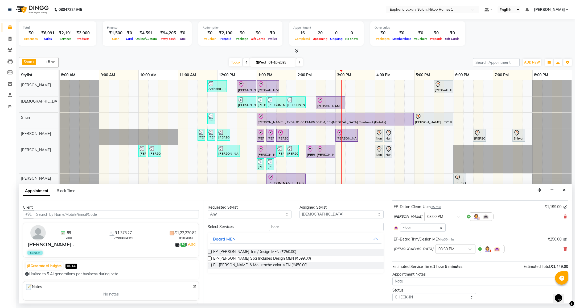
scroll to position [49, 0]
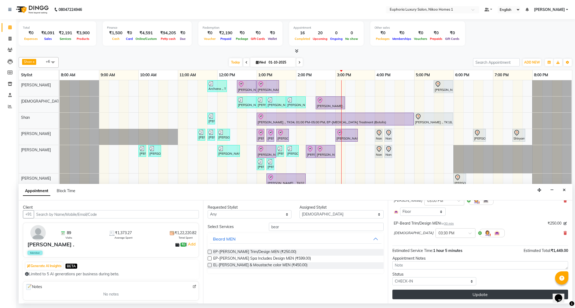
click at [453, 292] on button "Update" at bounding box center [480, 295] width 176 height 10
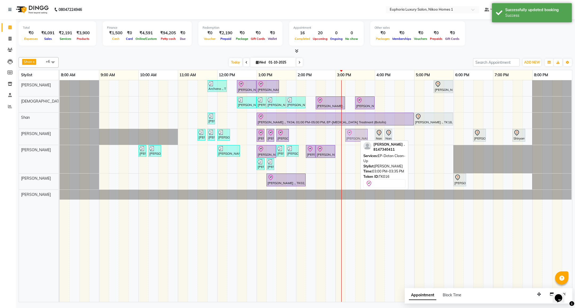
drag, startPoint x: 348, startPoint y: 136, endPoint x: 356, endPoint y: 140, distance: 9.5
click at [60, 140] on div "[PERSON_NAME] ., TK12, 11:30 AM-11:35 AM, EL-Eyebrows Threading [PERSON_NAME] .…" at bounding box center [60, 137] width 0 height 16
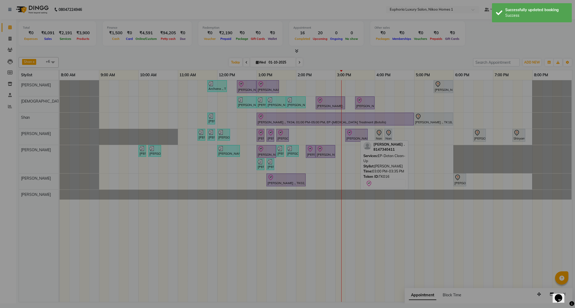
click at [356, 140] on div "× ! Are you sure? You want to update booking slot Yes No No" at bounding box center [287, 154] width 575 height 308
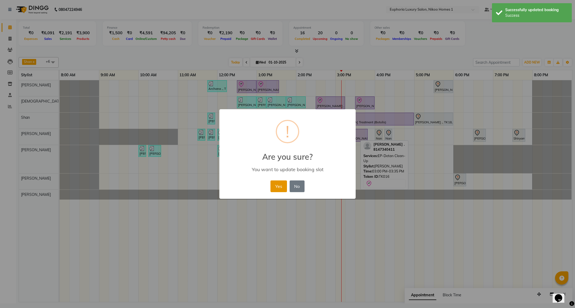
click at [276, 186] on button "Yes" at bounding box center [278, 187] width 16 height 12
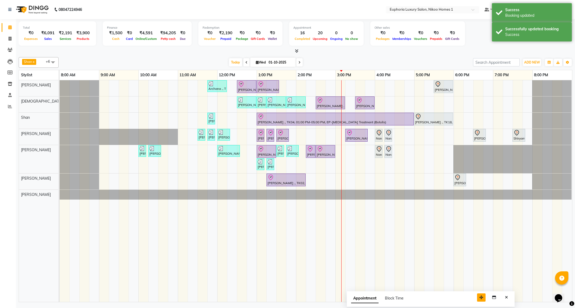
drag, startPoint x: 541, startPoint y: 298, endPoint x: 483, endPoint y: 301, distance: 57.8
click at [483, 301] on button "button" at bounding box center [481, 298] width 9 height 8
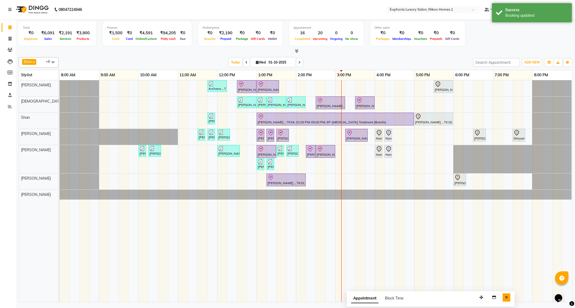
click at [507, 300] on icon "Close" at bounding box center [506, 298] width 3 height 4
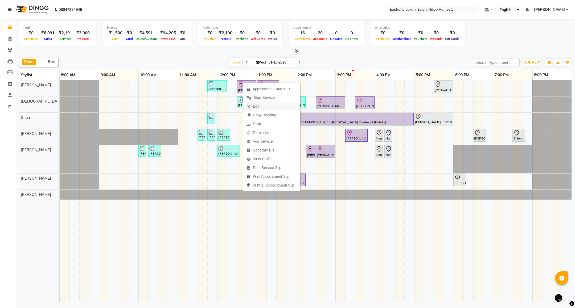
click at [257, 107] on span "Edit" at bounding box center [256, 107] width 6 height 6
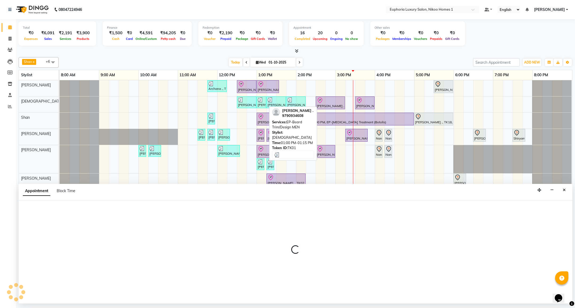
select select "tentative"
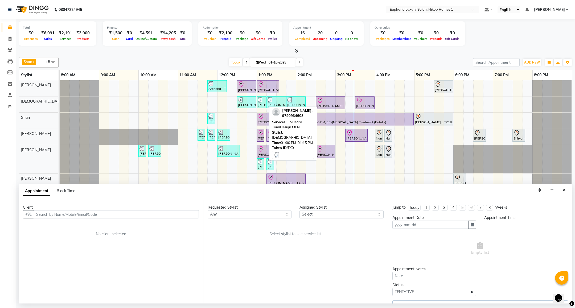
type input "01-10-2025"
select select "74089"
select select "check-in"
select select "750"
select select "4025"
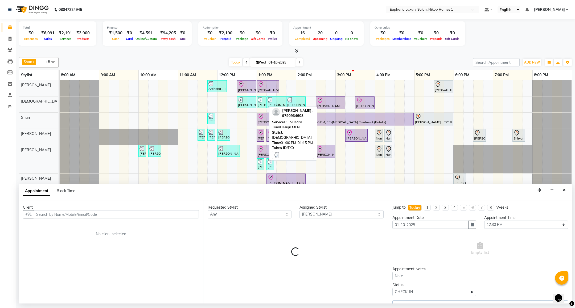
select select "4025"
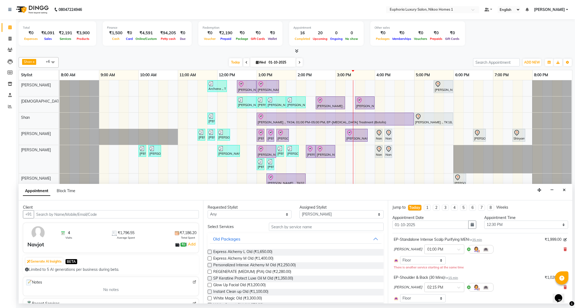
scroll to position [40, 0]
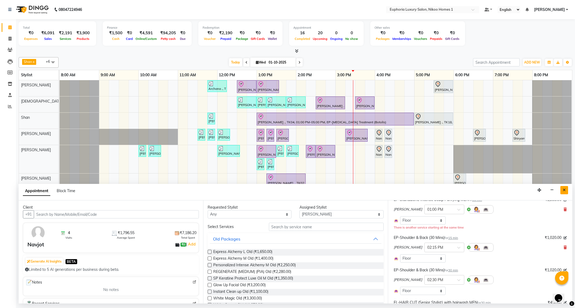
click at [565, 192] on icon "Close" at bounding box center [564, 190] width 3 height 4
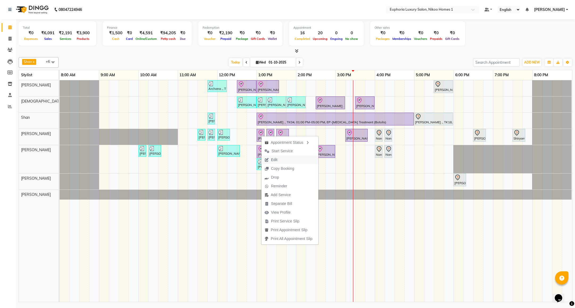
click at [271, 160] on span "Edit" at bounding box center [274, 160] width 6 height 6
select select "tentative"
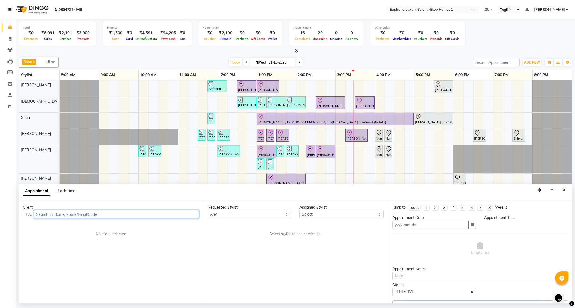
type input "01-10-2025"
select select "check-in"
select select "780"
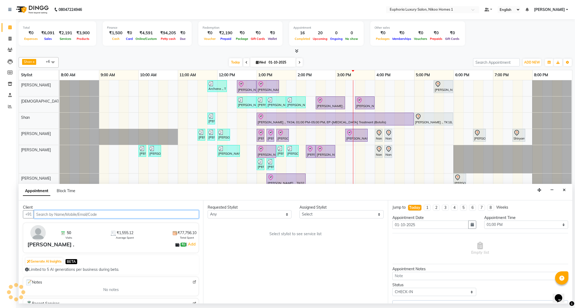
select select "81452"
select select "4025"
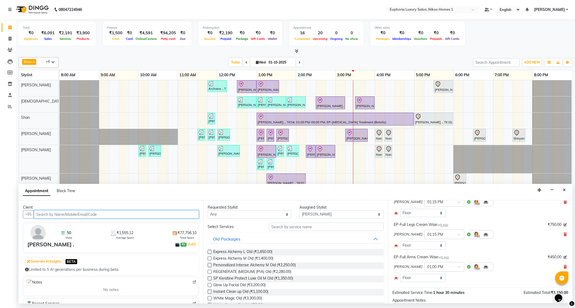
scroll to position [122, 0]
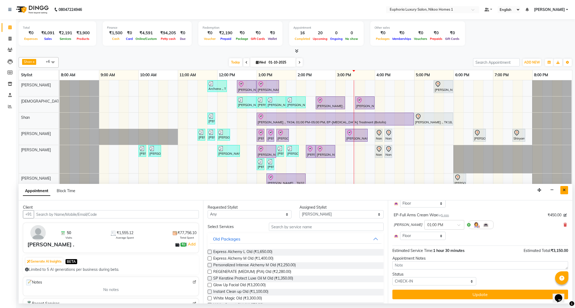
click at [561, 189] on button "Close" at bounding box center [564, 190] width 8 height 8
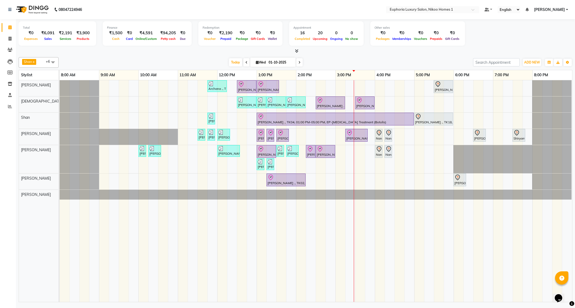
click at [435, 105] on div "Archana ., TK09, 11:45 AM-12:15 PM, EL-Kid Cut (Below 8 Yrs) BOY [PERSON_NAME],…" at bounding box center [316, 191] width 512 height 222
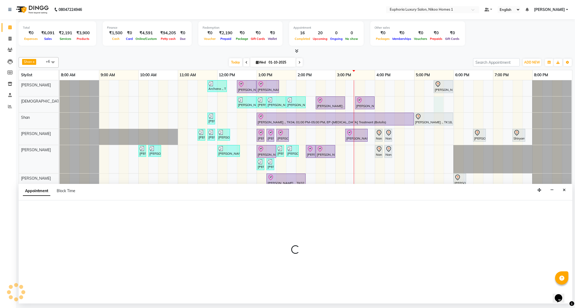
select select "85373"
select select "1050"
select select "tentative"
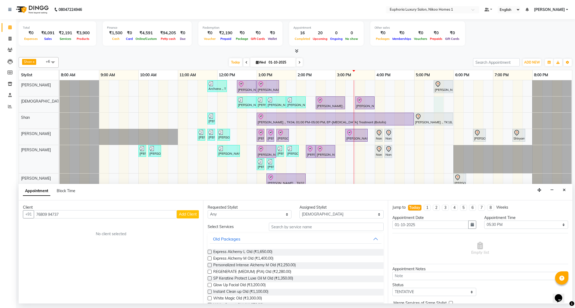
click at [50, 215] on input "76809 94737" at bounding box center [105, 214] width 143 height 8
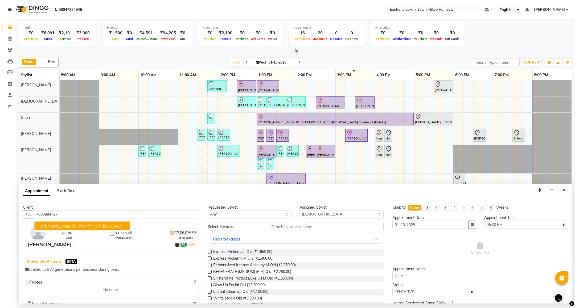
click at [53, 225] on span "[PERSON_NAME] ." at bounding box center [59, 226] width 36 height 5
type input "76******37"
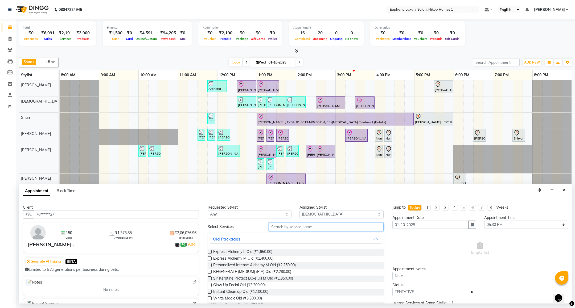
click at [283, 228] on input "text" at bounding box center [326, 227] width 114 height 8
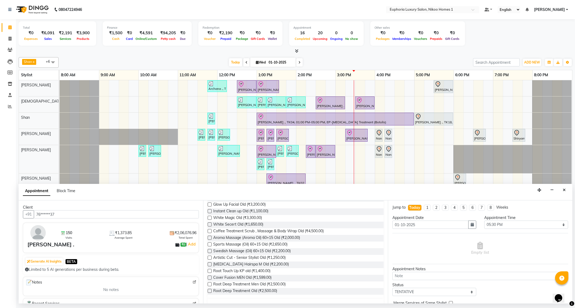
scroll to position [0, 0]
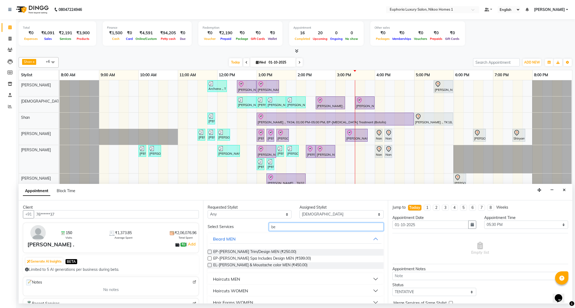
type input "b"
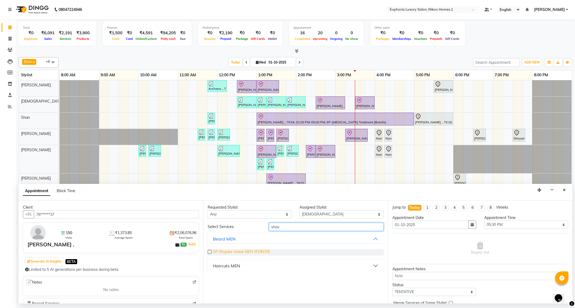
type input "shav"
click at [241, 253] on span "EP-Regular shave MEN (₹199.00)" at bounding box center [241, 252] width 57 height 7
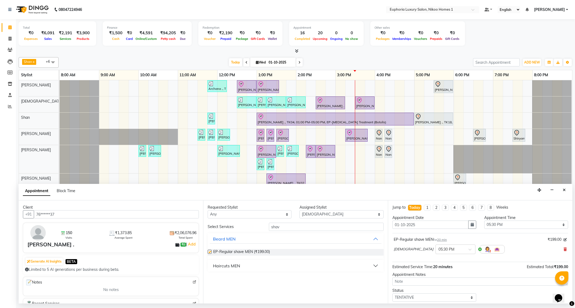
checkbox input "false"
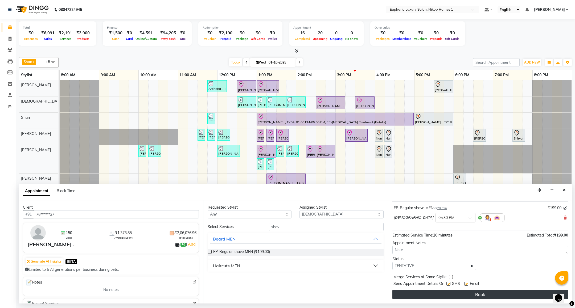
click at [473, 295] on button "Book" at bounding box center [480, 295] width 176 height 10
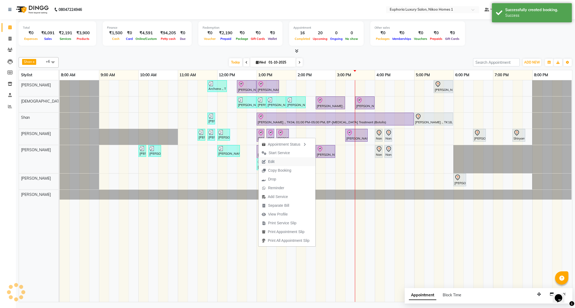
click at [270, 162] on span "Edit" at bounding box center [271, 162] width 6 height 6
select select "check-in"
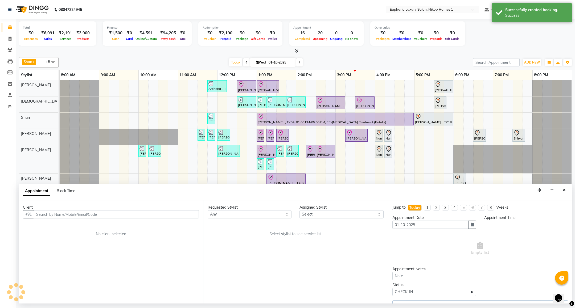
select select "81452"
select select "780"
select select "4025"
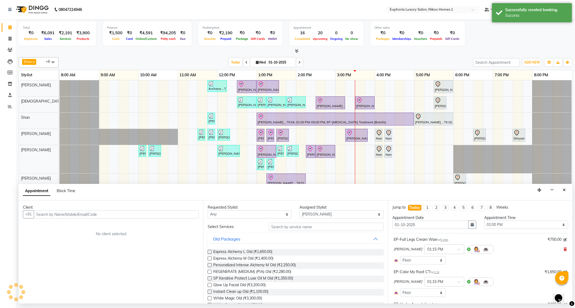
select select "4025"
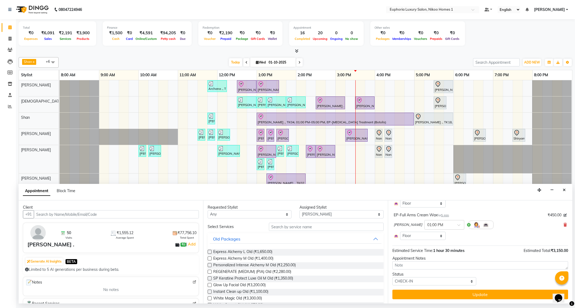
scroll to position [122, 0]
click at [311, 231] on input "text" at bounding box center [326, 227] width 114 height 8
type input "pedi"
click at [256, 280] on span "EP-Pedipure [PERSON_NAME] (₹1,750.00)" at bounding box center [249, 279] width 72 height 7
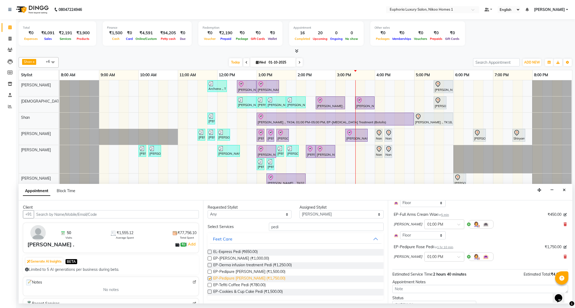
checkbox input "false"
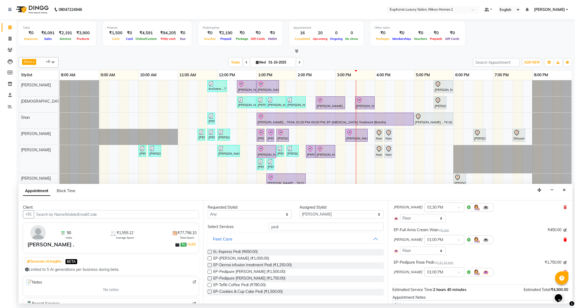
click at [563, 240] on icon at bounding box center [564, 240] width 3 height 4
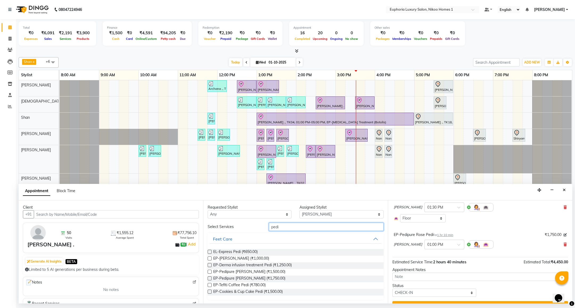
click at [321, 224] on input "pedi" at bounding box center [326, 227] width 114 height 8
type input "p"
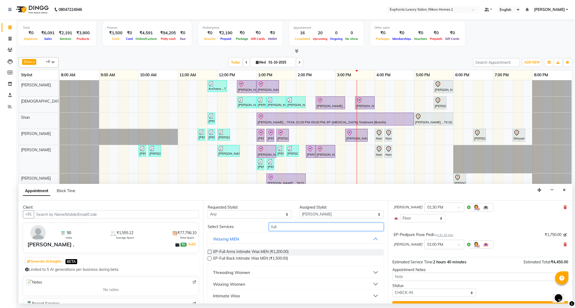
type input "full"
click at [232, 296] on div "Intimate Wax" at bounding box center [226, 296] width 27 height 6
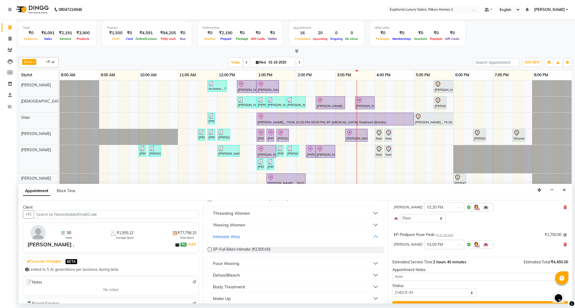
scroll to position [64, 0]
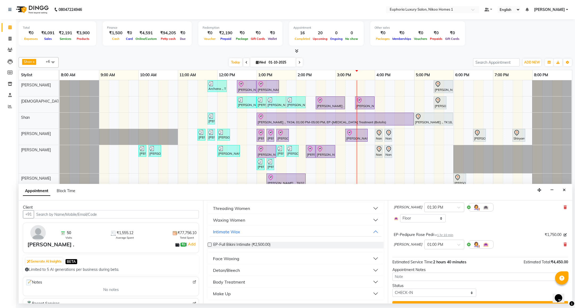
click at [231, 221] on div "Waxing Women" at bounding box center [229, 220] width 32 height 6
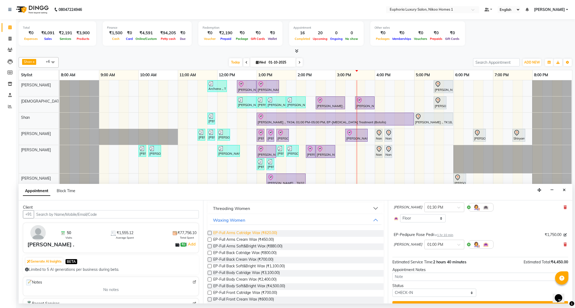
click at [255, 235] on span "EP-Full Arms Catridge Wax (₹620.00)" at bounding box center [245, 233] width 64 height 7
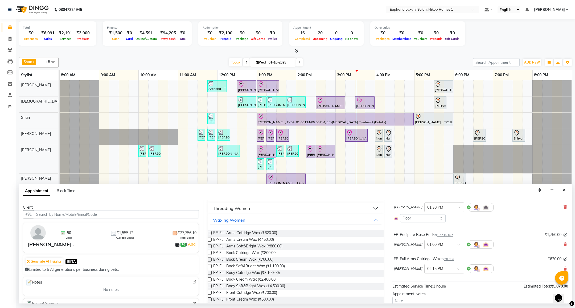
checkbox input "false"
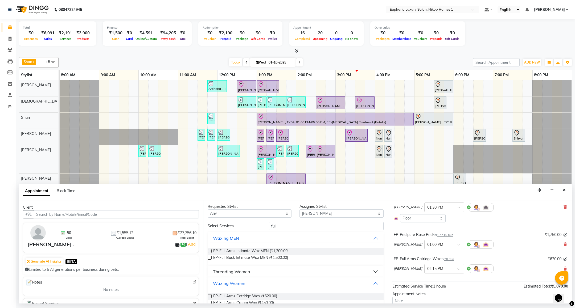
scroll to position [0, 0]
click at [284, 228] on input "full" at bounding box center [326, 227] width 114 height 8
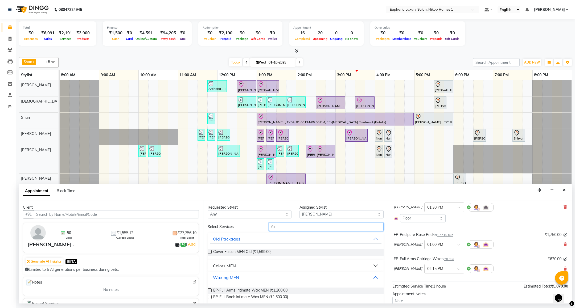
type input "f"
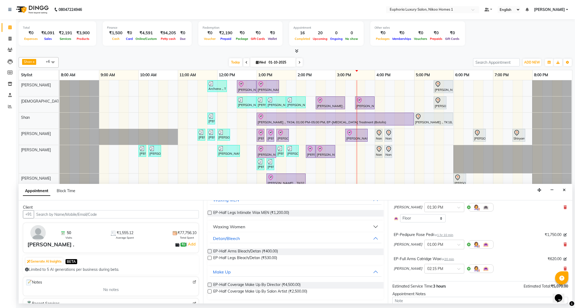
type input "half"
click at [231, 228] on div "Waxing Women" at bounding box center [229, 227] width 32 height 6
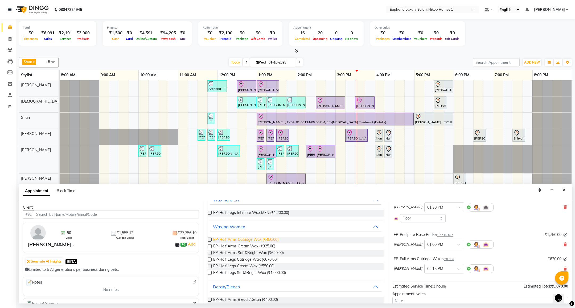
click at [254, 238] on span "EP-Half Arms Catridge Wax (₹450.00)" at bounding box center [245, 240] width 65 height 7
checkbox input "false"
click at [242, 268] on span "EP-Half Legs Cream Wax (₹550.00)" at bounding box center [243, 267] width 61 height 7
checkbox input "false"
click at [241, 259] on span "EP-Half Legs Catridge Wax (₹670.00)" at bounding box center [245, 260] width 64 height 7
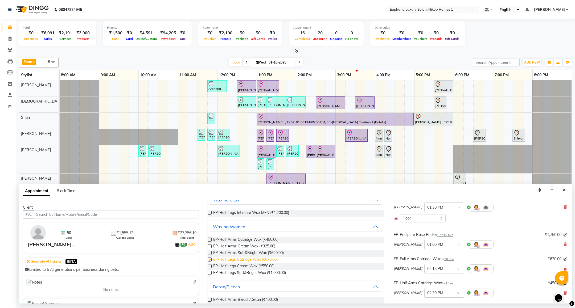
checkbox input "false"
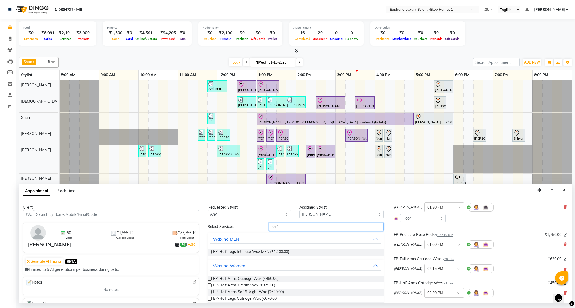
click at [286, 229] on input "half" at bounding box center [326, 227] width 114 height 8
type input "h"
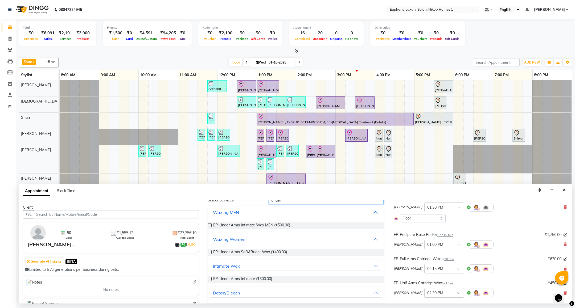
scroll to position [40, 0]
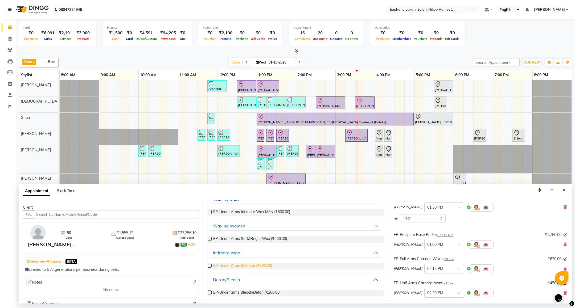
type input "under"
click at [244, 267] on span "EP-Under Arms Intimate (₹300.00)" at bounding box center [242, 266] width 59 height 7
checkbox input "false"
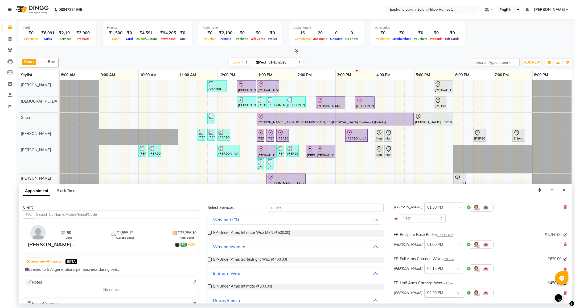
scroll to position [0, 0]
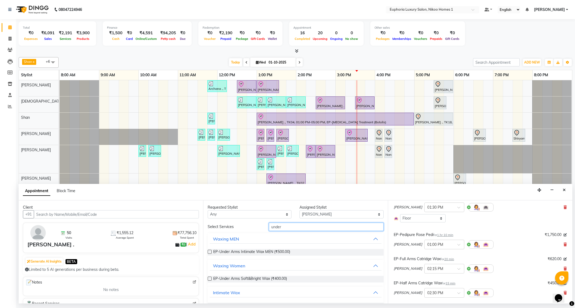
click at [286, 231] on input "under" at bounding box center [326, 227] width 114 height 8
type input "u"
type input "upp"
click at [243, 280] on span "EP-Upperlip Intimate (₹125.00)" at bounding box center [239, 279] width 52 height 7
checkbox input "false"
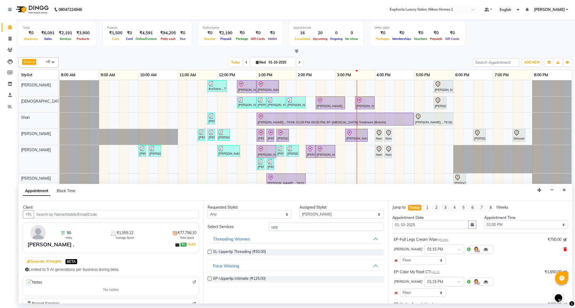
click at [563, 248] on span at bounding box center [564, 250] width 3 height 6
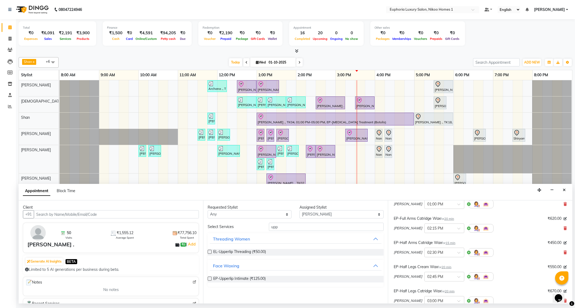
scroll to position [160, 0]
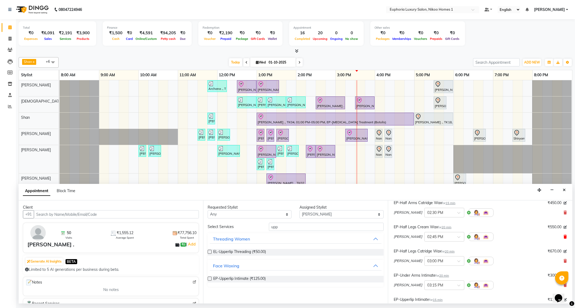
click at [563, 237] on icon at bounding box center [564, 237] width 3 height 4
click at [563, 261] on icon at bounding box center [564, 261] width 3 height 4
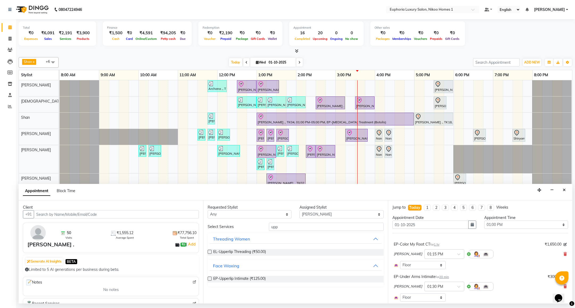
scroll to position [188, 0]
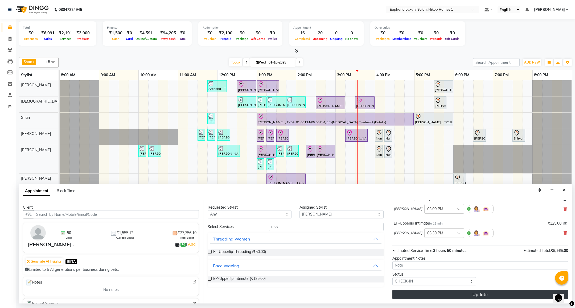
click at [481, 293] on button "Update" at bounding box center [480, 295] width 176 height 10
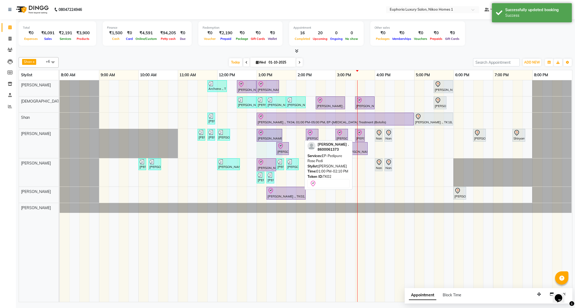
drag, startPoint x: 301, startPoint y: 134, endPoint x: 284, endPoint y: 130, distance: 17.1
click at [284, 130] on div "Archana ., TK09, 11:45 AM-12:15 PM, EL-Kid Cut (Below 8 Yrs) BOY [PERSON_NAME],…" at bounding box center [316, 191] width 512 height 222
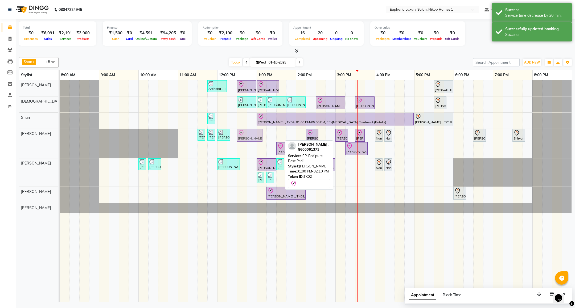
drag, startPoint x: 271, startPoint y: 132, endPoint x: 250, endPoint y: 135, distance: 21.3
click at [60, 135] on div "[PERSON_NAME] ., TK12, 11:30 AM-11:35 AM, EL-Eyebrows Threading [PERSON_NAME] .…" at bounding box center [60, 143] width 0 height 29
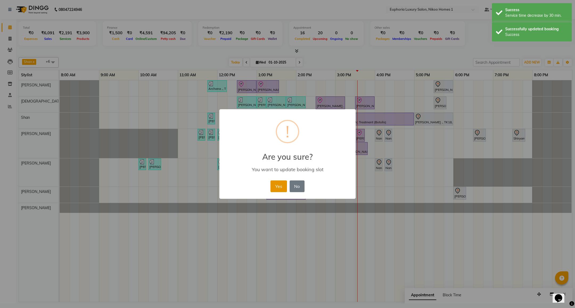
click at [274, 184] on button "Yes" at bounding box center [278, 187] width 16 height 12
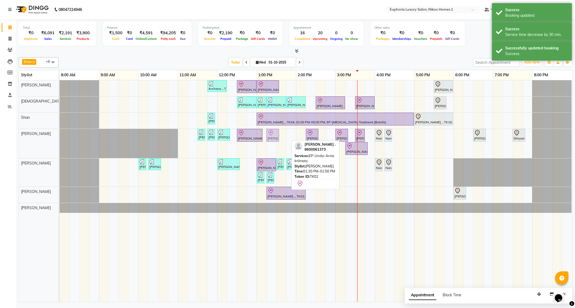
drag, startPoint x: 284, startPoint y: 138, endPoint x: 276, endPoint y: 137, distance: 8.5
click at [60, 137] on div "[PERSON_NAME] ., TK12, 11:30 AM-11:35 AM, EL-Eyebrows Threading [PERSON_NAME] .…" at bounding box center [60, 143] width 0 height 29
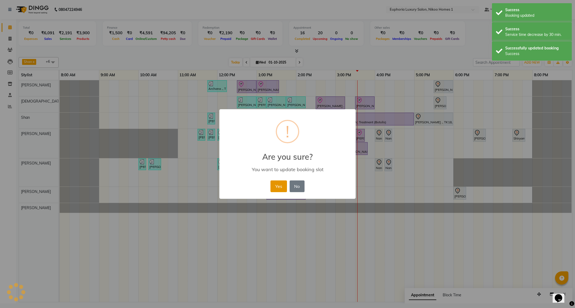
click at [272, 184] on button "Yes" at bounding box center [278, 187] width 16 height 12
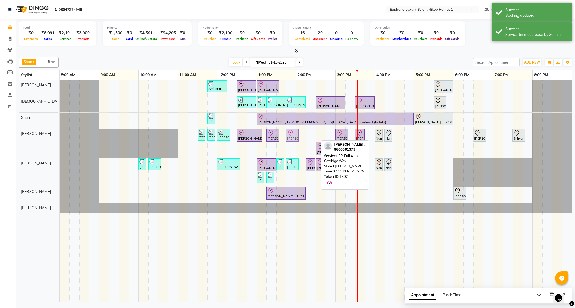
drag, startPoint x: 311, startPoint y: 134, endPoint x: 293, endPoint y: 134, distance: 17.6
click at [60, 134] on div "[PERSON_NAME] ., TK12, 11:30 AM-11:35 AM, EL-Eyebrows Threading [PERSON_NAME] .…" at bounding box center [60, 143] width 0 height 29
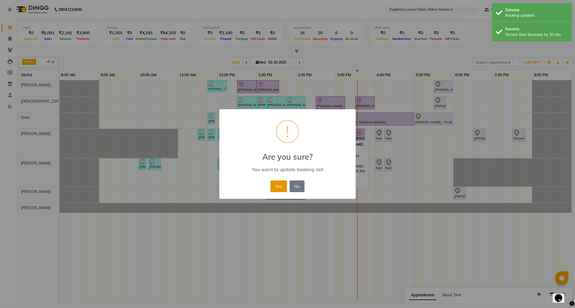
click at [279, 186] on button "Yes" at bounding box center [278, 187] width 16 height 12
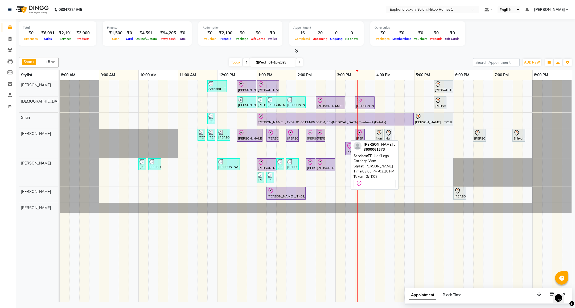
drag, startPoint x: 342, startPoint y: 134, endPoint x: 314, endPoint y: 135, distance: 28.0
click at [60, 135] on div "[PERSON_NAME] ., TK12, 11:30 AM-11:35 AM, EL-Eyebrows Threading [PERSON_NAME] .…" at bounding box center [60, 143] width 0 height 29
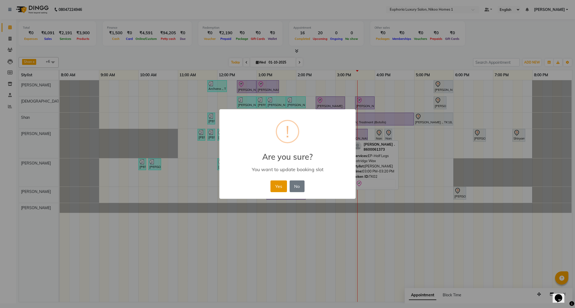
click at [281, 187] on button "Yes" at bounding box center [278, 187] width 16 height 12
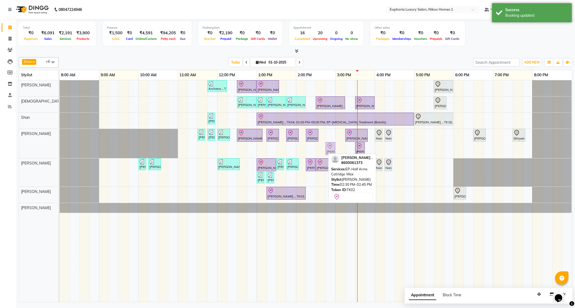
drag, startPoint x: 320, startPoint y: 149, endPoint x: 326, endPoint y: 140, distance: 10.5
click at [326, 140] on div "Archana ., TK09, 11:45 AM-12:15 PM, EL-Kid Cut (Below 8 Yrs) BOY [PERSON_NAME],…" at bounding box center [316, 191] width 512 height 222
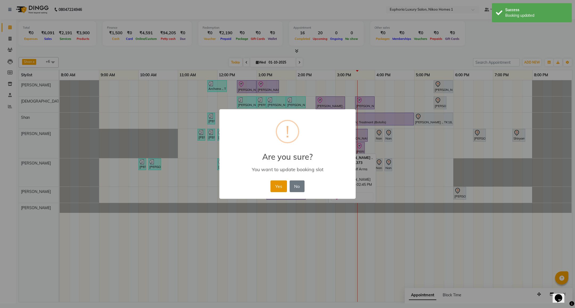
click at [277, 184] on button "Yes" at bounding box center [278, 187] width 16 height 12
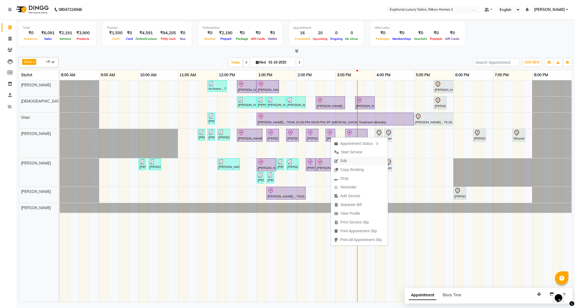
click at [340, 160] on span "Edit" at bounding box center [343, 161] width 6 height 6
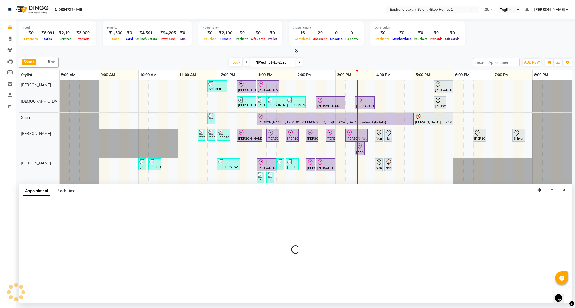
select select "tentative"
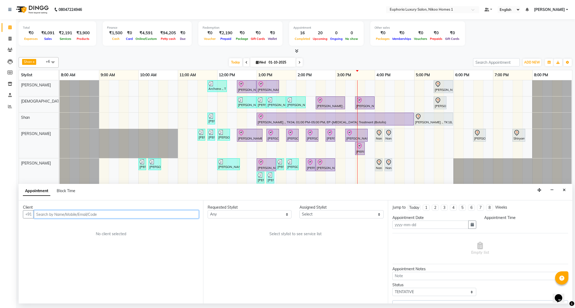
type input "01-10-2025"
select select "check-in"
select select "750"
select select "81452"
select select "4025"
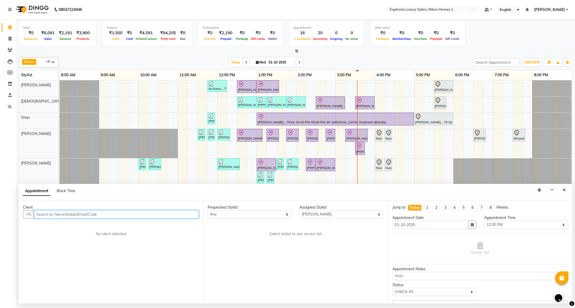
select select "4025"
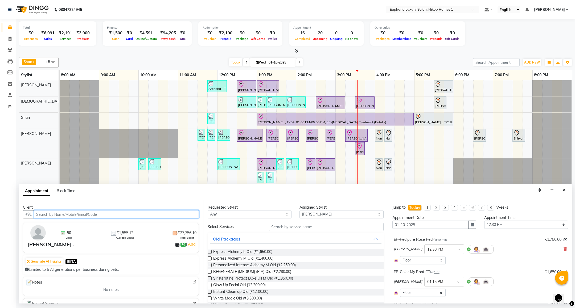
select select "4025"
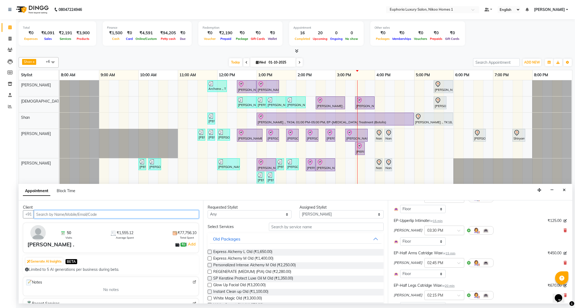
scroll to position [160, 0]
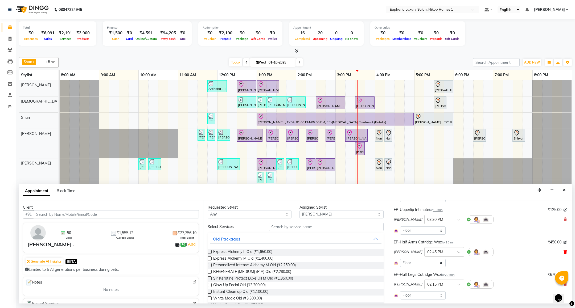
click at [563, 251] on icon at bounding box center [564, 252] width 3 height 4
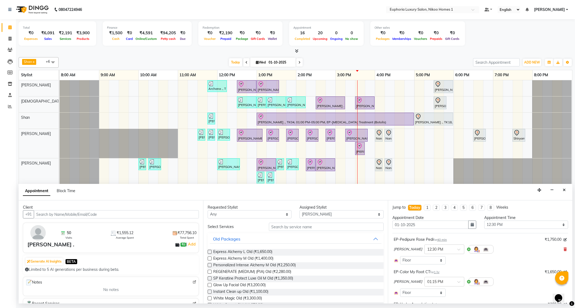
scroll to position [192, 0]
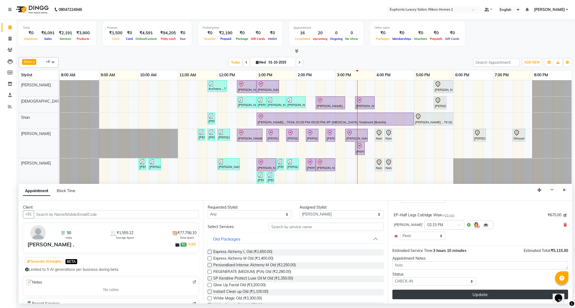
click at [461, 295] on button "Update" at bounding box center [480, 295] width 176 height 10
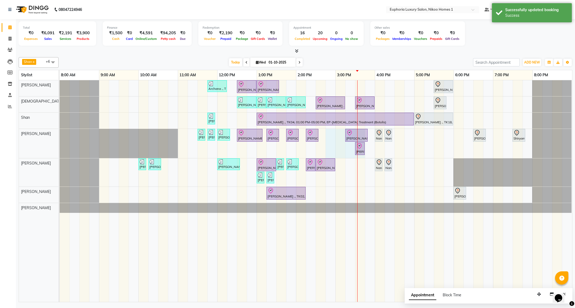
drag, startPoint x: 357, startPoint y: 150, endPoint x: 331, endPoint y: 140, distance: 27.4
click at [331, 140] on div "Archana ., TK09, 11:45 AM-12:15 PM, EL-Kid Cut (Below 8 Yrs) BOY [PERSON_NAME],…" at bounding box center [316, 191] width 512 height 222
select select "81452"
select select "885"
select select "tentative"
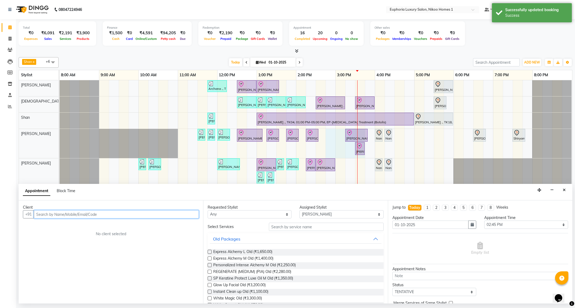
click at [401, 149] on div "Archana ., TK09, 11:45 AM-12:15 PM, EL-Kid Cut (Below 8 Yrs) BOY [PERSON_NAME],…" at bounding box center [316, 191] width 512 height 222
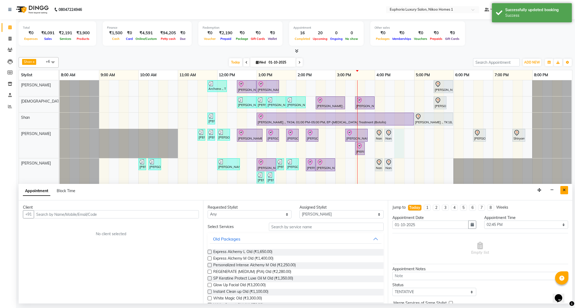
click at [564, 189] on icon "Close" at bounding box center [564, 190] width 3 height 4
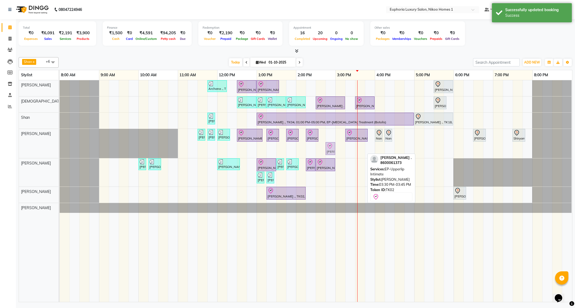
drag, startPoint x: 361, startPoint y: 148, endPoint x: 333, endPoint y: 141, distance: 29.2
click at [333, 141] on div "Archana ., TK09, 11:45 AM-12:15 PM, EL-Kid Cut (Below 8 Yrs) BOY [PERSON_NAME],…" at bounding box center [316, 191] width 512 height 222
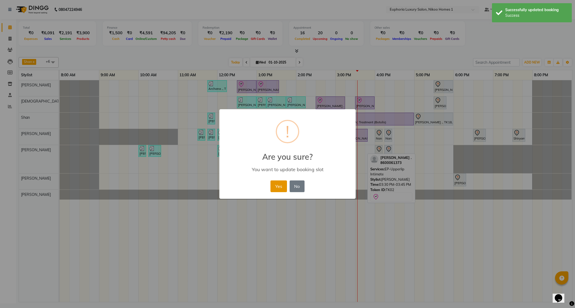
click at [283, 184] on button "Yes" at bounding box center [278, 187] width 16 height 12
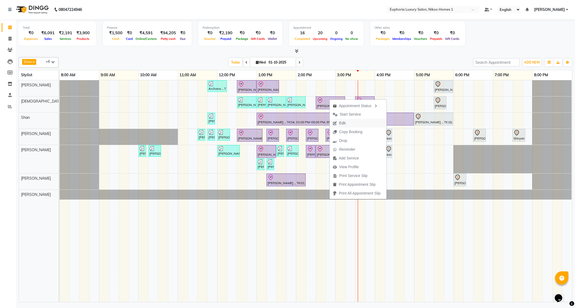
click at [342, 120] on span "Edit" at bounding box center [338, 123] width 19 height 9
select select "check-in"
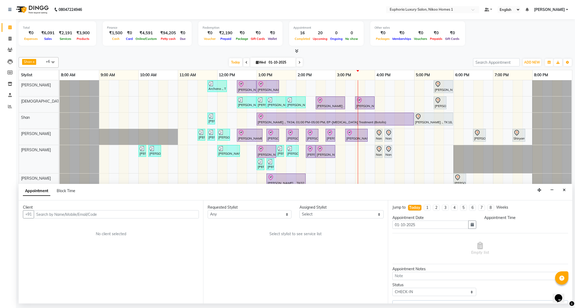
select select "85373"
select select "870"
select select "4025"
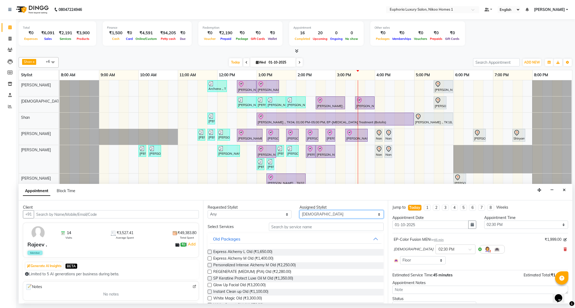
click at [323, 213] on select "Select Amrita( suzika) lama Atif [PERSON_NAME] [PERSON_NAME] Danish [PERSON_NAM…" at bounding box center [341, 214] width 84 height 8
select select "86001"
click at [299, 211] on select "Select Amrita( suzika) lama Atif [PERSON_NAME] [PERSON_NAME] Danish [PERSON_NAM…" at bounding box center [341, 214] width 84 height 8
click at [293, 230] on input "text" at bounding box center [326, 227] width 114 height 8
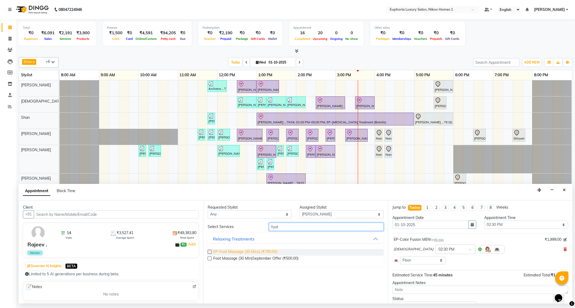
type input "foot"
click at [258, 250] on span "EP-Foot Massage (30 Mins) (₹790.00)" at bounding box center [245, 252] width 64 height 7
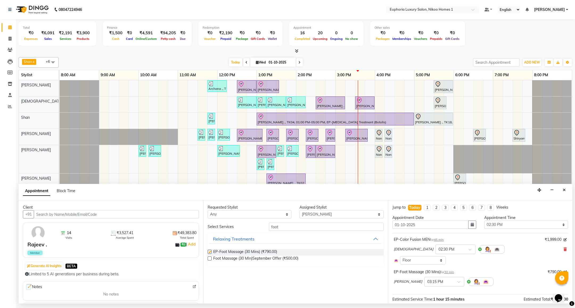
checkbox input "false"
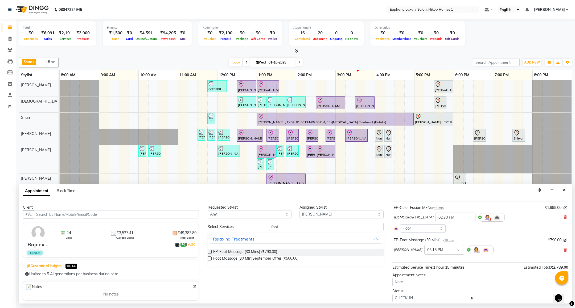
scroll to position [49, 0]
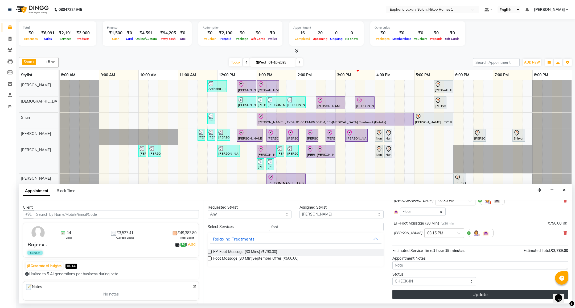
click at [447, 293] on button "Update" at bounding box center [480, 295] width 176 height 10
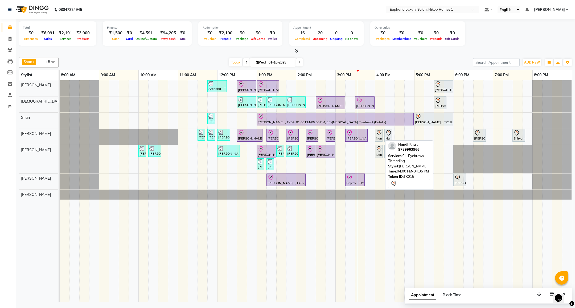
click at [379, 136] on icon at bounding box center [379, 133] width 5 height 6
click at [378, 138] on div "Nandhitha ., TK15, 04:00 PM-04:05 PM, EL-Eyebrows Threading" at bounding box center [378, 135] width 7 height 11
select select "7"
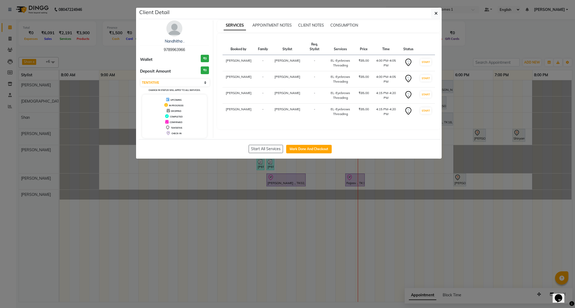
drag, startPoint x: 164, startPoint y: 51, endPoint x: 188, endPoint y: 51, distance: 23.9
click at [188, 51] on div "Nandhitha . 9789963966" at bounding box center [174, 46] width 69 height 14
copy span "9789963966"
click at [437, 14] on button "button" at bounding box center [436, 13] width 10 height 10
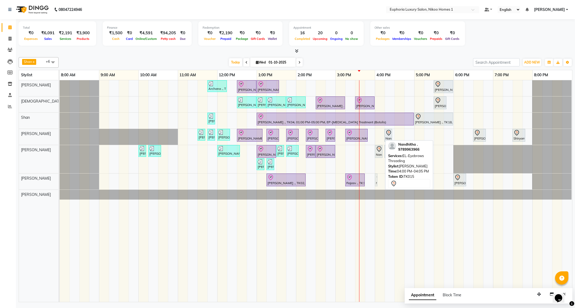
drag, startPoint x: 378, startPoint y: 139, endPoint x: 381, endPoint y: 182, distance: 43.4
click at [381, 182] on div "Archana ., TK09, 11:45 AM-12:15 PM, EL-Kid Cut (Below 8 Yrs) BOY [PERSON_NAME],…" at bounding box center [316, 191] width 512 height 222
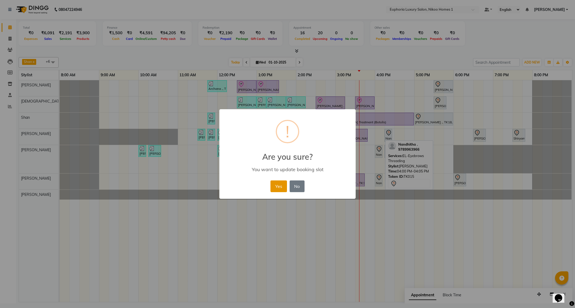
click at [276, 183] on button "Yes" at bounding box center [278, 187] width 16 height 12
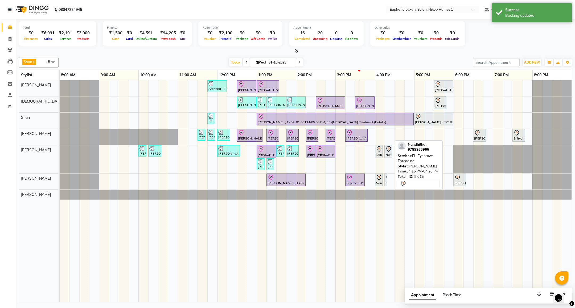
drag, startPoint x: 387, startPoint y: 133, endPoint x: 387, endPoint y: 175, distance: 41.5
click at [387, 175] on tbody "Archana ., TK09, 11:45 AM-12:15 PM, EL-Kid Cut (Below 8 Yrs) BOY [PERSON_NAME],…" at bounding box center [316, 139] width 512 height 119
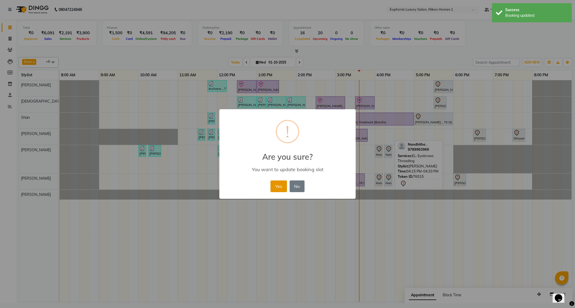
click at [279, 185] on button "Yes" at bounding box center [278, 187] width 16 height 12
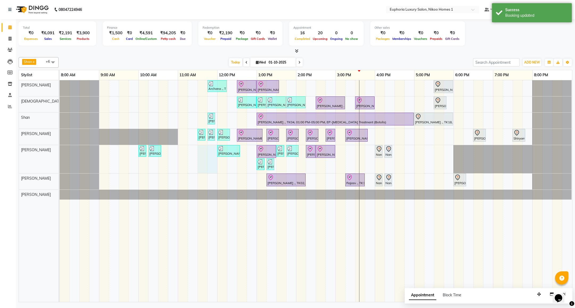
click at [198, 154] on div "Archana ., TK09, 11:45 AM-12:15 PM, EL-Kid Cut (Below 8 Yrs) BOY [PERSON_NAME],…" at bounding box center [316, 191] width 512 height 222
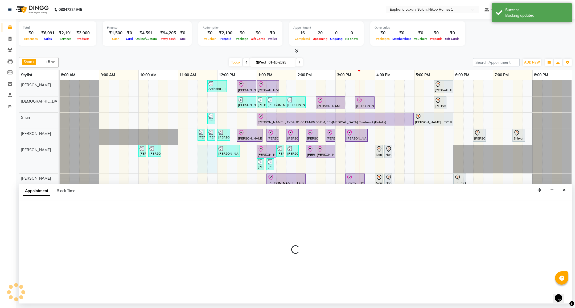
select select "74089"
select select "690"
select select "tentative"
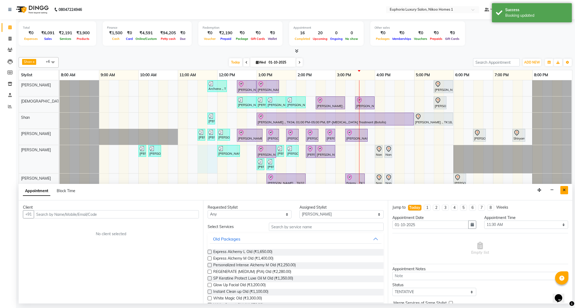
click at [562, 191] on button "Close" at bounding box center [564, 190] width 8 height 8
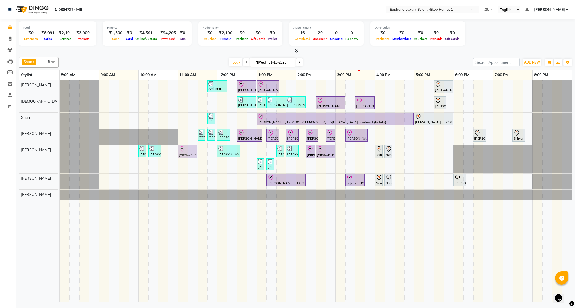
drag, startPoint x: 257, startPoint y: 154, endPoint x: 182, endPoint y: 158, distance: 75.2
click at [60, 158] on div "[PERSON_NAME] ., TK06, 10:00 AM-10:05 AM, EL-Eyebrows Threading [PERSON_NAME] .…" at bounding box center [60, 159] width 0 height 28
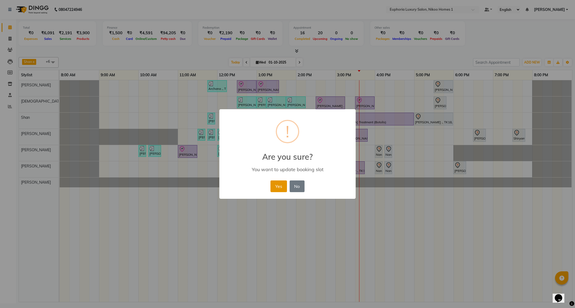
click at [280, 187] on button "Yes" at bounding box center [278, 187] width 16 height 12
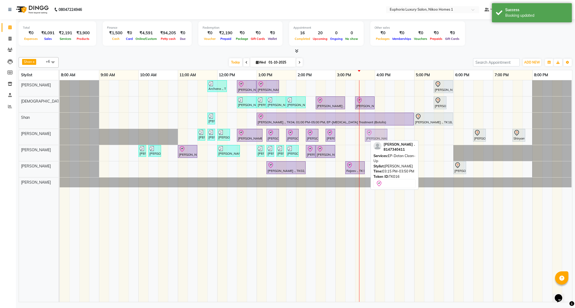
drag, startPoint x: 362, startPoint y: 138, endPoint x: 378, endPoint y: 141, distance: 16.5
click at [378, 141] on div "Shan x [PERSON_NAME] x [PERSON_NAME] x [PERSON_NAME] x Kishore K x [PERSON_NAME…" at bounding box center [295, 178] width 553 height 247
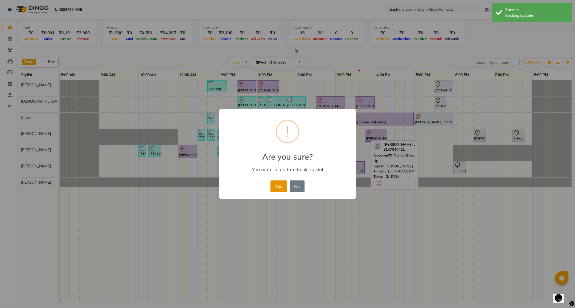
click at [274, 188] on button "Yes" at bounding box center [278, 187] width 16 height 12
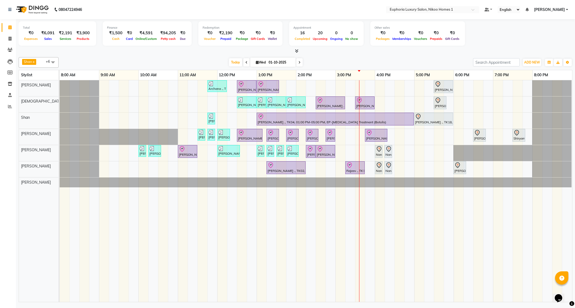
click at [558, 7] on span "[PERSON_NAME]" at bounding box center [549, 10] width 31 height 6
click at [538, 33] on link "Sign out" at bounding box center [540, 36] width 49 height 8
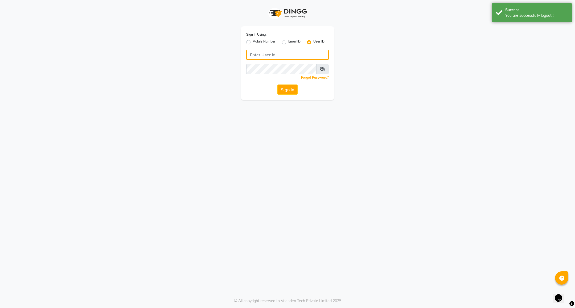
type input "7760179992"
click at [269, 42] on label "Mobile Number" at bounding box center [264, 42] width 23 height 6
click at [256, 42] on input "Mobile Number" at bounding box center [254, 40] width 3 height 3
radio input "true"
radio input "false"
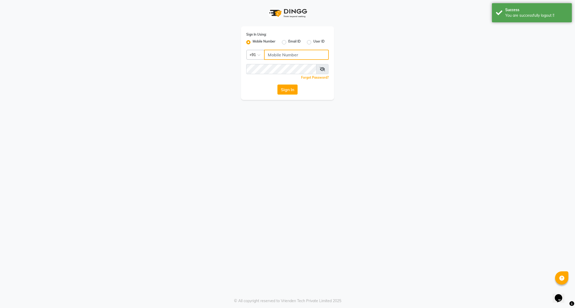
click at [271, 51] on input "Username" at bounding box center [296, 55] width 65 height 10
type input "7760179992"
click at [293, 90] on button "Sign In" at bounding box center [287, 90] width 20 height 10
